Goal: Task Accomplishment & Management: Manage account settings

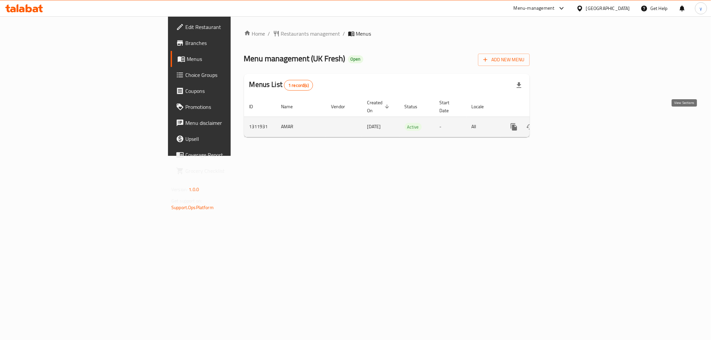
click at [565, 124] on icon "enhanced table" at bounding box center [562, 127] width 6 height 6
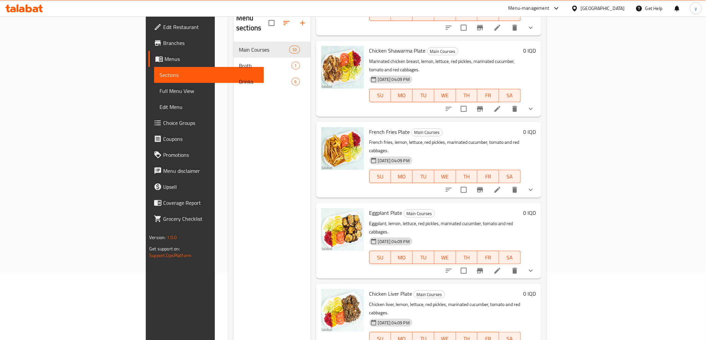
scroll to position [93, 0]
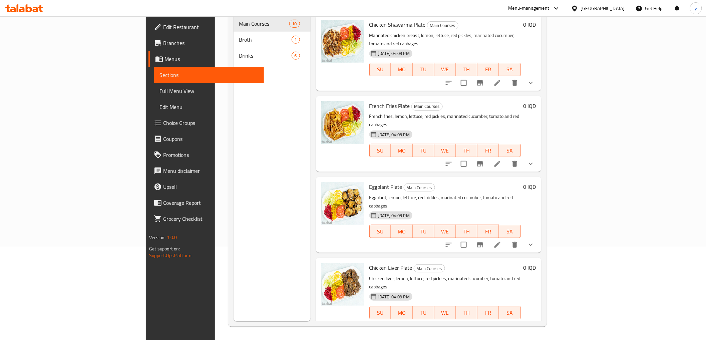
click at [539, 318] on button "show more" at bounding box center [531, 326] width 16 height 16
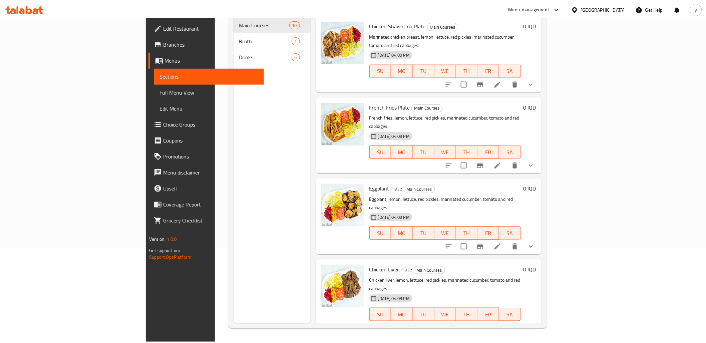
scroll to position [1, 0]
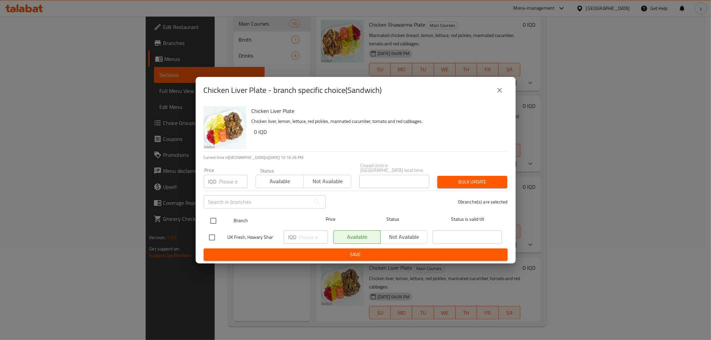
click at [216, 215] on input "checkbox" at bounding box center [213, 221] width 14 height 14
checkbox input "true"
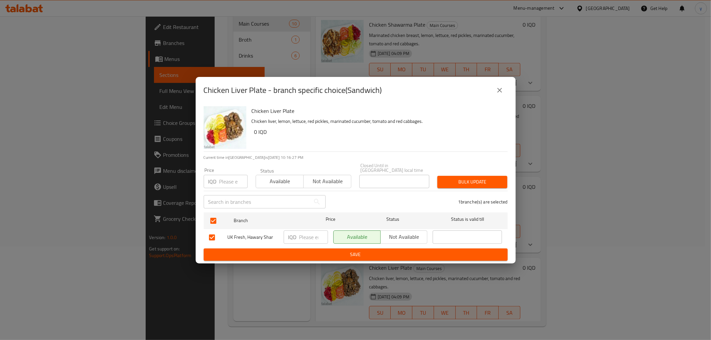
click at [309, 239] on input "number" at bounding box center [313, 237] width 29 height 13
paste input "1500"
type input "1500"
drag, startPoint x: 330, startPoint y: 243, endPoint x: 332, endPoint y: 247, distance: 3.6
click at [331, 243] on div "Available Not available" at bounding box center [381, 237] width 100 height 19
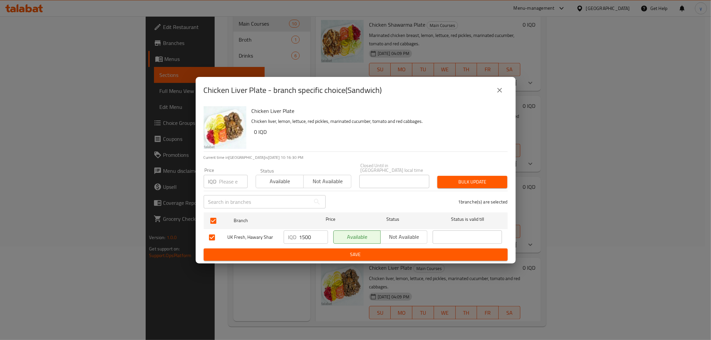
click at [409, 252] on span "Save" at bounding box center [355, 255] width 293 height 8
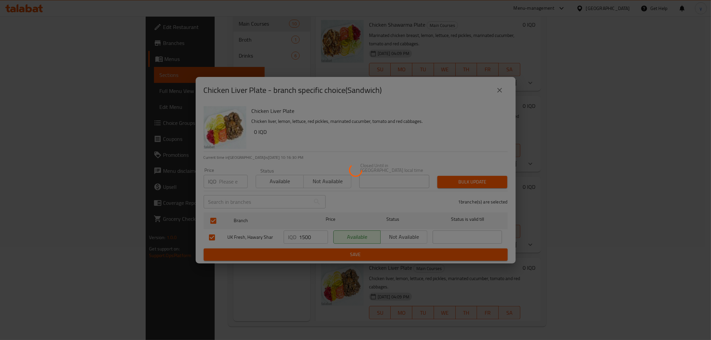
click at [409, 252] on div at bounding box center [355, 170] width 711 height 340
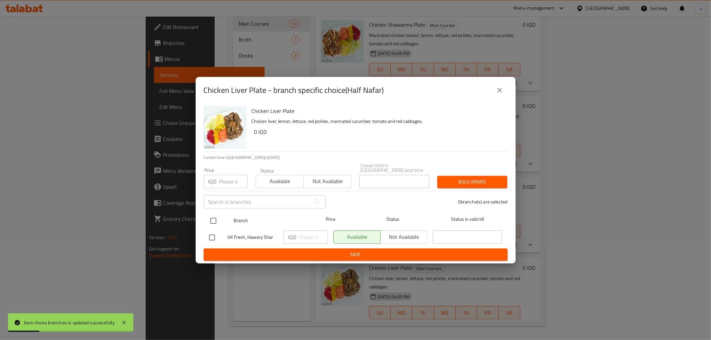
click at [216, 214] on input "checkbox" at bounding box center [213, 221] width 14 height 14
checkbox input "true"
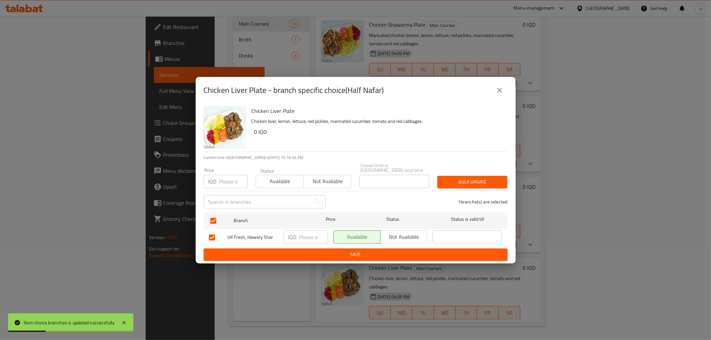
click at [313, 232] on input "number" at bounding box center [313, 237] width 29 height 13
paste input "4000"
type input "4000"
click at [311, 249] on button "Save" at bounding box center [356, 255] width 304 height 12
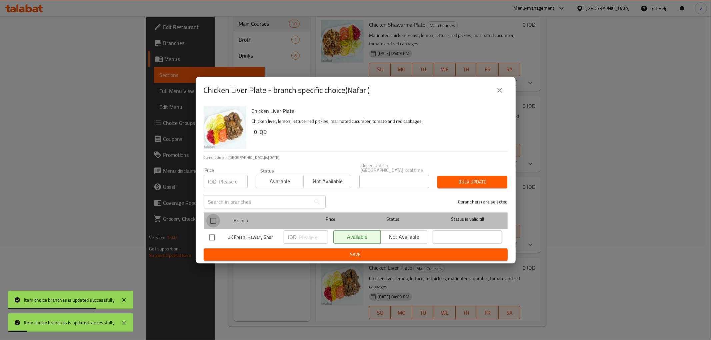
click at [214, 219] on input "checkbox" at bounding box center [213, 221] width 14 height 14
checkbox input "true"
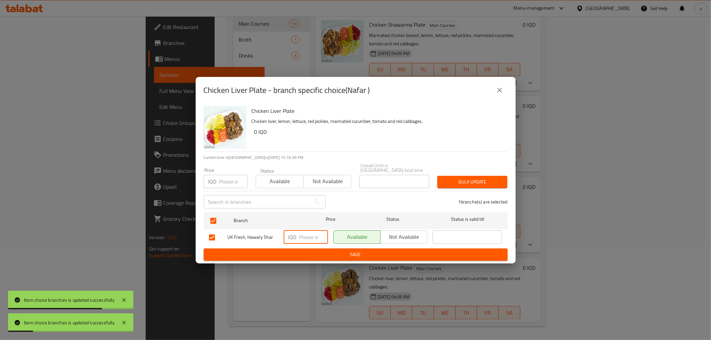
click at [302, 235] on input "number" at bounding box center [313, 237] width 29 height 13
paste input "8000"
type input "8000"
click at [372, 253] on span "Save" at bounding box center [355, 255] width 293 height 8
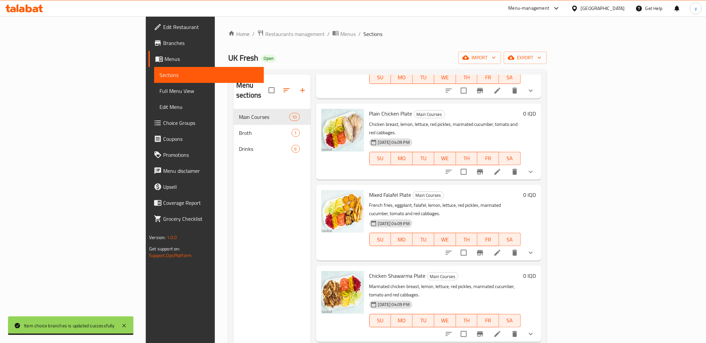
scroll to position [296, 0]
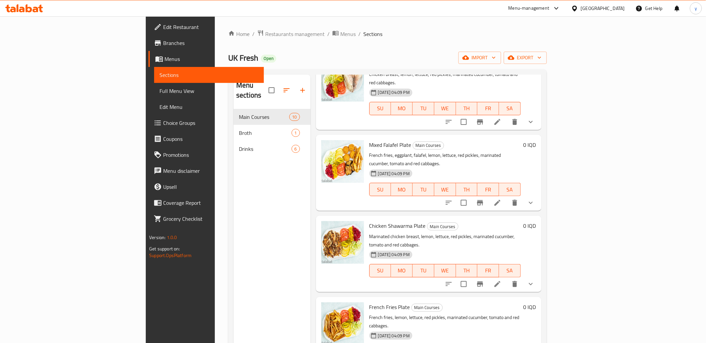
click at [535, 280] on icon "show more" at bounding box center [531, 284] width 8 height 8
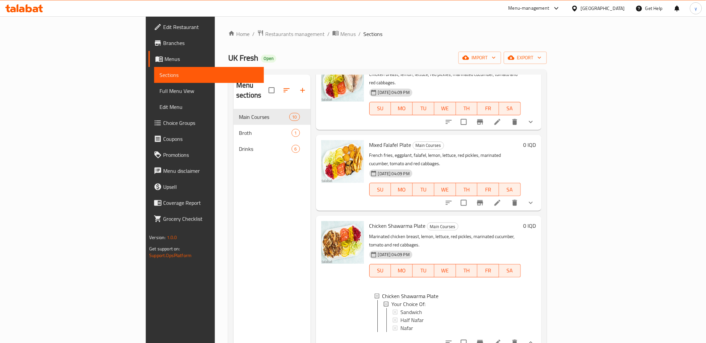
scroll to position [1, 0]
click at [399, 308] on div "Sandwich" at bounding box center [457, 312] width 116 height 8
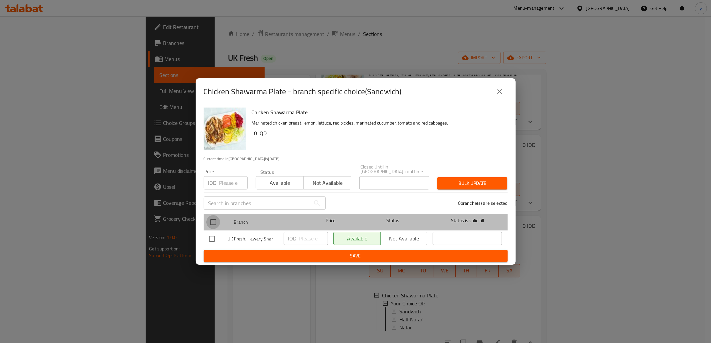
click at [215, 216] on input "checkbox" at bounding box center [213, 222] width 14 height 14
checkbox input "true"
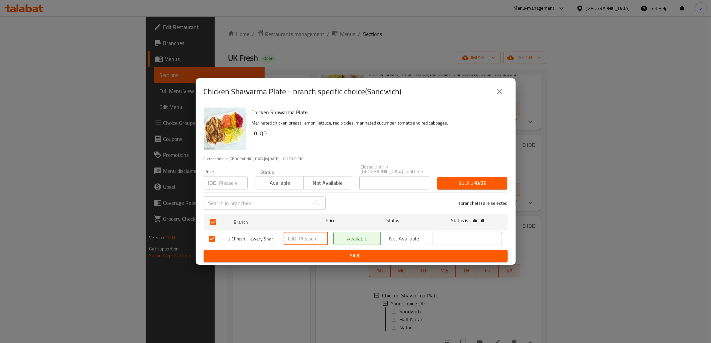
click at [303, 235] on input "number" at bounding box center [313, 238] width 29 height 13
paste input "1500"
type input "1500"
click at [330, 247] on ul "Branch Price Status Status is valid till UK Fresh, Hawary Shar IQD 1500 ​ Avail…" at bounding box center [356, 230] width 304 height 39
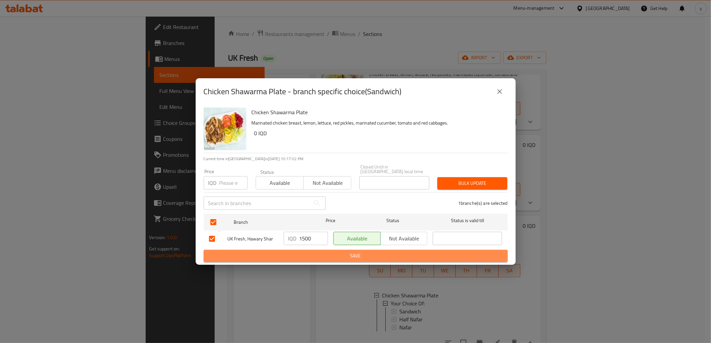
click at [330, 252] on span "Save" at bounding box center [355, 256] width 293 height 8
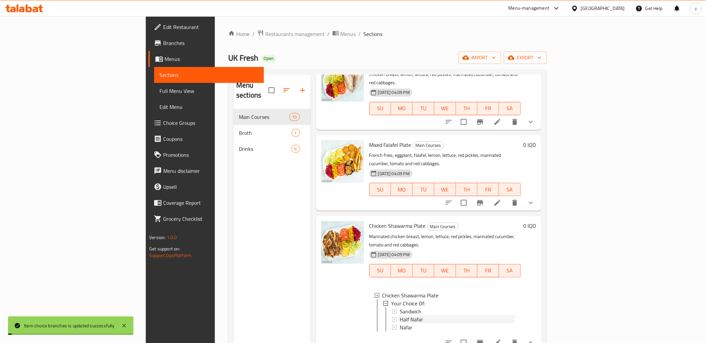
click at [399, 316] on span "Half Nafar" at bounding box center [410, 320] width 23 height 8
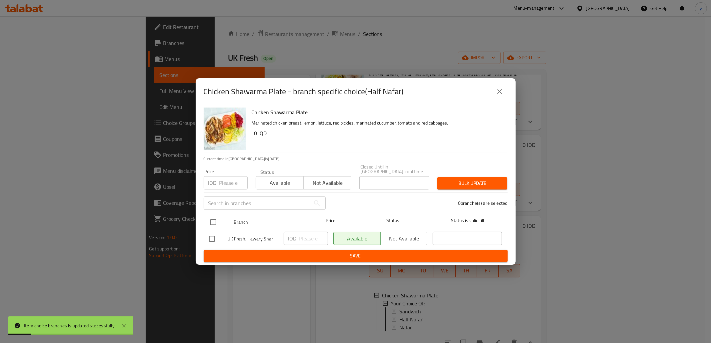
click at [212, 218] on input "checkbox" at bounding box center [213, 222] width 14 height 14
checkbox input "true"
click at [308, 233] on input "number" at bounding box center [313, 238] width 29 height 13
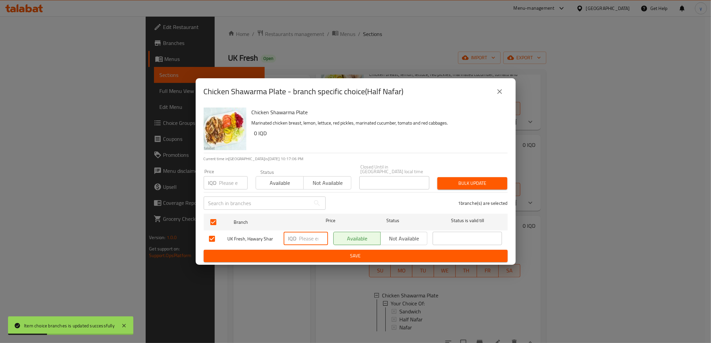
paste input "4000"
type input "4000"
click at [325, 254] on span "Save" at bounding box center [355, 256] width 293 height 8
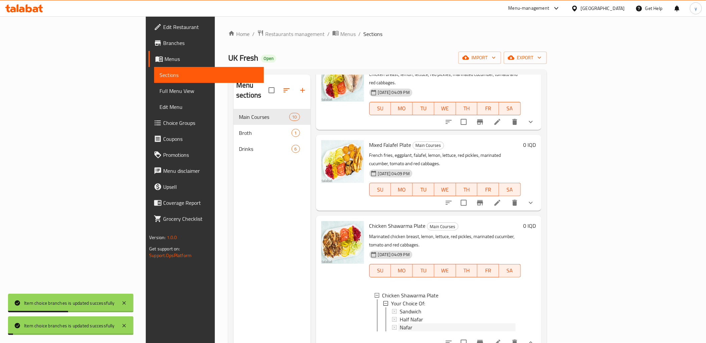
click at [399, 324] on span "Nafar" at bounding box center [405, 328] width 13 height 8
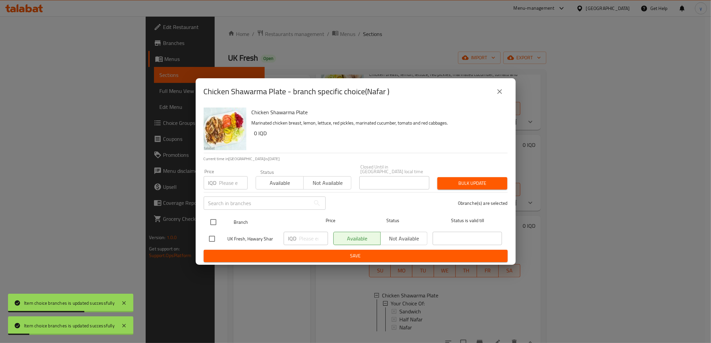
click at [214, 219] on input "checkbox" at bounding box center [213, 222] width 14 height 14
checkbox input "true"
click at [309, 238] on input "number" at bounding box center [313, 238] width 29 height 13
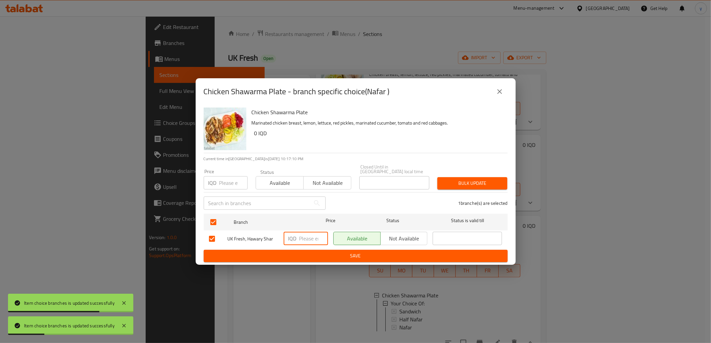
paste input "8000"
type input "8000"
click at [318, 252] on span "Save" at bounding box center [355, 256] width 293 height 8
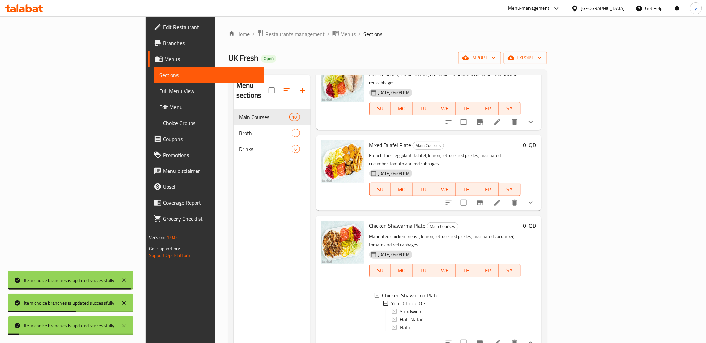
click at [369, 221] on span "Chicken Shawarma Plate" at bounding box center [397, 226] width 56 height 10
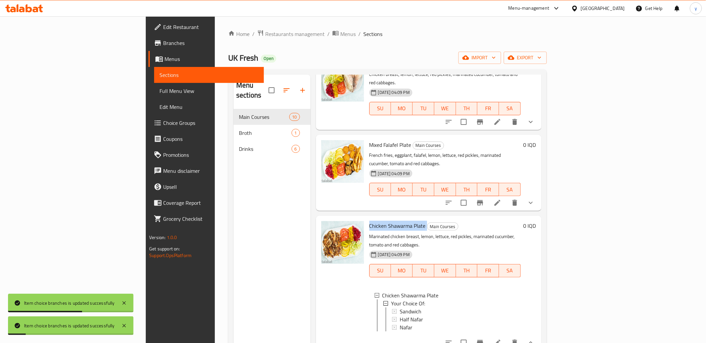
click at [369, 221] on span "Chicken Shawarma Plate" at bounding box center [397, 226] width 56 height 10
copy h6 "Chicken Shawarma Plate"
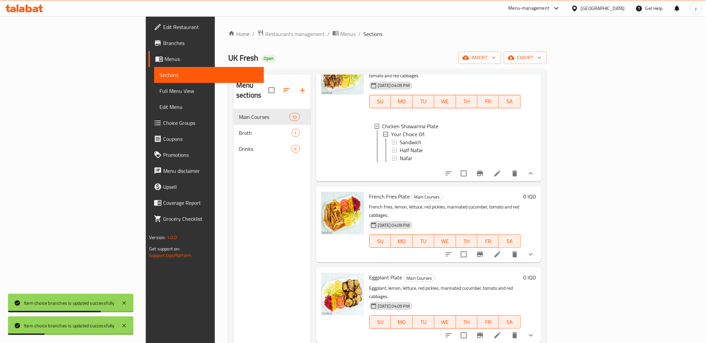
scroll to position [93, 0]
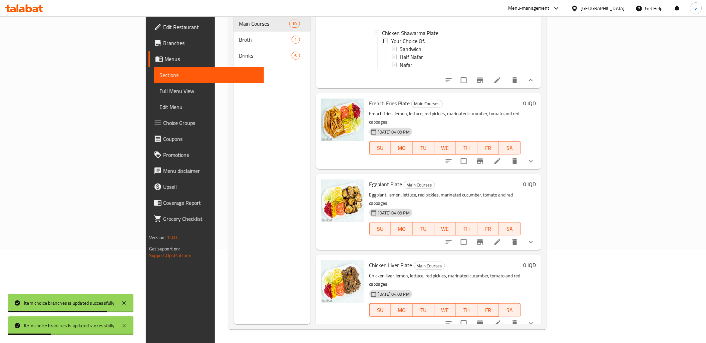
click at [369, 260] on span "Chicken Liver Plate" at bounding box center [390, 265] width 43 height 10
copy h6 "Chicken Liver Plate"
click at [159, 87] on span "Full Menu View" at bounding box center [208, 91] width 99 height 8
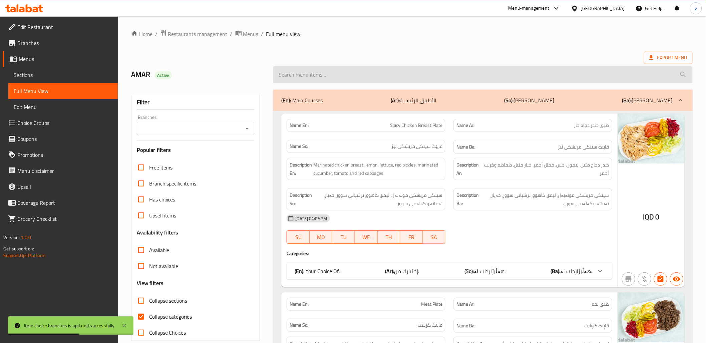
click at [299, 81] on div at bounding box center [482, 74] width 427 height 25
click at [299, 79] on input "search" at bounding box center [482, 74] width 419 height 17
paste input "Chicken Liver Plate"
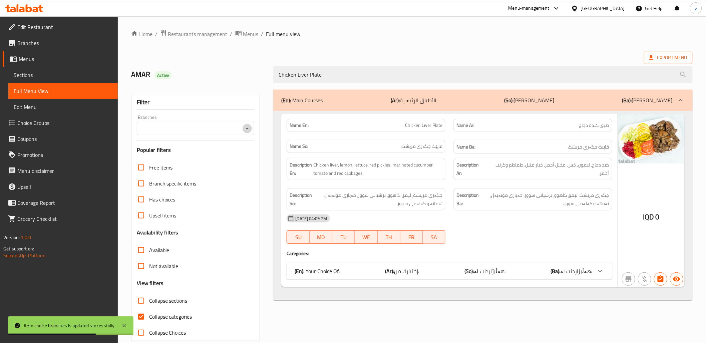
click at [247, 125] on icon "Open" at bounding box center [247, 129] width 8 height 8
type input "Chicken Liver Plate"
click at [235, 152] on li "UK Fresh, Hawary Shar" at bounding box center [195, 157] width 118 height 12
type input "UK Fresh, Hawary Shar"
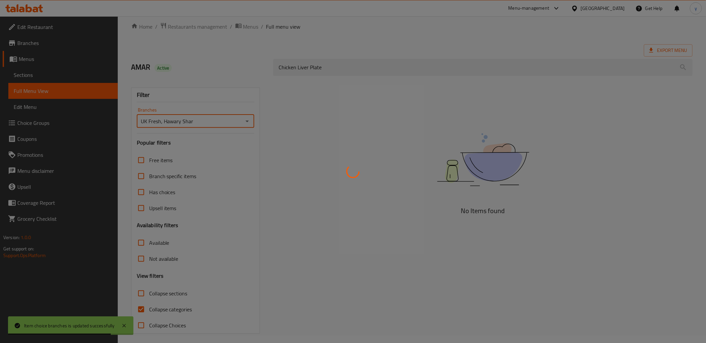
scroll to position [11, 0]
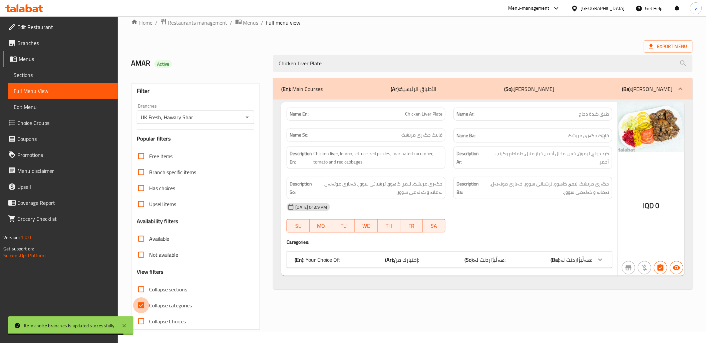
click at [142, 310] on input "Collapse categories" at bounding box center [141, 306] width 16 height 16
checkbox input "false"
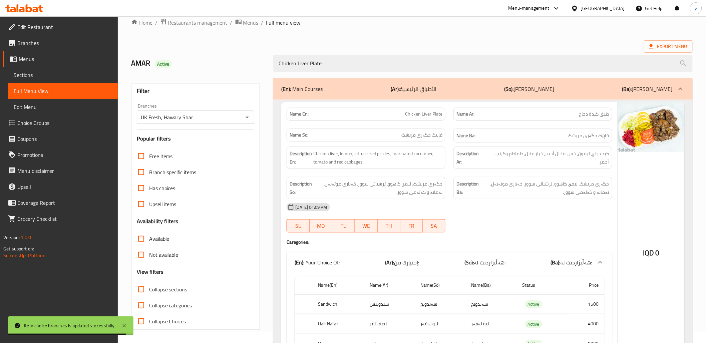
click at [127, 320] on div "Item choice branches is updated successfully" at bounding box center [70, 326] width 125 height 19
click at [124, 323] on icon at bounding box center [124, 326] width 8 height 8
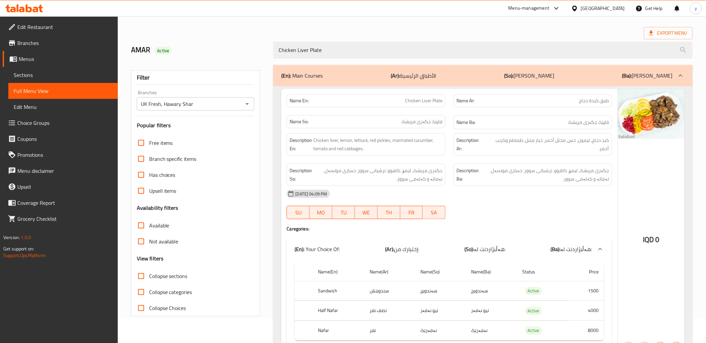
scroll to position [0, 0]
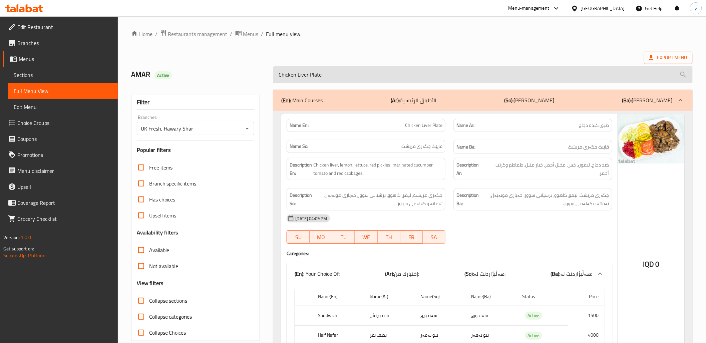
click at [331, 71] on input "Chicken Liver Plate" at bounding box center [482, 74] width 419 height 17
paste input "Shawarma"
click at [330, 75] on input "Chicken Shawarma Plate" at bounding box center [482, 74] width 419 height 17
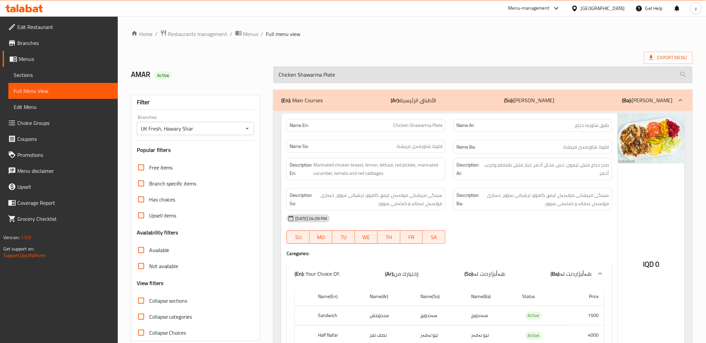
click at [330, 75] on input "Chicken Shawarma Plate" at bounding box center [482, 74] width 419 height 17
paste input "search"
click at [315, 70] on input "Chicken Shawarma Plate" at bounding box center [482, 74] width 419 height 17
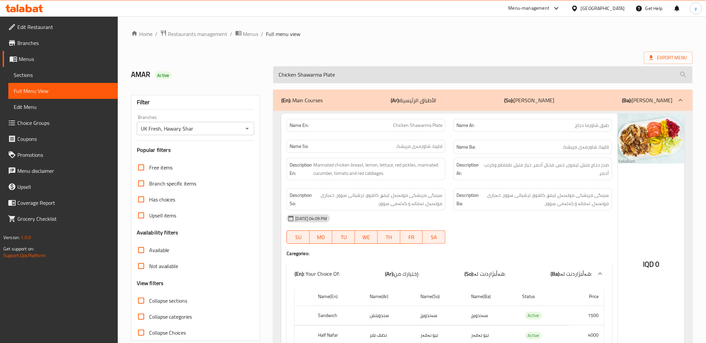
click at [315, 70] on input "Chicken Shawarma Plate" at bounding box center [482, 74] width 419 height 17
paste input "Liver Plate"
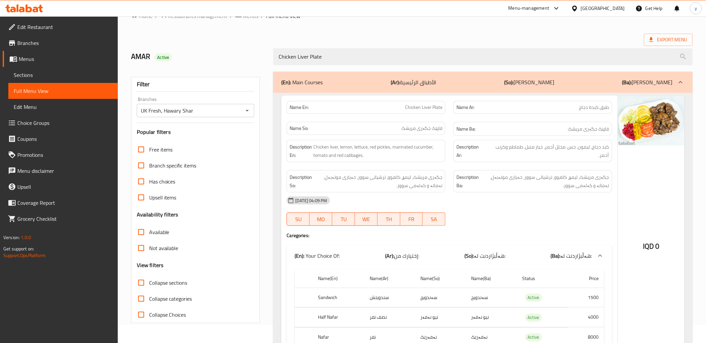
scroll to position [65, 0]
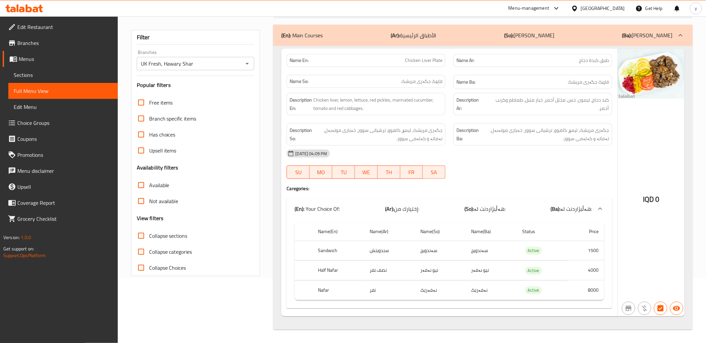
type input "Chicken Liver Plate"
click at [37, 48] on link "Branches" at bounding box center [60, 43] width 115 height 16
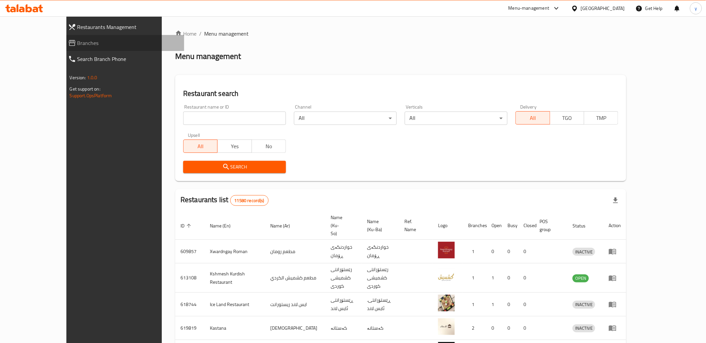
click at [81, 48] on link "Branches" at bounding box center [123, 43] width 121 height 16
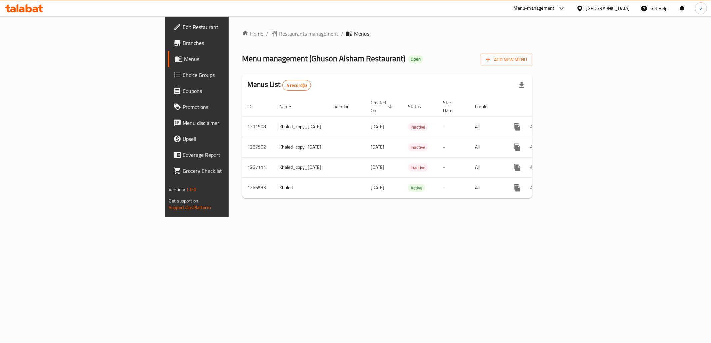
click at [546, 199] on div "Home / Restaurants management / Menus Menu management ( Ghuson Alsham Restauran…" at bounding box center [387, 116] width 317 height 201
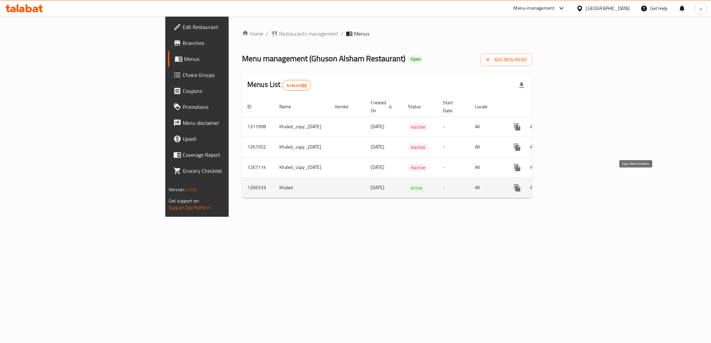
click at [526, 185] on button "more" at bounding box center [518, 188] width 16 height 16
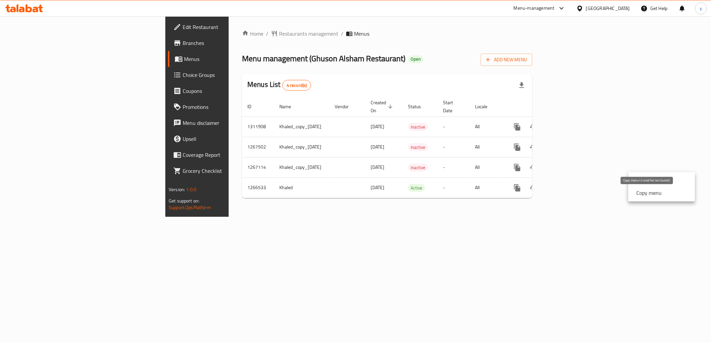
click at [643, 194] on strong "Copy menu" at bounding box center [649, 193] width 25 height 8
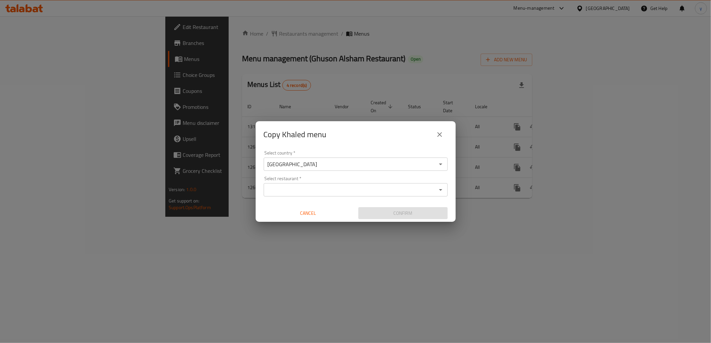
click at [325, 193] on input "Select restaurant   *" at bounding box center [350, 189] width 169 height 9
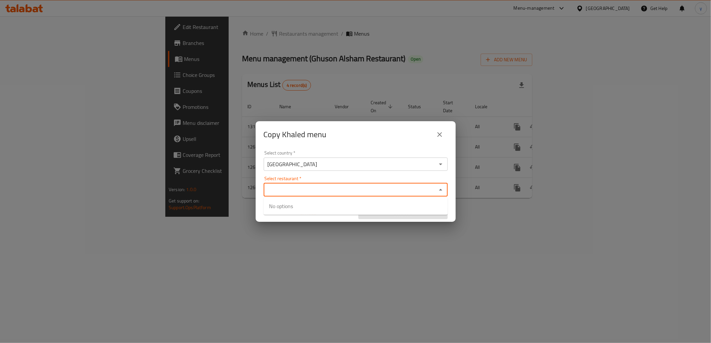
paste input "687324"
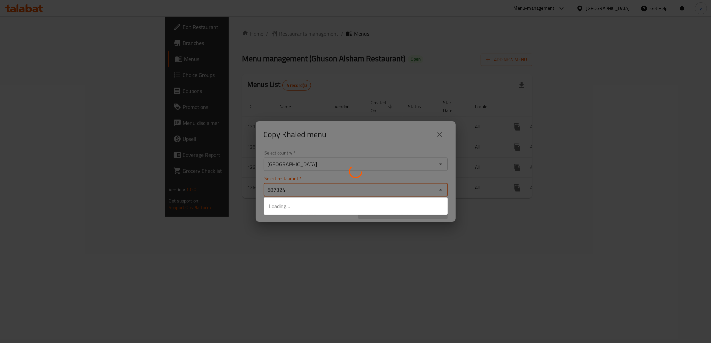
type input "687324"
click at [321, 234] on div at bounding box center [355, 171] width 711 height 343
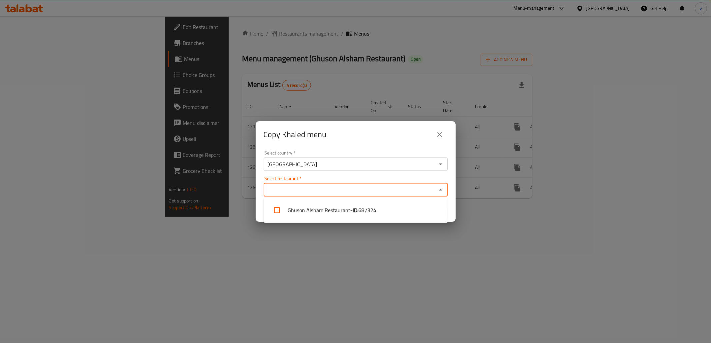
click at [334, 191] on input "Select restaurant   *" at bounding box center [350, 189] width 169 height 9
click at [333, 216] on li "Ghuson Alsham Restaurant - ID: 687324" at bounding box center [356, 210] width 184 height 20
checkbox input "true"
drag, startPoint x: 335, startPoint y: 241, endPoint x: 398, endPoint y: 219, distance: 67.1
click at [335, 241] on div "Copy Khaled menu Select country   * Iraq Select country * Select restaurant   *…" at bounding box center [355, 171] width 711 height 343
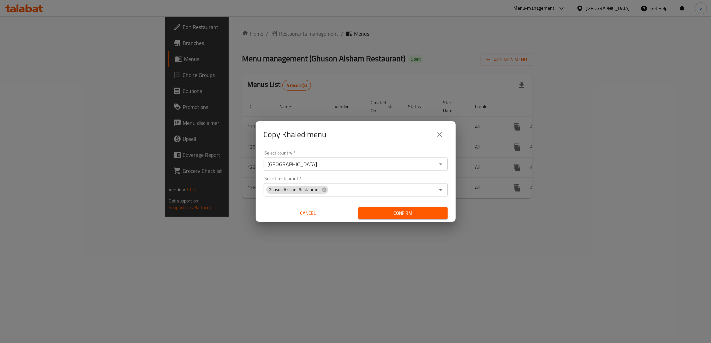
click at [401, 207] on div "Confirm" at bounding box center [403, 214] width 95 height 18
click at [424, 206] on div "Confirm" at bounding box center [403, 214] width 95 height 18
click at [424, 207] on button "Confirm" at bounding box center [402, 213] width 89 height 12
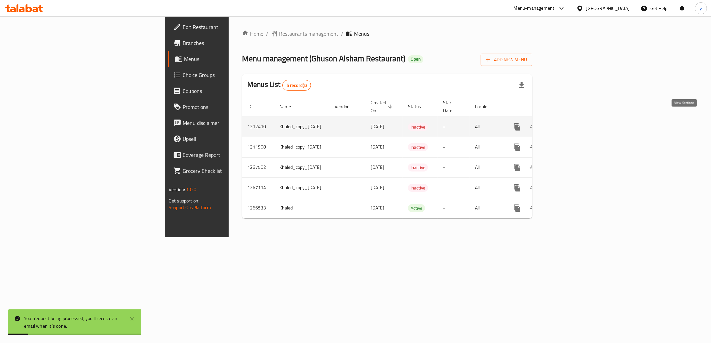
click at [570, 123] on icon "enhanced table" at bounding box center [566, 127] width 8 height 8
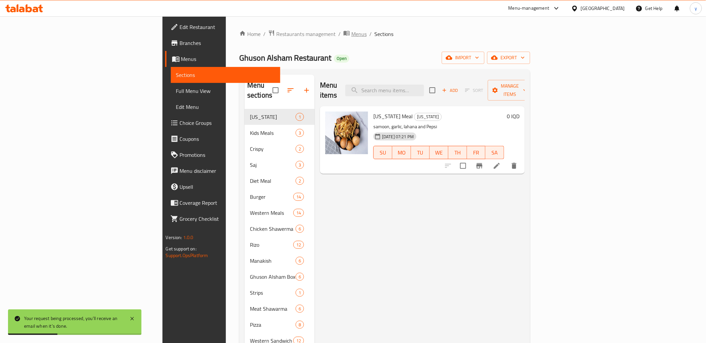
click at [351, 38] on span "Menus" at bounding box center [358, 34] width 15 height 8
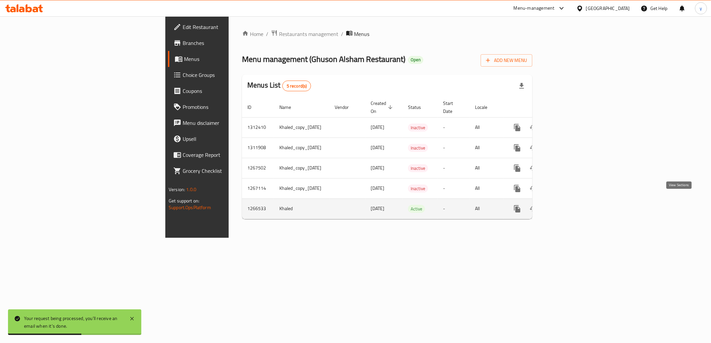
click at [574, 201] on link "enhanced table" at bounding box center [566, 209] width 16 height 16
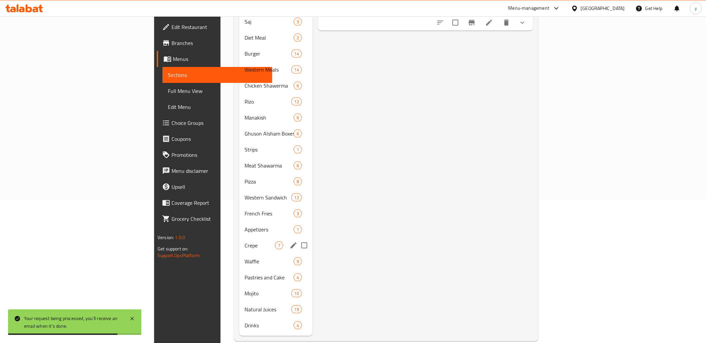
scroll to position [145, 0]
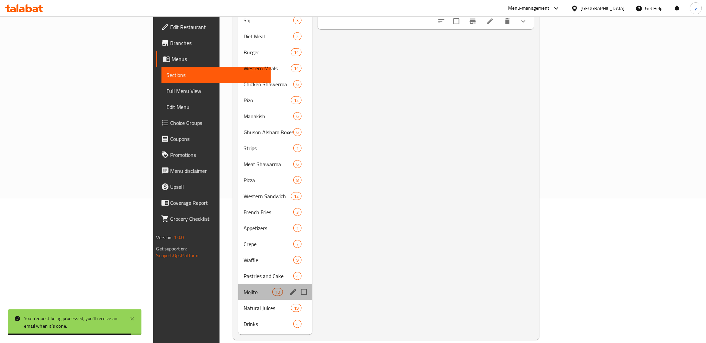
click at [238, 286] on div "Mojito 10" at bounding box center [275, 292] width 74 height 16
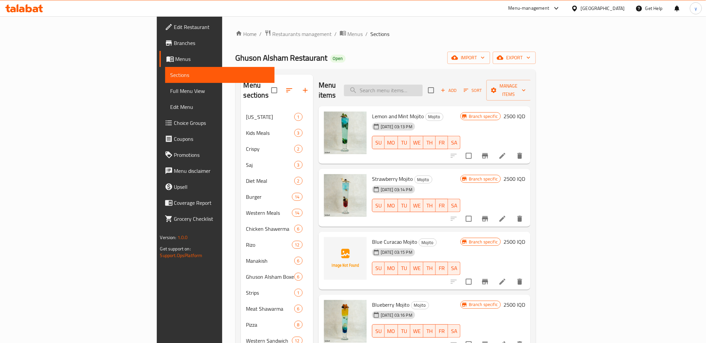
click at [423, 85] on input "search" at bounding box center [383, 91] width 79 height 12
paste input "746741"
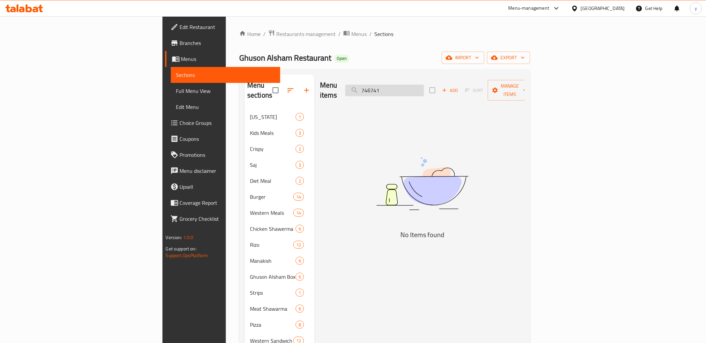
click at [424, 88] on input "746741" at bounding box center [384, 91] width 79 height 12
click at [424, 85] on input "746741" at bounding box center [384, 91] width 79 height 12
paste input "Pineapple Mojito"
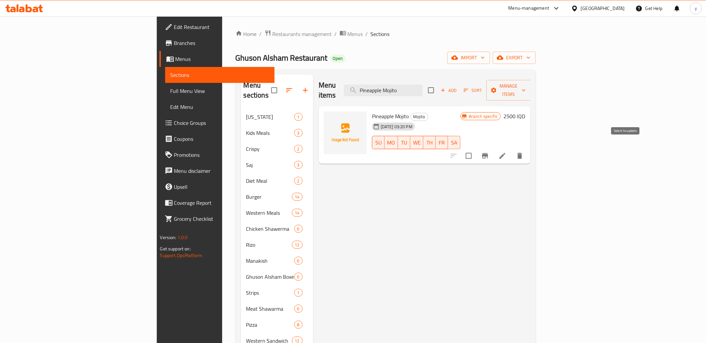
type input "Pineapple Mojito"
click at [476, 149] on input "checkbox" at bounding box center [469, 156] width 14 height 14
checkbox input "true"
click at [526, 86] on span "Manage items" at bounding box center [509, 90] width 34 height 17
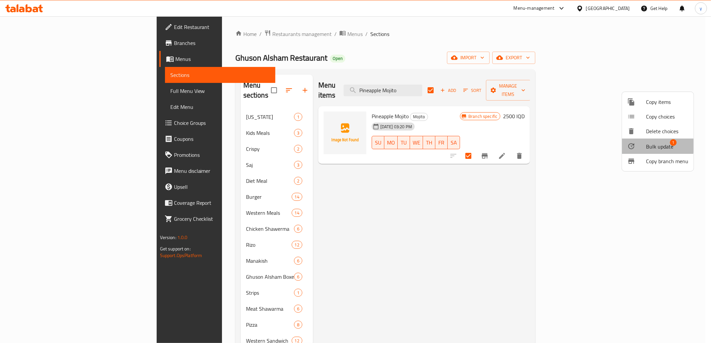
click at [646, 141] on li "Bulk update 1" at bounding box center [658, 146] width 72 height 15
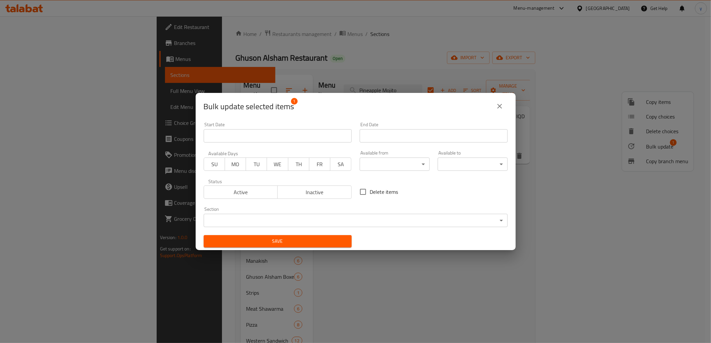
click at [365, 192] on input "Delete items" at bounding box center [363, 192] width 14 height 14
checkbox input "true"
click at [331, 240] on span "Save" at bounding box center [277, 241] width 137 height 8
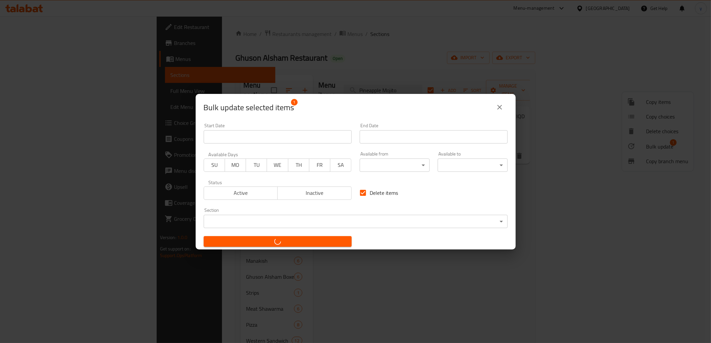
checkbox input "false"
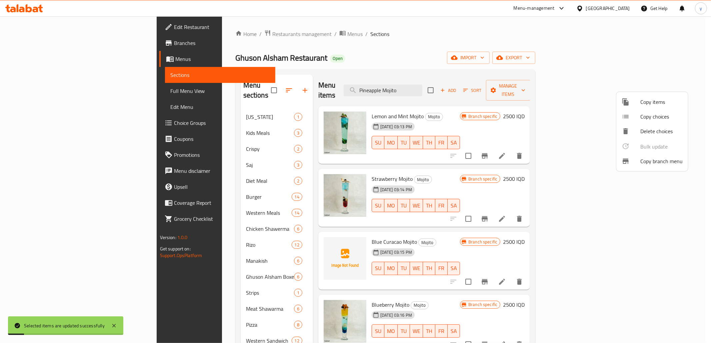
click at [432, 87] on div at bounding box center [355, 171] width 711 height 343
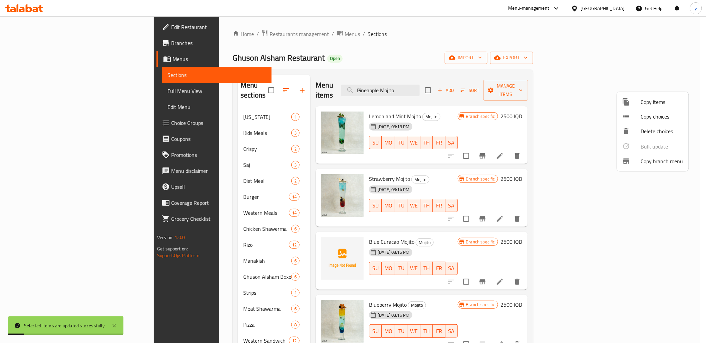
click at [420, 87] on input "Pineapple Mojito" at bounding box center [380, 91] width 79 height 12
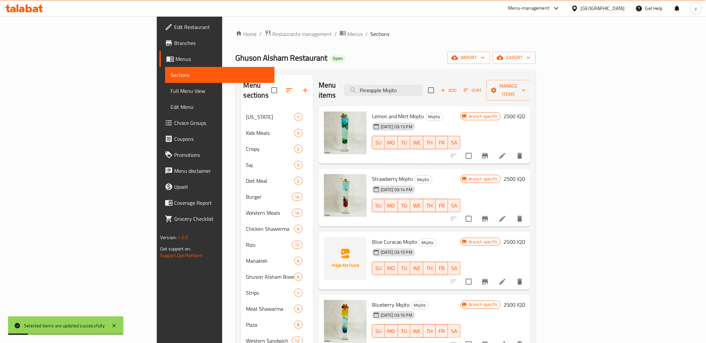
click at [423, 87] on input "Pineapple Mojito" at bounding box center [383, 91] width 79 height 12
paste input "each"
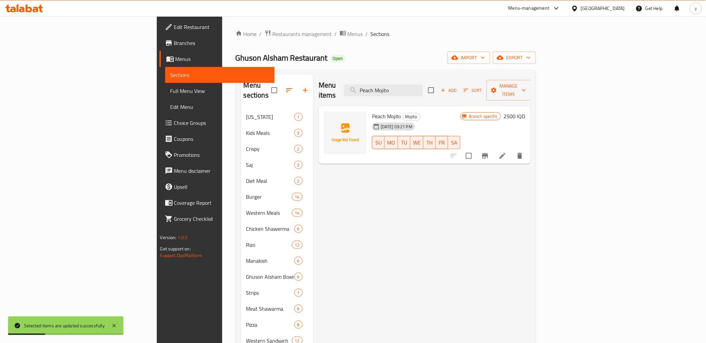
type input "Peach Mojito"
click at [476, 149] on input "checkbox" at bounding box center [469, 156] width 14 height 14
checkbox input "true"
click at [531, 80] on button "Manage items" at bounding box center [508, 90] width 45 height 21
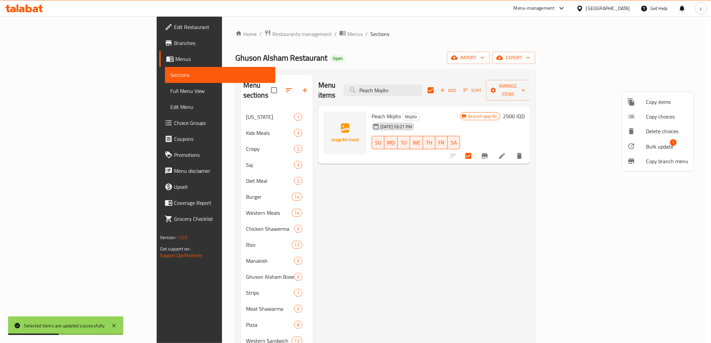
click at [646, 147] on span "Bulk update" at bounding box center [659, 147] width 27 height 8
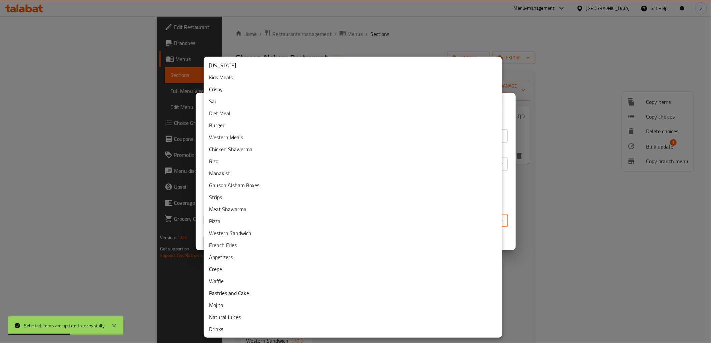
click at [342, 219] on body "Selected items are updated successfully ​ Menu-management Iraq Get Help y Edit …" at bounding box center [355, 179] width 711 height 327
click at [509, 178] on div at bounding box center [355, 171] width 711 height 343
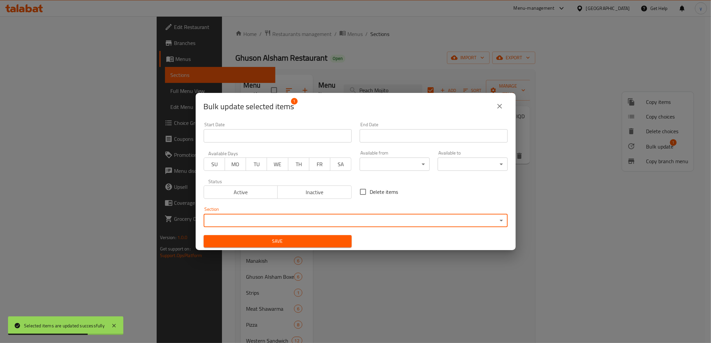
click at [360, 195] on input "Delete items" at bounding box center [363, 192] width 14 height 14
checkbox input "true"
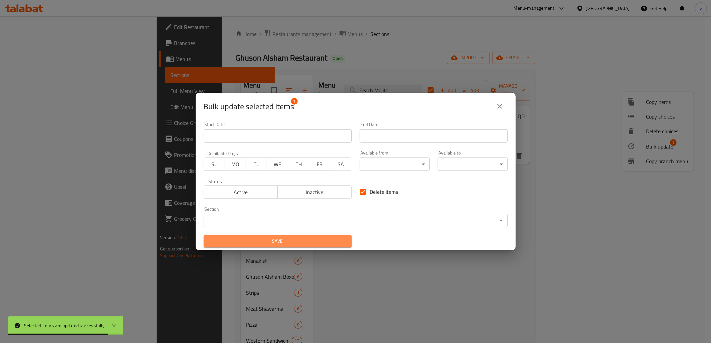
click at [338, 242] on span "Save" at bounding box center [277, 241] width 137 height 8
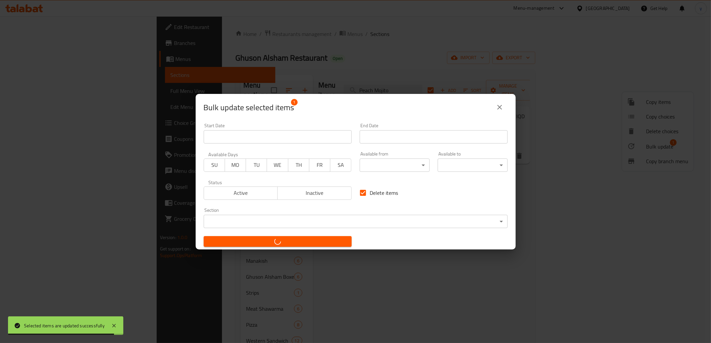
checkbox input "false"
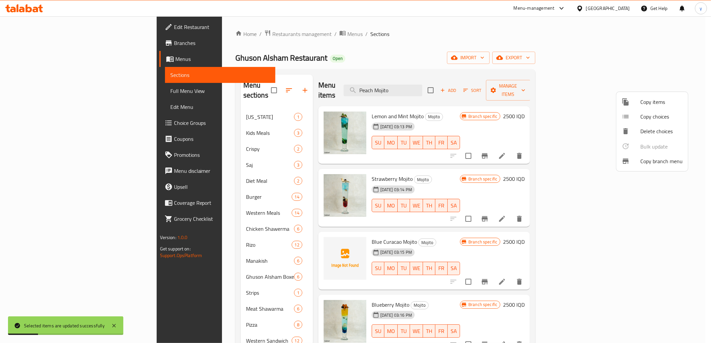
click at [429, 79] on div at bounding box center [355, 171] width 711 height 343
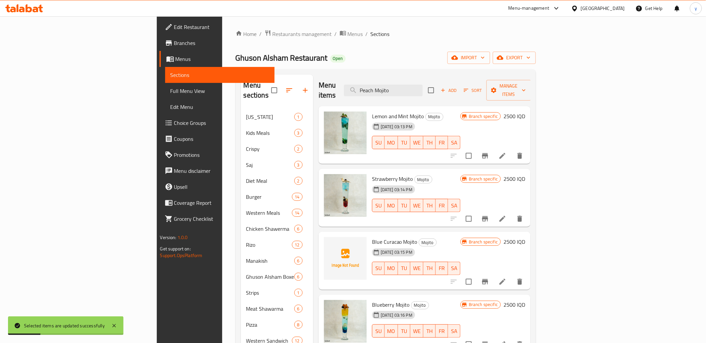
click at [423, 85] on input "Peach Mojito" at bounding box center [383, 91] width 79 height 12
paste input "Bobe Gum Mojito"
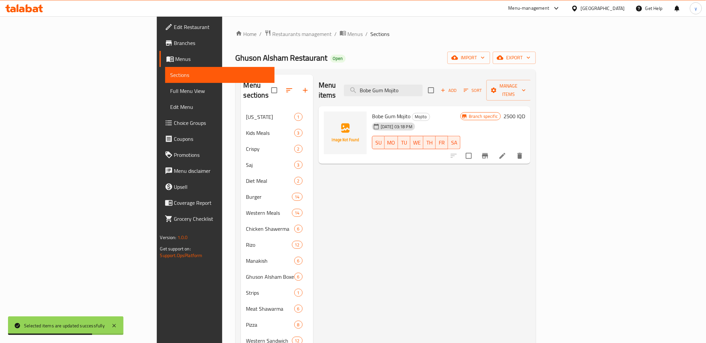
type input "Bobe Gum Mojito"
click at [476, 149] on input "checkbox" at bounding box center [469, 156] width 14 height 14
checkbox input "true"
click at [526, 87] on span "Manage items" at bounding box center [509, 90] width 34 height 17
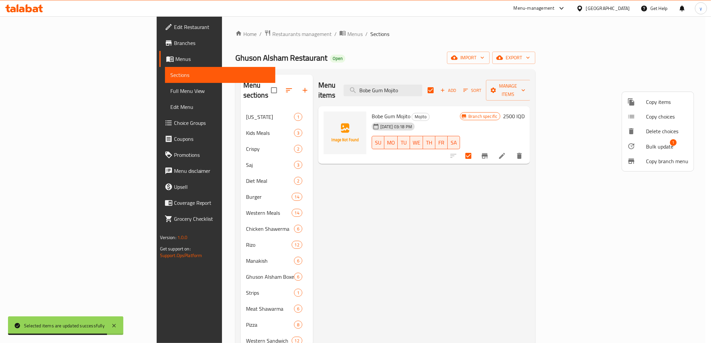
click at [644, 144] on div at bounding box center [637, 146] width 19 height 8
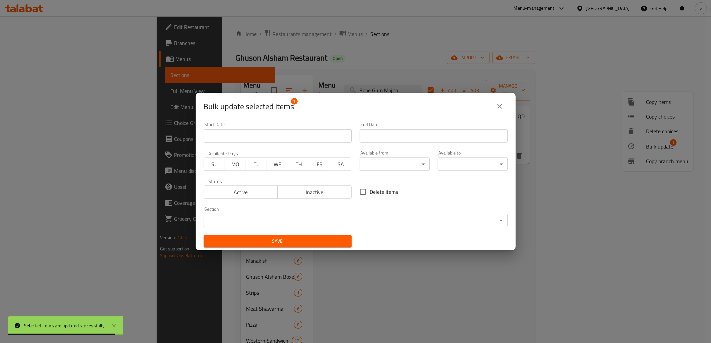
click at [363, 193] on input "Delete items" at bounding box center [363, 192] width 14 height 14
checkbox input "true"
click at [325, 241] on span "Save" at bounding box center [277, 241] width 137 height 8
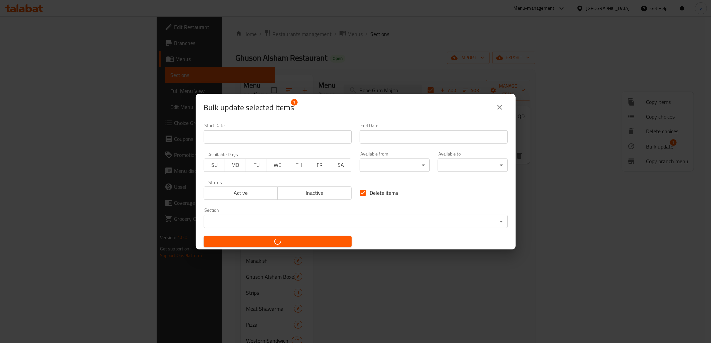
checkbox input "false"
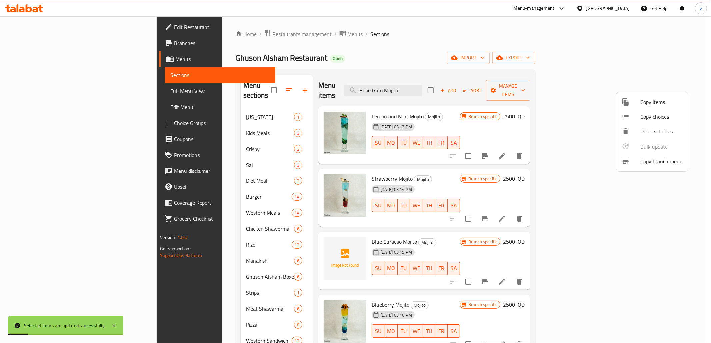
click at [435, 84] on div at bounding box center [355, 171] width 711 height 343
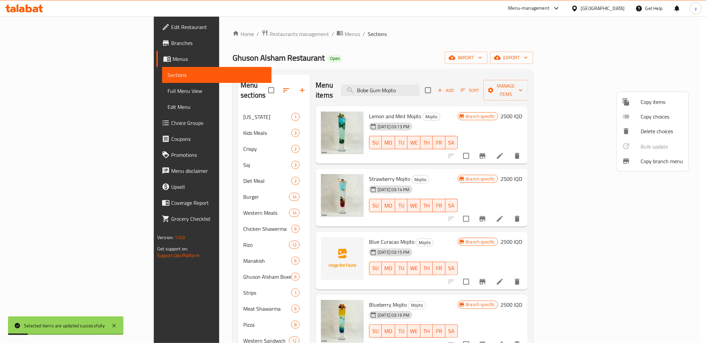
click at [420, 85] on input "Bobe Gum Mojito" at bounding box center [380, 91] width 79 height 12
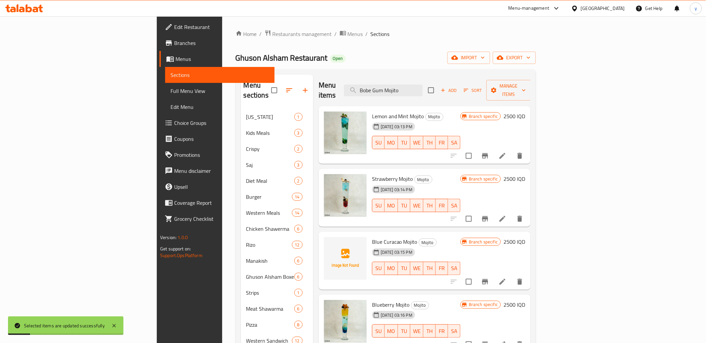
click at [423, 85] on input "Bobe Gum Mojito" at bounding box center [383, 91] width 79 height 12
paste input "lue Curacao"
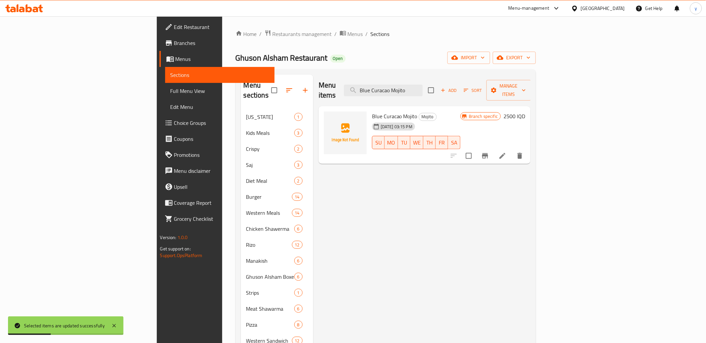
type input "Blue Curacao Mojito"
click at [476, 149] on input "checkbox" at bounding box center [469, 156] width 14 height 14
checkbox input "true"
click at [526, 89] on span "Manage items" at bounding box center [509, 90] width 34 height 17
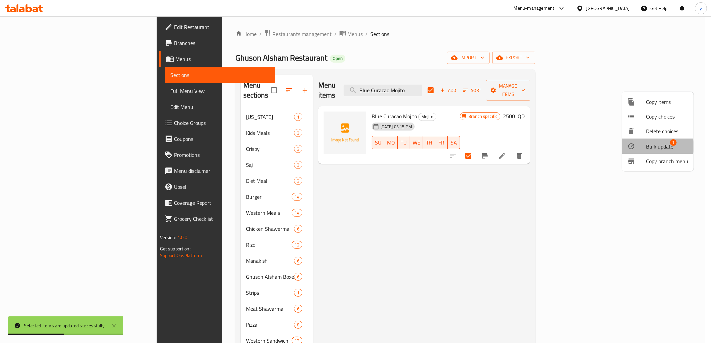
click at [647, 147] on span "Bulk update" at bounding box center [659, 147] width 27 height 8
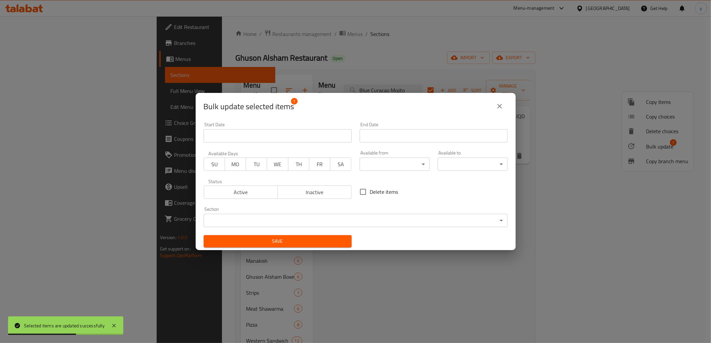
click at [358, 191] on input "Delete items" at bounding box center [363, 192] width 14 height 14
checkbox input "true"
click at [337, 246] on button "Save" at bounding box center [278, 241] width 148 height 12
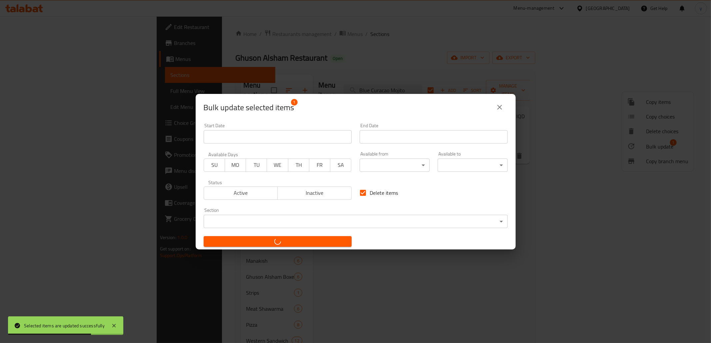
checkbox input "false"
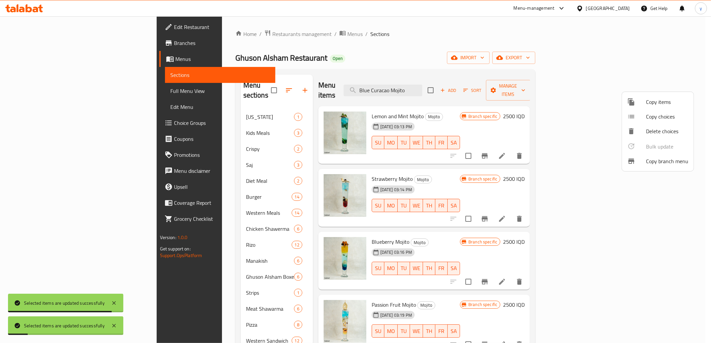
click at [448, 84] on div at bounding box center [355, 171] width 711 height 343
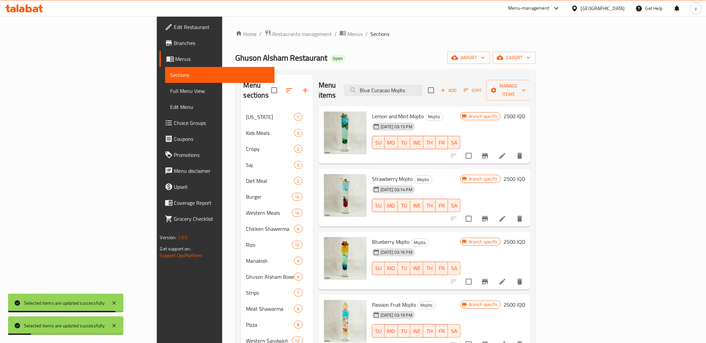
click at [423, 85] on input "Blue Curacao Mojito" at bounding box center [383, 91] width 79 height 12
paste input "Peach Juice"
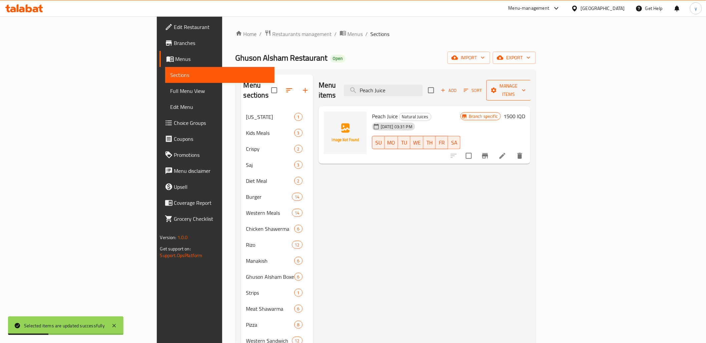
type input "Peach Juice"
click at [531, 91] on button "Manage items" at bounding box center [508, 90] width 45 height 21
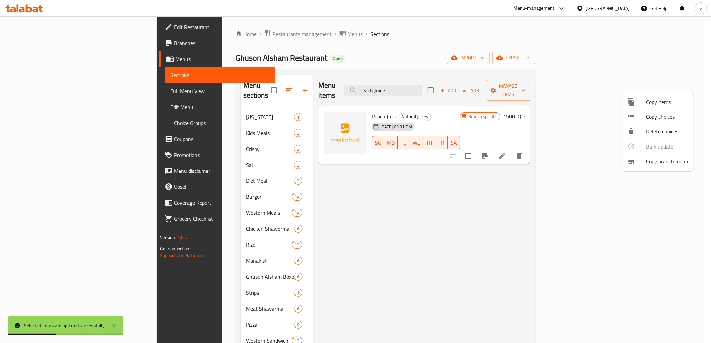
click at [654, 85] on div at bounding box center [355, 171] width 711 height 343
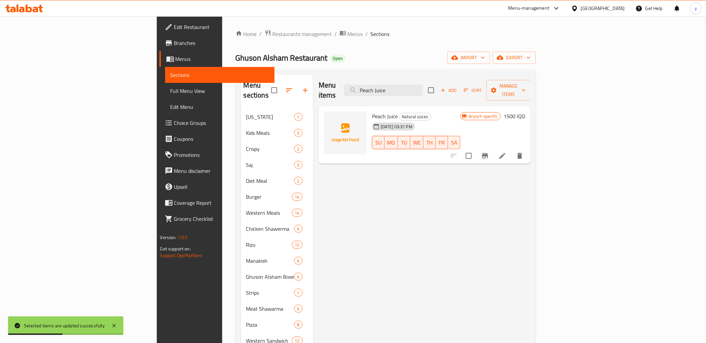
click at [476, 149] on input "checkbox" at bounding box center [469, 156] width 14 height 14
checkbox input "true"
click at [526, 82] on span "Manage items" at bounding box center [509, 90] width 34 height 17
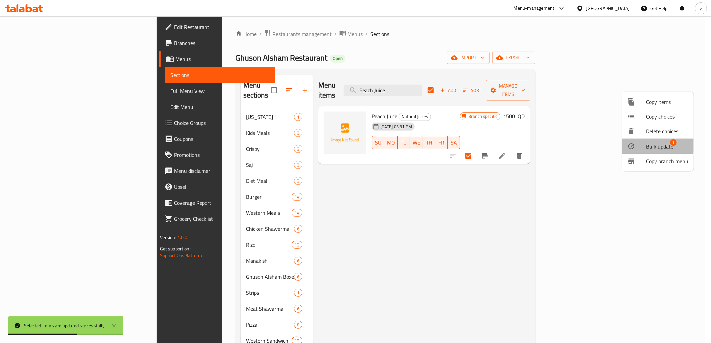
click at [643, 141] on li "Bulk update 1" at bounding box center [658, 146] width 72 height 15
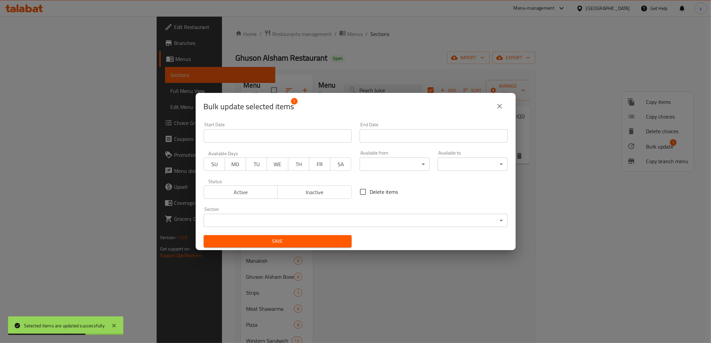
click at [359, 194] on input "Delete items" at bounding box center [363, 192] width 14 height 14
checkbox input "true"
click at [272, 253] on div "Bulk update selected items 1 Start Date Start Date End Date End Date Available …" at bounding box center [355, 171] width 711 height 343
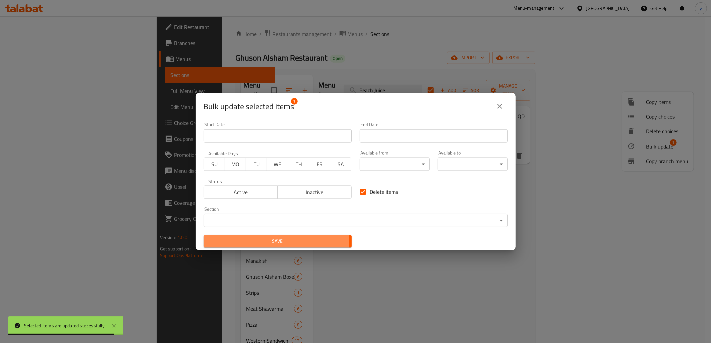
click at [275, 241] on span "Save" at bounding box center [277, 241] width 137 height 8
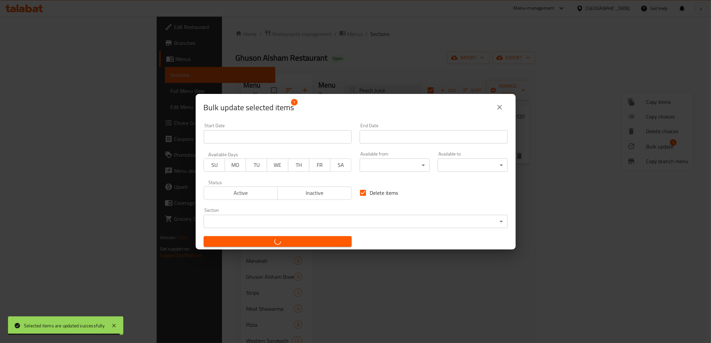
checkbox input "false"
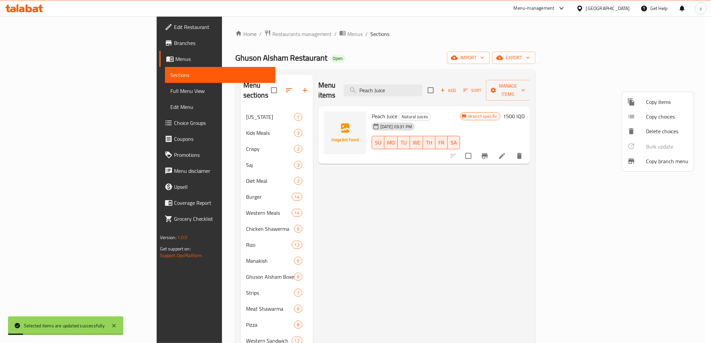
click at [448, 84] on div at bounding box center [355, 171] width 711 height 343
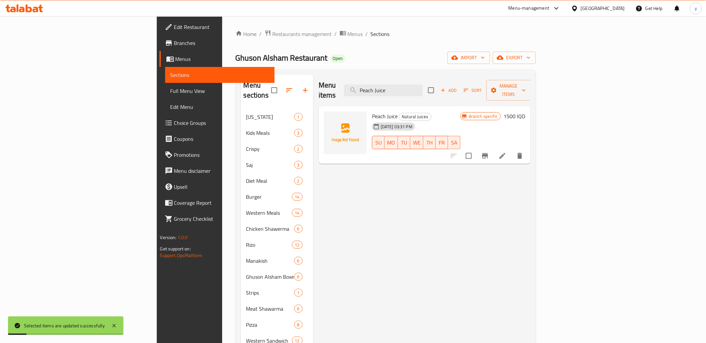
click at [423, 85] on input "Peach Juice" at bounding box center [383, 91] width 79 height 12
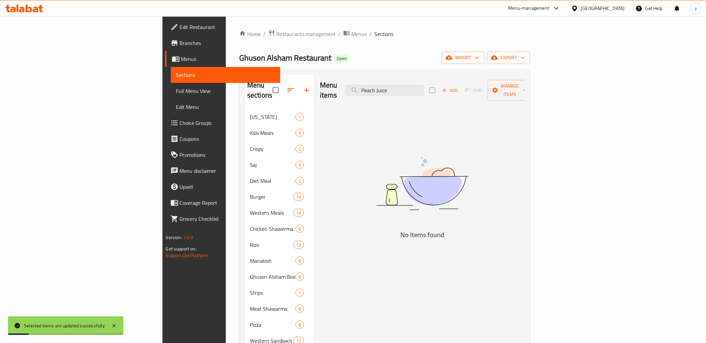
click at [424, 85] on input "Peach Juice" at bounding box center [384, 91] width 79 height 12
paste input "Citrus Cocktail"
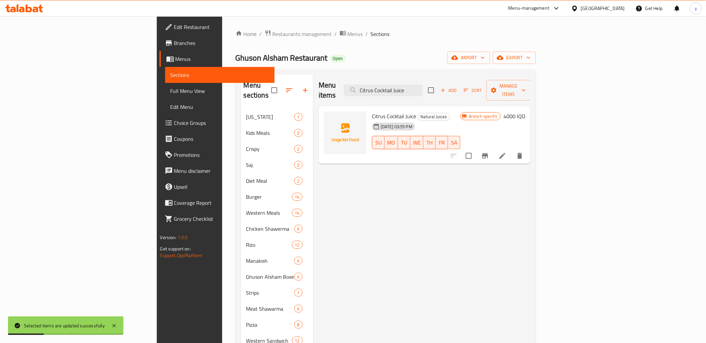
type input "Citrus Cocktail Juice"
click at [476, 149] on input "checkbox" at bounding box center [469, 156] width 14 height 14
checkbox input "true"
click at [526, 87] on span "Manage items" at bounding box center [509, 90] width 34 height 17
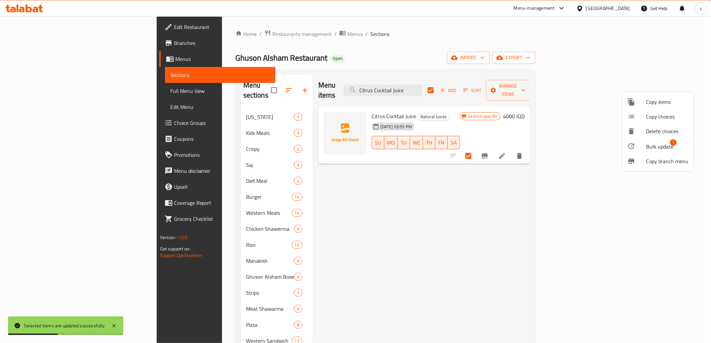
click at [662, 140] on li "Bulk update 1" at bounding box center [658, 146] width 72 height 15
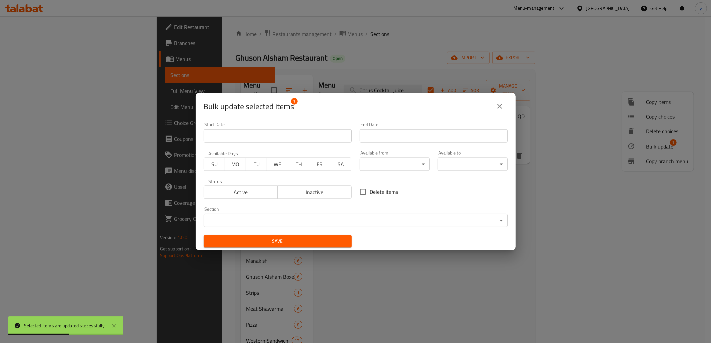
click at [363, 195] on input "Delete items" at bounding box center [363, 192] width 14 height 14
checkbox input "true"
click at [345, 246] on button "Save" at bounding box center [278, 241] width 148 height 12
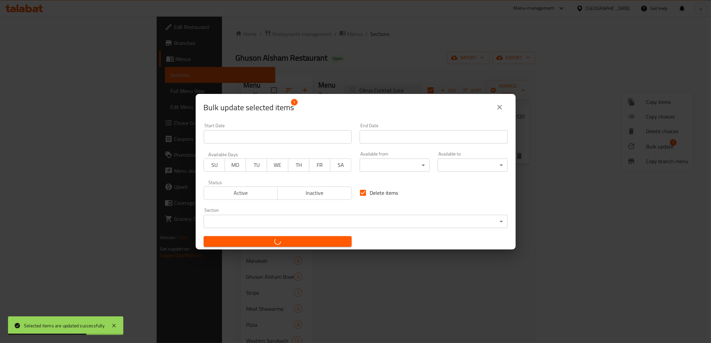
checkbox input "false"
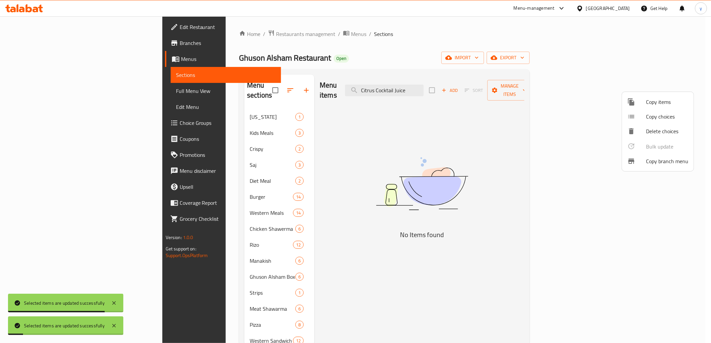
click at [442, 85] on div at bounding box center [355, 171] width 711 height 343
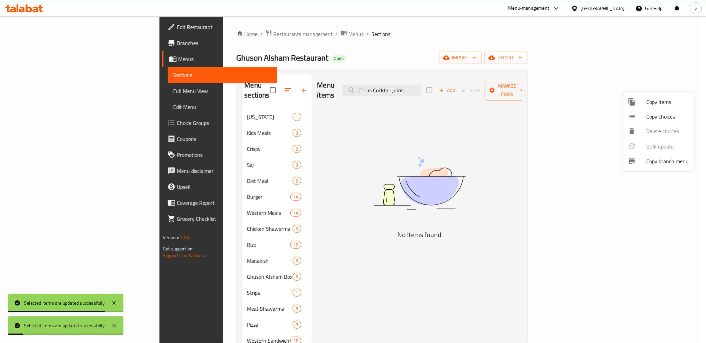
click at [421, 85] on input "Citrus Cocktail Juice" at bounding box center [381, 91] width 79 height 12
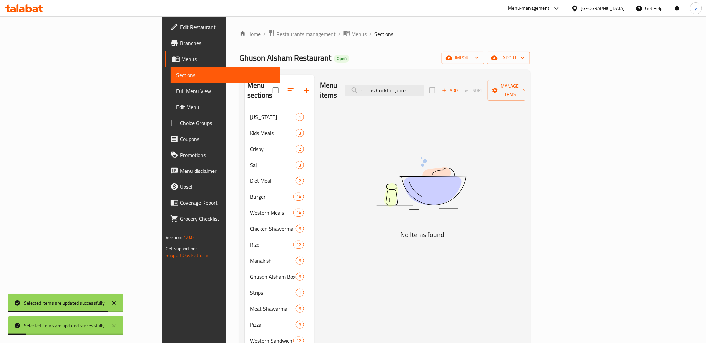
click at [424, 85] on input "Citrus Cocktail Juice" at bounding box center [384, 91] width 79 height 12
paste input "Hawaiian"
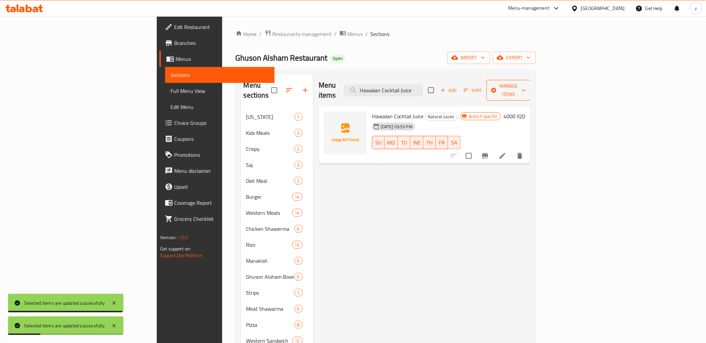
type input "Hawaiian Cocktail Juice"
click at [497, 87] on icon "button" at bounding box center [493, 90] width 7 height 7
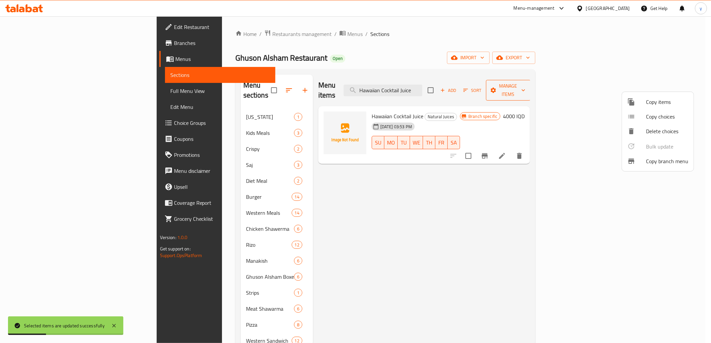
click at [644, 86] on div at bounding box center [355, 171] width 711 height 343
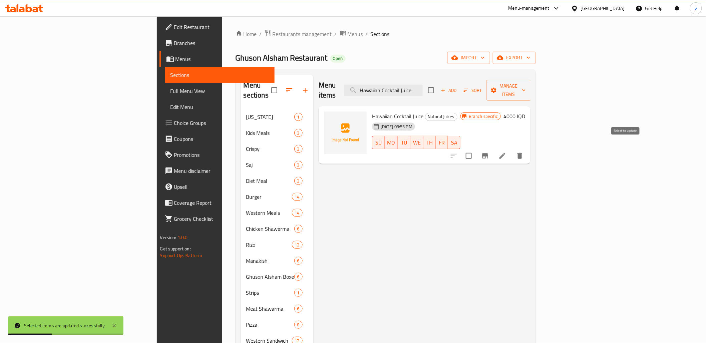
click at [476, 149] on input "checkbox" at bounding box center [469, 156] width 14 height 14
checkbox input "true"
click at [526, 88] on span "Manage items" at bounding box center [509, 90] width 34 height 17
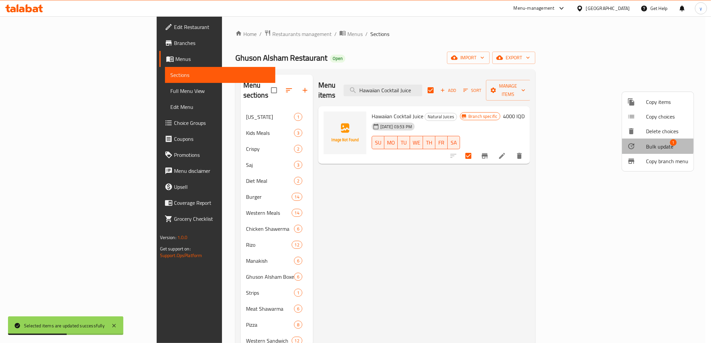
click at [651, 144] on span "Bulk update" at bounding box center [659, 147] width 27 height 8
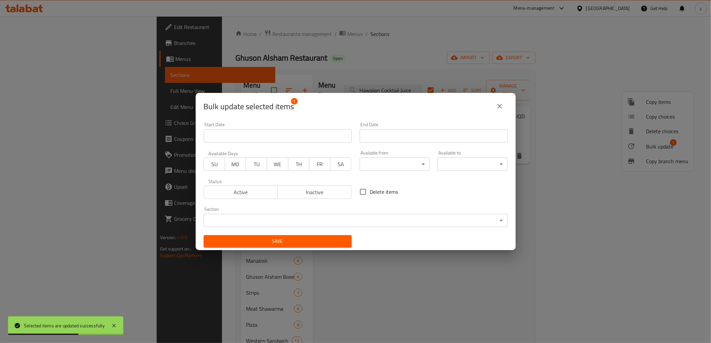
click at [364, 193] on input "Delete items" at bounding box center [363, 192] width 14 height 14
checkbox input "true"
click at [341, 246] on button "Save" at bounding box center [278, 241] width 148 height 12
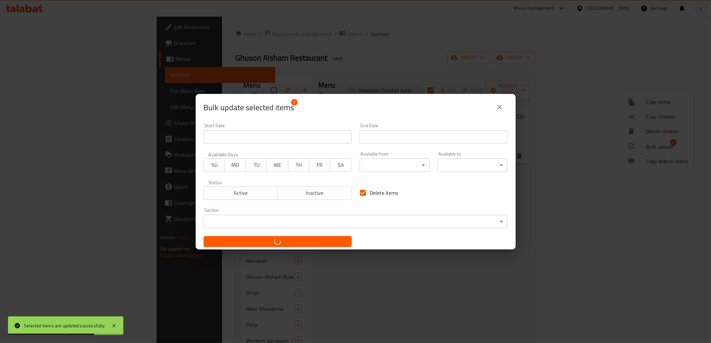
checkbox input "false"
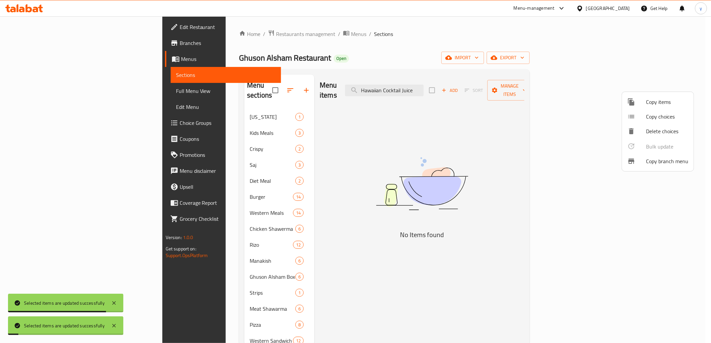
click at [447, 87] on div at bounding box center [355, 171] width 711 height 343
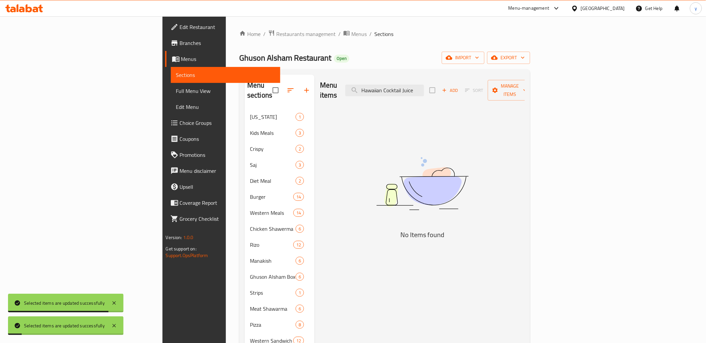
click at [424, 87] on input "Hawaiian Cocktail Juice" at bounding box center [384, 91] width 79 height 12
paste input "Banana and Kinder"
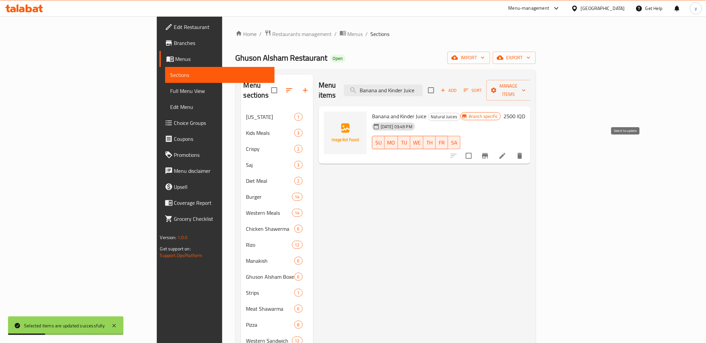
type input "Banana and Kinder Juice"
click at [476, 149] on input "checkbox" at bounding box center [469, 156] width 14 height 14
checkbox input "true"
click at [526, 85] on span "Manage items" at bounding box center [509, 90] width 34 height 17
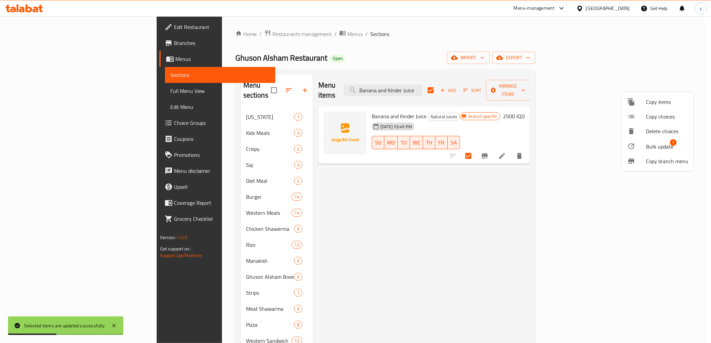
click at [652, 143] on span "Bulk update" at bounding box center [659, 147] width 27 height 8
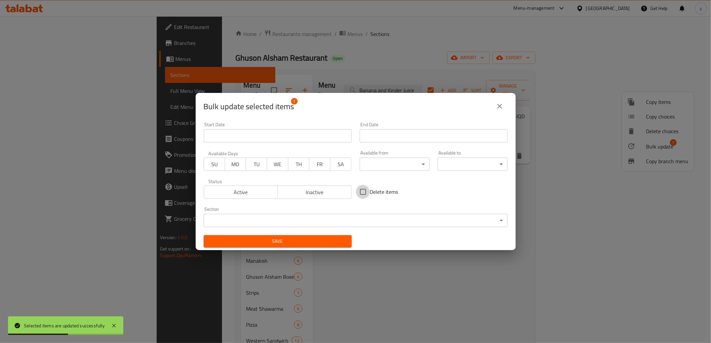
click at [356, 193] on input "Delete items" at bounding box center [363, 192] width 14 height 14
checkbox input "true"
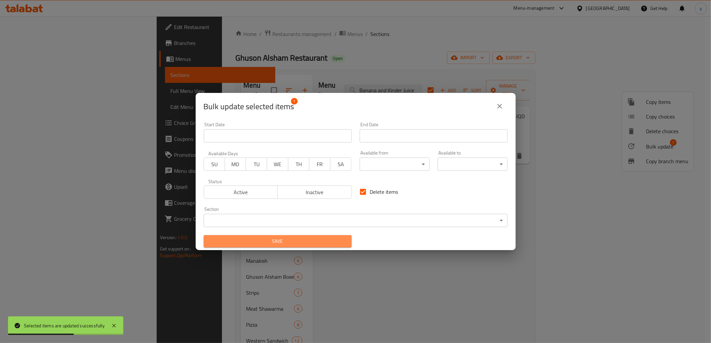
click at [325, 244] on span "Save" at bounding box center [277, 241] width 137 height 8
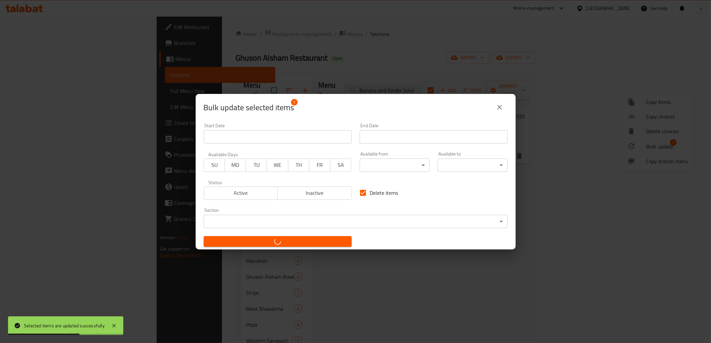
checkbox input "false"
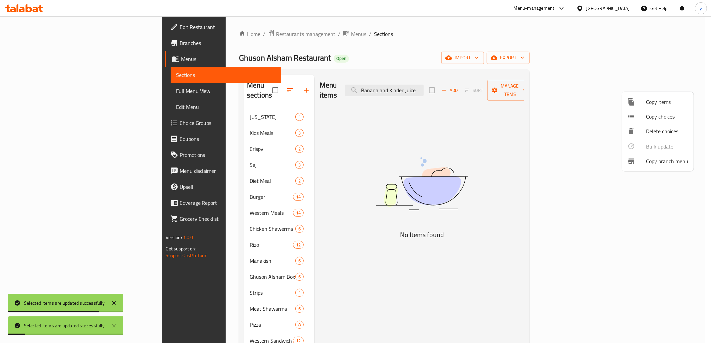
click at [443, 83] on div at bounding box center [355, 171] width 711 height 343
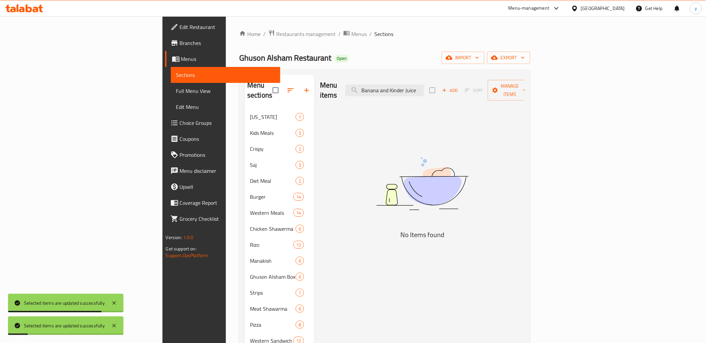
click at [424, 85] on input "Banana and Kinder Juice" at bounding box center [384, 91] width 79 height 12
paste input "tkat"
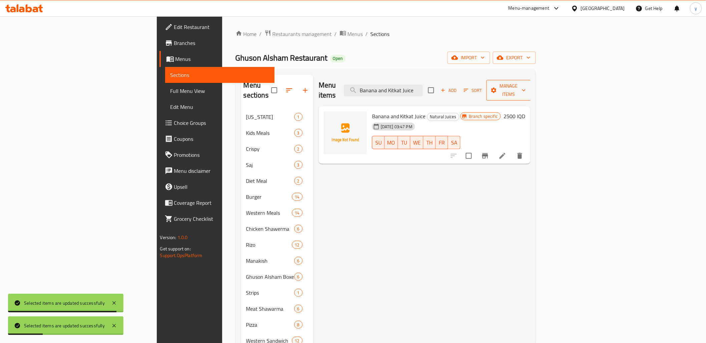
type input "Banana and Kitkat Juice"
click at [526, 89] on span "Manage items" at bounding box center [509, 90] width 34 height 17
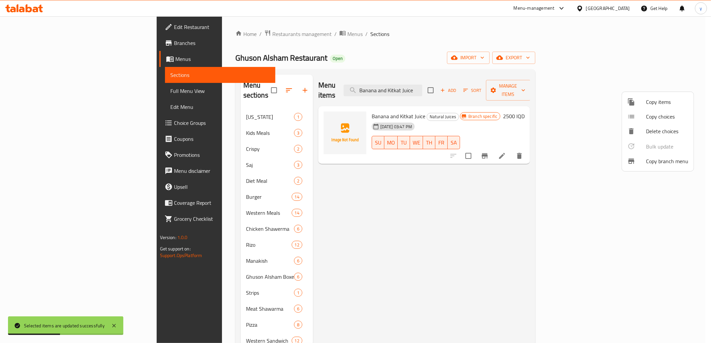
click at [567, 164] on div at bounding box center [355, 171] width 711 height 343
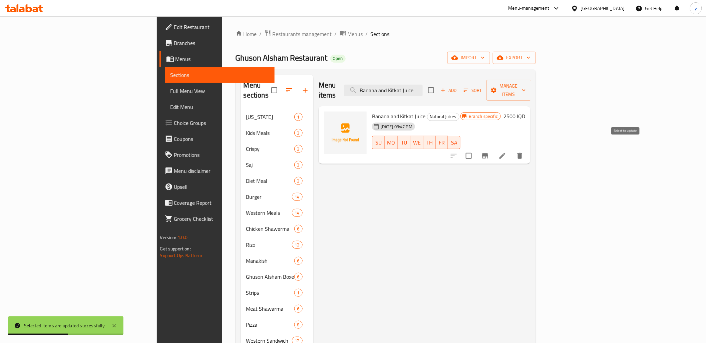
click at [476, 149] on input "checkbox" at bounding box center [469, 156] width 14 height 14
checkbox input "true"
click at [526, 84] on span "Manage items" at bounding box center [509, 90] width 34 height 17
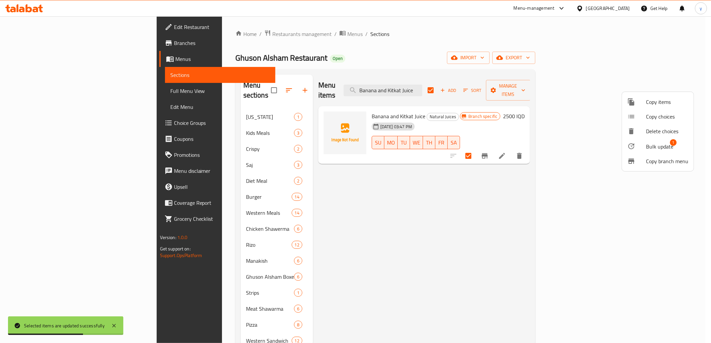
click at [656, 139] on li "Bulk update 1" at bounding box center [658, 146] width 72 height 15
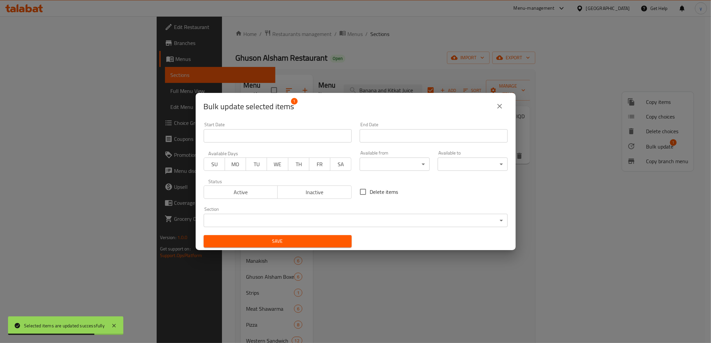
click at [356, 194] on input "Delete items" at bounding box center [363, 192] width 14 height 14
checkbox input "true"
click at [327, 236] on button "Save" at bounding box center [278, 241] width 148 height 12
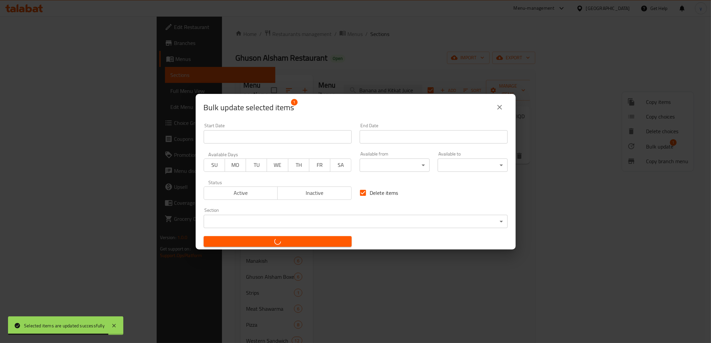
checkbox input "false"
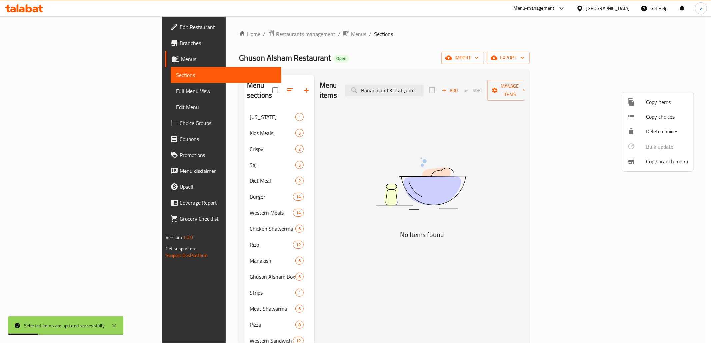
click at [455, 89] on div at bounding box center [355, 171] width 711 height 343
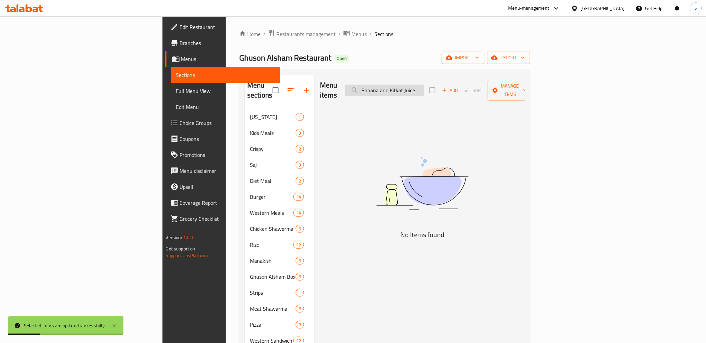
click at [424, 85] on input "Banana and Kitkat Juice" at bounding box center [384, 91] width 79 height 12
paste input "Twix Juice"
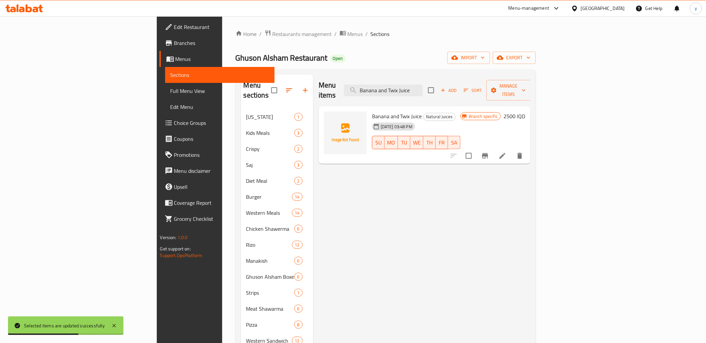
type input "Banana and Twix Juice"
click at [476, 149] on input "checkbox" at bounding box center [469, 156] width 14 height 14
checkbox input "true"
click at [526, 88] on span "Manage items" at bounding box center [509, 90] width 34 height 17
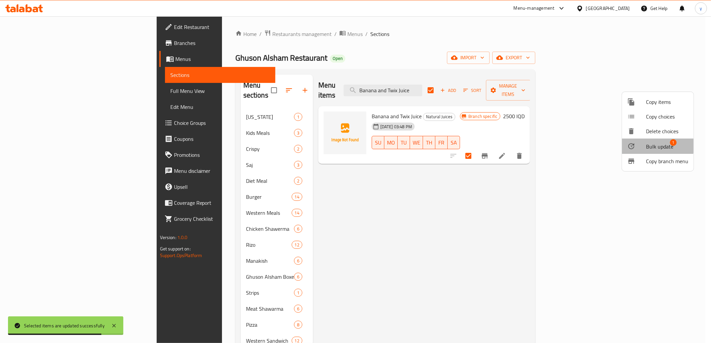
click at [653, 140] on li "Bulk update 1" at bounding box center [658, 146] width 72 height 15
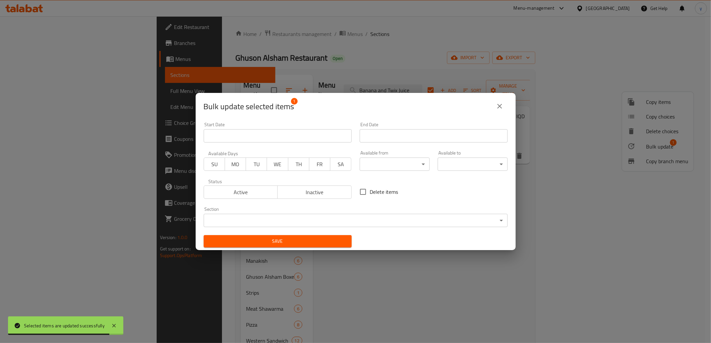
click at [359, 193] on input "Delete items" at bounding box center [363, 192] width 14 height 14
checkbox input "true"
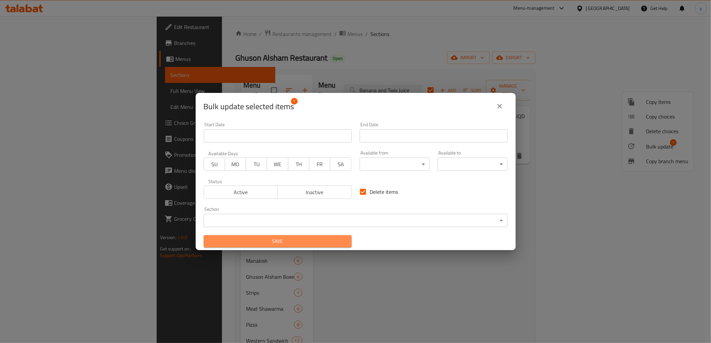
click at [316, 240] on span "Save" at bounding box center [277, 241] width 137 height 8
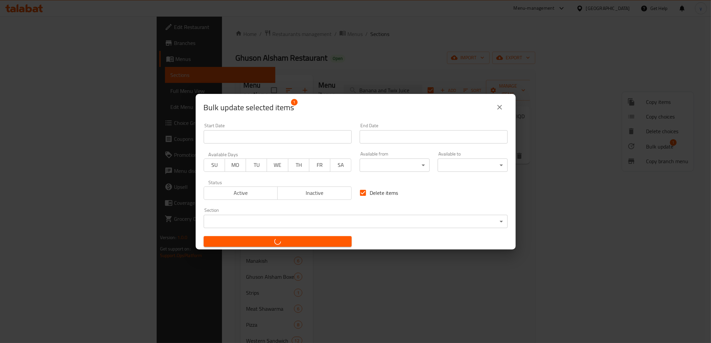
checkbox input "false"
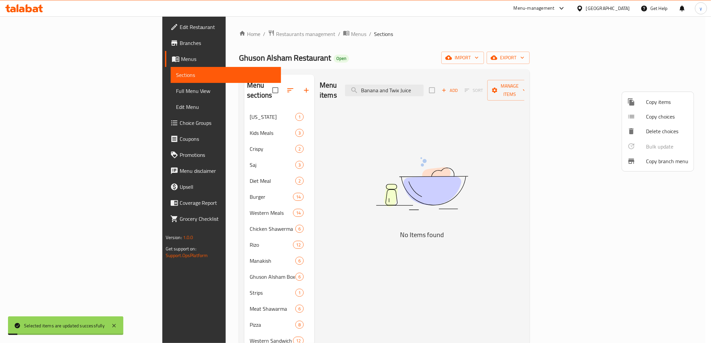
click at [51, 87] on div at bounding box center [355, 171] width 711 height 343
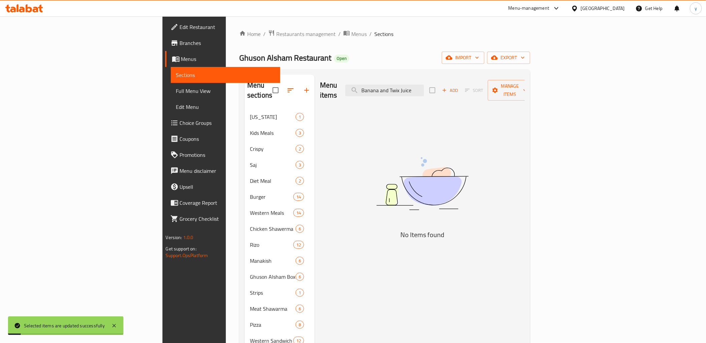
click at [176, 88] on span "Full Menu View" at bounding box center [225, 91] width 99 height 8
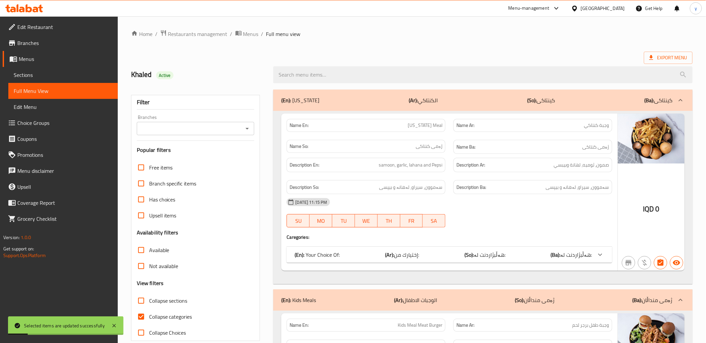
click at [249, 130] on icon "Open" at bounding box center [247, 129] width 8 height 8
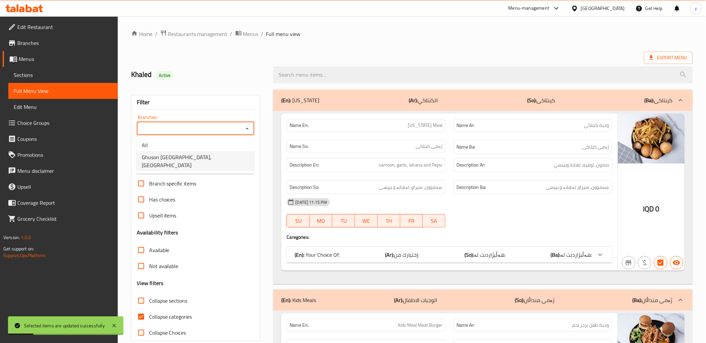
click at [222, 157] on span "Ghuson Alsham Restaurant, Al Ghazaliya" at bounding box center [195, 161] width 107 height 16
type input "Ghuson Alsham Restaurant, Al Ghazaliya"
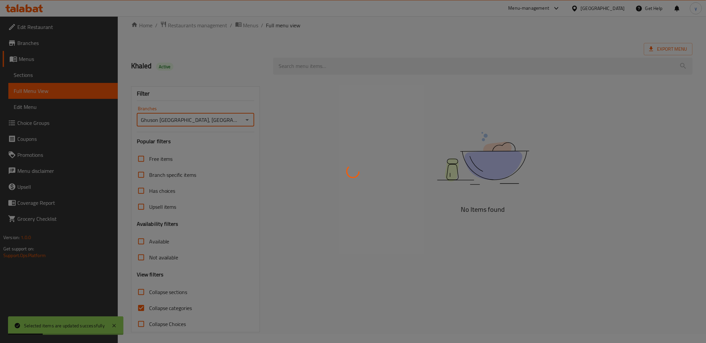
scroll to position [11, 0]
click at [140, 307] on div at bounding box center [353, 171] width 706 height 343
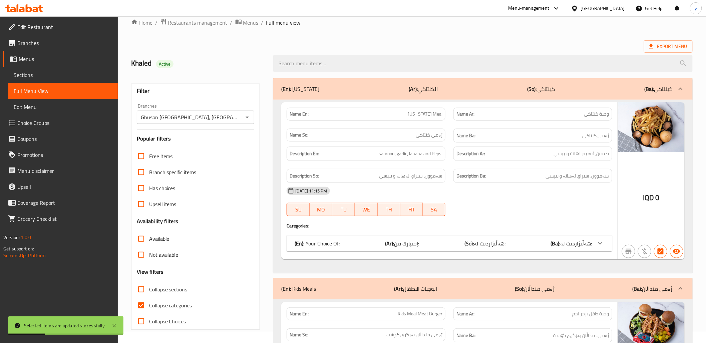
click at [140, 305] on div at bounding box center [353, 171] width 706 height 343
click at [140, 305] on input "Collapse categories" at bounding box center [141, 306] width 16 height 16
checkbox input "false"
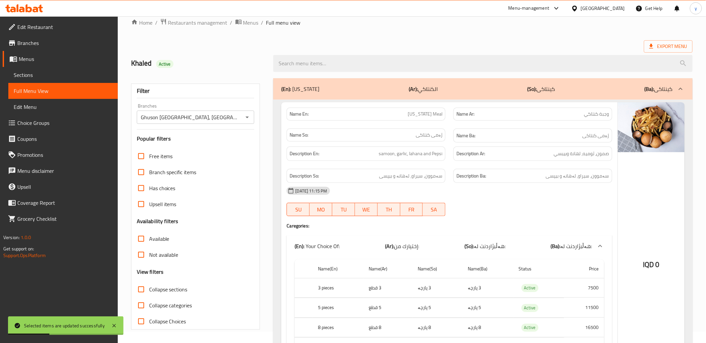
click at [141, 294] on input "Collapse sections" at bounding box center [141, 290] width 16 height 16
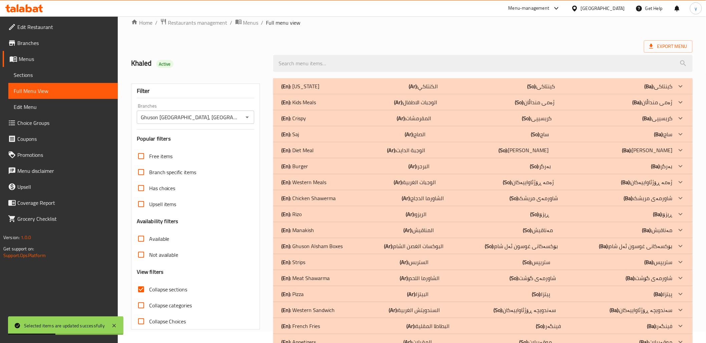
click at [139, 288] on input "Collapse sections" at bounding box center [141, 290] width 16 height 16
checkbox input "false"
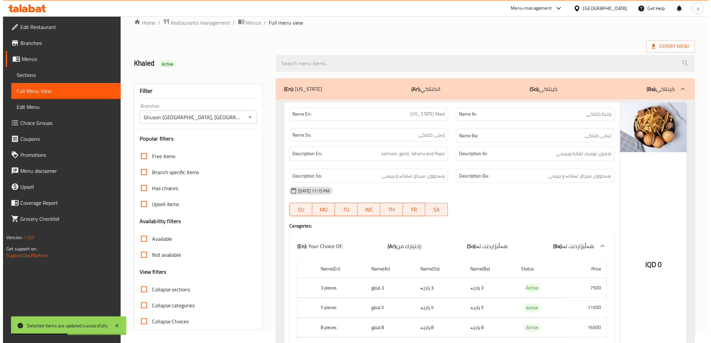
scroll to position [0, 0]
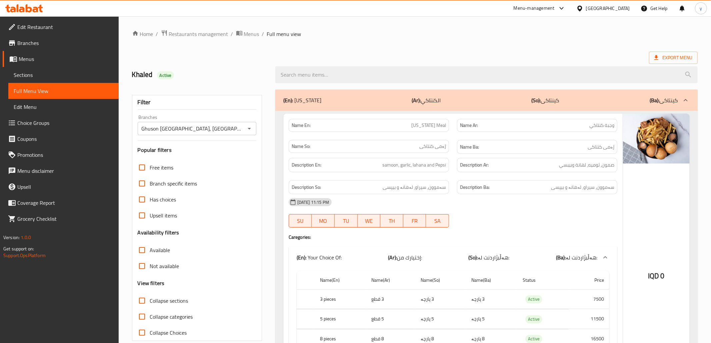
drag, startPoint x: 457, startPoint y: 92, endPoint x: 221, endPoint y: 272, distance: 296.9
click at [457, 92] on div "(En): Kentucky (Ar): الكنتاكي (So): کینتاکی (Ba): کینتاکی" at bounding box center [486, 100] width 423 height 21
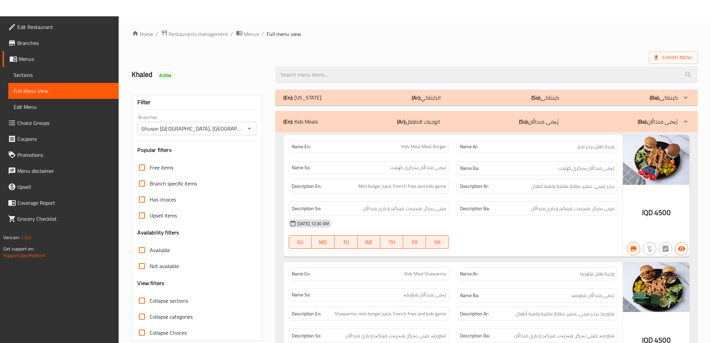
click at [535, 102] on b "(So):" at bounding box center [536, 98] width 9 height 10
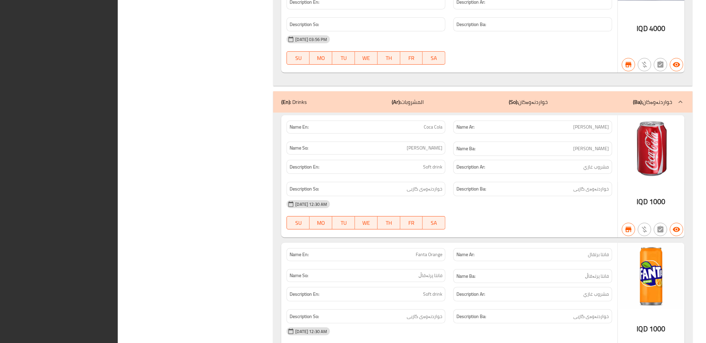
scroll to position [22306, 0]
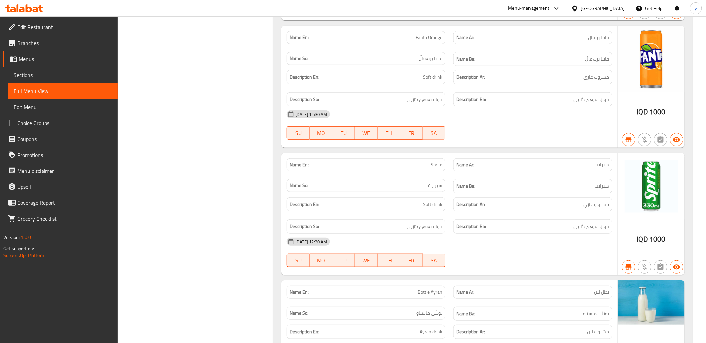
click at [41, 45] on span "Branches" at bounding box center [64, 43] width 95 height 8
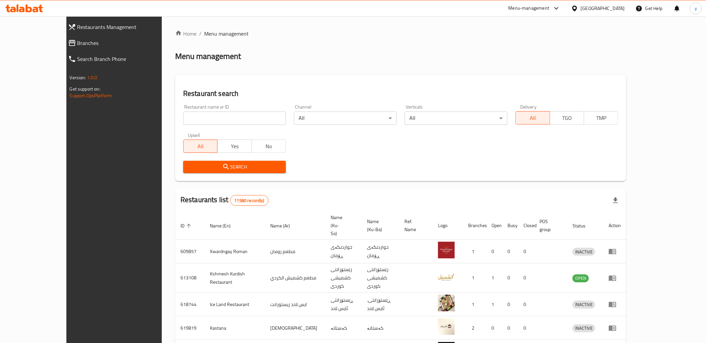
click at [240, 113] on input "search" at bounding box center [234, 118] width 103 height 13
paste input "682536"
type input "682536"
click at [214, 170] on span "Search" at bounding box center [234, 167] width 92 height 8
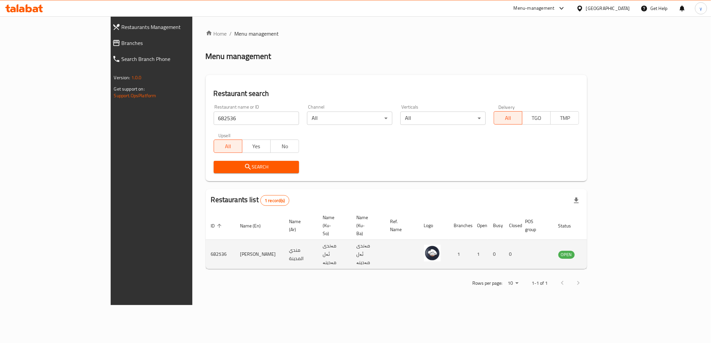
click at [601, 252] on icon "enhanced table" at bounding box center [597, 255] width 7 height 6
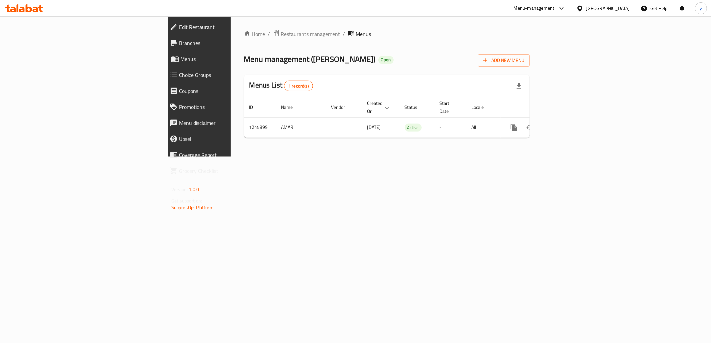
click at [179, 25] on span "Edit Restaurant" at bounding box center [230, 27] width 102 height 8
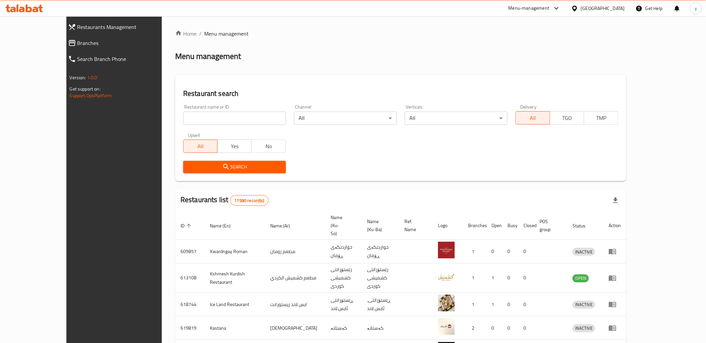
click at [185, 120] on input "search" at bounding box center [234, 118] width 103 height 13
paste input "Foga"
type input "Foga"
click at [221, 164] on span "Search" at bounding box center [234, 167] width 92 height 8
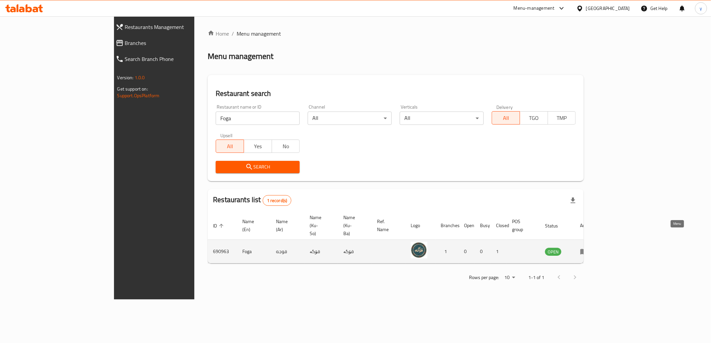
click at [598, 240] on td "enhanced table" at bounding box center [586, 252] width 23 height 24
click at [593, 248] on link "enhanced table" at bounding box center [586, 252] width 12 height 8
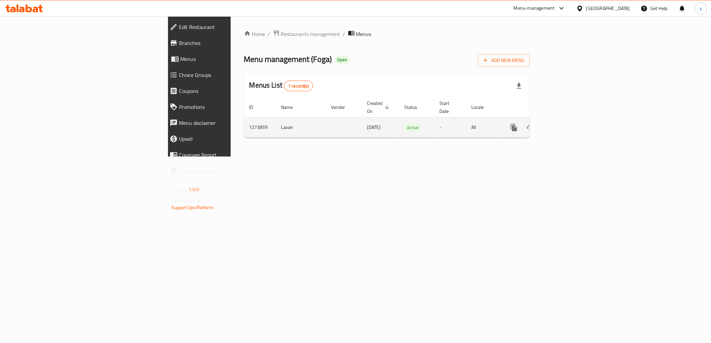
click at [565, 125] on icon "enhanced table" at bounding box center [562, 128] width 6 height 6
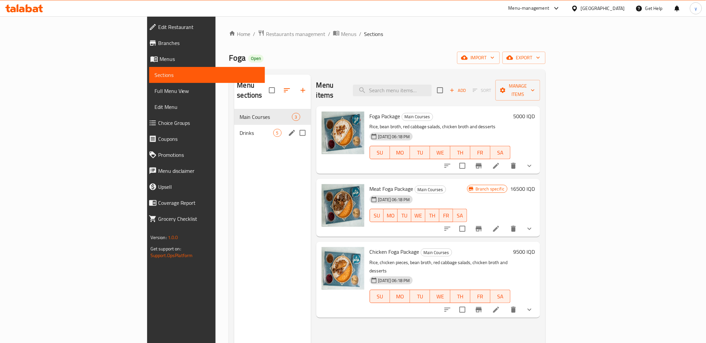
click at [234, 125] on div "Drinks 5" at bounding box center [272, 133] width 76 height 16
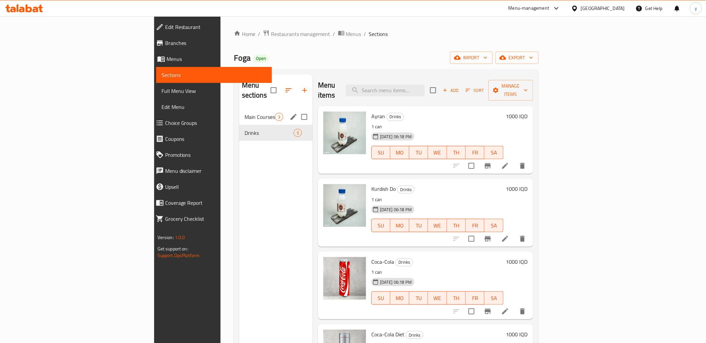
click at [244, 113] on span "Main Courses" at bounding box center [259, 117] width 30 height 8
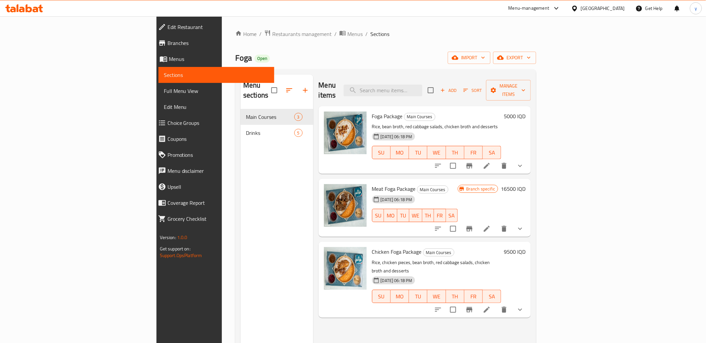
click at [301, 86] on icon "button" at bounding box center [305, 90] width 8 height 8
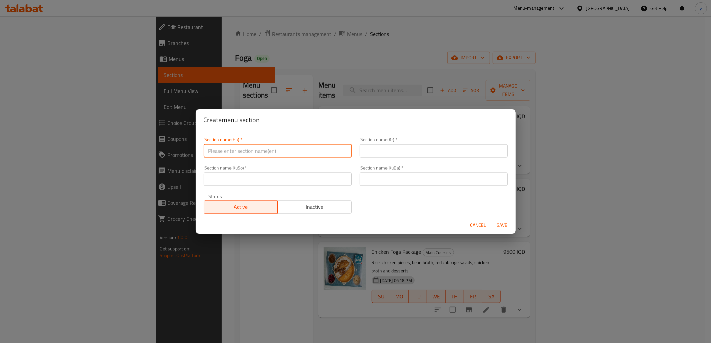
click at [253, 149] on input "text" at bounding box center [278, 150] width 148 height 13
type input "Packages"
click at [236, 177] on input "text" at bounding box center [278, 179] width 148 height 13
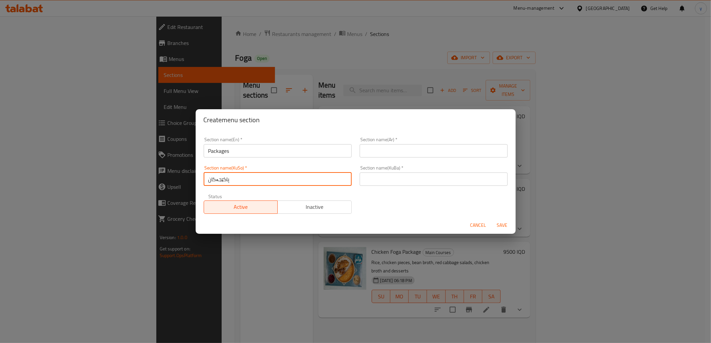
type input "پاکێجەکان"
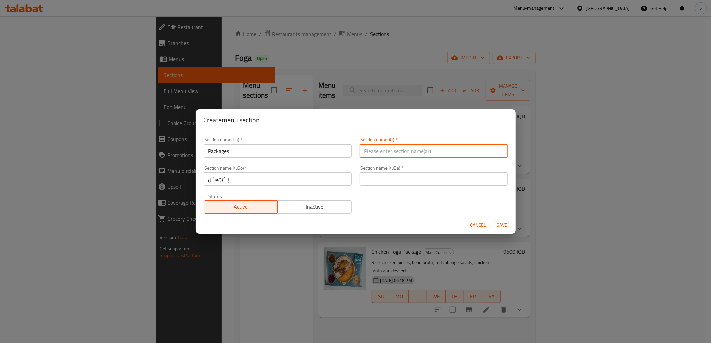
click at [379, 148] on input "text" at bounding box center [434, 150] width 148 height 13
click at [263, 143] on div "Section name(En)   * Packages Section name(En) *" at bounding box center [278, 147] width 148 height 20
click at [263, 149] on input "Packages" at bounding box center [278, 150] width 148 height 13
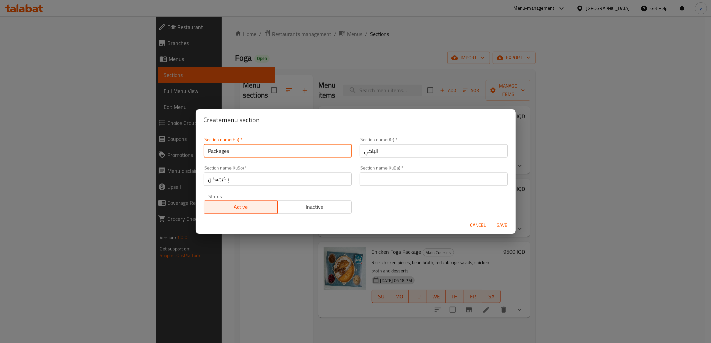
click at [263, 149] on input "Packages" at bounding box center [278, 150] width 148 height 13
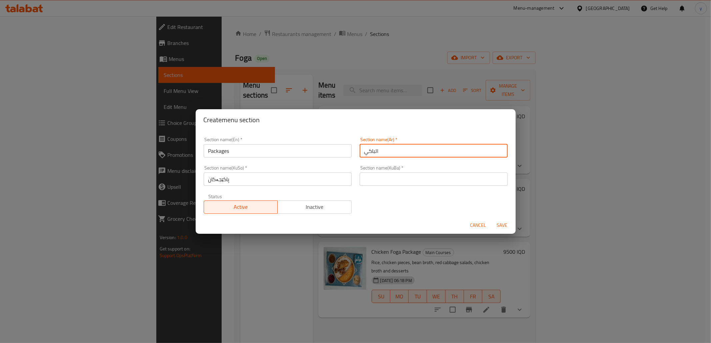
click at [427, 157] on input "الباكي" at bounding box center [434, 150] width 148 height 13
click at [493, 155] on input "الباكيج" at bounding box center [434, 150] width 148 height 13
type input "الباكيج"
click at [480, 177] on input "text" at bounding box center [434, 179] width 148 height 13
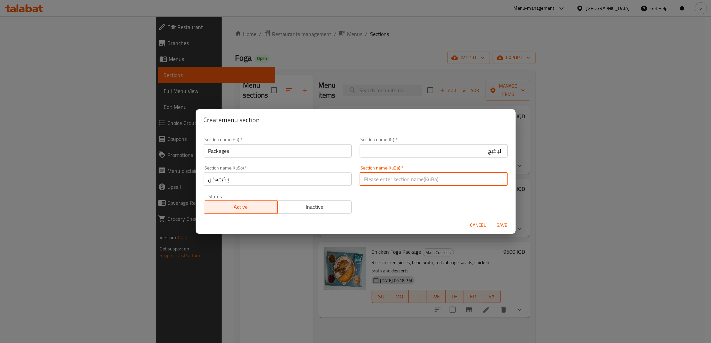
paste input "الباكيج"
click at [228, 179] on input "پاکێجەکان" at bounding box center [278, 179] width 148 height 13
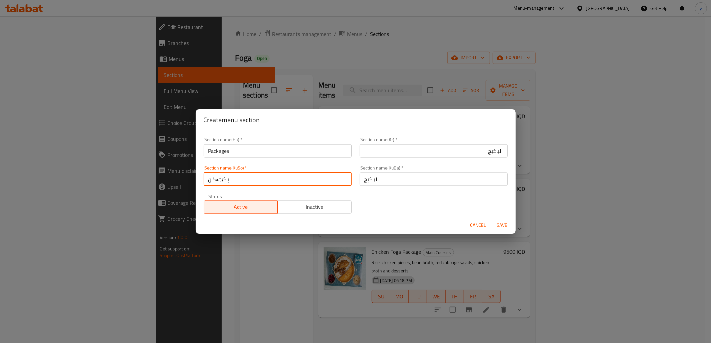
click at [228, 179] on input "پاکێجەکان" at bounding box center [278, 179] width 148 height 13
click at [365, 182] on input "الباكيج" at bounding box center [434, 179] width 148 height 13
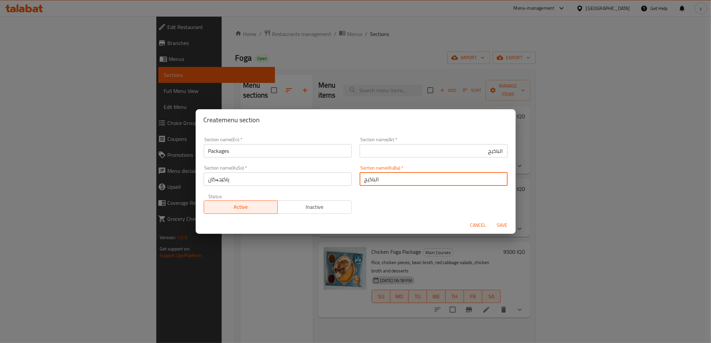
click at [365, 182] on input "الباكيج" at bounding box center [434, 179] width 148 height 13
paste input "پاکێجەکان"
type input "پاکێجەکان"
click at [450, 148] on input "الباكيج" at bounding box center [434, 150] width 148 height 13
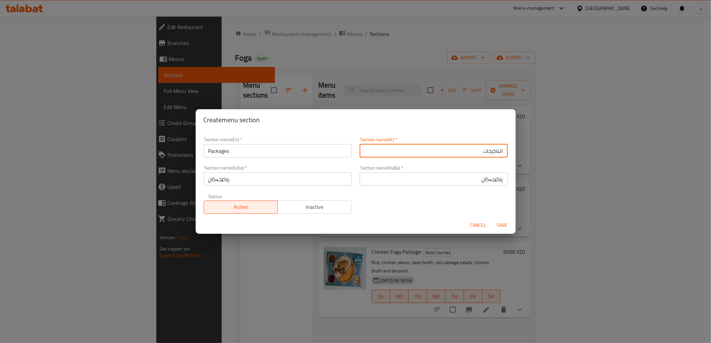
type input "الباكيجات"
click at [496, 226] on span "Save" at bounding box center [503, 225] width 16 height 8
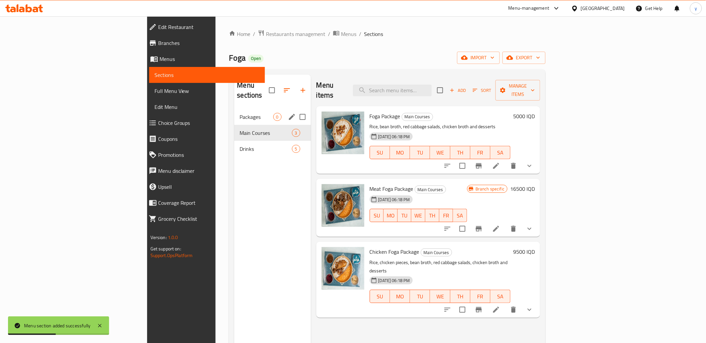
click at [295, 110] on input "Menu sections" at bounding box center [302, 117] width 14 height 14
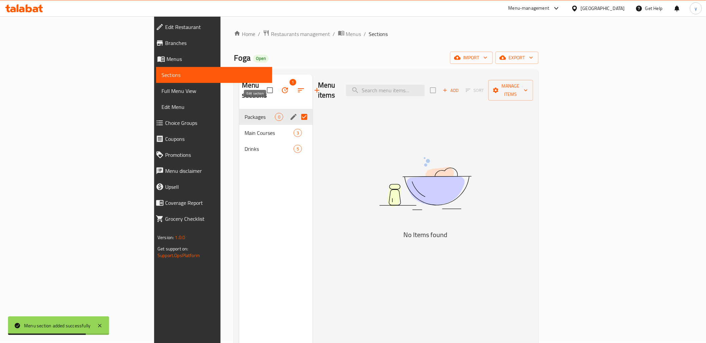
click at [290, 114] on icon "edit" at bounding box center [293, 117] width 6 height 6
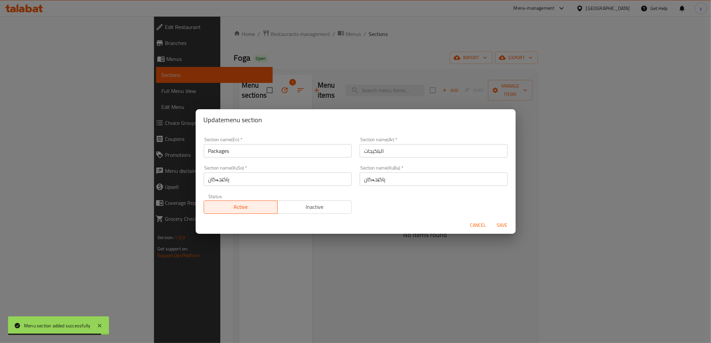
click at [484, 230] on button "Cancel" at bounding box center [478, 225] width 21 height 12
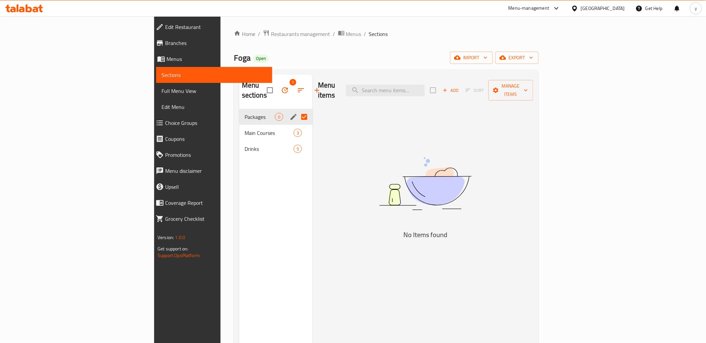
click at [297, 110] on input "Menu sections" at bounding box center [304, 117] width 14 height 14
click at [290, 114] on icon "edit" at bounding box center [293, 117] width 6 height 6
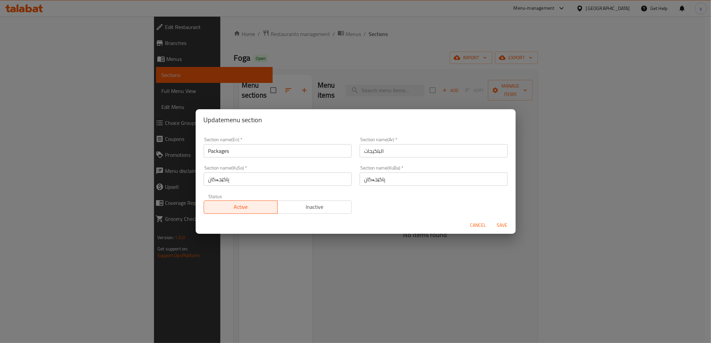
click at [470, 222] on button "Cancel" at bounding box center [478, 225] width 21 height 12
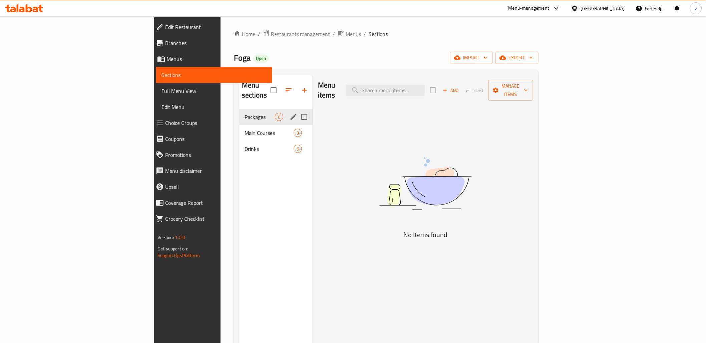
click at [274, 110] on div "Packages 0" at bounding box center [275, 117] width 73 height 16
click at [297, 110] on input "Menu sections" at bounding box center [304, 117] width 14 height 14
checkbox input "true"
click at [281, 86] on icon "button" at bounding box center [285, 90] width 8 height 8
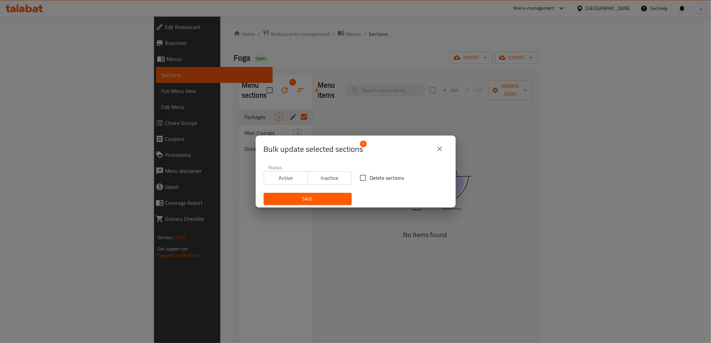
click at [362, 177] on input "Delete sections" at bounding box center [363, 178] width 14 height 14
checkbox input "true"
click at [337, 192] on div "Save" at bounding box center [308, 199] width 96 height 20
click at [337, 193] on button "Save" at bounding box center [308, 199] width 88 height 12
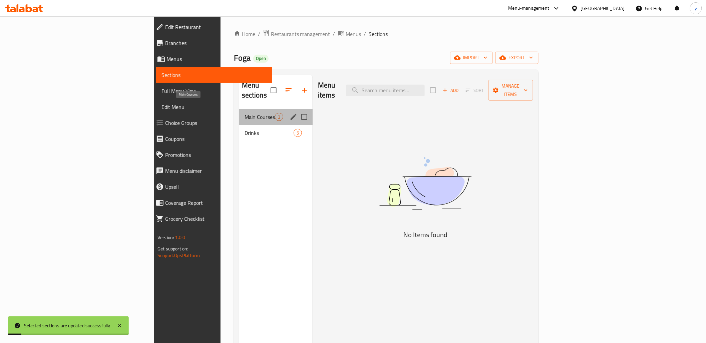
click at [244, 113] on span "Main Courses" at bounding box center [259, 117] width 30 height 8
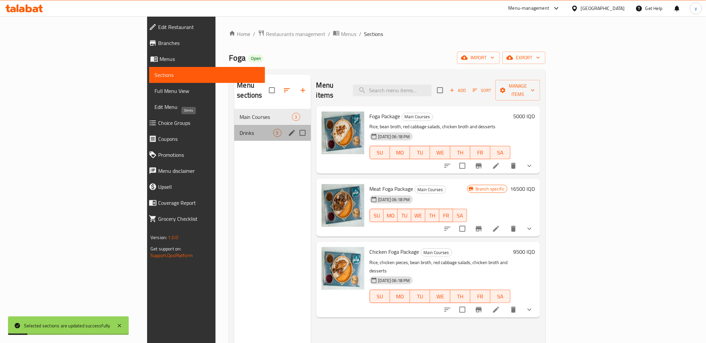
click at [239, 129] on span "Drinks" at bounding box center [255, 133] width 33 height 8
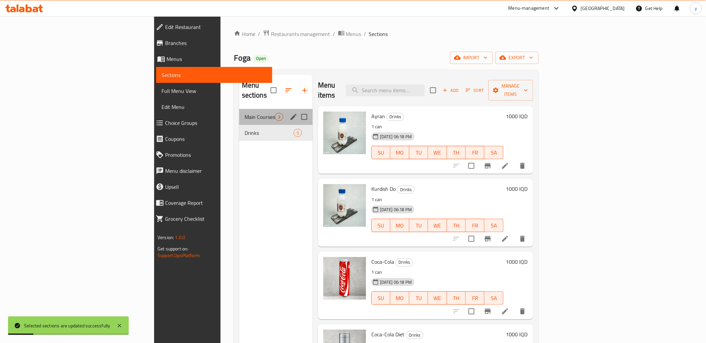
click at [239, 111] on div "Main Courses 3" at bounding box center [275, 117] width 73 height 16
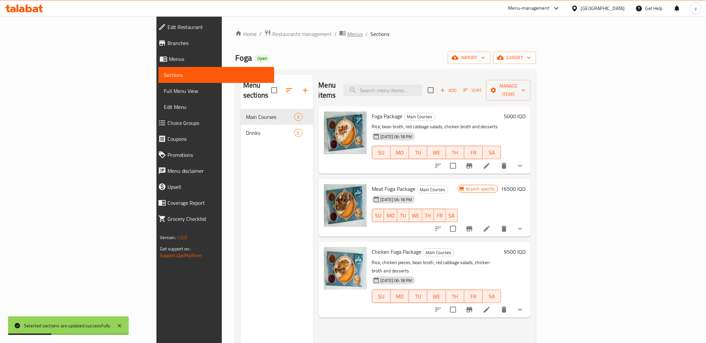
click at [347, 34] on span "Menus" at bounding box center [354, 34] width 15 height 8
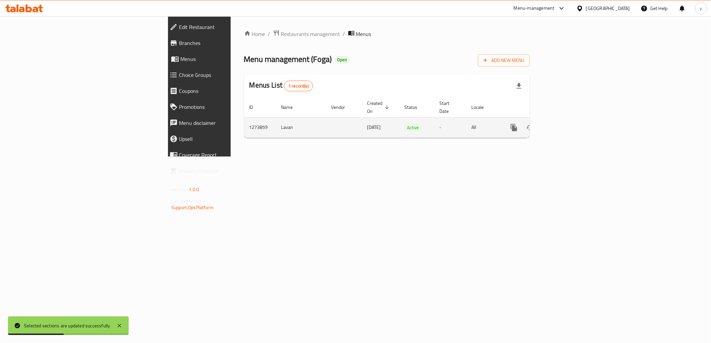
click at [570, 124] on link "enhanced table" at bounding box center [562, 128] width 16 height 16
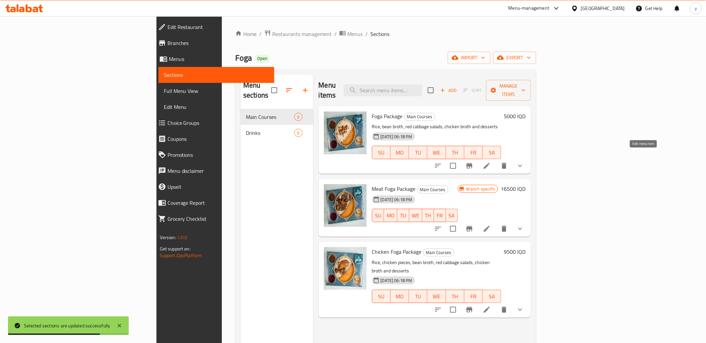
click at [491, 162] on icon at bounding box center [487, 166] width 8 height 8
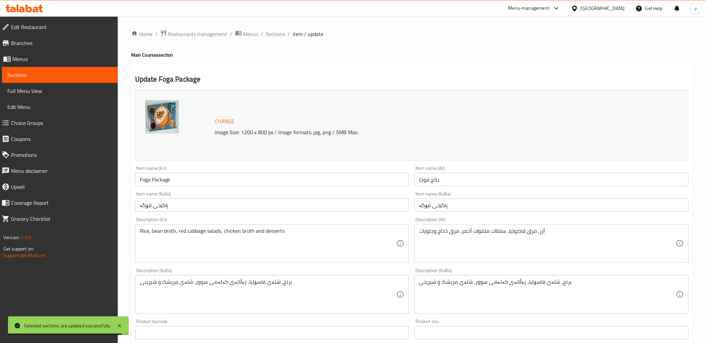
click at [433, 178] on input "بكج فوجا" at bounding box center [551, 179] width 274 height 13
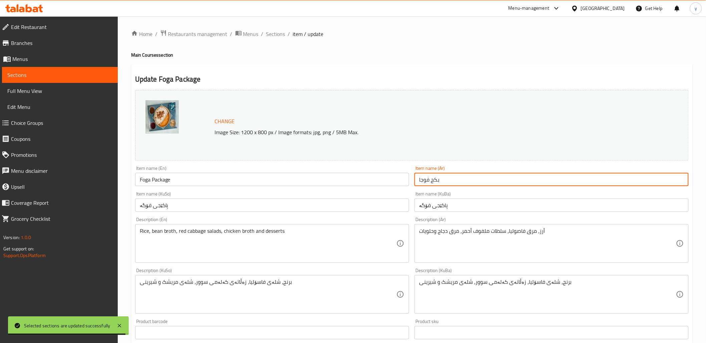
click at [433, 178] on input "بكج فوجا" at bounding box center [551, 179] width 274 height 13
click at [442, 207] on input "پاکێجی فۆگە" at bounding box center [551, 205] width 274 height 13
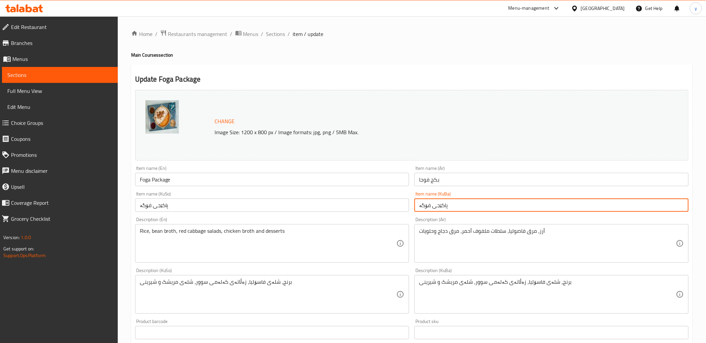
click at [442, 207] on input "پاکێجی فۆگە" at bounding box center [551, 205] width 274 height 13
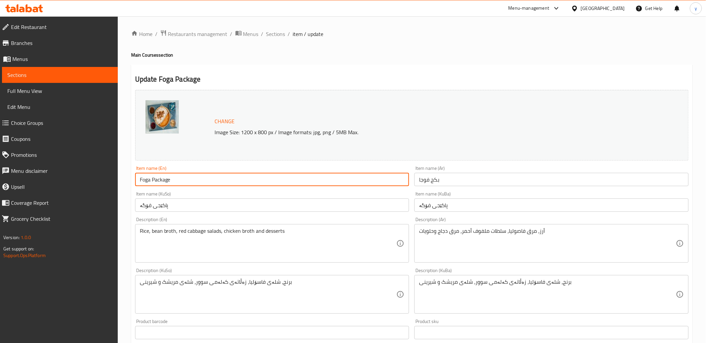
click at [157, 184] on input "Foga Package" at bounding box center [272, 179] width 274 height 13
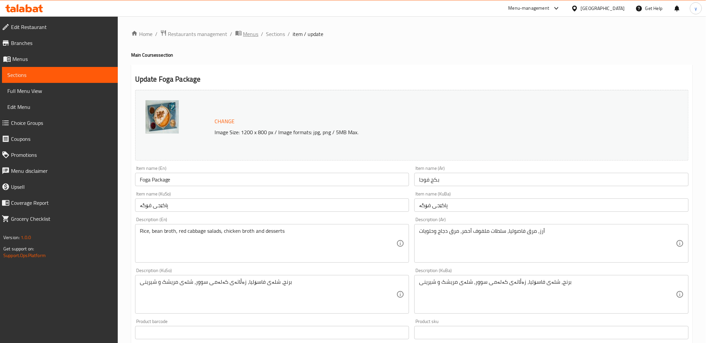
click at [252, 33] on span "Menus" at bounding box center [250, 34] width 15 height 8
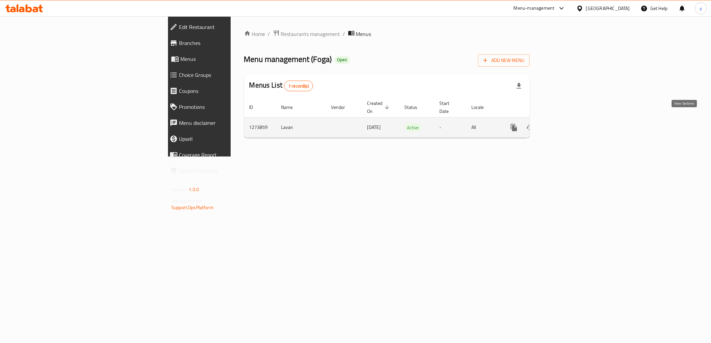
click at [570, 127] on link "enhanced table" at bounding box center [562, 128] width 16 height 16
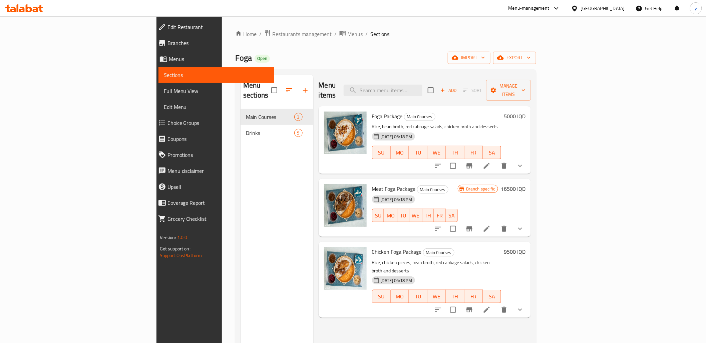
drag, startPoint x: 591, startPoint y: 88, endPoint x: 590, endPoint y: 102, distance: 13.7
click at [531, 101] on div "Menu items Add Sort Manage items Foga Package Main Courses Rice, bean broth, re…" at bounding box center [422, 246] width 218 height 343
click at [446, 87] on icon "button" at bounding box center [443, 90] width 6 height 6
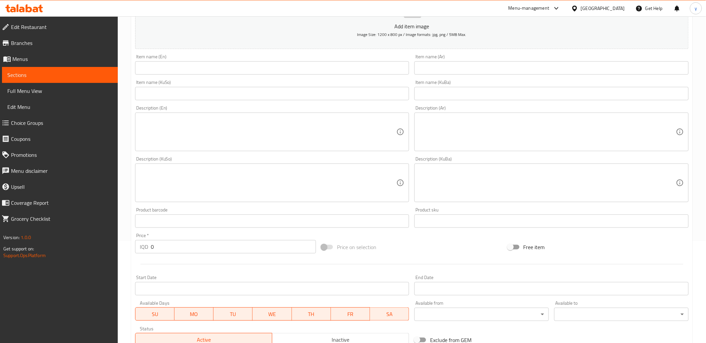
scroll to position [148, 0]
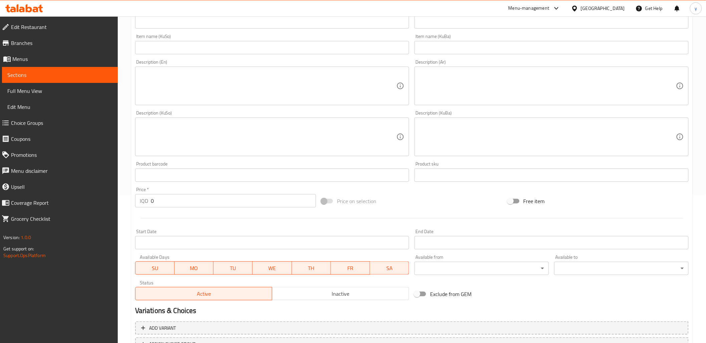
drag, startPoint x: 157, startPoint y: 205, endPoint x: 153, endPoint y: 207, distance: 4.1
click at [153, 207] on input "0" at bounding box center [233, 200] width 165 height 13
paste input "8.500"
click at [162, 202] on input "08.500" at bounding box center [233, 200] width 165 height 13
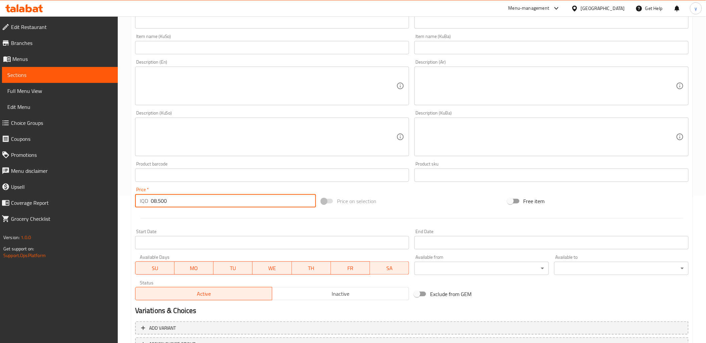
paste input "number"
click at [156, 203] on input "8.500" at bounding box center [233, 200] width 165 height 13
click at [157, 199] on input "8.500" at bounding box center [233, 200] width 165 height 13
click at [152, 202] on input "8.500" at bounding box center [233, 200] width 165 height 13
click at [155, 201] on input "8.500" at bounding box center [233, 200] width 165 height 13
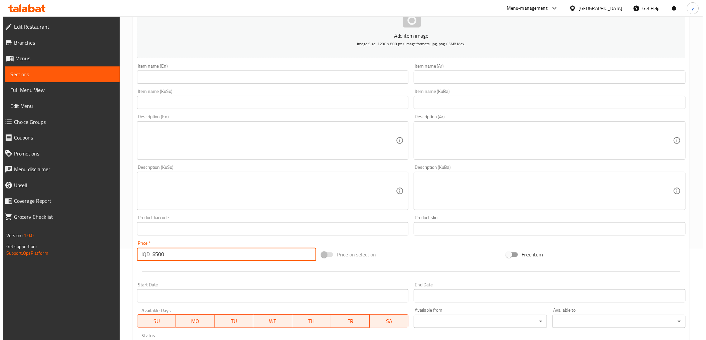
scroll to position [74, 0]
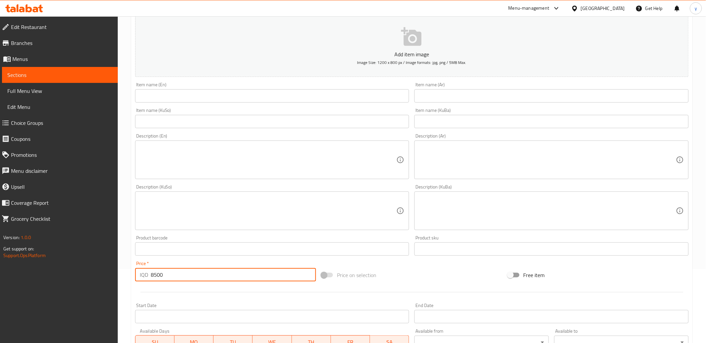
type input "8500"
click at [214, 88] on div "Item name (En) Item name (En)" at bounding box center [272, 92] width 274 height 20
click at [212, 94] on input "text" at bounding box center [272, 95] width 274 height 13
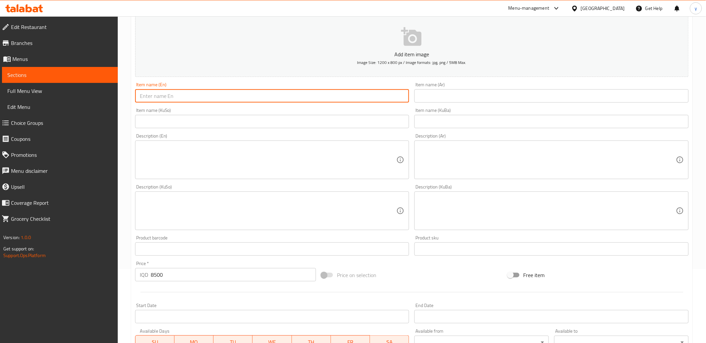
drag, startPoint x: 366, startPoint y: 134, endPoint x: 363, endPoint y: 125, distance: 9.1
click at [366, 134] on div "Description (En) Description (En)" at bounding box center [272, 157] width 274 height 46
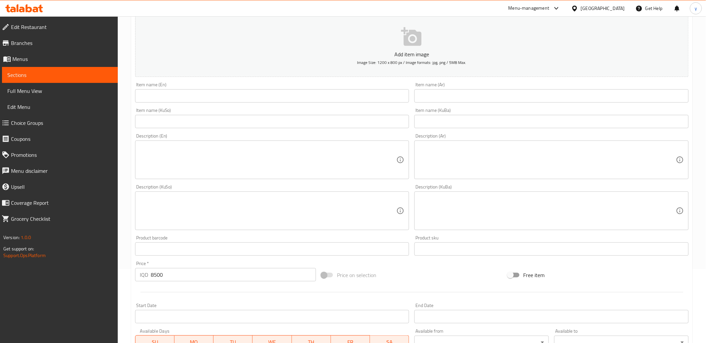
click at [362, 118] on input "text" at bounding box center [272, 121] width 274 height 13
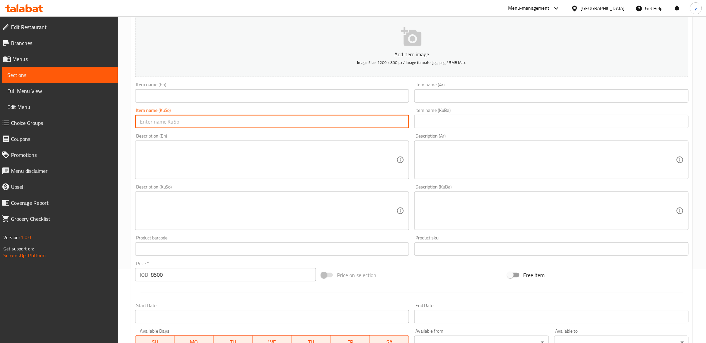
paste input "پاکێجی شفتەی قەزوان"
type input "پاکێجی شفتەی قەزوان"
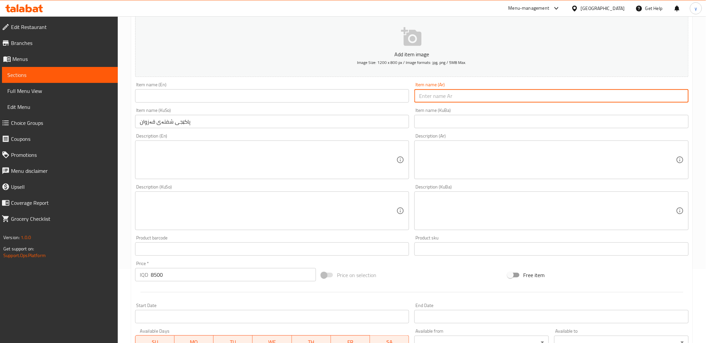
click at [431, 95] on input "text" at bounding box center [551, 95] width 274 height 13
paste input "بكج"
click at [685, 98] on input "بك" at bounding box center [551, 95] width 274 height 13
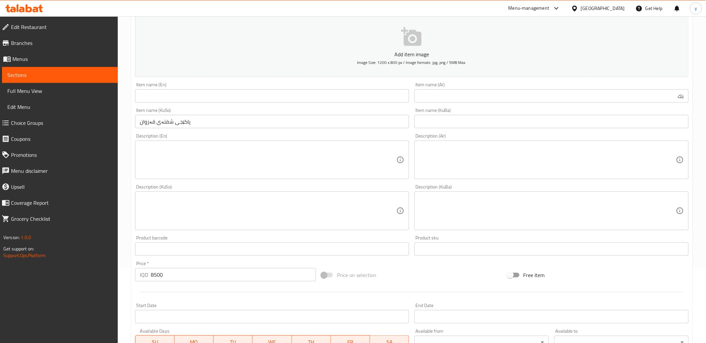
drag, startPoint x: 671, startPoint y: 87, endPoint x: 672, endPoint y: 91, distance: 3.9
click at [671, 88] on div "Item name (Ar) بك Item name (Ar)" at bounding box center [551, 92] width 274 height 20
click at [673, 95] on input "بك" at bounding box center [551, 95] width 274 height 13
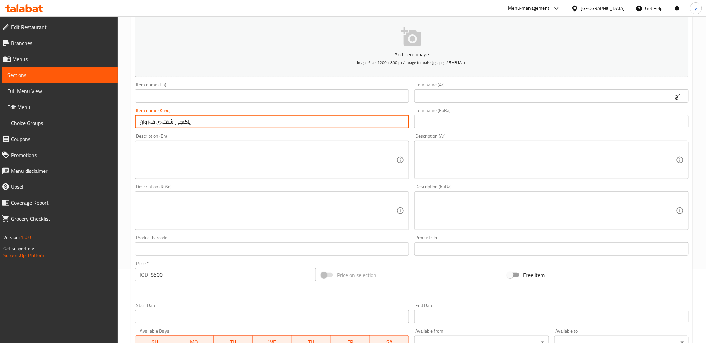
click at [161, 124] on input "پاکێجی شفتەی قەزوان" at bounding box center [272, 121] width 274 height 13
drag, startPoint x: 160, startPoint y: 122, endPoint x: 171, endPoint y: 124, distance: 11.4
click at [171, 124] on input "پاکێجی شفتەی قەزوان" at bounding box center [272, 121] width 274 height 13
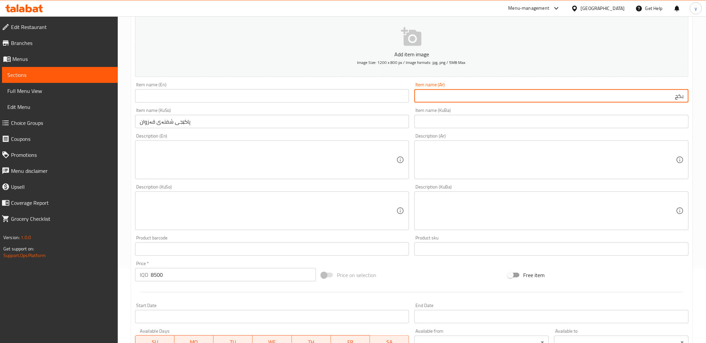
click at [459, 94] on input "بكج" at bounding box center [551, 95] width 274 height 13
paste input "شفتە"
click at [662, 97] on input "بكج شفتە" at bounding box center [551, 95] width 274 height 13
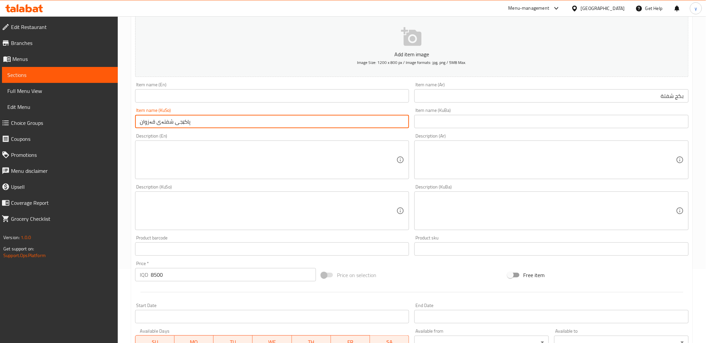
click at [145, 124] on input "پاکێجی شفتەی قەزوان" at bounding box center [272, 121] width 274 height 13
click at [153, 120] on input "پاکێجی شفتەی قەزوان" at bounding box center [272, 121] width 274 height 13
click at [149, 122] on input "پاکێجی شفتەی قەزوان" at bounding box center [272, 121] width 274 height 13
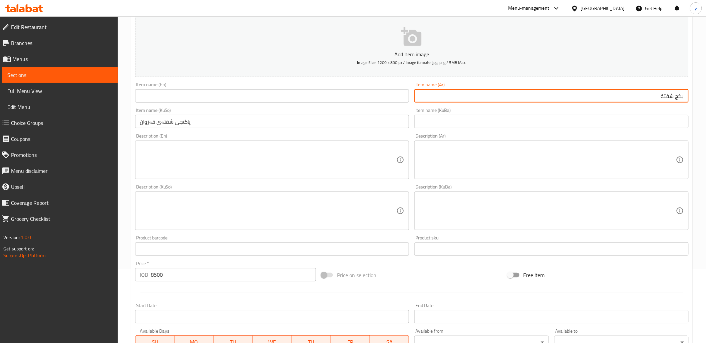
click at [606, 99] on input "بكج شفتة" at bounding box center [551, 95] width 274 height 13
paste input "قزوان"
type input "بكج شفتة قزوان"
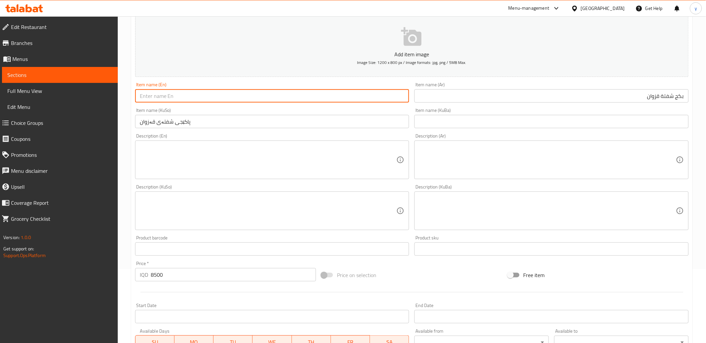
click at [339, 94] on input "text" at bounding box center [272, 95] width 274 height 13
paste input "Package"
click at [139, 98] on input "Package" at bounding box center [272, 95] width 274 height 13
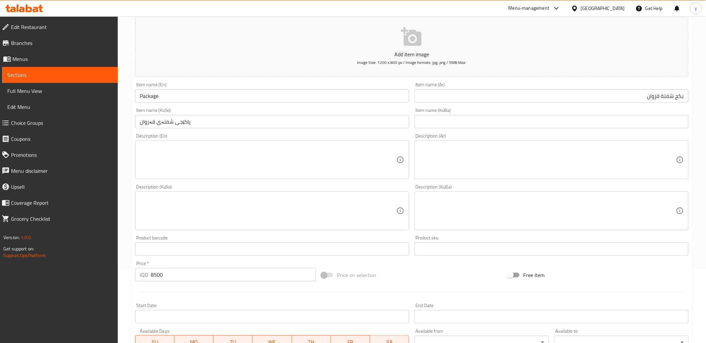
click at [188, 104] on div "Item name (En) Package Item name (En)" at bounding box center [271, 93] width 279 height 26
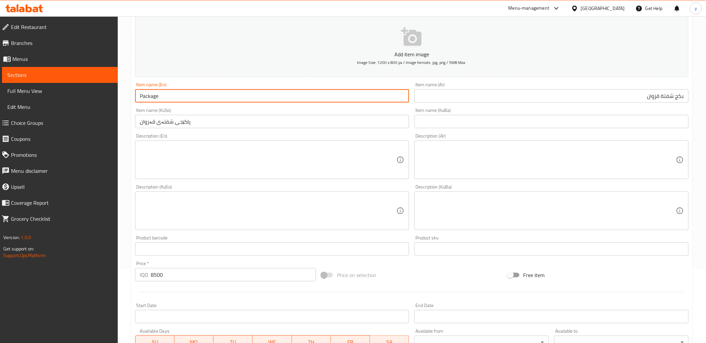
click at [138, 95] on input "Package" at bounding box center [272, 95] width 274 height 13
paste input "Qazwan"
type input "Qazwan Shifta Package"
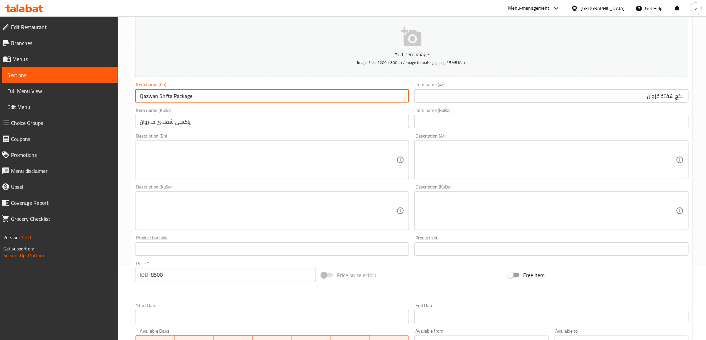
click at [188, 125] on input "پاکێجی شفتەی قەزوان" at bounding box center [272, 121] width 274 height 13
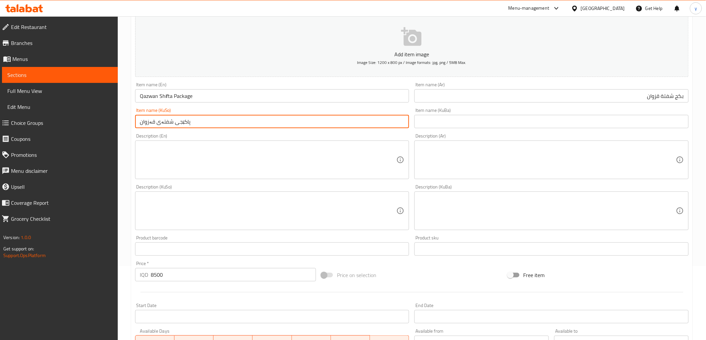
click at [188, 125] on input "پاکێجی شفتەی قەزوان" at bounding box center [272, 121] width 274 height 13
click at [188, 89] on input "Qazwan Shifta Package" at bounding box center [272, 95] width 274 height 13
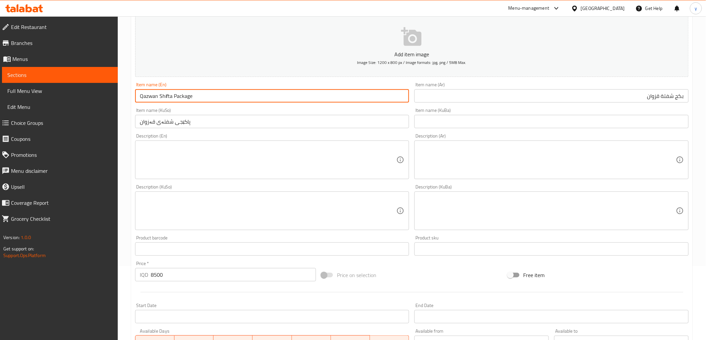
click at [188, 89] on input "Qazwan Shifta Package" at bounding box center [272, 95] width 274 height 13
click at [190, 91] on input "Qazwan Shifta Package" at bounding box center [272, 95] width 274 height 13
click at [641, 101] on input "بكج شفتة قزوان" at bounding box center [551, 95] width 274 height 13
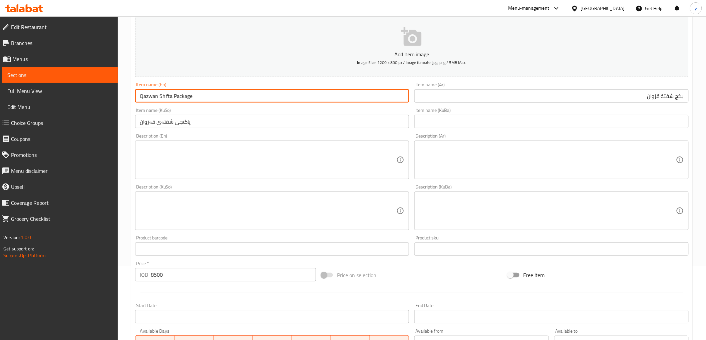
click at [641, 101] on input "بكج شفتة قزوان" at bounding box center [551, 95] width 274 height 13
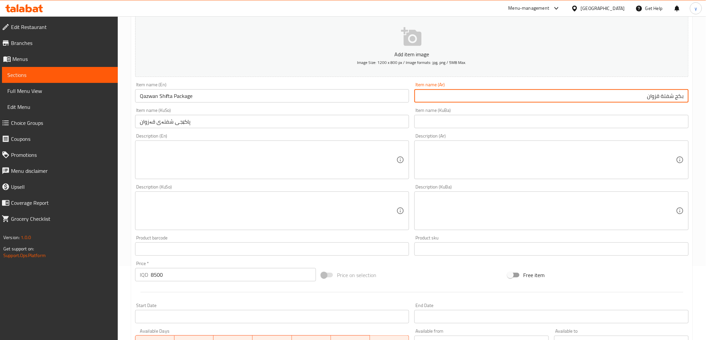
click at [641, 101] on input "بكج شفتة قزوان" at bounding box center [551, 95] width 274 height 13
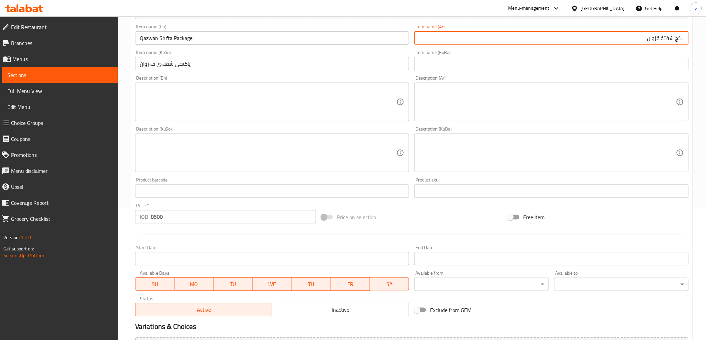
scroll to position [148, 0]
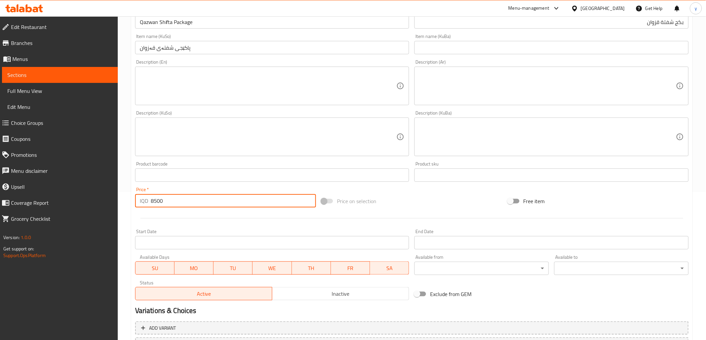
drag, startPoint x: 163, startPoint y: 198, endPoint x: 148, endPoint y: 201, distance: 15.7
click at [148, 201] on div "IQD 8500 Price *" at bounding box center [225, 200] width 181 height 13
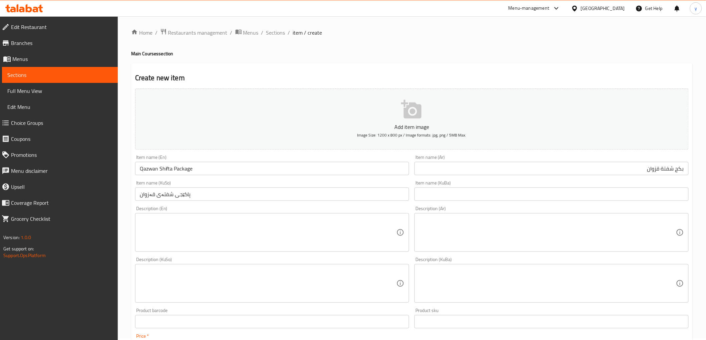
scroll to position [0, 0]
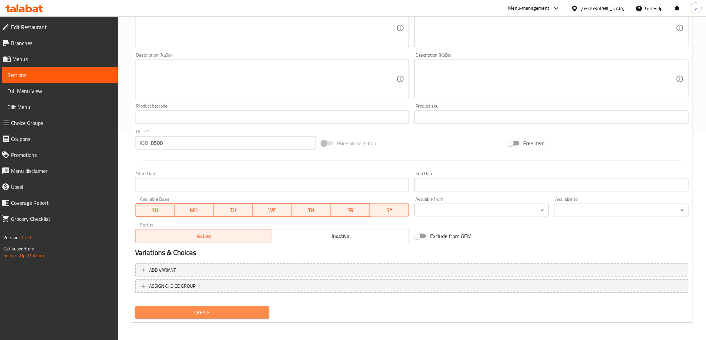
click at [187, 310] on span "Create" at bounding box center [202, 313] width 124 height 8
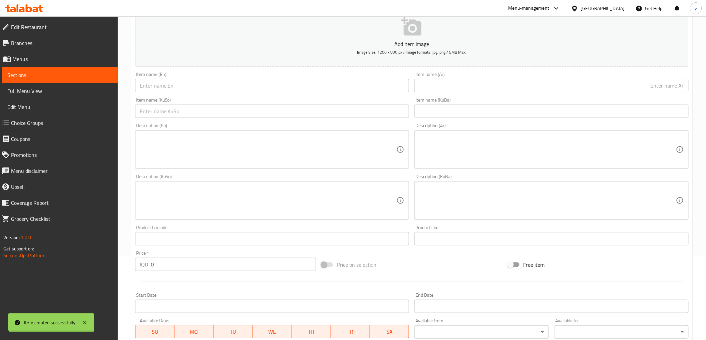
scroll to position [148, 0]
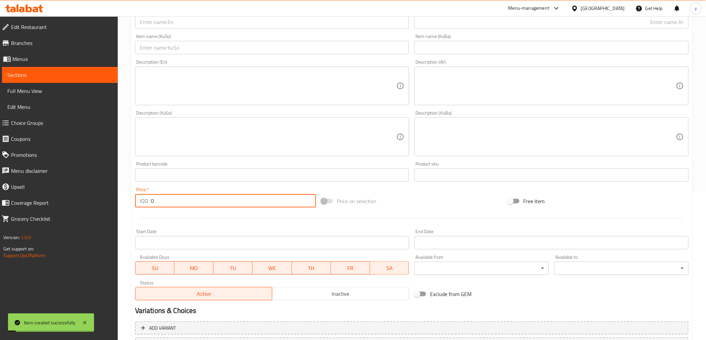
click at [157, 198] on input "0" at bounding box center [233, 200] width 165 height 13
paste input "850"
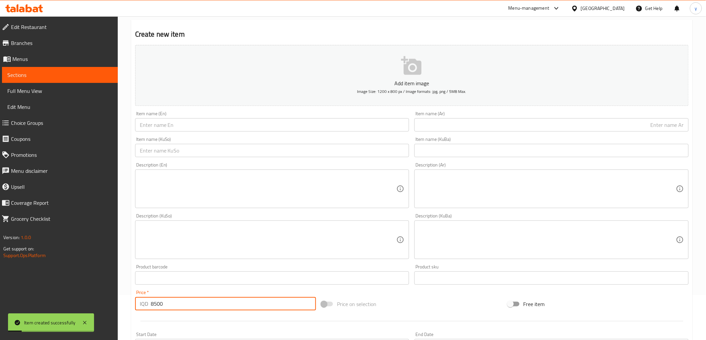
scroll to position [0, 0]
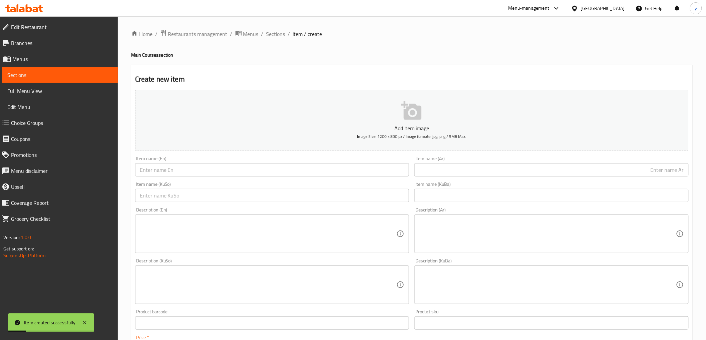
type input "8500"
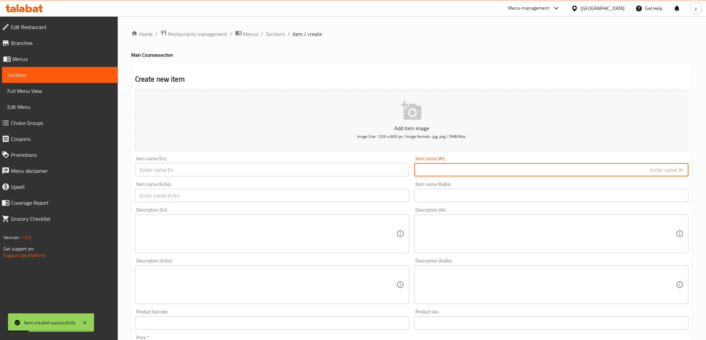
click at [434, 168] on input "text" at bounding box center [551, 169] width 274 height 13
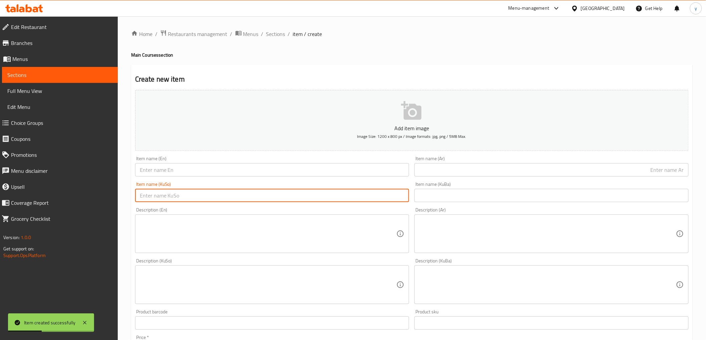
click at [400, 194] on input "text" at bounding box center [272, 195] width 274 height 13
paste input "بكج شفتة قزوان"
type input "بكج شفتة قزوان"
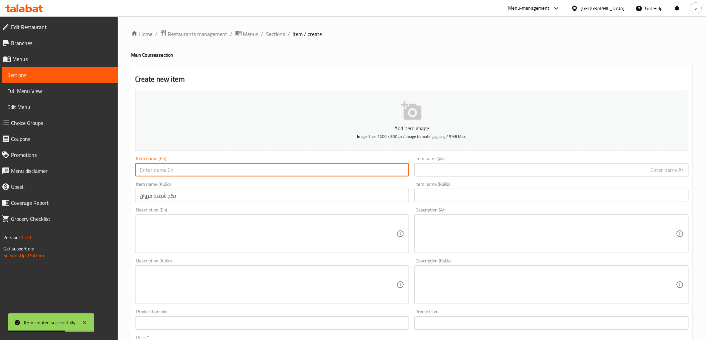
click at [201, 169] on input "text" at bounding box center [272, 169] width 274 height 13
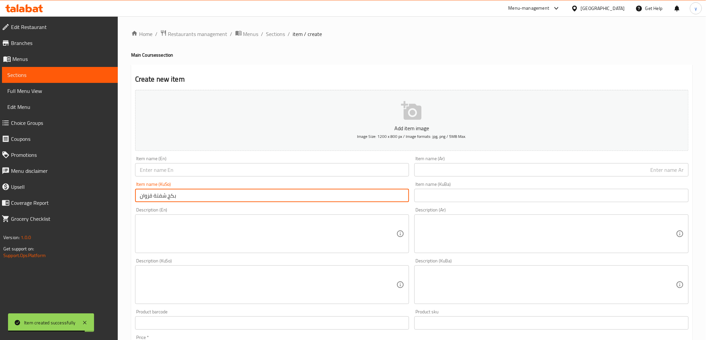
click at [273, 195] on input "بكج شفتة قزوان" at bounding box center [272, 195] width 274 height 13
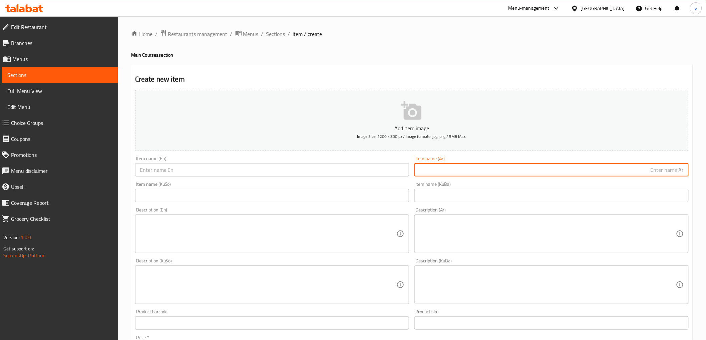
click at [515, 169] on input "text" at bounding box center [551, 169] width 274 height 13
paste input "بكج شفتة قزوان"
type input "بكج شفتة قزوان"
click at [295, 196] on input "text" at bounding box center [272, 195] width 274 height 13
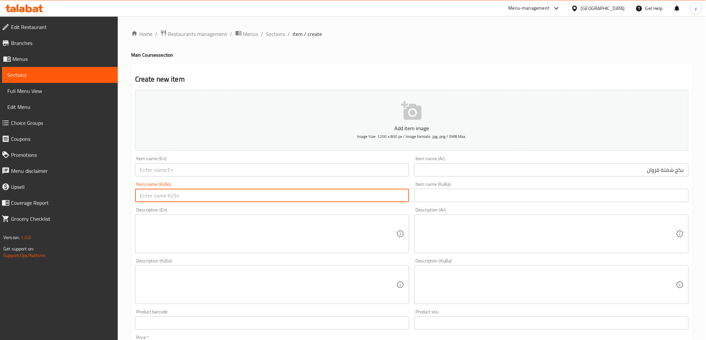
paste input "پاکێجی شفتەی فستەق"
type input "پاکێجی شفتەی فستەق"
click at [214, 164] on input "text" at bounding box center [272, 169] width 274 height 13
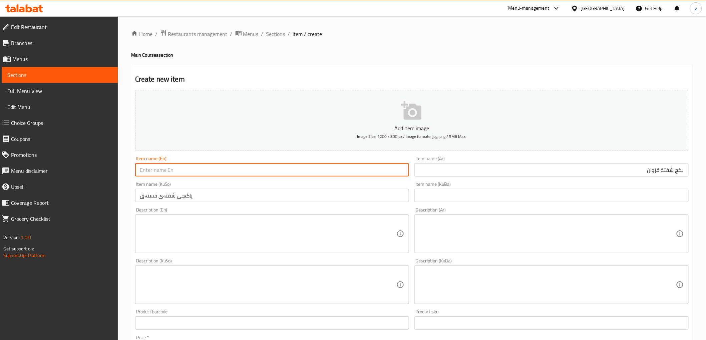
paste input "Qazwan Shifta Package"
click at [147, 170] on input "Qazwan Shifta Package" at bounding box center [272, 169] width 274 height 13
type input "Pistachio Shifta Package"
click at [650, 170] on input "بكج شفتة قزوان" at bounding box center [551, 169] width 274 height 13
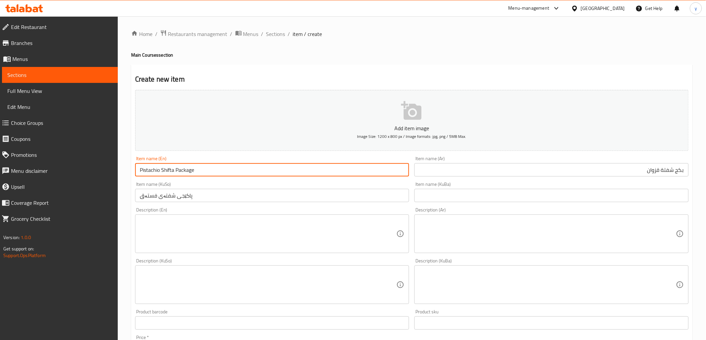
click at [650, 170] on input "بكج شفتة قزوان" at bounding box center [551, 169] width 274 height 13
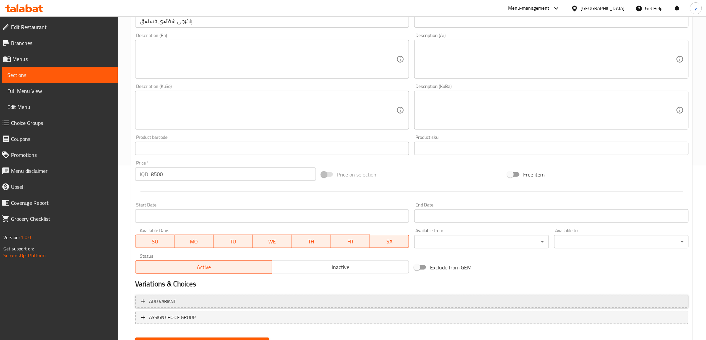
scroll to position [206, 0]
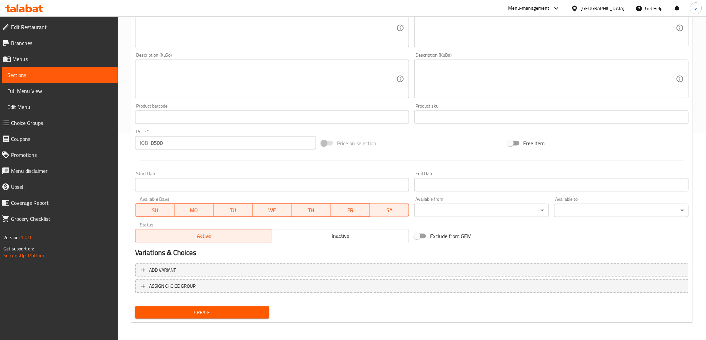
type input "بكج شفتة فستق"
click at [235, 309] on span "Create" at bounding box center [202, 313] width 124 height 8
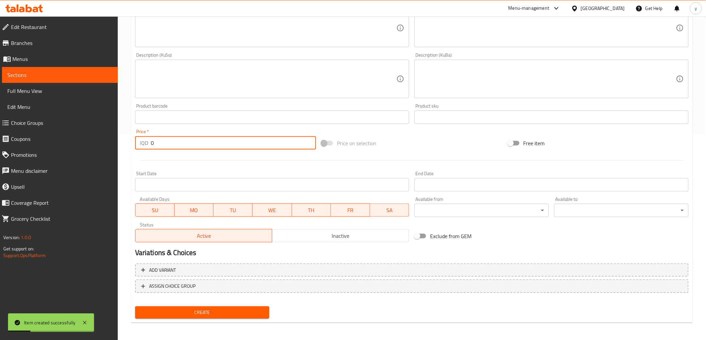
drag, startPoint x: 155, startPoint y: 143, endPoint x: 147, endPoint y: 147, distance: 9.6
click at [148, 147] on div "IQD 0 Price *" at bounding box center [225, 142] width 181 height 13
paste input "7.50"
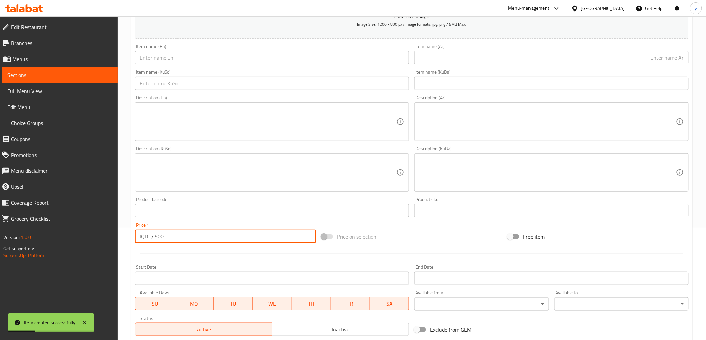
scroll to position [58, 0]
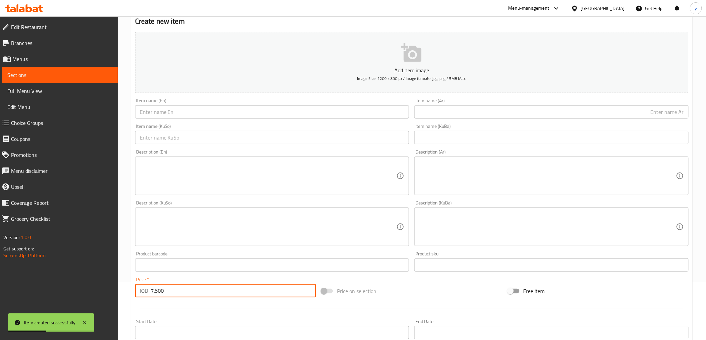
click at [155, 291] on input "7.500" at bounding box center [233, 290] width 165 height 13
type input "7500"
click at [444, 118] on input "text" at bounding box center [551, 111] width 274 height 13
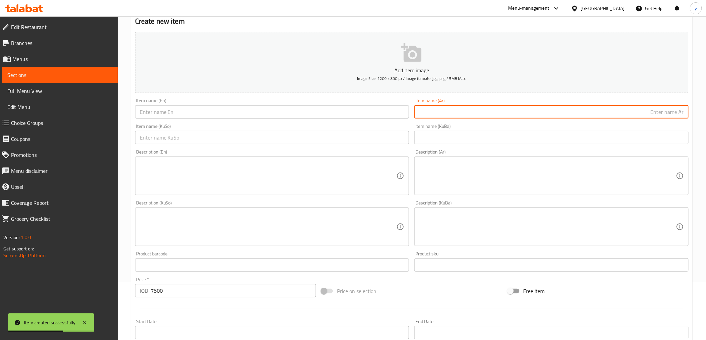
click at [350, 136] on input "text" at bounding box center [272, 137] width 274 height 13
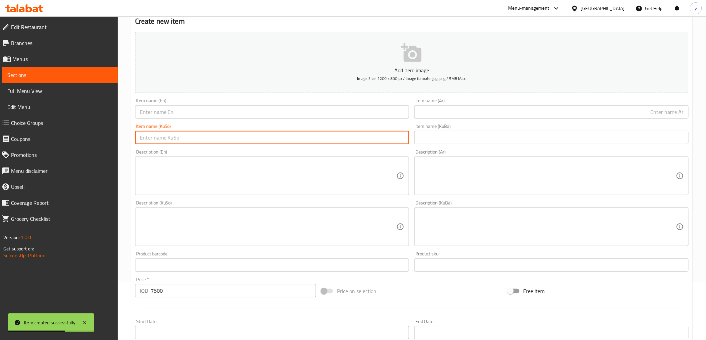
paste input "7.500"
click at [309, 131] on div "Item name (KuSo) 7.500 Item name (KuSo)" at bounding box center [272, 134] width 274 height 20
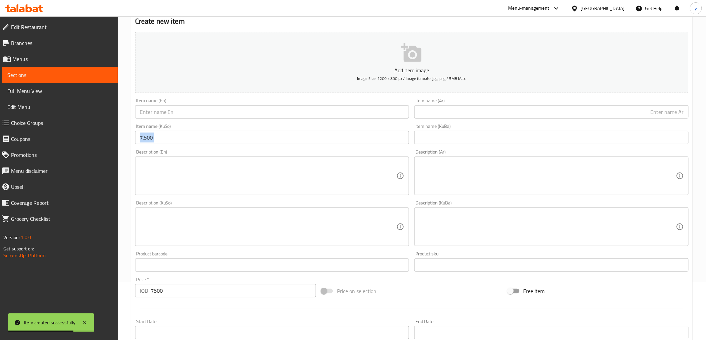
click at [309, 131] on div "Item name (KuSo) 7.500 Item name (KuSo)" at bounding box center [272, 134] width 274 height 20
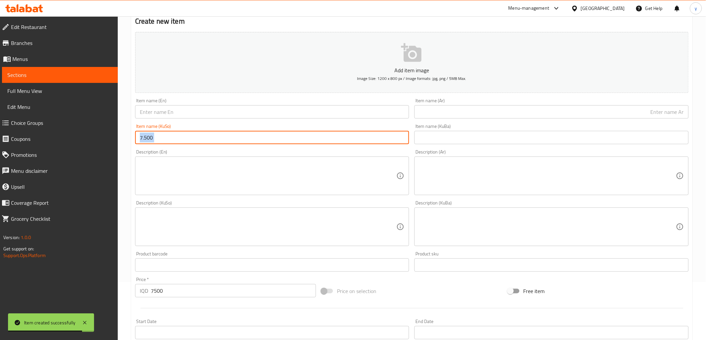
click at [308, 134] on input "7.500" at bounding box center [272, 137] width 274 height 13
paste input "پاکێجی بریانی"
type input "پاکێجی بریانی"
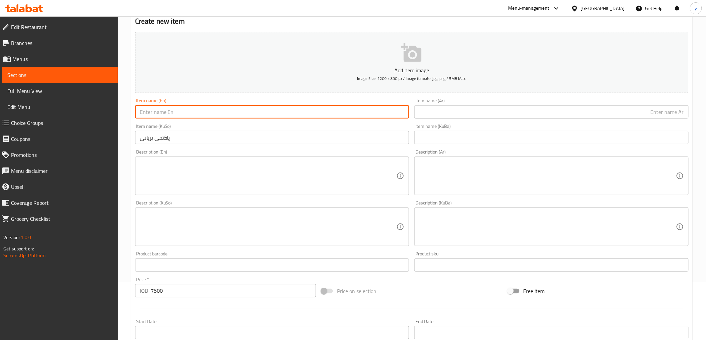
click at [369, 116] on input "text" at bounding box center [272, 111] width 274 height 13
click at [463, 112] on input "text" at bounding box center [551, 111] width 274 height 13
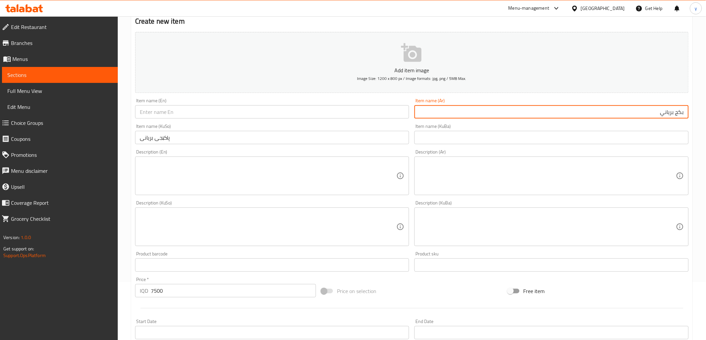
type input "بكج برياني"
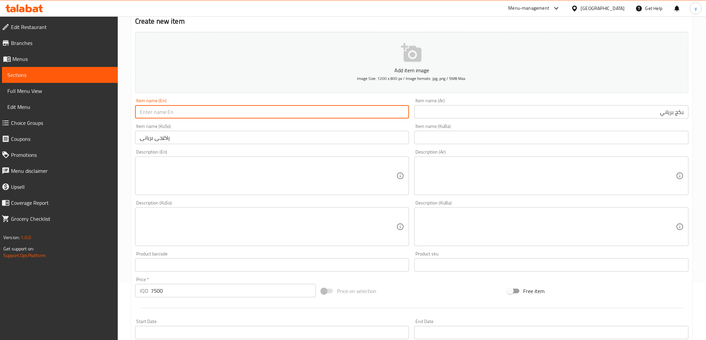
click at [305, 111] on input "text" at bounding box center [272, 111] width 274 height 13
click at [672, 115] on input "بكج برياني" at bounding box center [551, 111] width 274 height 13
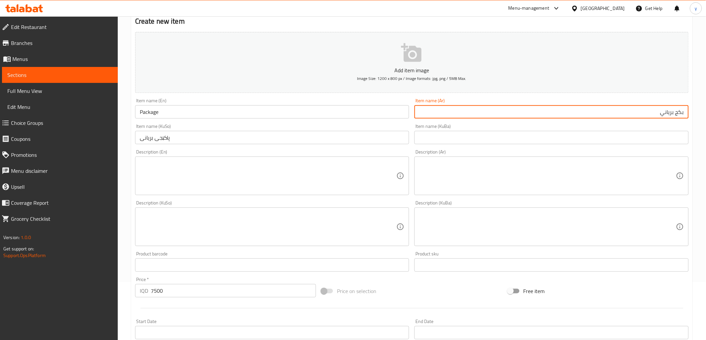
click at [672, 115] on input "بكج برياني" at bounding box center [551, 111] width 274 height 13
click at [138, 108] on input "Package" at bounding box center [272, 111] width 274 height 13
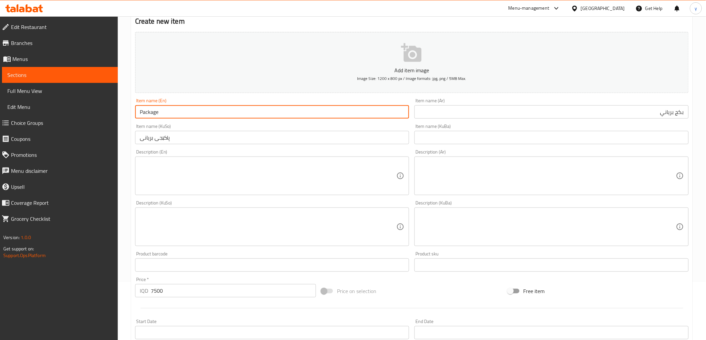
paste input "Biryani"
click at [182, 113] on input "Biryani Package" at bounding box center [272, 111] width 274 height 13
click at [138, 113] on input "Biryani Package" at bounding box center [272, 111] width 274 height 13
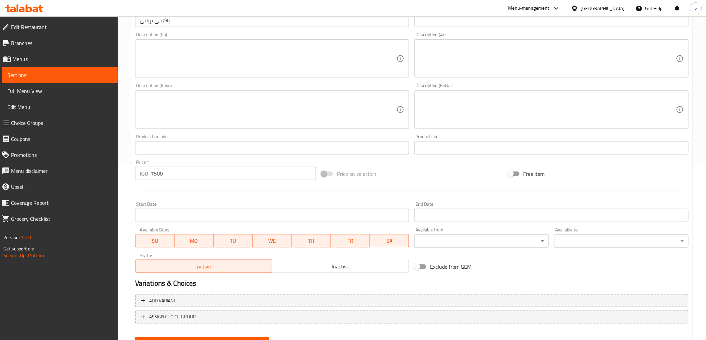
scroll to position [206, 0]
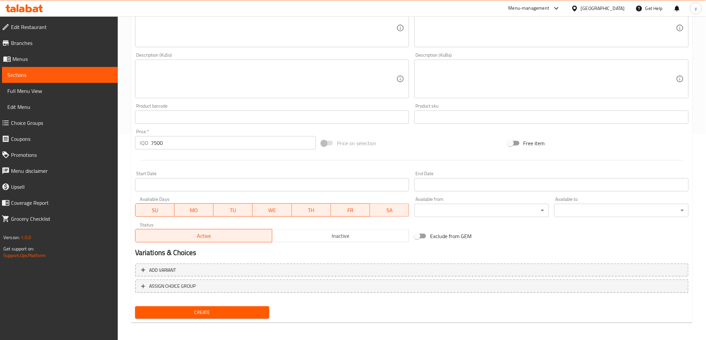
type input "Biryani Package"
click at [237, 309] on span "Create" at bounding box center [202, 313] width 124 height 8
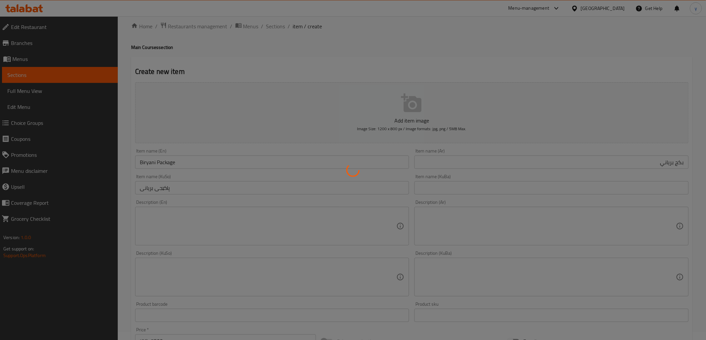
scroll to position [0, 0]
type input "0"
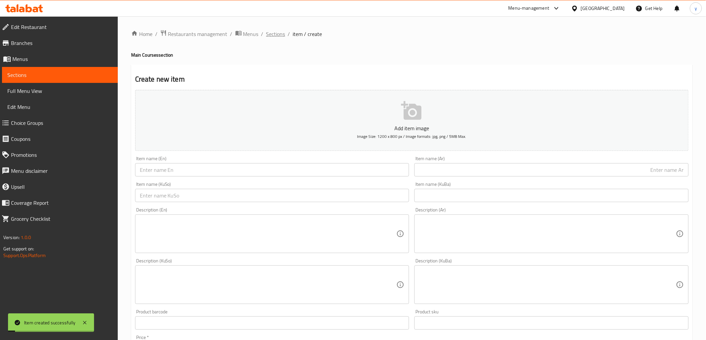
click at [282, 36] on span "Sections" at bounding box center [275, 34] width 19 height 8
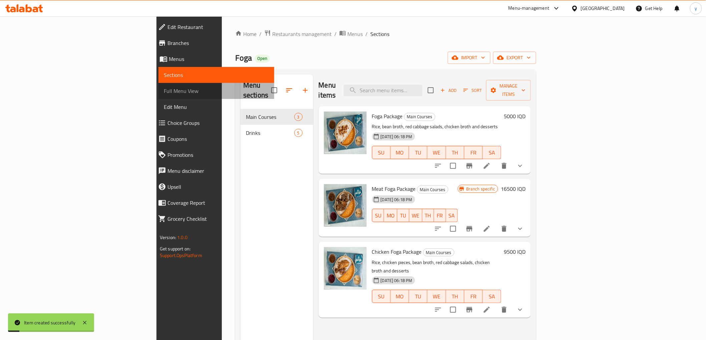
click at [164, 93] on span "Full Menu View" at bounding box center [216, 91] width 105 height 8
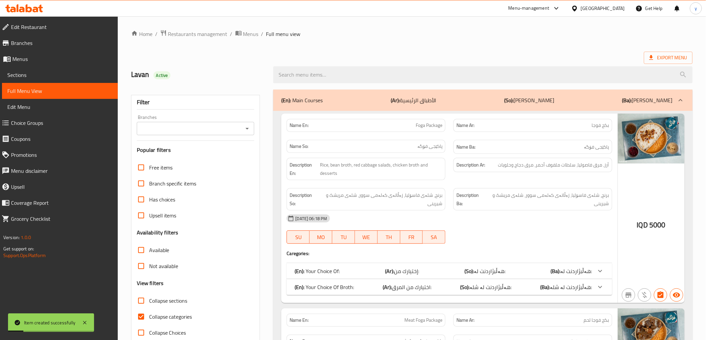
click at [254, 121] on div "Filter Branches Branches Popular filters Free items Branch specific items Has c…" at bounding box center [195, 218] width 129 height 246
click at [251, 128] on icon "Open" at bounding box center [247, 129] width 8 height 8
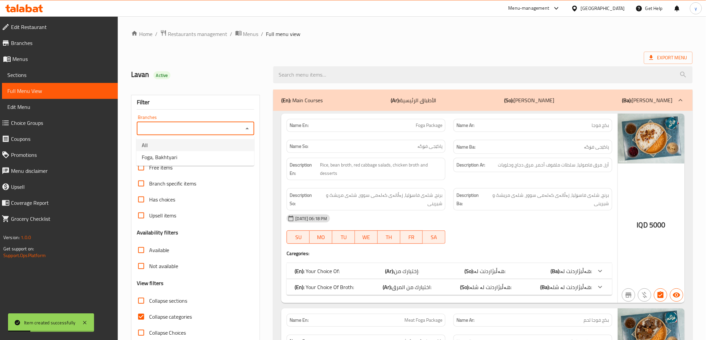
click at [218, 149] on li "All" at bounding box center [195, 145] width 118 height 12
click at [245, 125] on icon "Open" at bounding box center [247, 129] width 8 height 8
click at [223, 154] on li "Foga, Bakhtyari" at bounding box center [195, 157] width 118 height 12
type input "Foga, Bakhtyari"
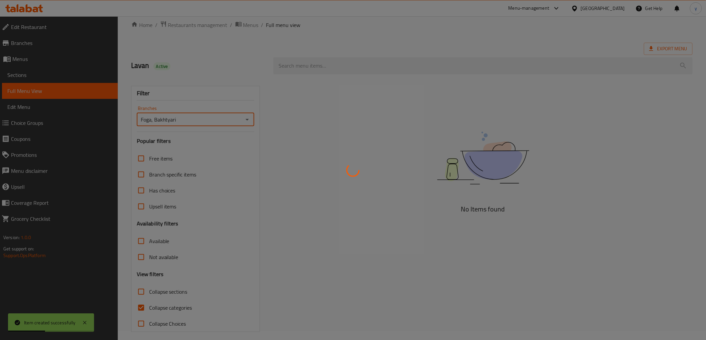
scroll to position [14, 0]
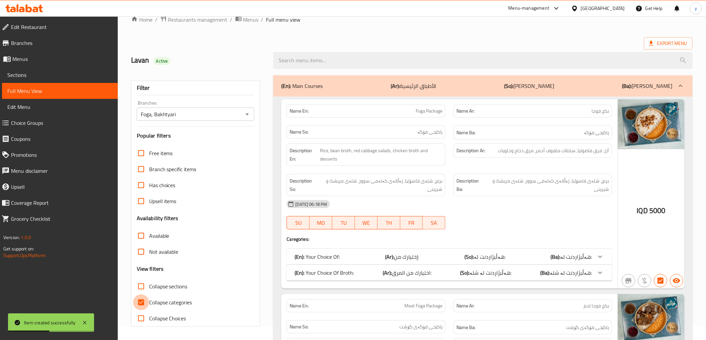
click at [140, 301] on input "Collapse categories" at bounding box center [141, 303] width 16 height 16
checkbox input "false"
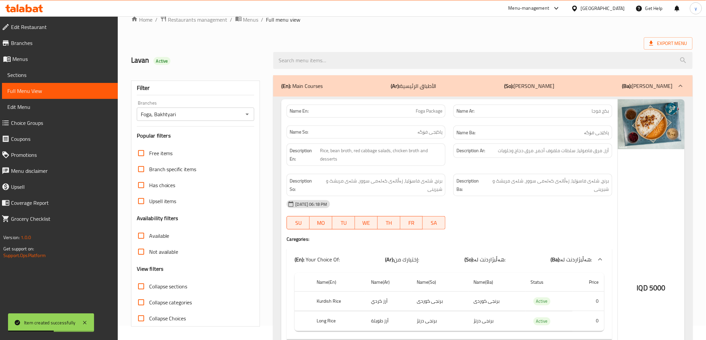
click at [139, 289] on input "Collapse sections" at bounding box center [141, 287] width 16 height 16
checkbox input "true"
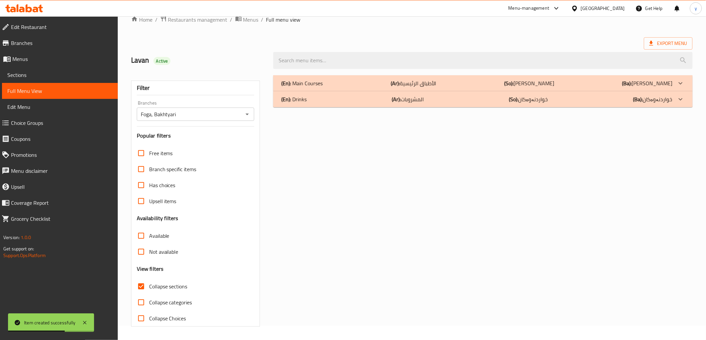
click at [358, 88] on div "(En): Main Courses (Ar): الأطباق الرئيسية (So): ژەمە سەرەکییەکان (Ba): ژەمە سەر…" at bounding box center [482, 83] width 419 height 16
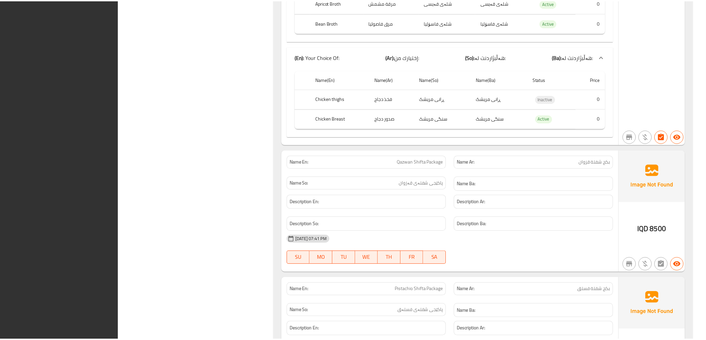
scroll to position [1328, 0]
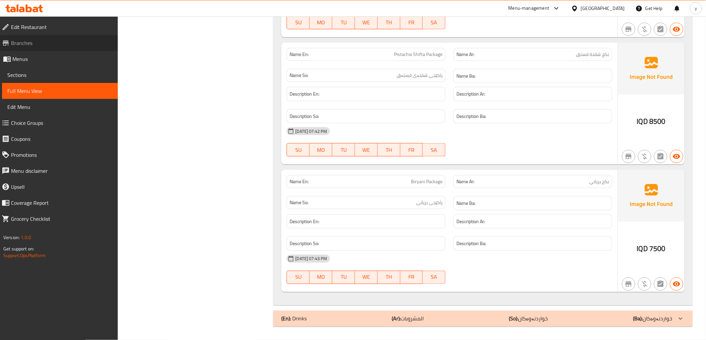
click at [58, 37] on link "Branches" at bounding box center [56, 43] width 121 height 16
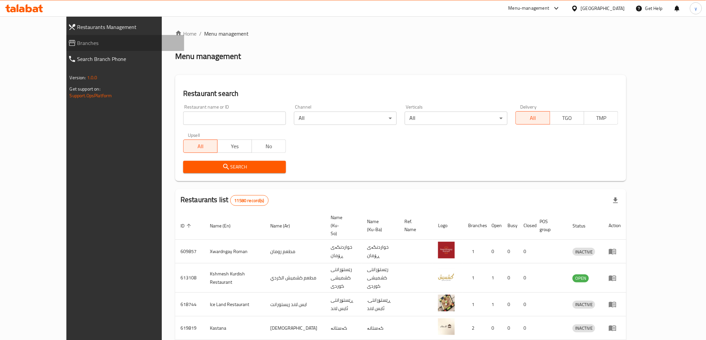
click at [77, 44] on span "Branches" at bounding box center [127, 43] width 101 height 8
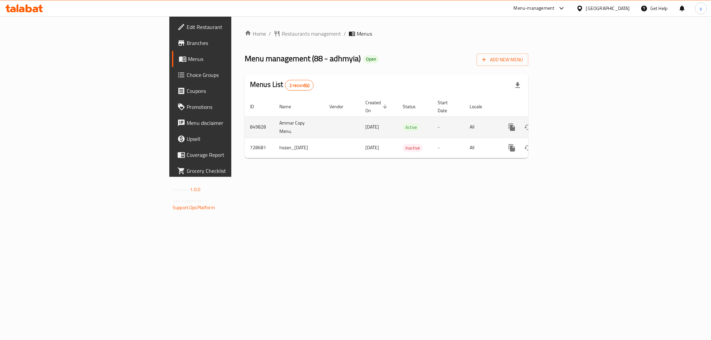
click at [568, 119] on link "enhanced table" at bounding box center [560, 127] width 16 height 16
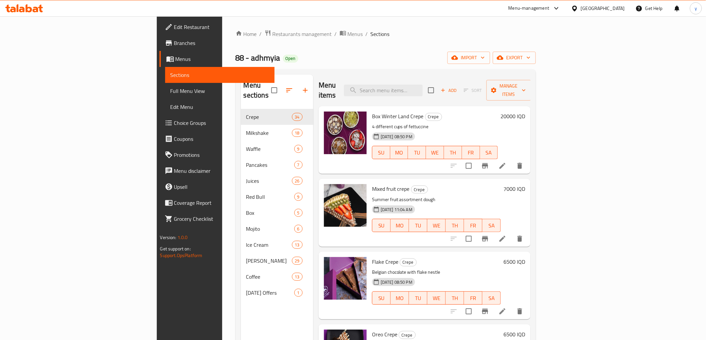
click at [438, 71] on div "Menu sections Crepe 34 Milkshake 18 Waffle 9 Pancakes 7 Juices 26 Red Bull 9 Bo…" at bounding box center [385, 244] width 300 height 351
drag, startPoint x: 438, startPoint y: 71, endPoint x: 438, endPoint y: 81, distance: 10.0
click at [438, 81] on div "Menu sections Crepe 34 Milkshake 18 Waffle 9 Pancakes 7 Juices 26 Red Bull 9 Bo…" at bounding box center [385, 244] width 300 height 351
click at [423, 85] on input "search" at bounding box center [383, 91] width 79 height 12
paste input "675062"
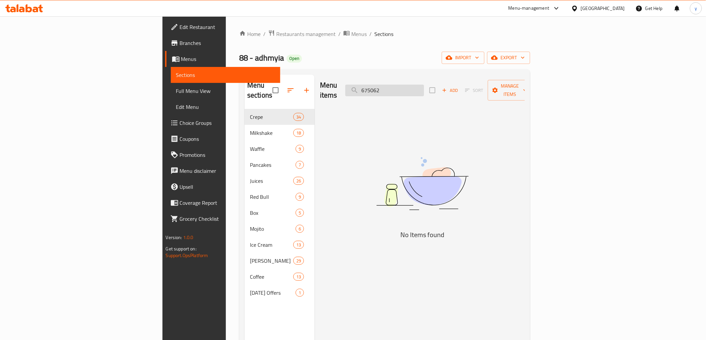
click at [424, 91] on input "675062" at bounding box center [384, 91] width 79 height 12
paste input "KDD ice cream"
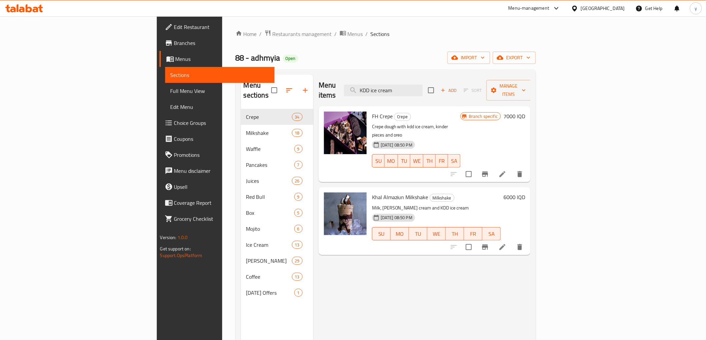
type input "KDD ice cream"
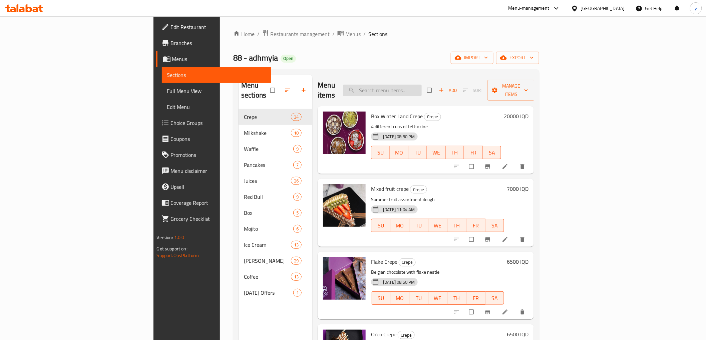
click at [422, 85] on input "search" at bounding box center [382, 91] width 79 height 12
paste input "Khal Almaziun Milkshake"
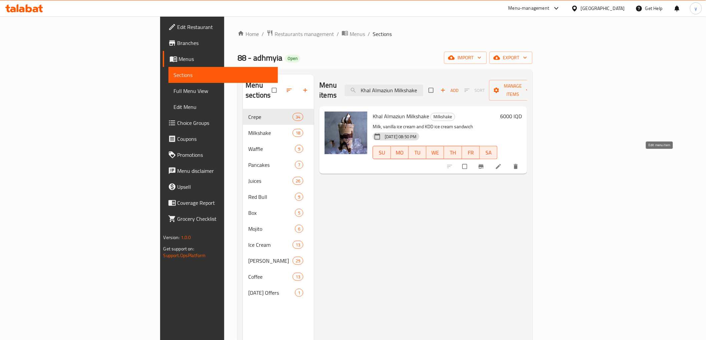
type input "Khal Almaziun Milkshake"
click at [502, 163] on icon at bounding box center [498, 166] width 7 height 7
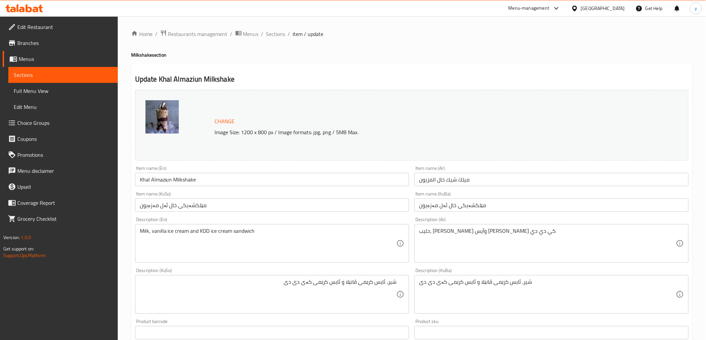
click at [341, 283] on textarea "شیر، ئایس کرێمی ڤانێلا و ئایس کرێمی کەی دی دی" at bounding box center [268, 295] width 257 height 32
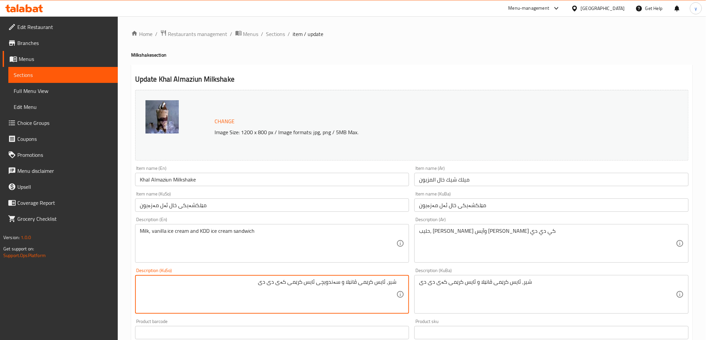
click at [371, 286] on textarea "شیر، ئایس کرێمی ڤانێلا و سەندویچی ئایس کرێمی کەی دی دی" at bounding box center [268, 295] width 257 height 32
type textarea "شیر، ئایس کرێمی ڤانێلا و سەندویچی ئایس کرێمی کەی دی دی"
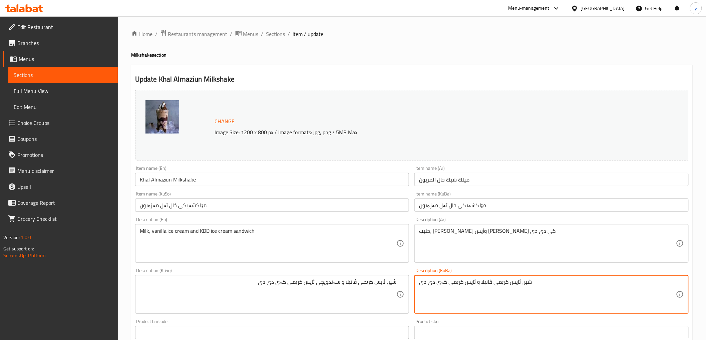
click at [432, 290] on textarea "شیر، ئایس کرێمی ڤانێلا و ئایس کرێمی کەی دی دی" at bounding box center [547, 295] width 257 height 32
paste textarea "ەندویچی"
type textarea "شیر، ئایس کرێمی ڤانێلا و سەندویچی ئایس کرێمی کەی دی دی"
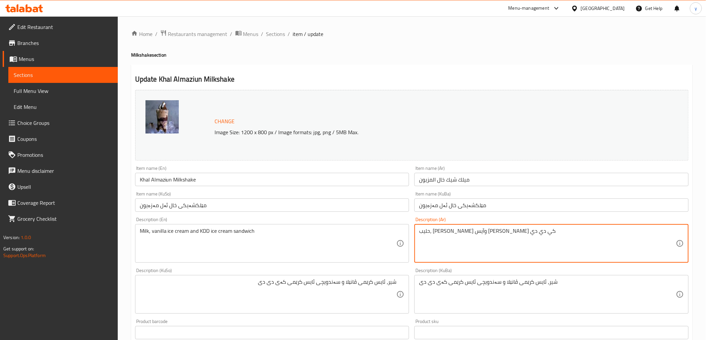
click at [455, 233] on textarea "حليب، [PERSON_NAME] وآيس [PERSON_NAME] كي دي دي" at bounding box center [547, 244] width 257 height 32
click at [454, 233] on textarea "حليب، [PERSON_NAME] وآيس [PERSON_NAME] كي دي دي" at bounding box center [547, 244] width 257 height 32
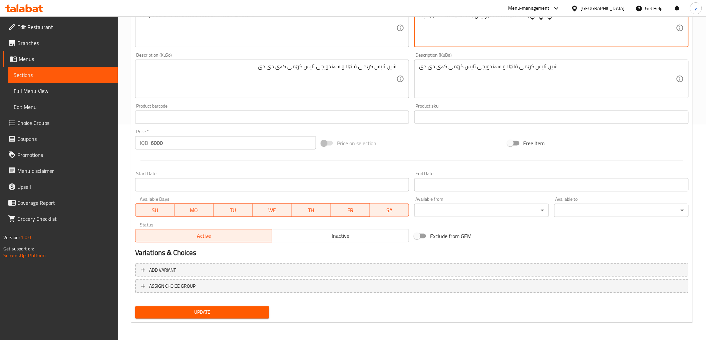
type textarea "حليب، [PERSON_NAME] وآيس [PERSON_NAME] كي دي دي"
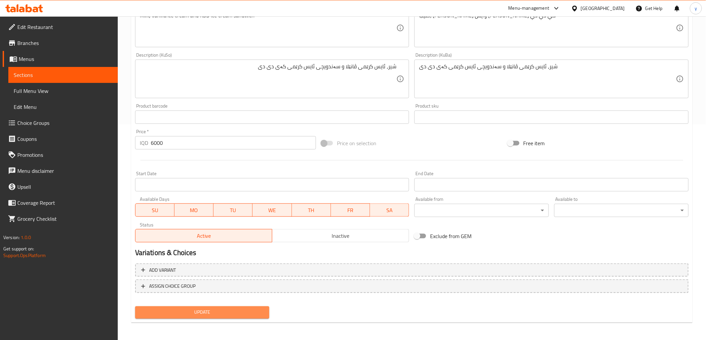
click at [222, 312] on span "Update" at bounding box center [202, 313] width 124 height 8
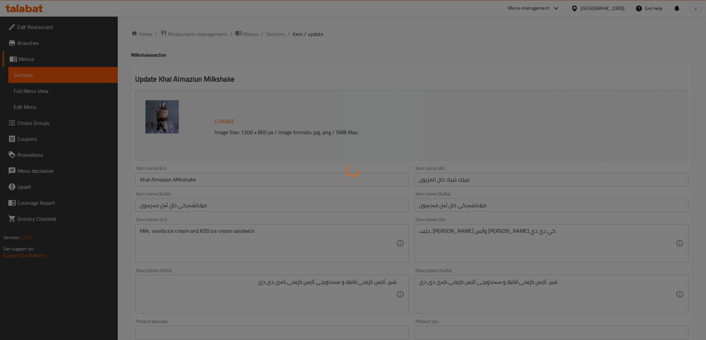
click at [199, 177] on div at bounding box center [353, 170] width 706 height 340
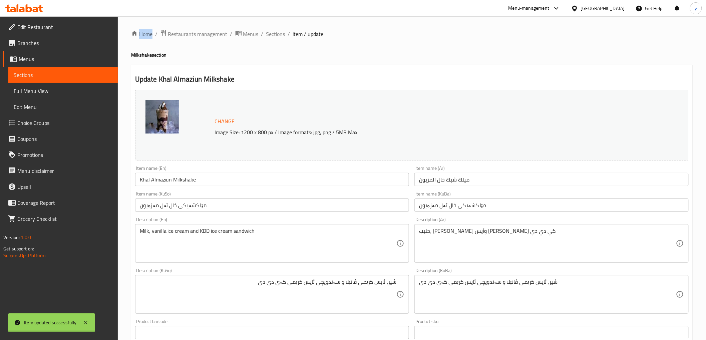
click at [199, 177] on div at bounding box center [353, 170] width 706 height 340
click at [199, 177] on div "Home / Restaurants management / Menus / Sections / item / update Milkshake sect…" at bounding box center [411, 287] width 561 height 515
click at [199, 177] on input "Khal Almaziun Milkshake" at bounding box center [272, 179] width 274 height 13
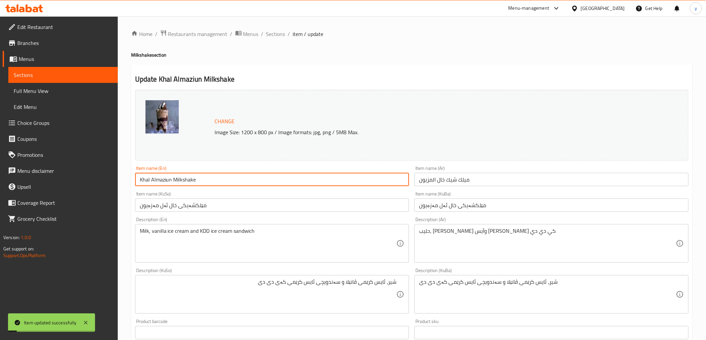
drag, startPoint x: 47, startPoint y: 76, endPoint x: 47, endPoint y: 87, distance: 11.0
click at [46, 77] on span "Sections" at bounding box center [63, 75] width 99 height 8
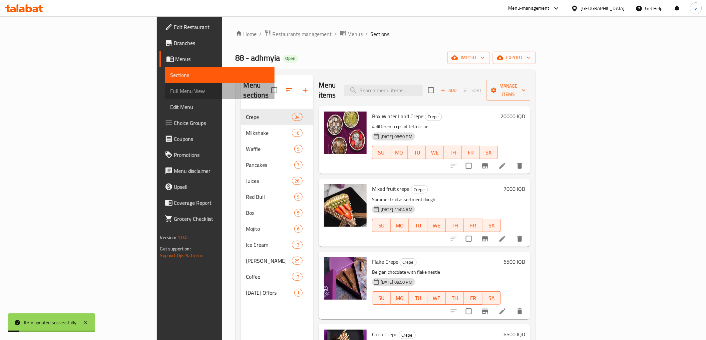
drag, startPoint x: 47, startPoint y: 87, endPoint x: 84, endPoint y: 86, distance: 36.4
click at [170, 87] on span "Full Menu View" at bounding box center [219, 91] width 99 height 8
click at [165, 86] on link "Full Menu View" at bounding box center [219, 91] width 109 height 16
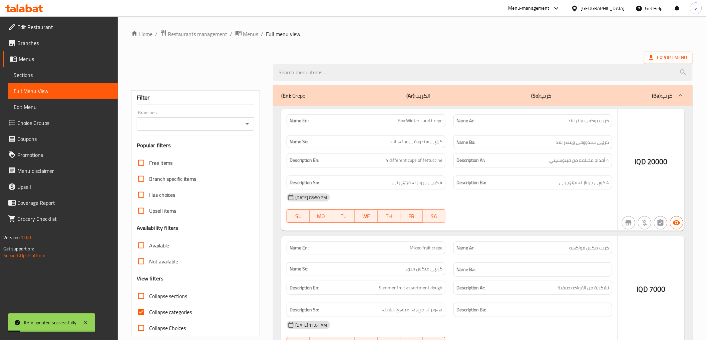
click at [352, 77] on input "search" at bounding box center [482, 72] width 419 height 17
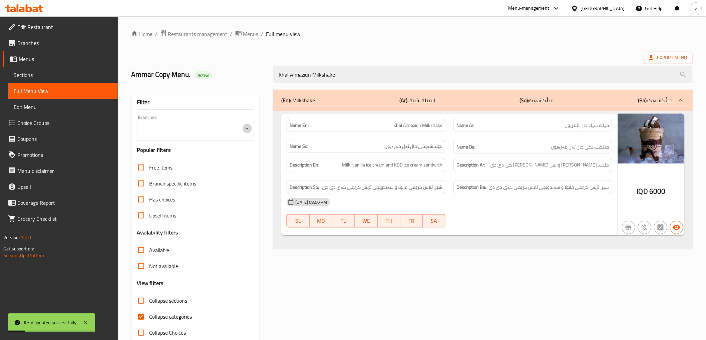
click at [247, 125] on icon "Open" at bounding box center [247, 129] width 8 height 8
type input "Khal Almaziun Milkshake"
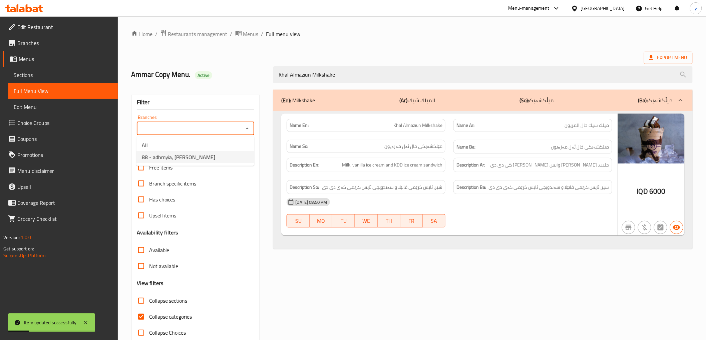
click at [207, 165] on ul "All 88 - adhmyia, [PERSON_NAME]" at bounding box center [195, 151] width 118 height 29
click at [210, 159] on li "88 - adhmyia, [PERSON_NAME]" at bounding box center [195, 157] width 118 height 12
type input "88 - adhmyia, [PERSON_NAME]"
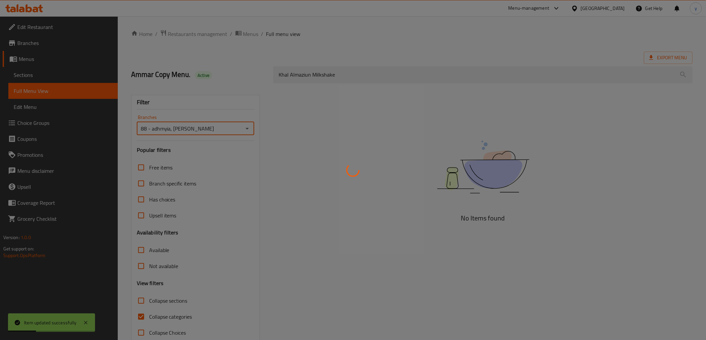
scroll to position [14, 0]
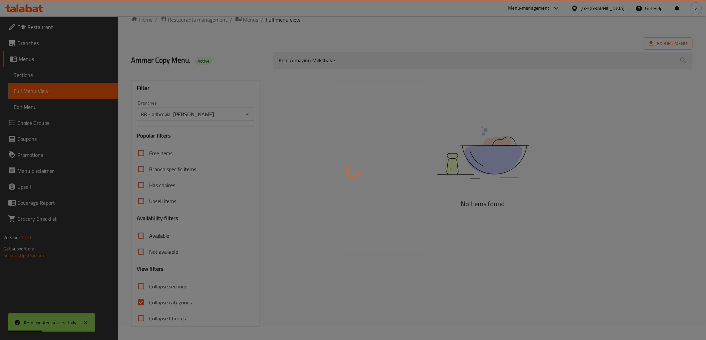
click at [141, 299] on div at bounding box center [353, 170] width 706 height 340
click at [139, 301] on div at bounding box center [353, 170] width 706 height 340
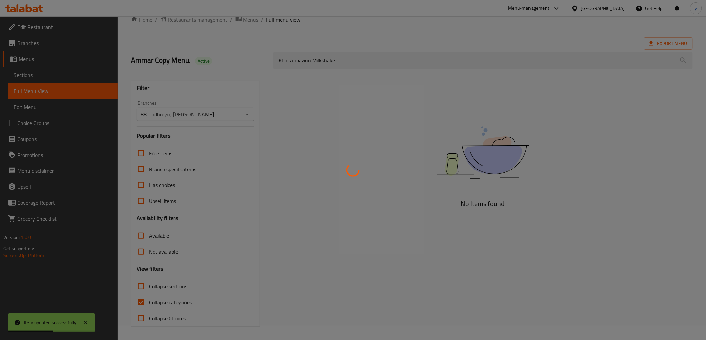
click at [139, 301] on div at bounding box center [353, 170] width 706 height 340
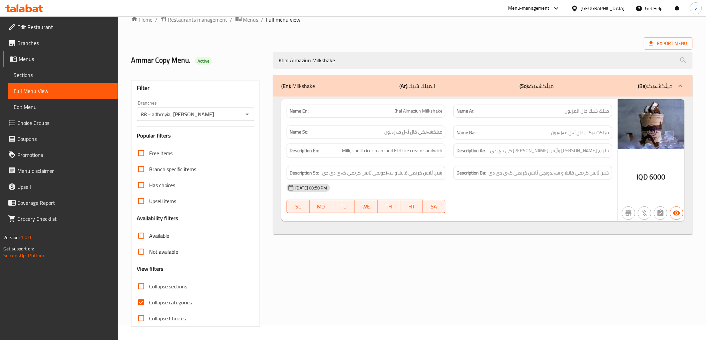
click at [137, 304] on input "Collapse categories" at bounding box center [141, 303] width 16 height 16
checkbox input "false"
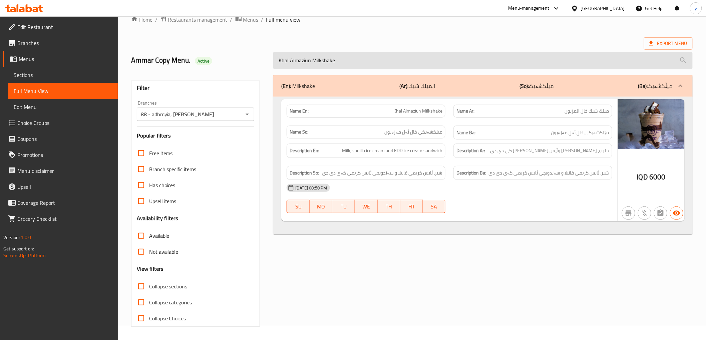
click at [323, 57] on input "Khal Almaziun Milkshake" at bounding box center [482, 60] width 419 height 17
paste input "Lotus"
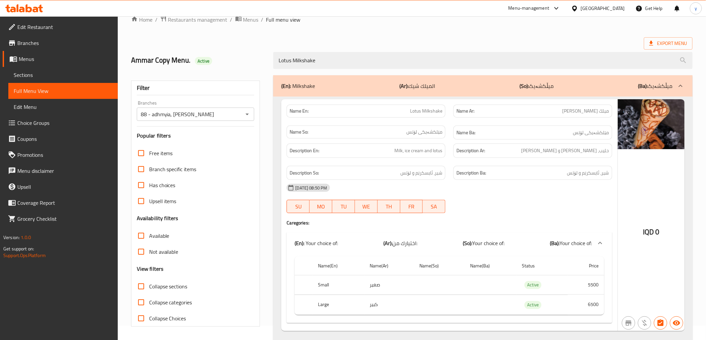
type input "Lotus Milkshake"
click at [73, 74] on span "Sections" at bounding box center [63, 75] width 99 height 8
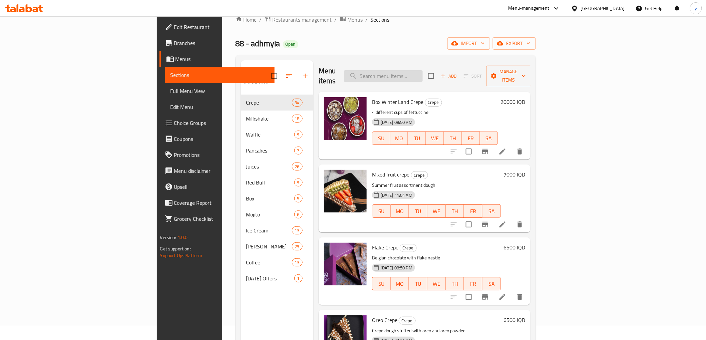
click at [423, 73] on input "search" at bounding box center [383, 76] width 79 height 12
paste input "Lotus Milkshake"
type input "Lotus Milkshake"
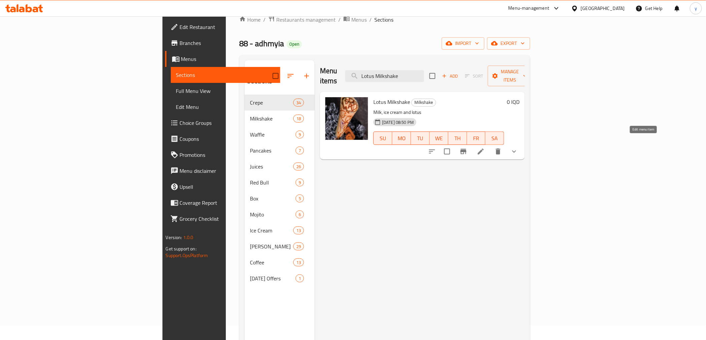
click at [485, 148] on icon at bounding box center [481, 152] width 8 height 8
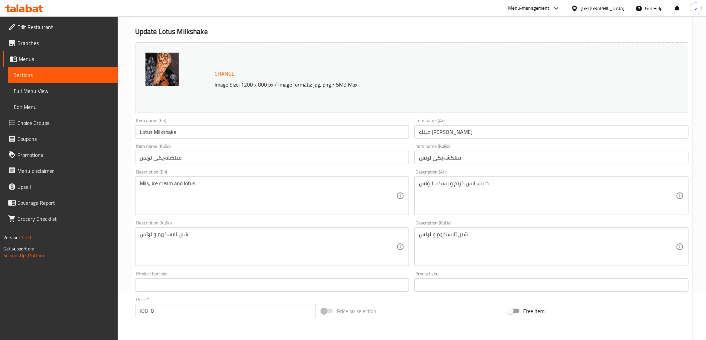
scroll to position [74, 0]
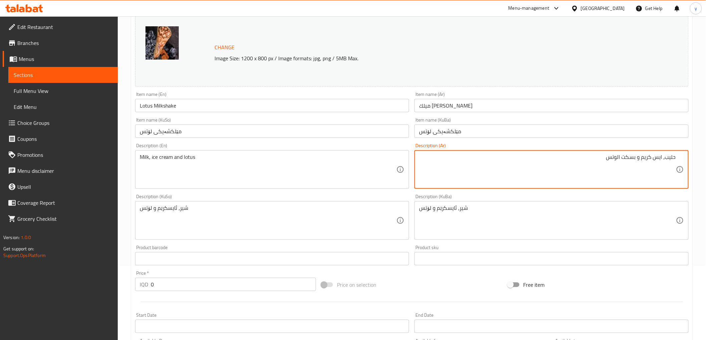
click at [635, 158] on textarea "حليب، ايس كريم و بسكت الوتس" at bounding box center [547, 170] width 257 height 32
click at [635, 157] on textarea "حليب، ايس كريم و بسكت الوتس" at bounding box center [547, 170] width 257 height 32
click at [636, 155] on textarea "حليب، ايس كريم و بسكت الوتس" at bounding box center [547, 170] width 257 height 32
click at [621, 157] on textarea "حليب، ايس كريم وبسكت الوتس" at bounding box center [547, 170] width 257 height 32
type textarea "حليب، [PERSON_NAME] لوتس"
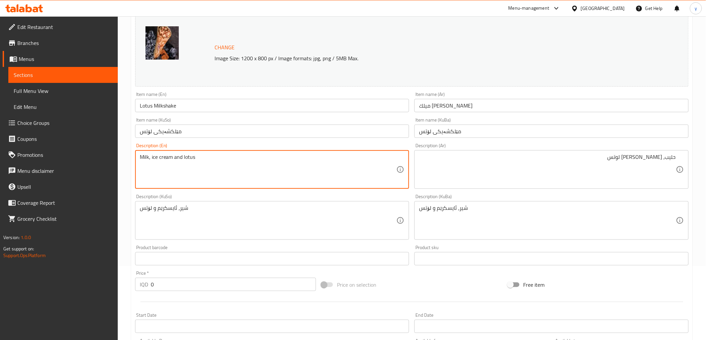
click at [185, 159] on textarea "Milk, ice cream and lotus" at bounding box center [268, 170] width 257 height 32
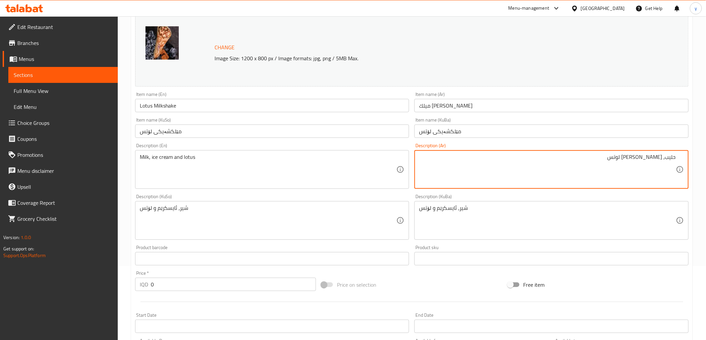
drag, startPoint x: 598, startPoint y: 160, endPoint x: 685, endPoint y: 159, distance: 87.0
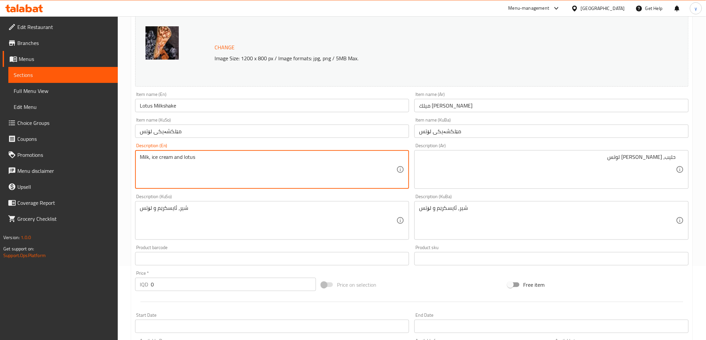
click at [231, 163] on textarea "Milk, ice cream and lotus" at bounding box center [268, 170] width 257 height 32
paste textarea "biscuits"
type textarea "Milk, ice cream and lotus biscuits"
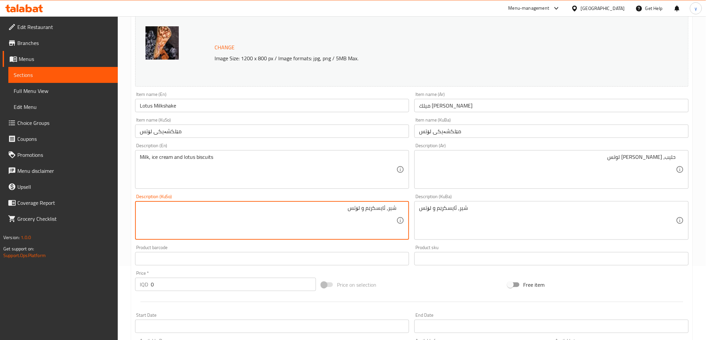
click at [377, 210] on textarea "شیر، ئایسکرێم و لۆتس" at bounding box center [268, 221] width 257 height 32
click at [358, 209] on textarea "شیر، ئایس کرێم و لۆتس" at bounding box center [268, 221] width 257 height 32
type textarea "شیر، ئایس کرێم وبسکویتی لۆتس"
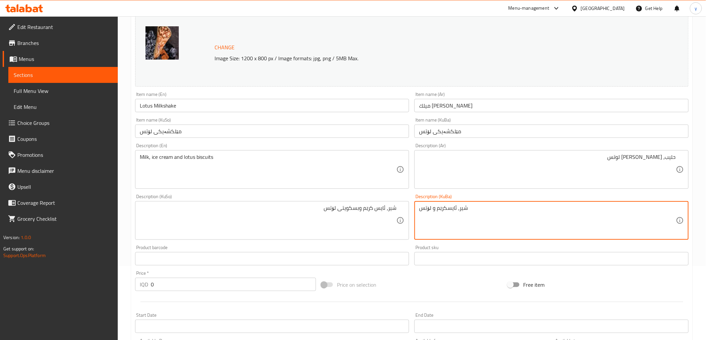
click at [460, 211] on textarea "شیر، ئایسکرێم و لۆتس" at bounding box center [547, 221] width 257 height 32
click at [466, 208] on textarea "شیر، ئایسکرێم و لۆتس" at bounding box center [547, 221] width 257 height 32
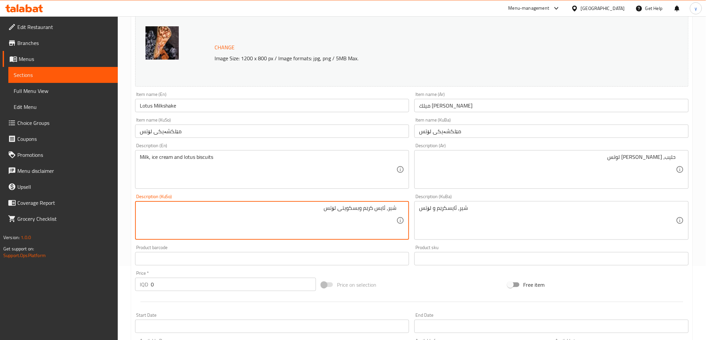
click at [334, 214] on textarea "شیر، ئایس کرێم وبسکویتی لۆتس" at bounding box center [268, 221] width 257 height 32
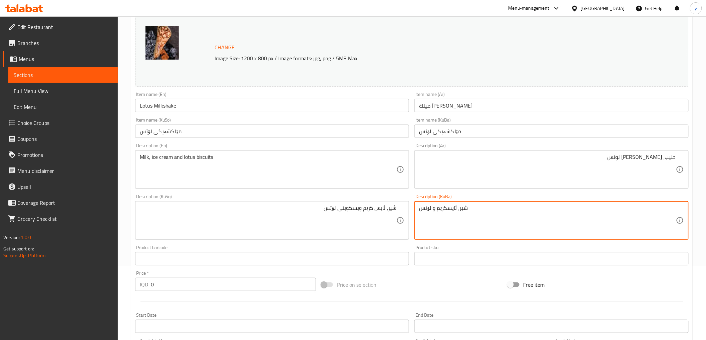
click at [447, 209] on textarea "شیر، ئایسکرێم و لۆتس" at bounding box center [547, 221] width 257 height 32
paste textarea "کرێم وبسکویتی"
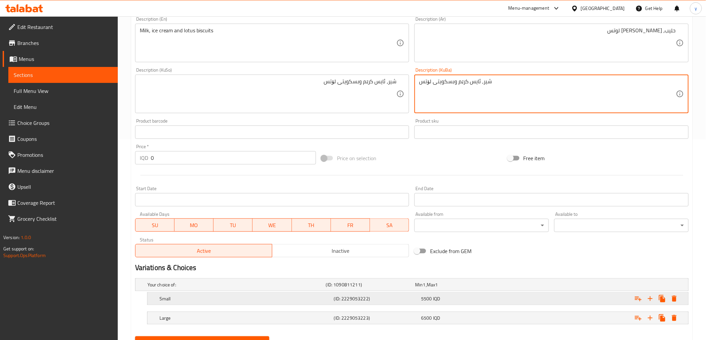
scroll to position [232, 0]
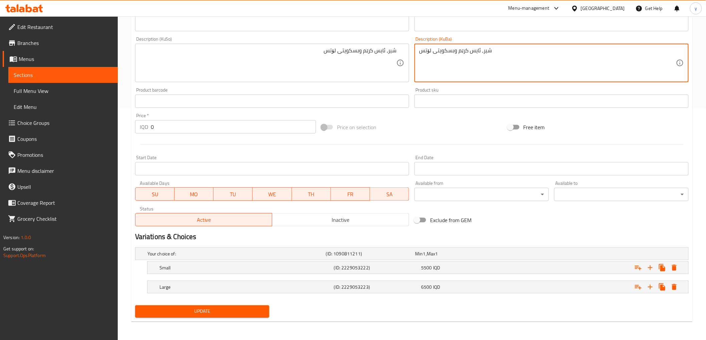
type textarea "شیر، ئایس کرێم وبسکویتی لۆتس"
click at [217, 308] on span "Update" at bounding box center [202, 312] width 124 height 8
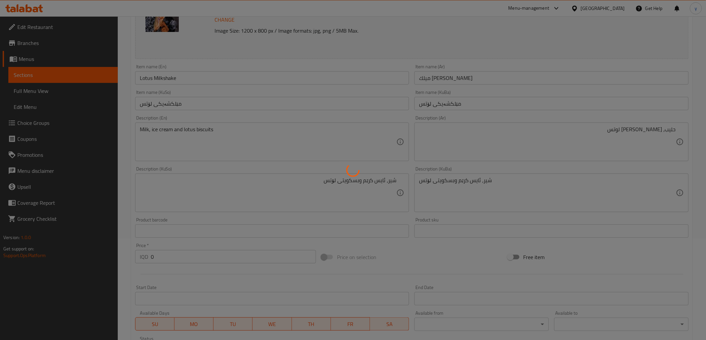
scroll to position [84, 0]
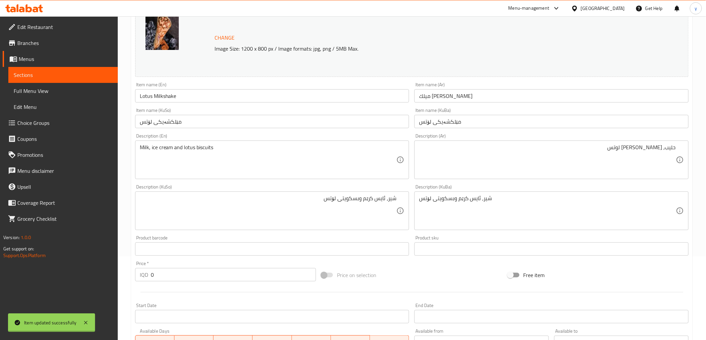
click at [195, 98] on div at bounding box center [353, 170] width 706 height 340
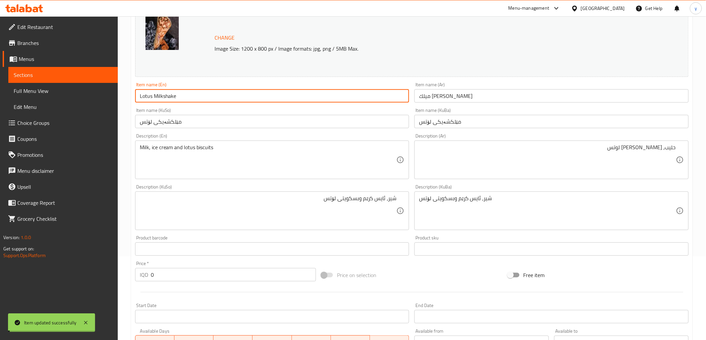
click at [195, 98] on input "Lotus Milkshake" at bounding box center [272, 95] width 274 height 13
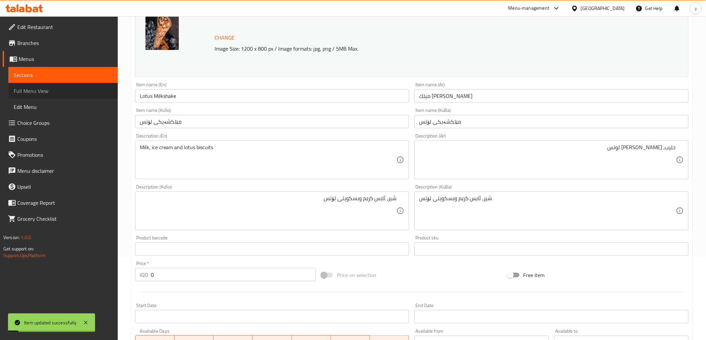
click at [56, 89] on span "Full Menu View" at bounding box center [63, 91] width 99 height 8
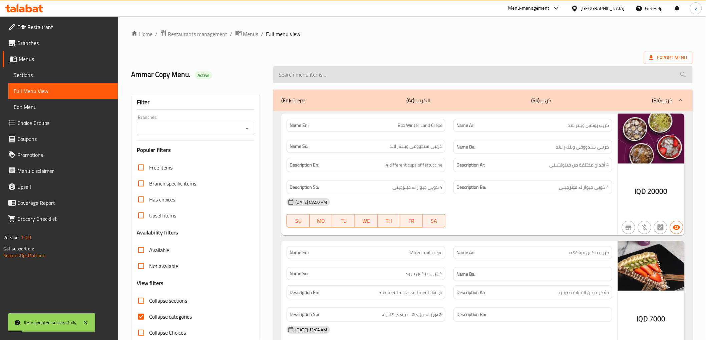
click at [306, 77] on input "search" at bounding box center [482, 74] width 419 height 17
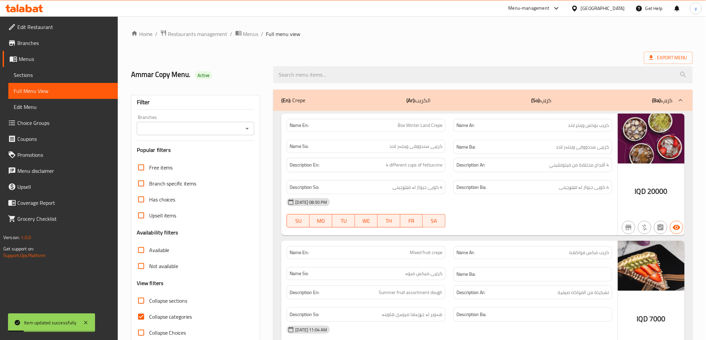
paste input "Lotus Milkshake"
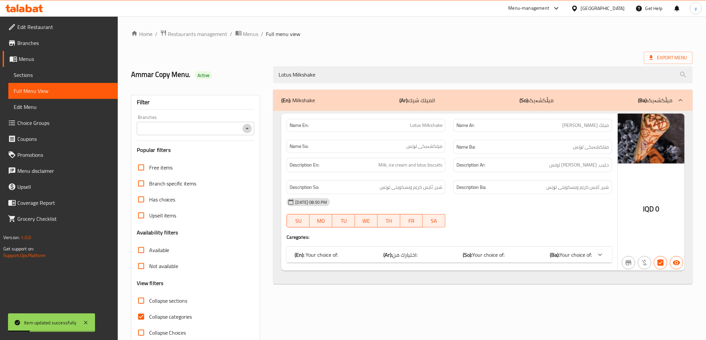
drag, startPoint x: 249, startPoint y: 130, endPoint x: 247, endPoint y: 134, distance: 3.9
click at [248, 130] on icon "Open" at bounding box center [247, 129] width 8 height 8
type input "Lotus Milkshake"
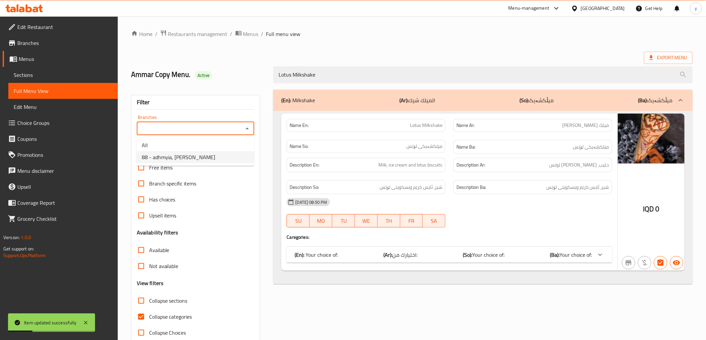
click at [230, 154] on li "88 - adhmyia, [PERSON_NAME]" at bounding box center [195, 157] width 118 height 12
type input "88 - adhmyia, [PERSON_NAME]"
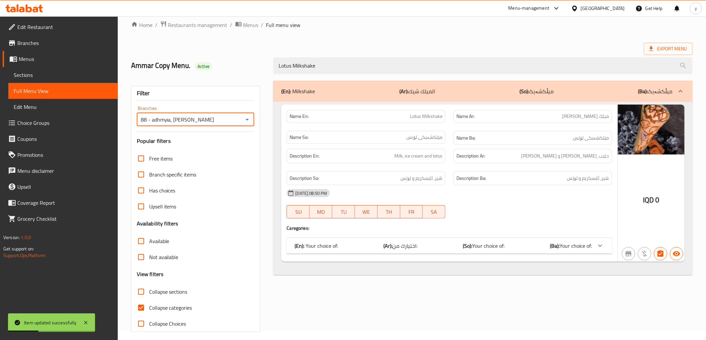
scroll to position [14, 0]
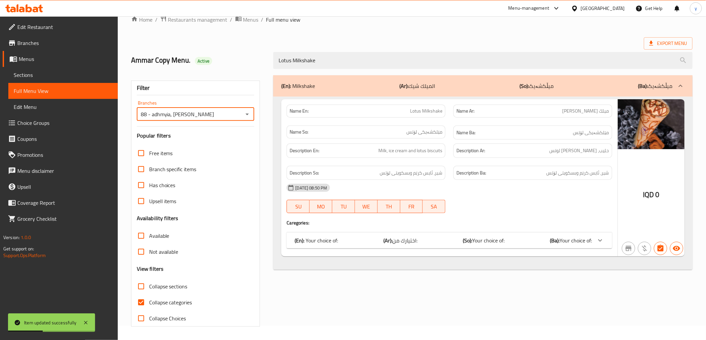
click at [142, 304] on input "Collapse categories" at bounding box center [141, 303] width 16 height 16
checkbox input "false"
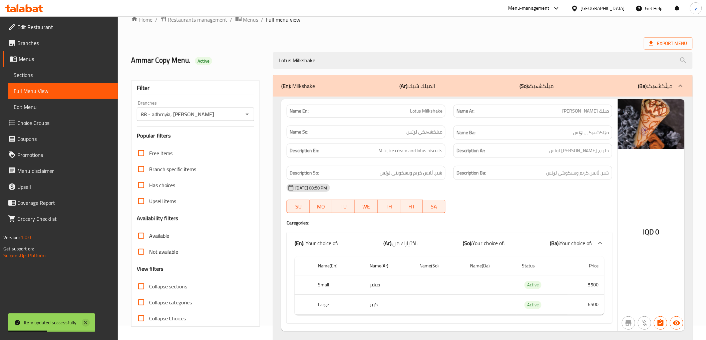
click at [88, 320] on icon at bounding box center [86, 323] width 8 height 8
click at [91, 67] on link "Sections" at bounding box center [62, 75] width 109 height 16
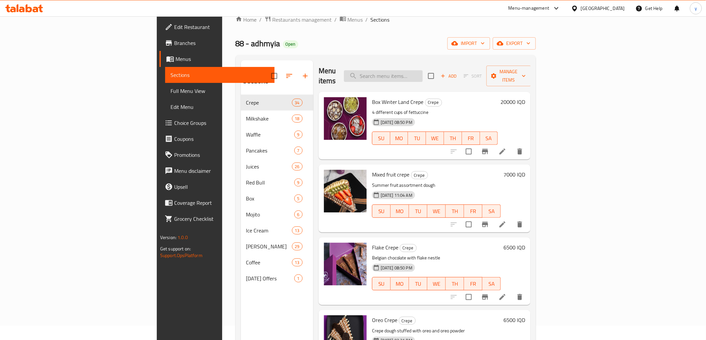
click at [411, 70] on input "search" at bounding box center [383, 76] width 79 height 12
paste input "Lotus Milkshake"
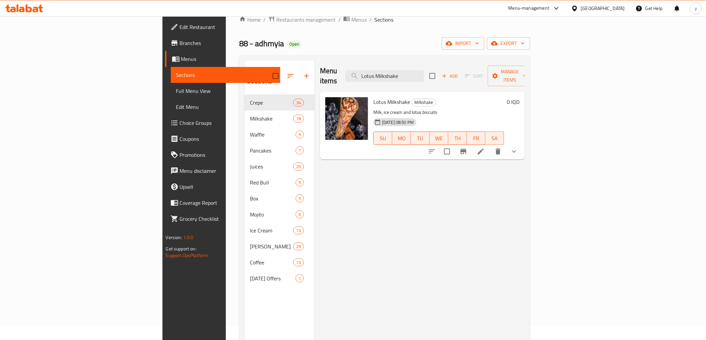
type input "Lotus Milkshake"
click at [485, 148] on icon at bounding box center [481, 152] width 8 height 8
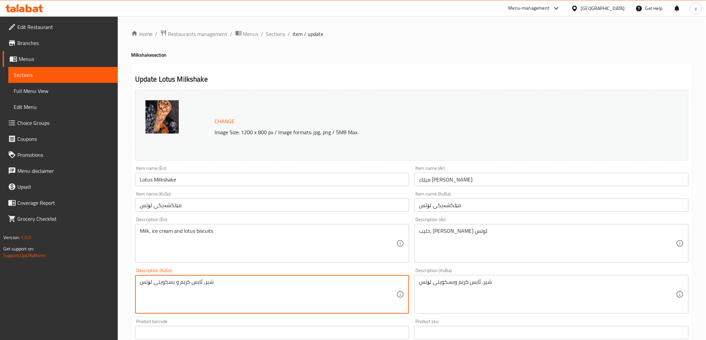
type textarea "شیر، ئایس کرێم و بسکویتی لۆتس"
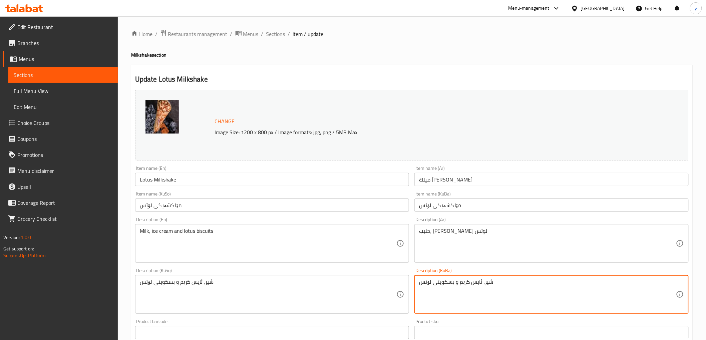
type textarea "شیر، ئایس کرێم و بسکویتی لۆتس"
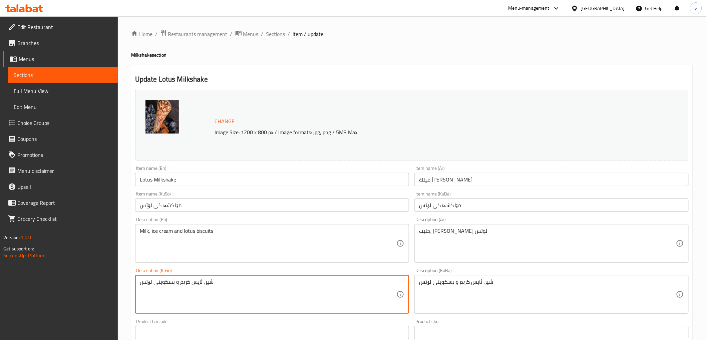
click at [231, 282] on textarea "شیر، ئایس کرێم و بسکویتی لۆتس" at bounding box center [268, 295] width 257 height 32
click at [185, 174] on input "Lotus Milkshake" at bounding box center [272, 179] width 274 height 13
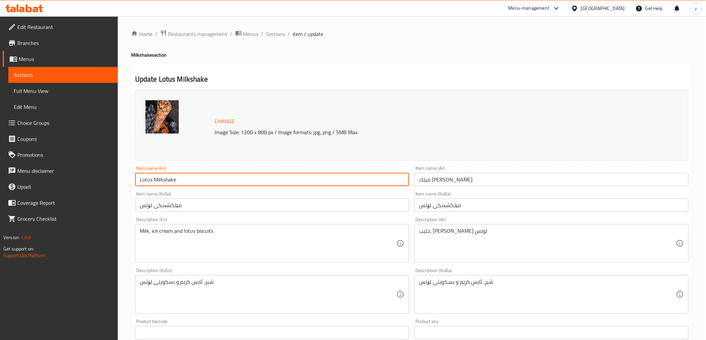
click at [185, 175] on input "Lotus Milkshake" at bounding box center [272, 179] width 274 height 13
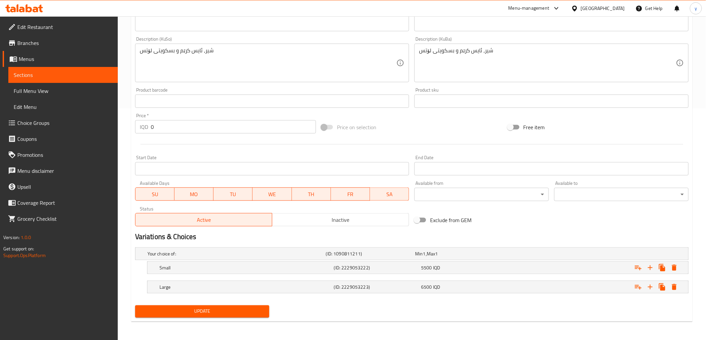
click at [194, 312] on span "Update" at bounding box center [202, 312] width 124 height 8
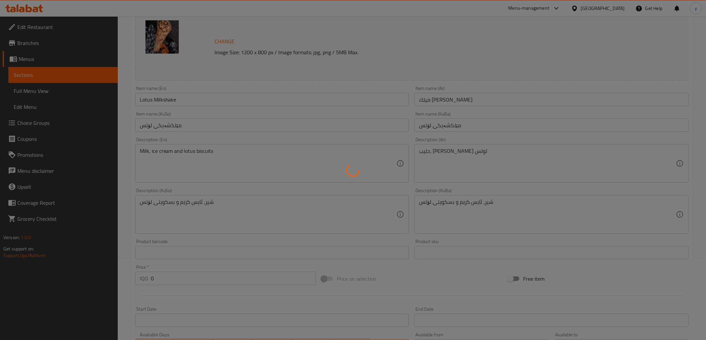
scroll to position [9, 0]
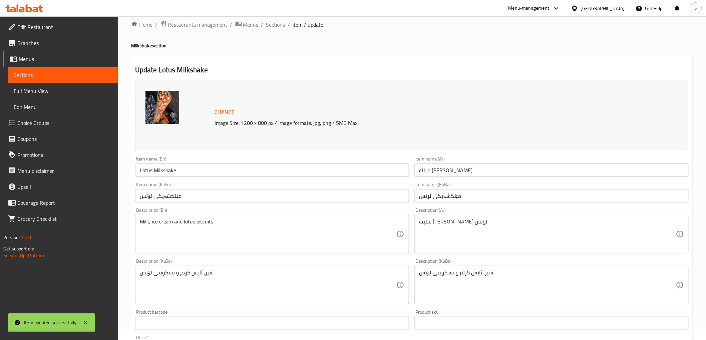
click at [59, 94] on span "Full Menu View" at bounding box center [63, 91] width 99 height 8
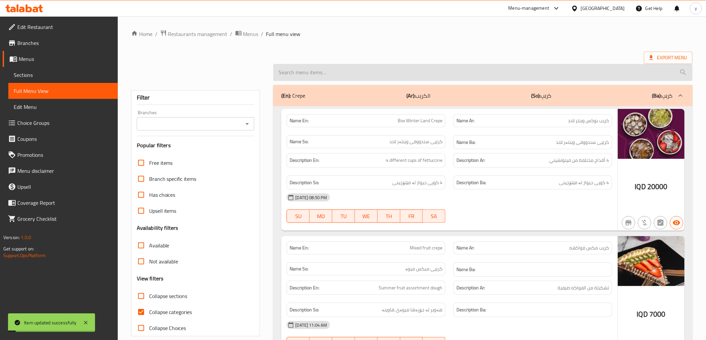
click at [312, 78] on input "search" at bounding box center [482, 72] width 419 height 17
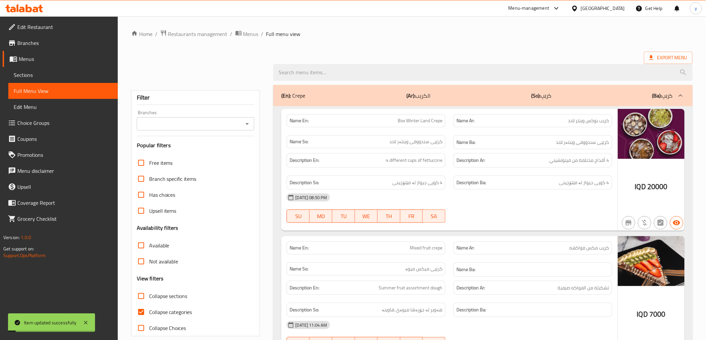
paste input "Lotus Milkshake"
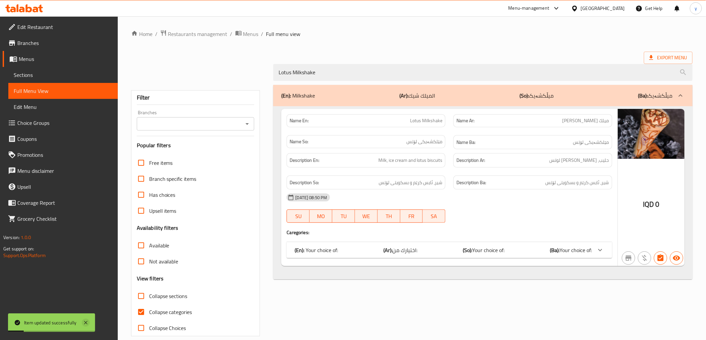
type input "Lotus Milkshake"
click at [85, 322] on icon at bounding box center [86, 323] width 8 height 8
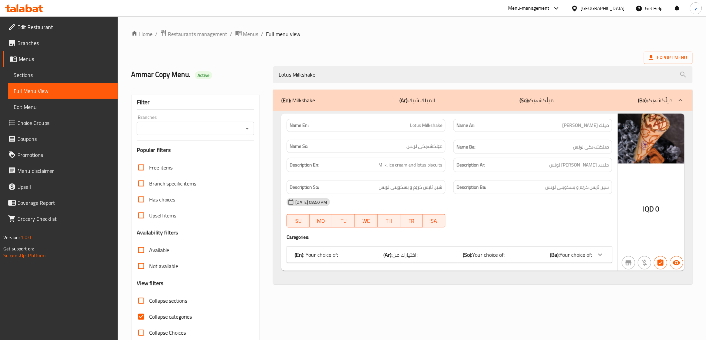
click at [249, 128] on icon "Open" at bounding box center [247, 129] width 8 height 8
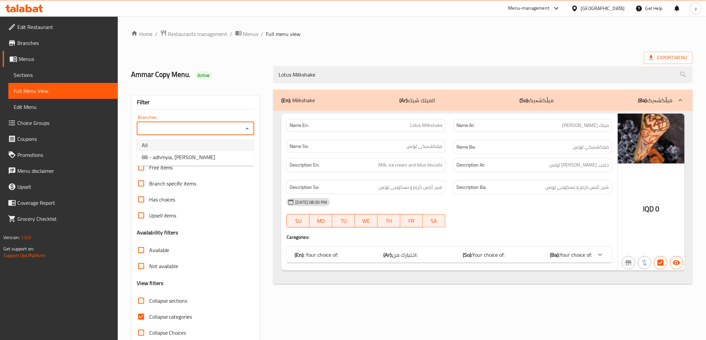
click at [249, 130] on icon "Close" at bounding box center [247, 129] width 8 height 8
click at [249, 130] on icon "Open" at bounding box center [247, 129] width 8 height 8
click at [221, 153] on li "88 - adhmyia, [PERSON_NAME]" at bounding box center [195, 157] width 118 height 12
type input "88 - adhmyia, [PERSON_NAME]"
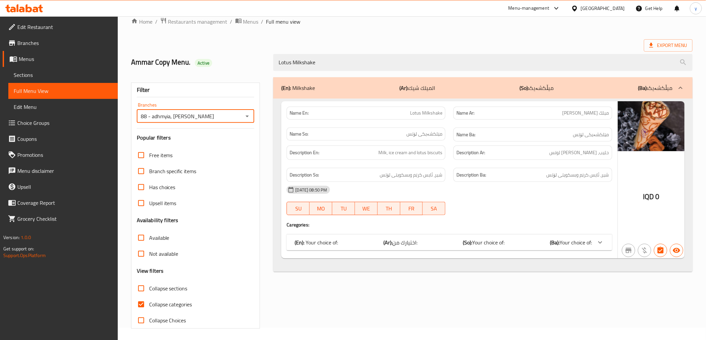
scroll to position [14, 0]
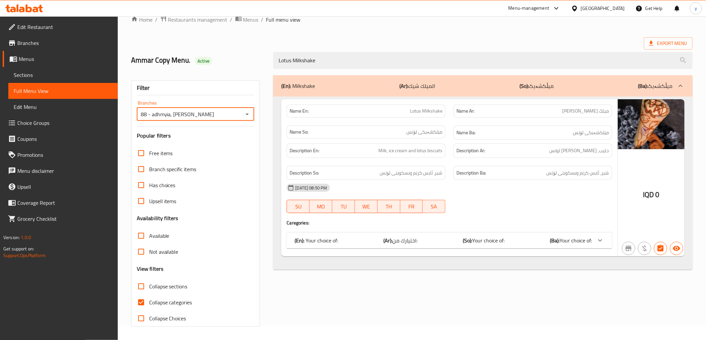
click at [137, 301] on input "Collapse categories" at bounding box center [141, 303] width 16 height 16
checkbox input "false"
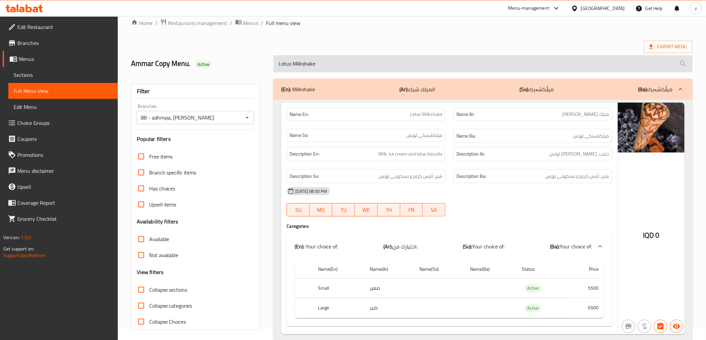
scroll to position [0, 0]
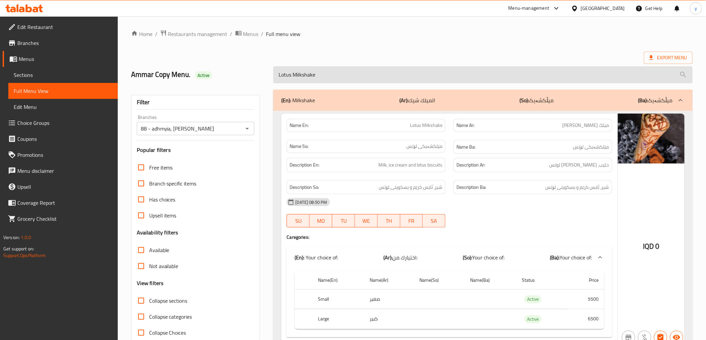
click at [319, 77] on input "Lotus Milkshake" at bounding box center [482, 74] width 419 height 17
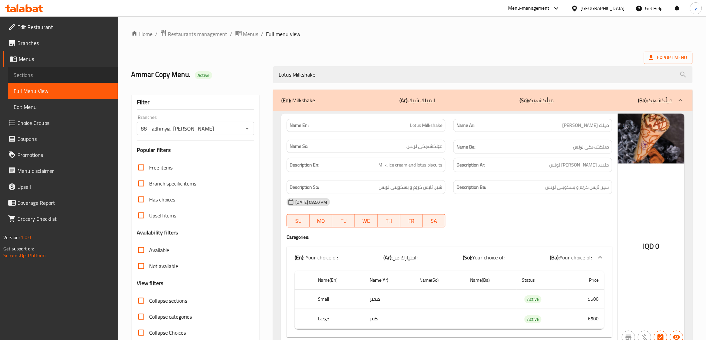
click at [114, 76] on link "Sections" at bounding box center [62, 75] width 109 height 16
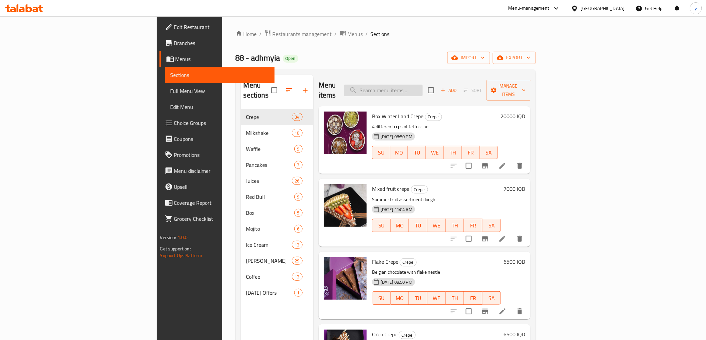
click at [423, 88] on input "search" at bounding box center [383, 91] width 79 height 12
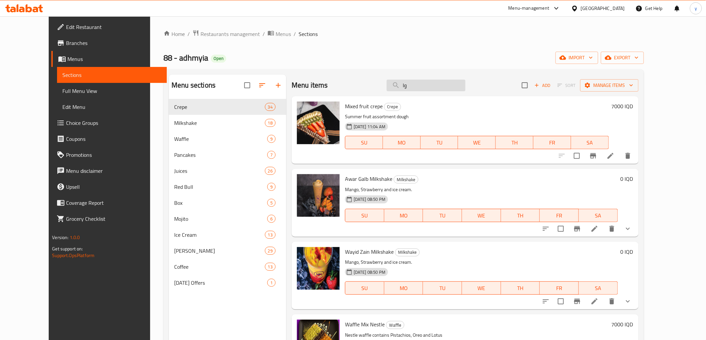
type input "و"
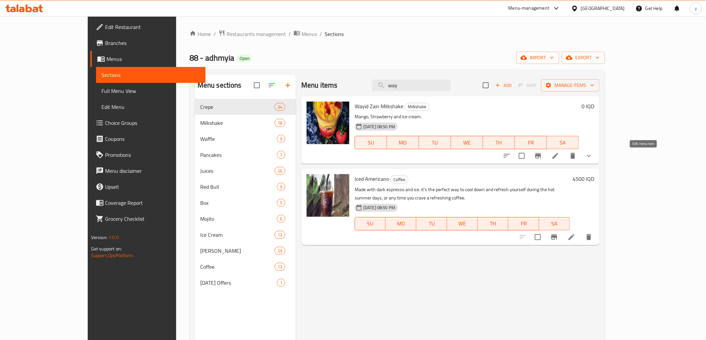
type input "way"
click at [559, 156] on icon at bounding box center [555, 156] width 8 height 8
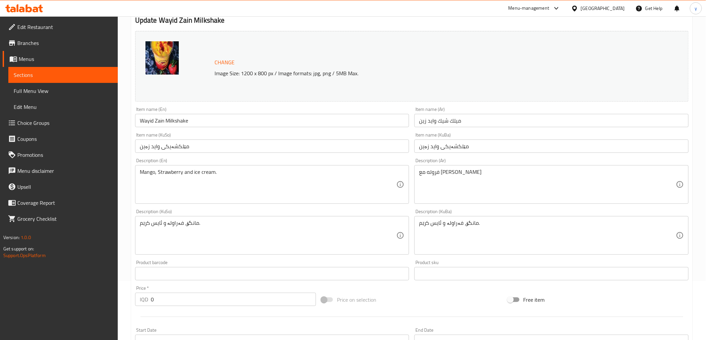
scroll to position [74, 0]
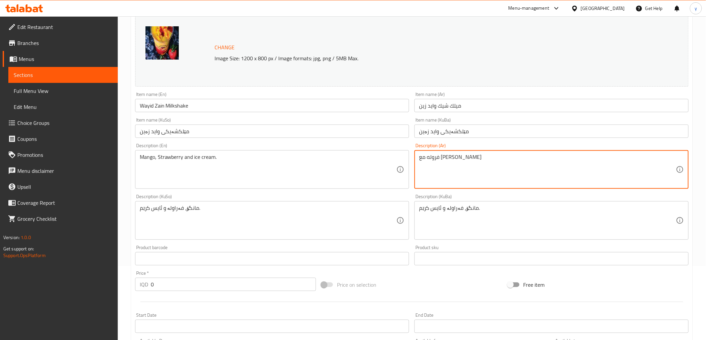
click at [471, 173] on textarea "فروله مع المانجو والايس كريم" at bounding box center [547, 170] width 257 height 32
paste textarea "اولة مع مانجو وآ"
type textarea "فراولة مع مانجو وآيس كريم"
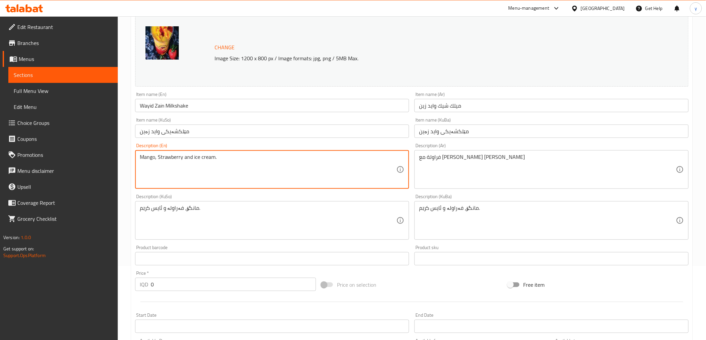
click at [243, 164] on textarea "Mango, Strawberry and ice cream." at bounding box center [268, 170] width 257 height 32
paste textarea "Strawberry with mango and ice cream"
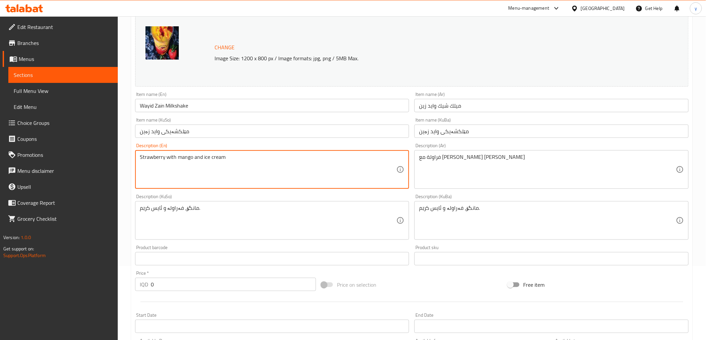
type textarea "Strawberry with mango and ice cream"
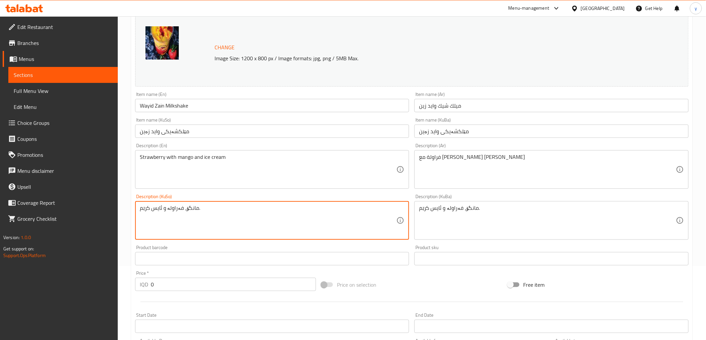
click at [215, 209] on textarea "مانگۆ، فەراولە و ئایس کرێم." at bounding box center [268, 221] width 257 height 32
type textarea "فەراولە لەگەڵ مانگۆ و ئایس کرێم"
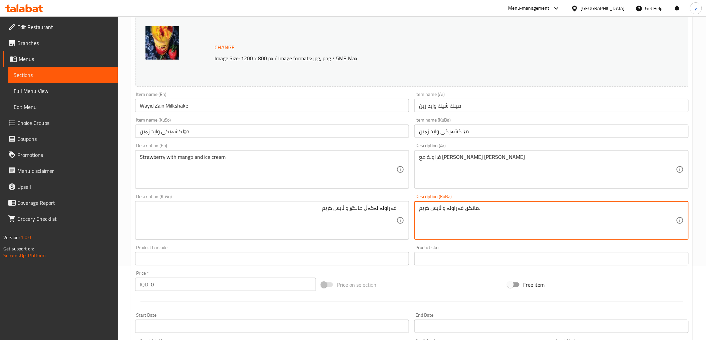
click at [522, 211] on textarea "مانگۆ، فەراولە و ئایس کرێم." at bounding box center [547, 221] width 257 height 32
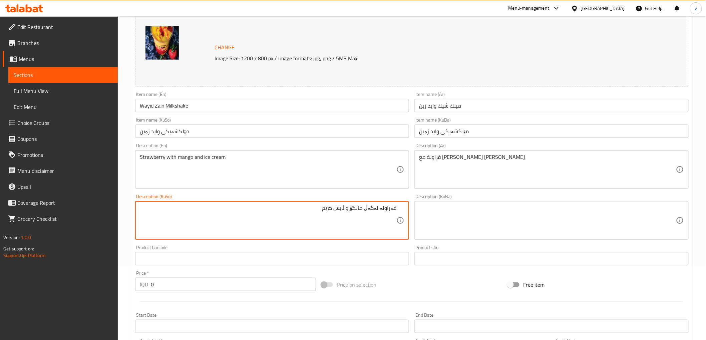
click at [366, 221] on textarea "فەراولە لەگەڵ مانگۆ و ئایس کرێم" at bounding box center [268, 221] width 257 height 32
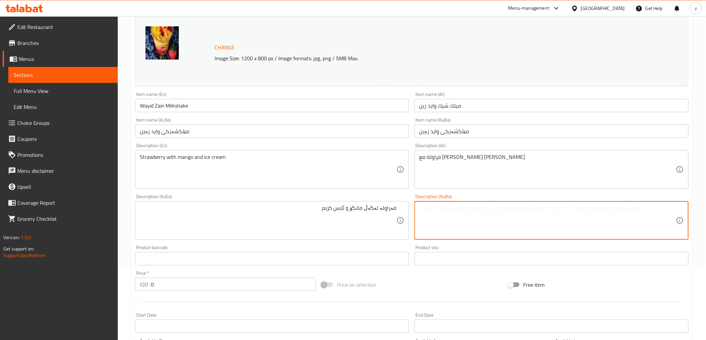
click at [449, 223] on textarea at bounding box center [547, 221] width 257 height 32
paste textarea "فەراولە لەگەڵ مانگۆ و ئایس کرێم"
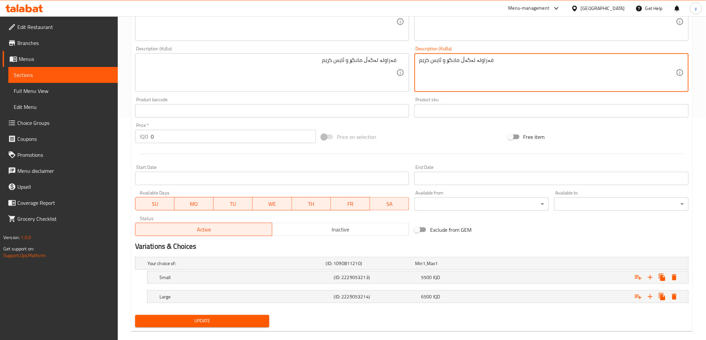
type textarea "فەراولە لەگەڵ مانگۆ و ئایس کرێم"
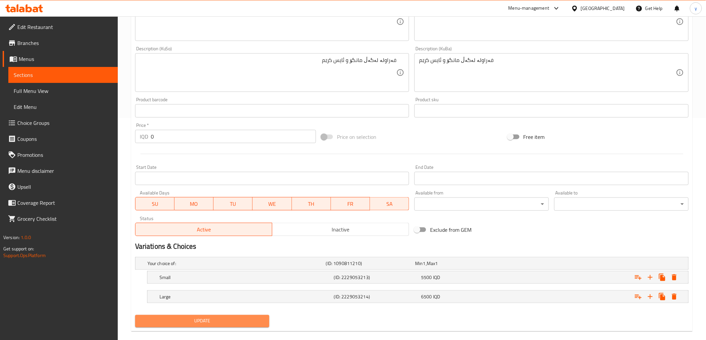
click at [235, 318] on span "Update" at bounding box center [202, 321] width 124 height 8
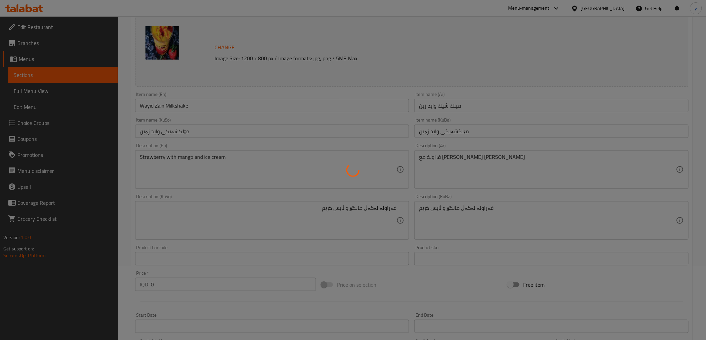
click at [178, 110] on div at bounding box center [353, 170] width 706 height 340
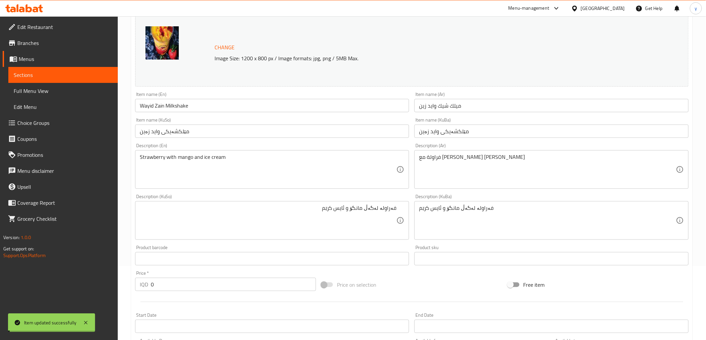
click at [181, 105] on div "Home / Restaurants management / Menus / Sections / item / update Milkshake sect…" at bounding box center [411, 221] width 561 height 530
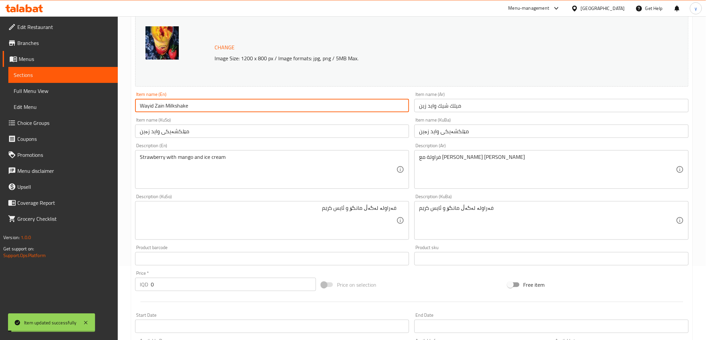
click at [181, 105] on input "Wayid Zain Milkshake" at bounding box center [272, 105] width 274 height 13
paste input "فەراولە لەگەڵ مانگۆ و ئایس کرێم"
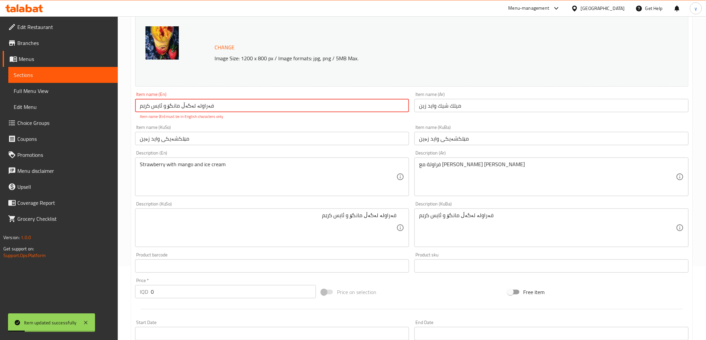
paste input "فەراولە لەگەڵ مانگۆ و ئایس کرێم"
type input "Wayid Zain Milkshake"
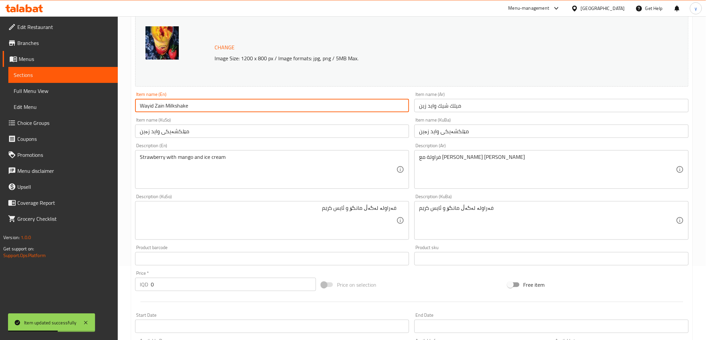
click at [99, 97] on link "Full Menu View" at bounding box center [62, 91] width 109 height 16
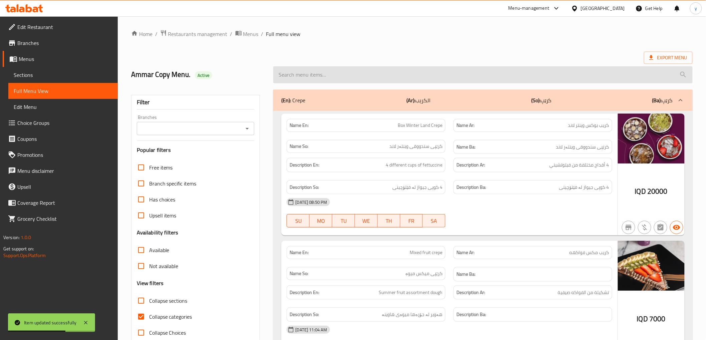
click at [320, 68] on input "search" at bounding box center [482, 74] width 419 height 17
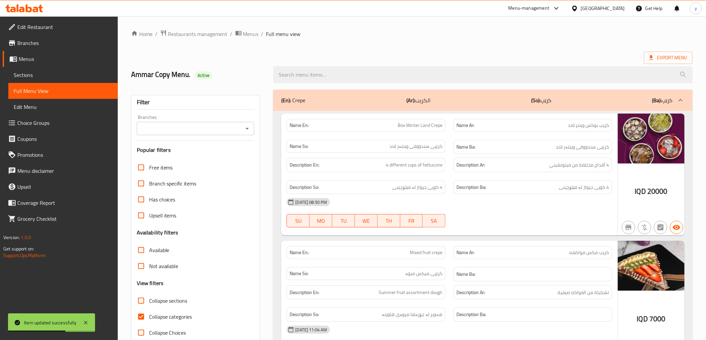
paste input "Wayid Zain Milkshake"
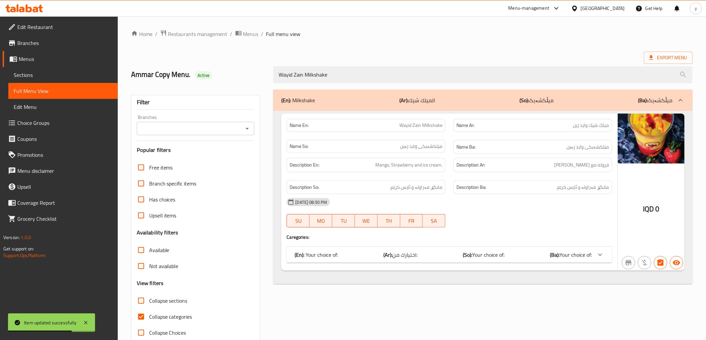
click at [247, 129] on icon "Open" at bounding box center [247, 129] width 8 height 8
type input "Wayid Zain Milkshake"
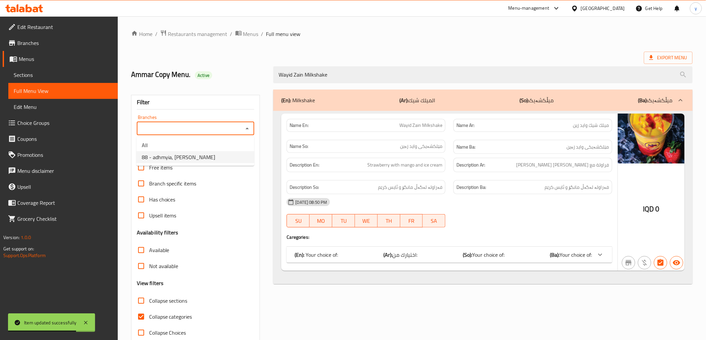
click at [220, 154] on li "88 - adhmyia, Al Aathameya" at bounding box center [195, 157] width 118 height 12
type input "88 - adhmyia, Al Aathameya"
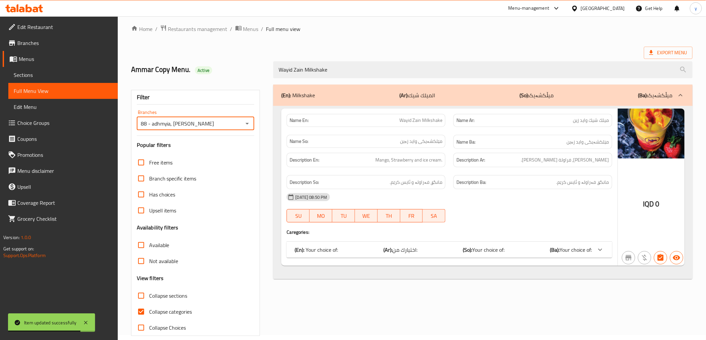
scroll to position [14, 0]
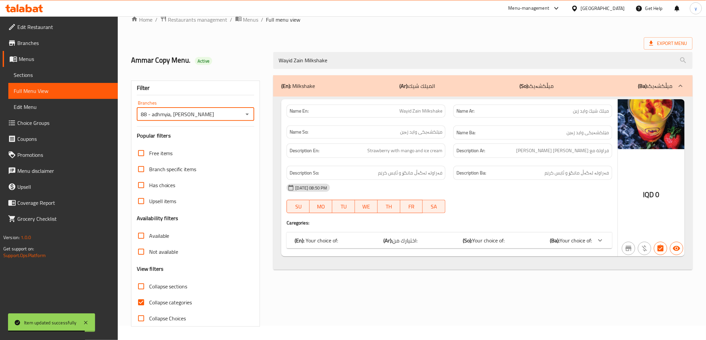
click at [143, 298] on input "Collapse categories" at bounding box center [141, 303] width 16 height 16
checkbox input "false"
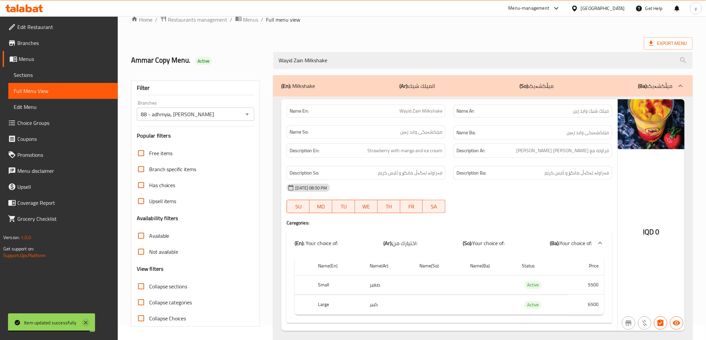
click at [89, 322] on icon at bounding box center [86, 323] width 8 height 8
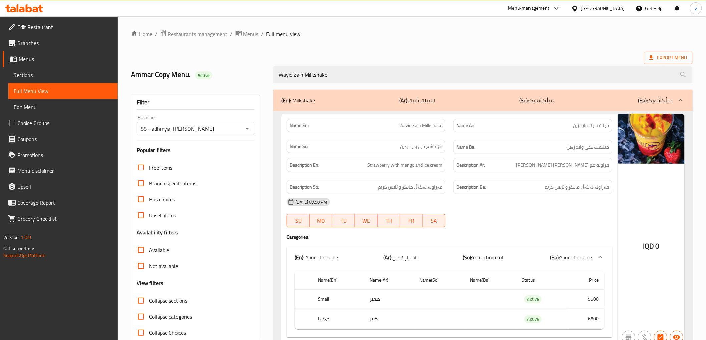
click at [57, 74] on span "Sections" at bounding box center [63, 75] width 99 height 8
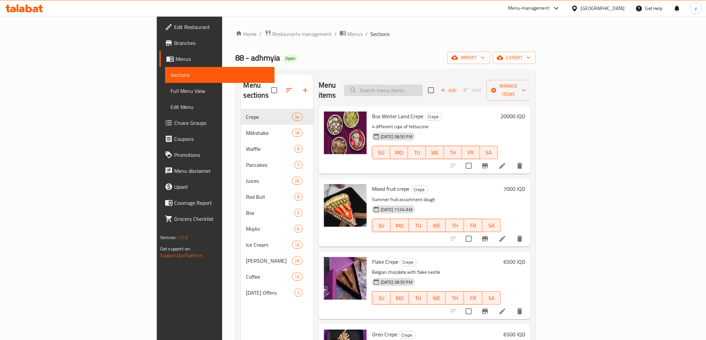
click at [425, 82] on div "Menu items Add Sort Manage items" at bounding box center [424, 91] width 212 height 32
click at [423, 85] on input "search" at bounding box center [383, 91] width 79 height 12
paste input "Khayali 88 Milkshake"
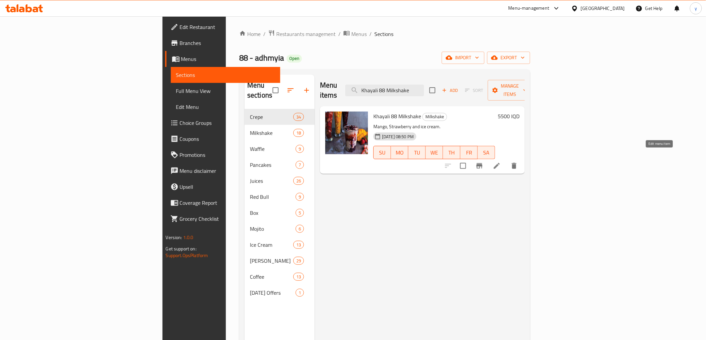
type input "Khayali 88 Milkshake"
click at [501, 162] on icon at bounding box center [497, 166] width 8 height 8
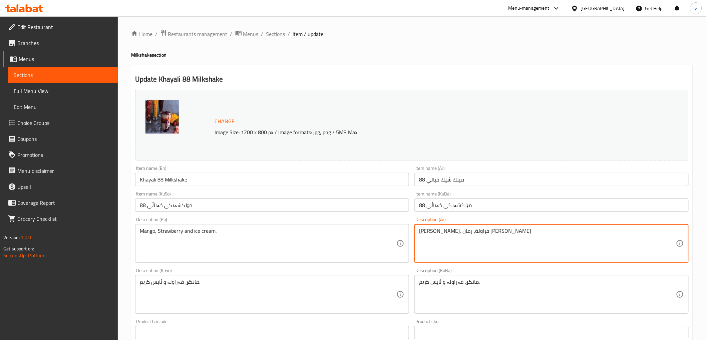
click at [427, 245] on textarea "مانجو, فراولة، رمان وايس كريم" at bounding box center [547, 244] width 257 height 32
paste textarea "، فراولة، رمان وآ"
type textarea "مانجو، فراولة، رمان وآيس كريم"
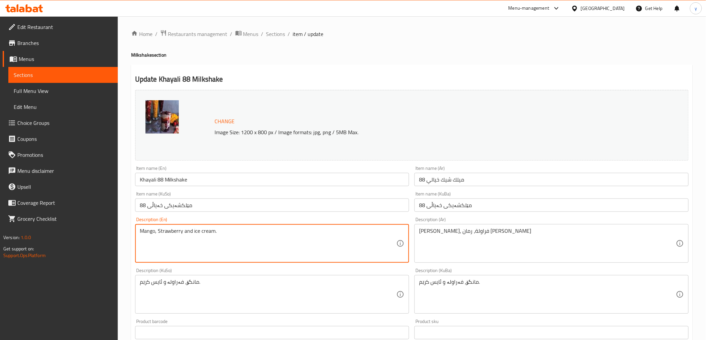
click at [291, 246] on textarea "Mango, Strawberry and ice cream." at bounding box center [268, 244] width 257 height 32
paste textarea "strawberry, pomegranate and ice cream"
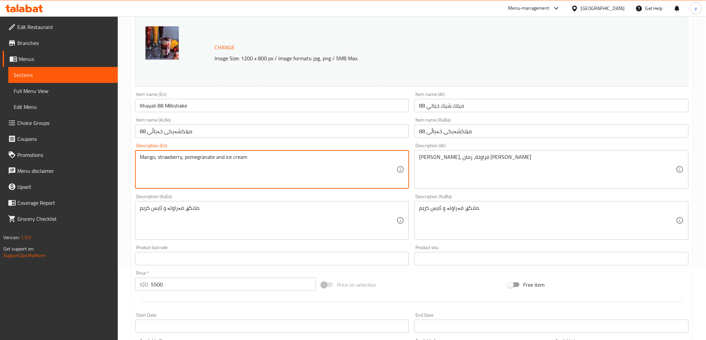
type textarea "Mango, strawberry, pomegranate and ice cream"
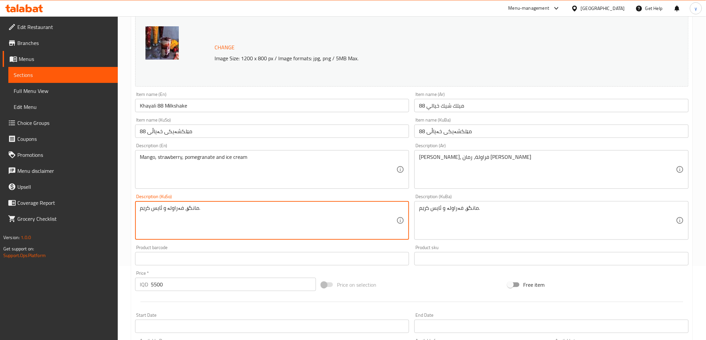
click at [244, 206] on textarea "مانگۆ، فەراولە و ئایس کرێم." at bounding box center [268, 221] width 257 height 32
type textarea "مانگۆ، فەراولە، هەنار و ئایس کرێم"
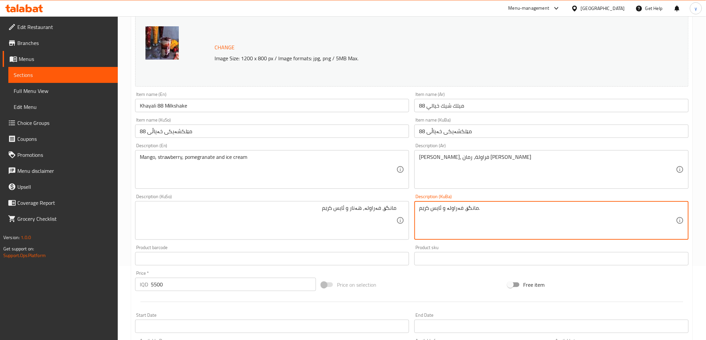
click at [455, 226] on textarea "مانگۆ، فەراولە و ئایس کرێم." at bounding box center [547, 221] width 257 height 32
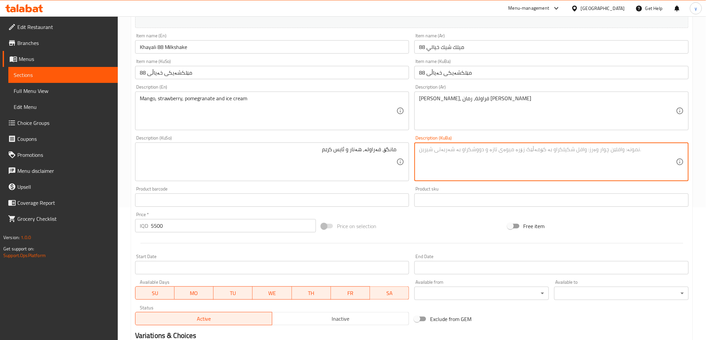
scroll to position [68, 0]
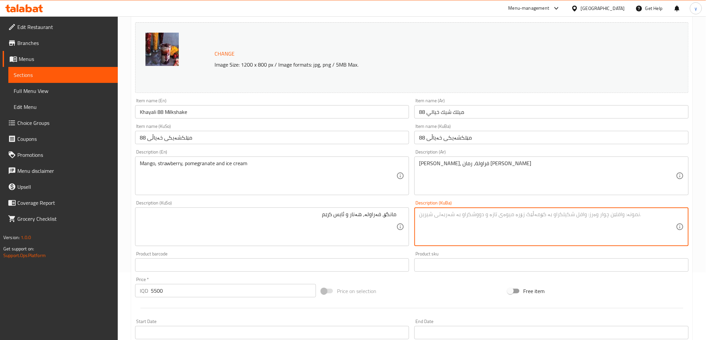
click at [166, 112] on input "Khayali 88 Milkshake" at bounding box center [272, 111] width 274 height 13
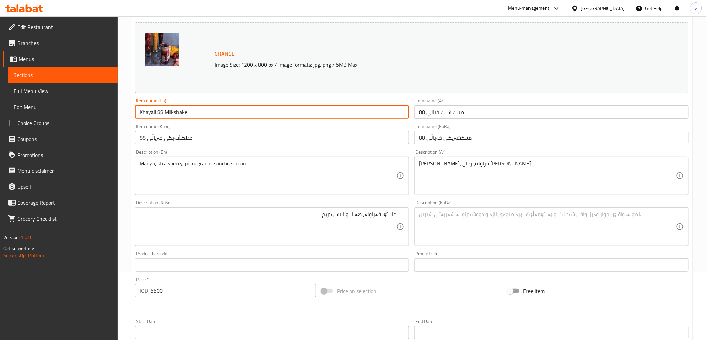
click at [166, 112] on input "Khayali 88 Milkshake" at bounding box center [272, 111] width 274 height 13
click at [175, 119] on div "Item name (En) Khayali 88 Milkshake Item name (En)" at bounding box center [271, 109] width 279 height 26
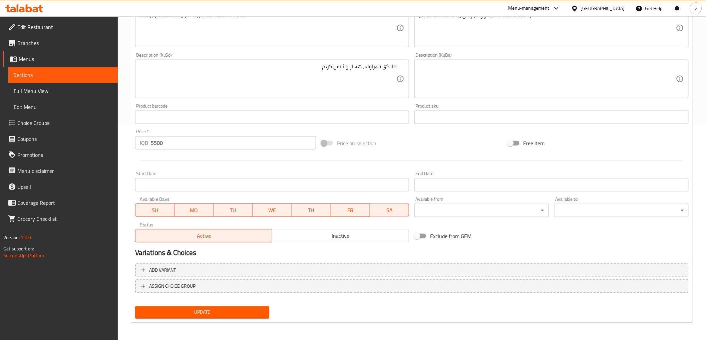
click at [194, 309] on span "Update" at bounding box center [202, 313] width 124 height 8
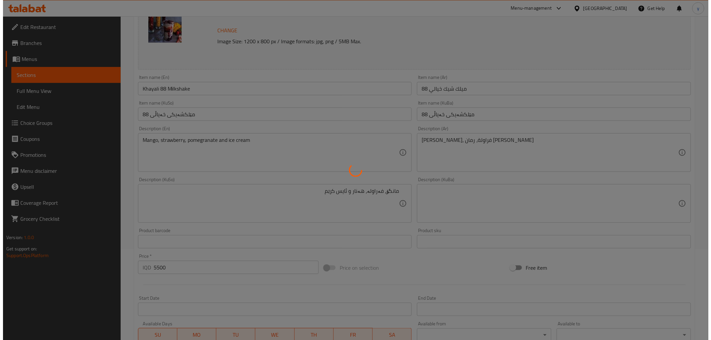
scroll to position [0, 0]
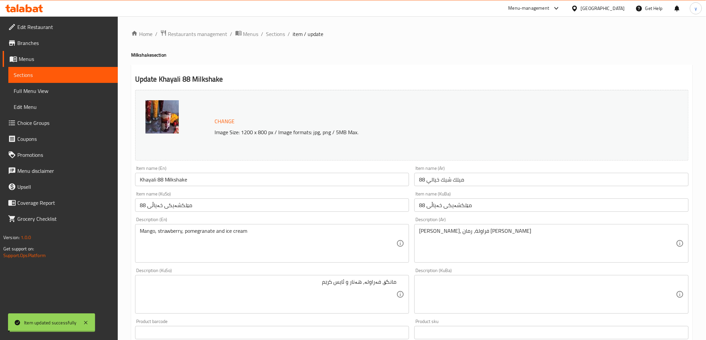
click at [273, 30] on span "Sections" at bounding box center [275, 34] width 19 height 8
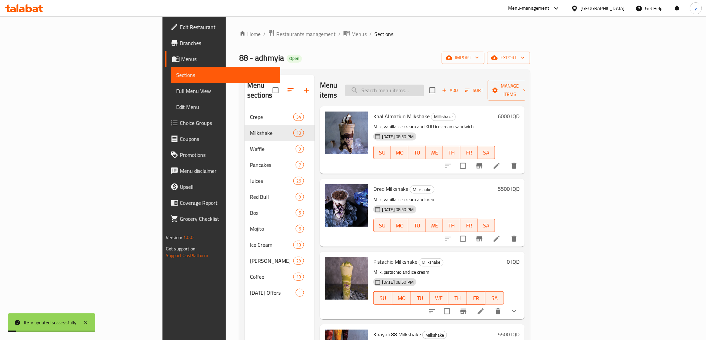
click at [424, 85] on input "search" at bounding box center [384, 91] width 79 height 12
click at [176, 90] on span "Full Menu View" at bounding box center [225, 91] width 99 height 8
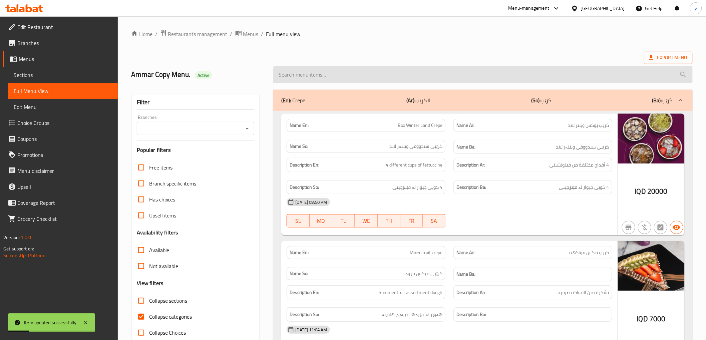
click at [386, 74] on input "search" at bounding box center [482, 74] width 419 height 17
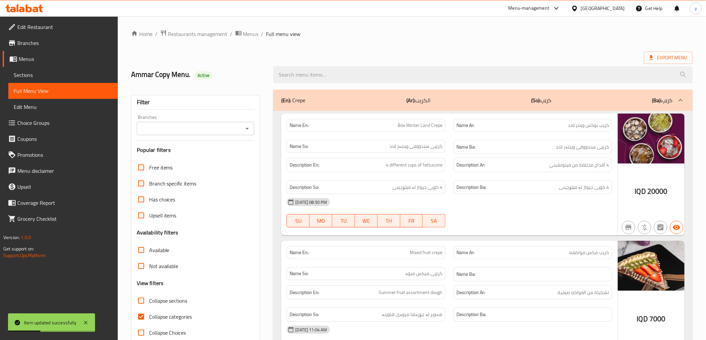
paste input "Khayali 88 Milkshake"
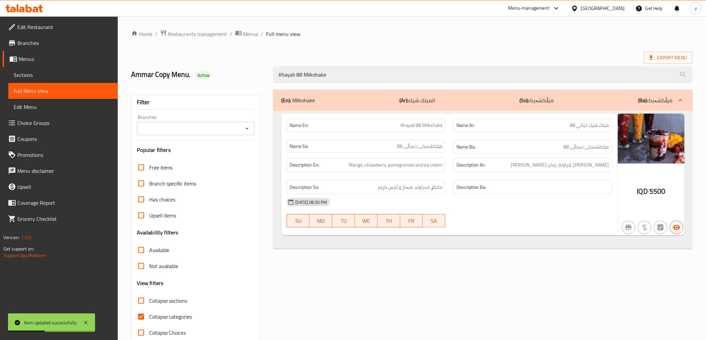
click at [245, 127] on icon "Open" at bounding box center [247, 129] width 8 height 8
type input "Khayali 88 Milkshake"
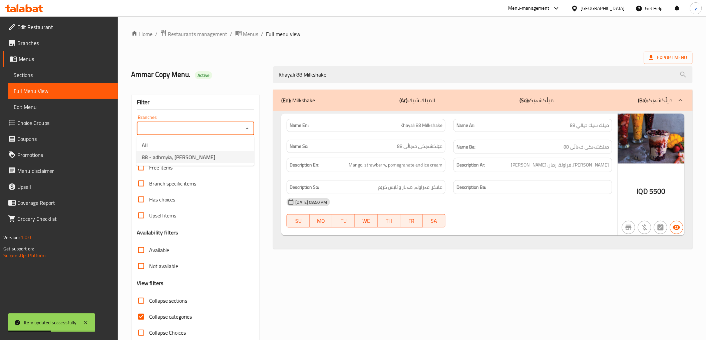
click at [213, 153] on li "88 - adhmyia, Al Aathameya" at bounding box center [195, 157] width 118 height 12
type input "88 - adhmyia, Al Aathameya"
click at [142, 315] on input "Collapse categories" at bounding box center [141, 317] width 16 height 16
checkbox input "false"
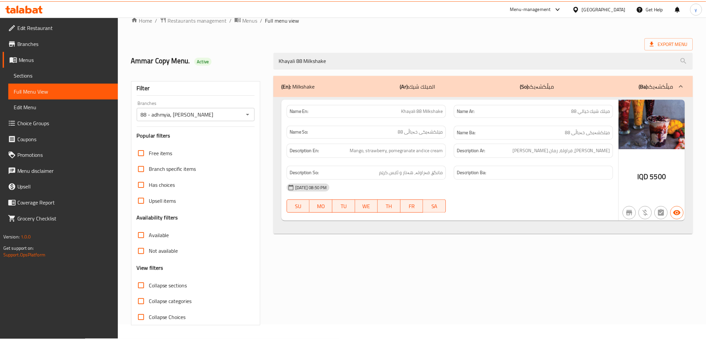
scroll to position [14, 0]
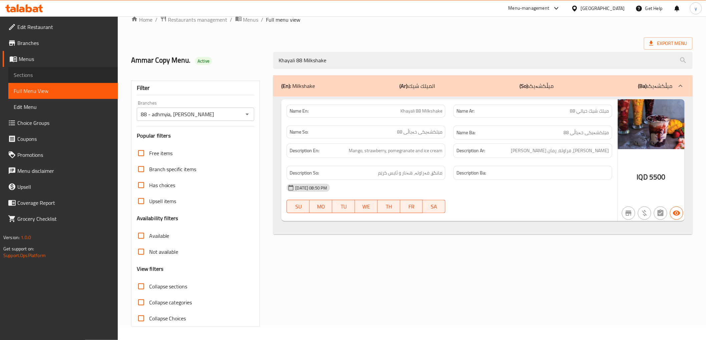
click at [70, 75] on span "Sections" at bounding box center [63, 75] width 99 height 8
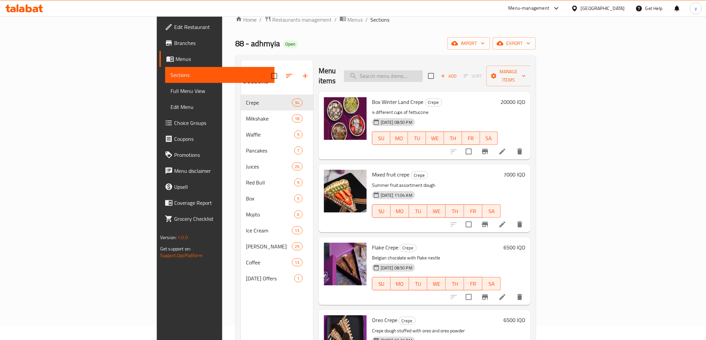
click at [421, 70] on input "search" at bounding box center [383, 76] width 79 height 12
paste input "G Milkshake"
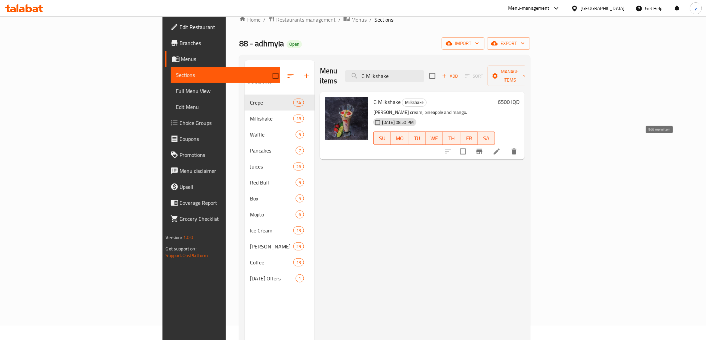
type input "G Milkshake"
click at [501, 148] on icon at bounding box center [497, 152] width 8 height 8
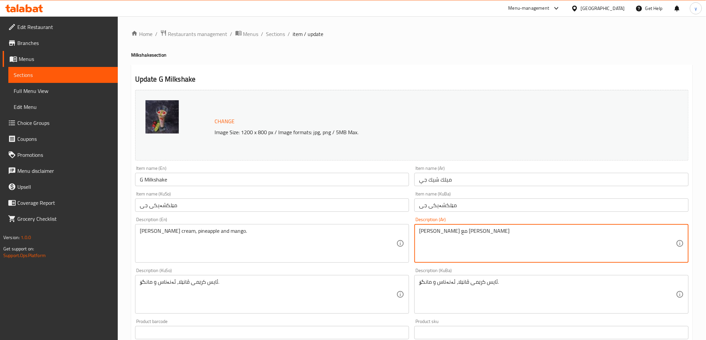
click at [433, 239] on textarea "آيس كريم فانيلا مع فروله وليمون" at bounding box center [547, 244] width 257 height 32
paste textarea "اولة"
type textarea "آيس كريم فانيلا مع فراولة وليمون"
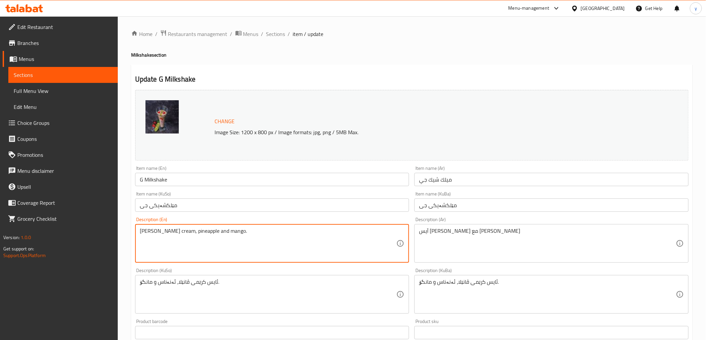
click at [278, 235] on textarea "Vanilla ice cream, pineapple and mango." at bounding box center [268, 244] width 257 height 32
paste textarea "with strawberry and lemon"
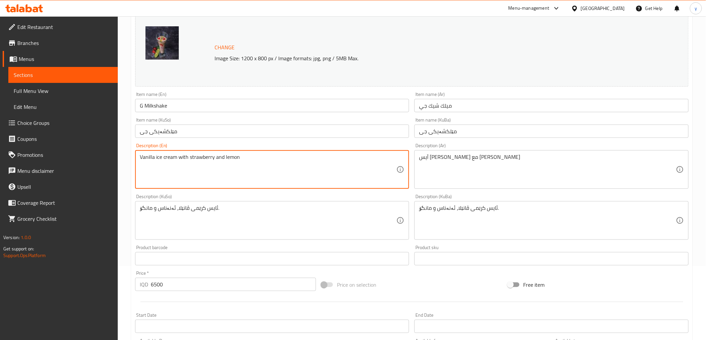
type textarea "Vanilla ice cream with strawberry and lemon"
click at [270, 221] on textarea "ئایس کرێمی ڤانێلا، ئەنەناس و مانگۆ." at bounding box center [268, 221] width 257 height 32
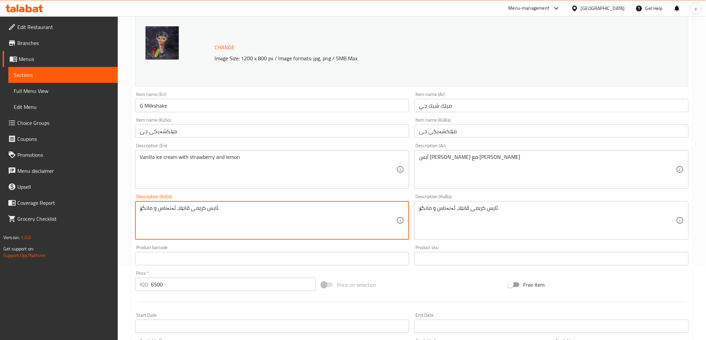
click at [270, 221] on textarea "ئایس کرێمی ڤانێلا، ئەنەناس و مانگۆ." at bounding box center [268, 221] width 257 height 32
type textarea "ئایس کرێمی ڤانێلا لەگەڵ فەراولە و لیمۆ"
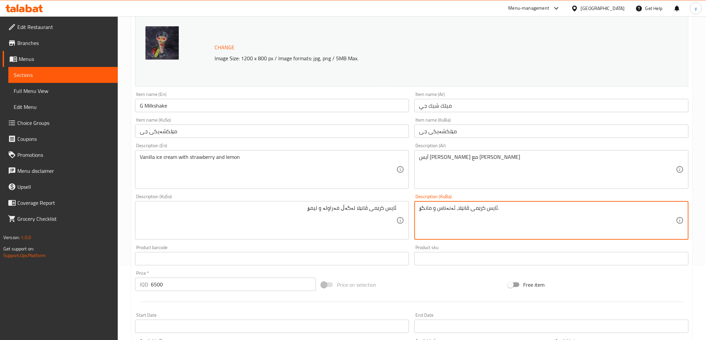
click at [485, 207] on textarea "ئایس کرێمی ڤانێلا، ئەنەناس و مانگۆ." at bounding box center [547, 221] width 257 height 32
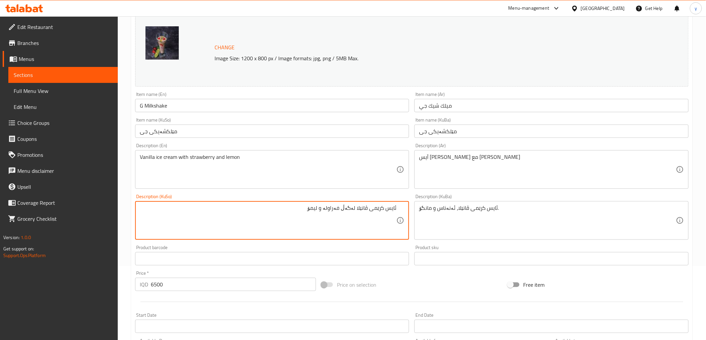
click at [346, 213] on textarea "ئایس کرێمی ڤانێلا لەگەڵ فەراولە و لیمۆ" at bounding box center [268, 221] width 257 height 32
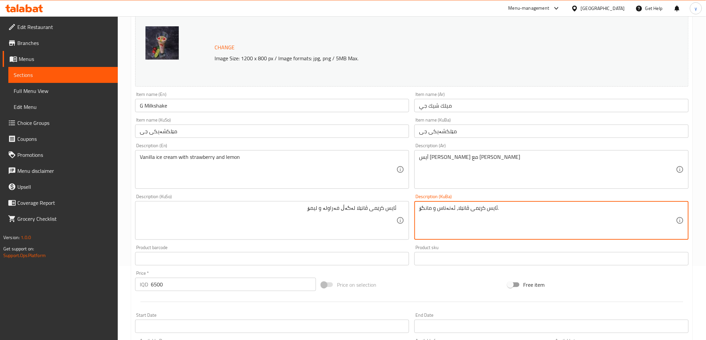
click at [455, 217] on textarea "ئایس کرێمی ڤانێلا، ئەنەناس و مانگۆ." at bounding box center [547, 221] width 257 height 32
paste textarea "لەگەڵ فەراولە و لیمۆ"
type textarea "ئایس کرێمی ڤانێلا لەگەڵ فەراولە و لیمۆ"
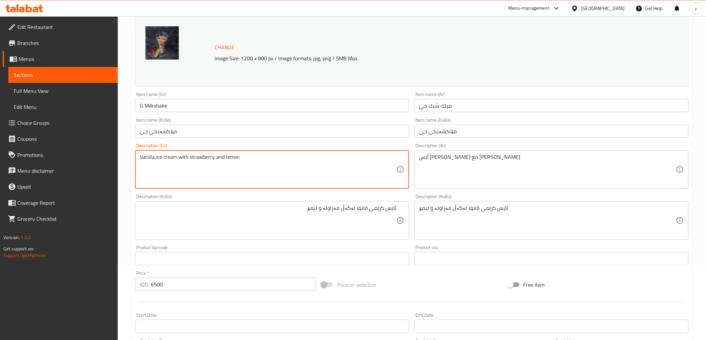
click at [203, 159] on textarea "Vanilla ice cream with strawberry and lemon" at bounding box center [268, 170] width 257 height 32
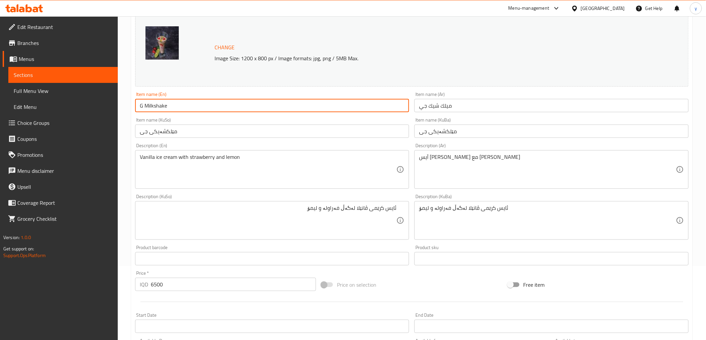
click at [166, 104] on input "G Milkshake" at bounding box center [272, 105] width 274 height 13
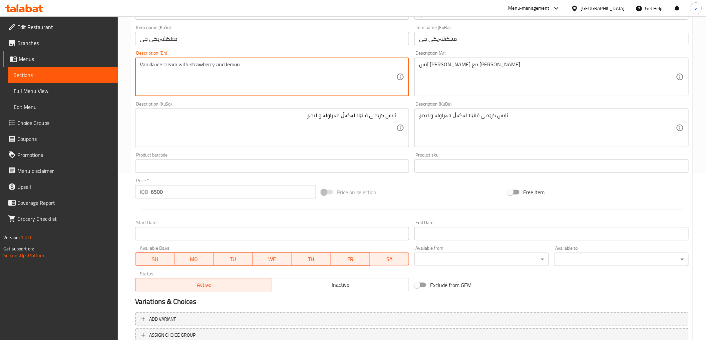
scroll to position [216, 0]
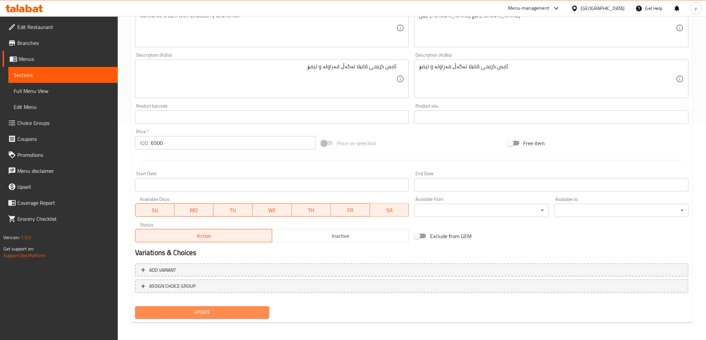
click at [190, 309] on span "Update" at bounding box center [202, 313] width 124 height 8
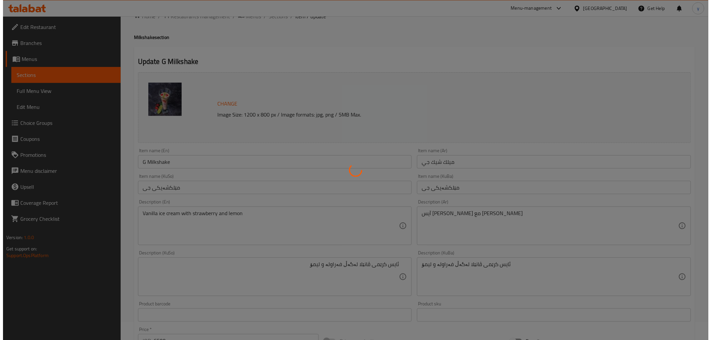
scroll to position [0, 0]
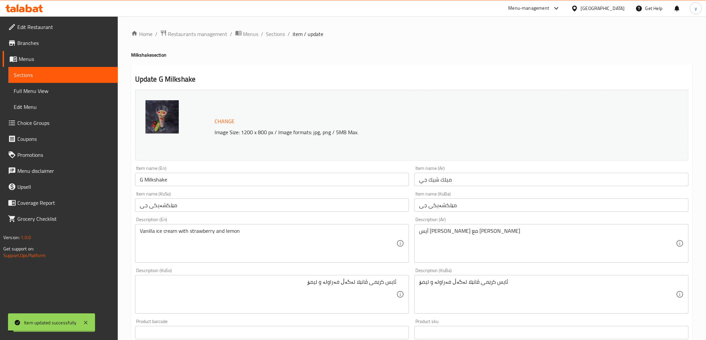
click at [88, 92] on span "Full Menu View" at bounding box center [63, 91] width 99 height 8
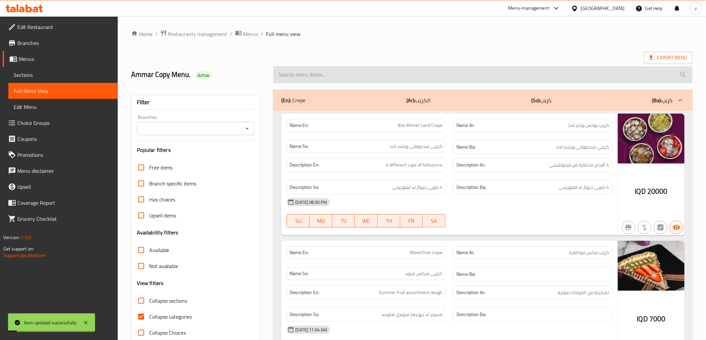
click at [321, 74] on input "search" at bounding box center [482, 74] width 419 height 17
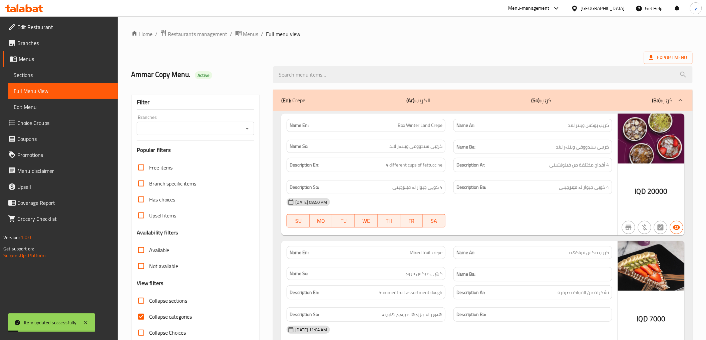
paste input "G Milkshake"
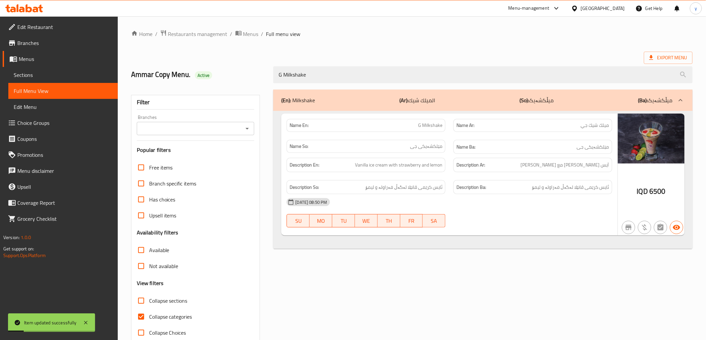
click at [247, 128] on icon "Open" at bounding box center [247, 129] width 8 height 8
type input "G Milkshake"
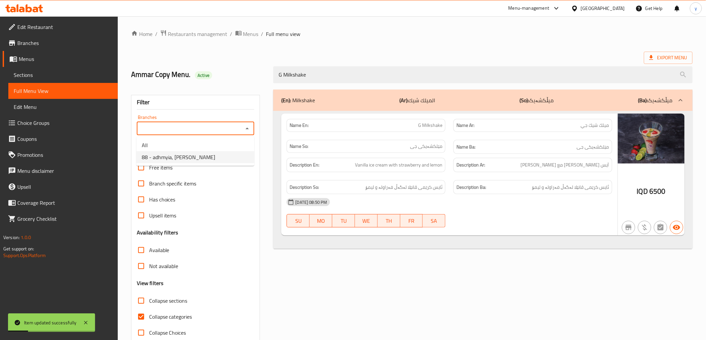
click at [207, 160] on li "88 - adhmyia, Al Aathameya" at bounding box center [195, 157] width 118 height 12
type input "88 - adhmyia, Al Aathameya"
click at [140, 317] on input "Collapse categories" at bounding box center [141, 317] width 16 height 16
checkbox input "false"
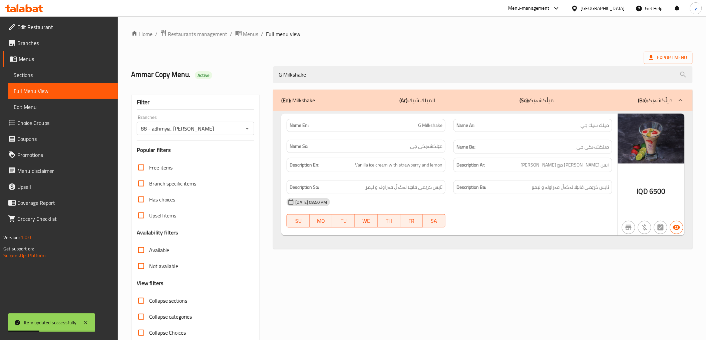
click at [81, 324] on div "Item updated successfully" at bounding box center [51, 323] width 87 height 19
click at [84, 320] on icon at bounding box center [86, 323] width 8 height 8
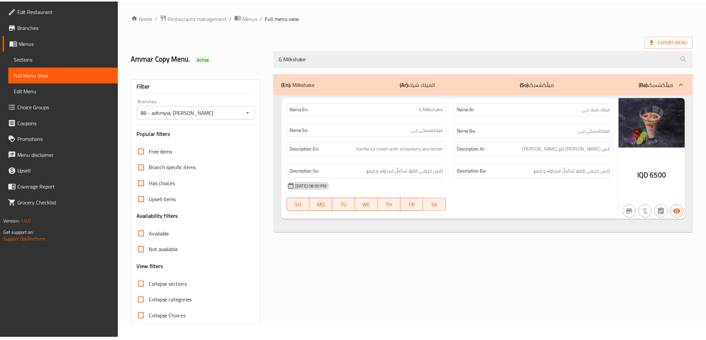
scroll to position [14, 0]
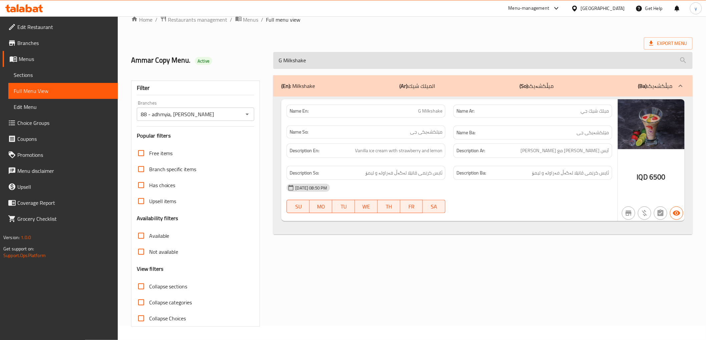
click at [337, 66] on input "G Milkshake" at bounding box center [482, 60] width 419 height 17
paste input "Twix Milkshake"
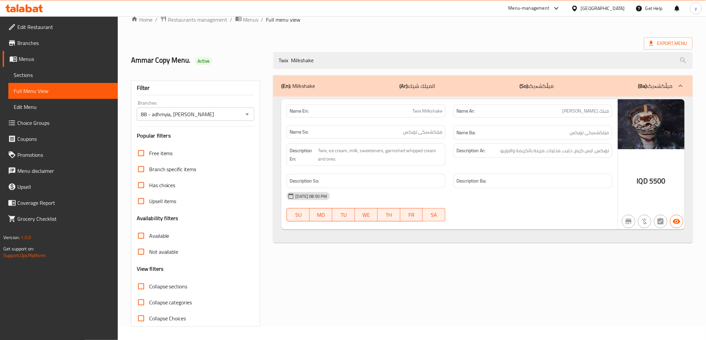
type input "Twix Milkshake"
click at [81, 77] on span "Sections" at bounding box center [63, 75] width 99 height 8
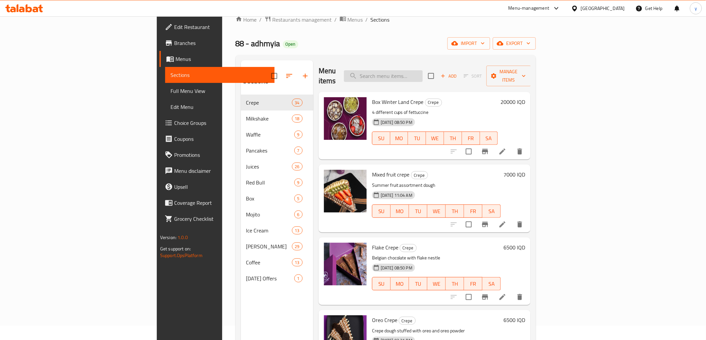
click at [423, 70] on input "search" at bounding box center [383, 76] width 79 height 12
paste input "Twix Milkshake"
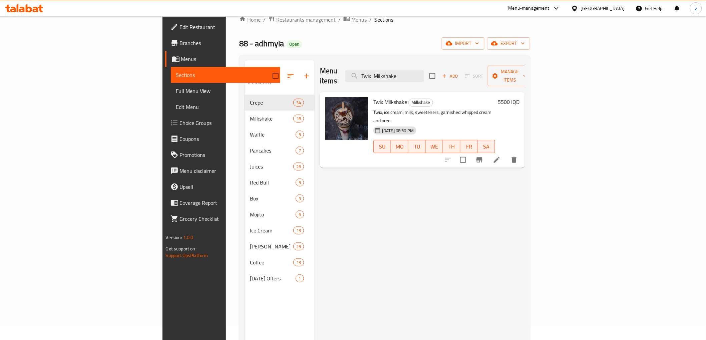
type input "Twix Milkshake"
click at [506, 154] on li at bounding box center [496, 160] width 19 height 12
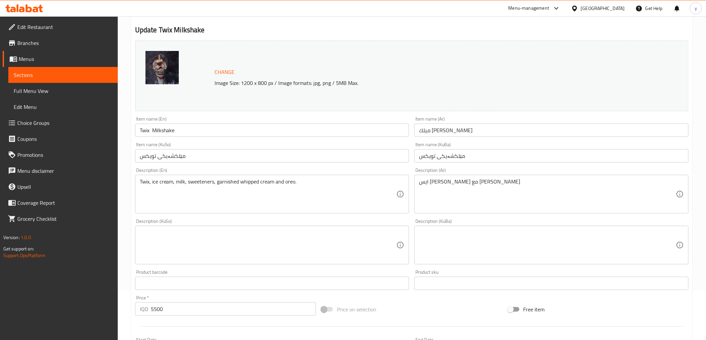
scroll to position [74, 0]
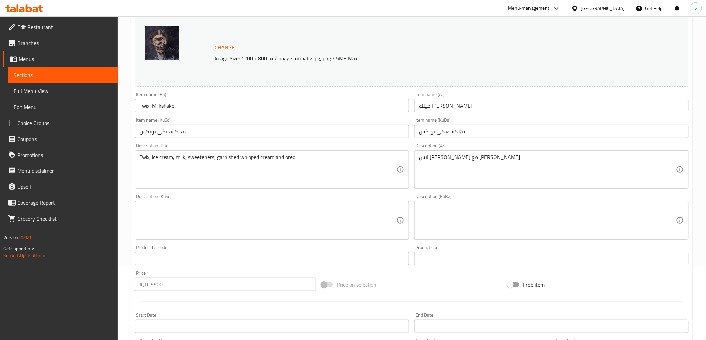
click at [469, 177] on textarea "ايس كريم فانيلا مع نستله التوكس" at bounding box center [547, 170] width 257 height 32
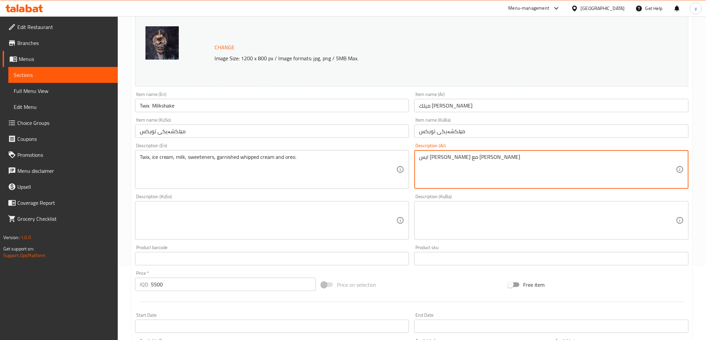
click at [469, 177] on textarea "ايس كريم فانيلا مع نستله التوكس" at bounding box center [547, 170] width 257 height 32
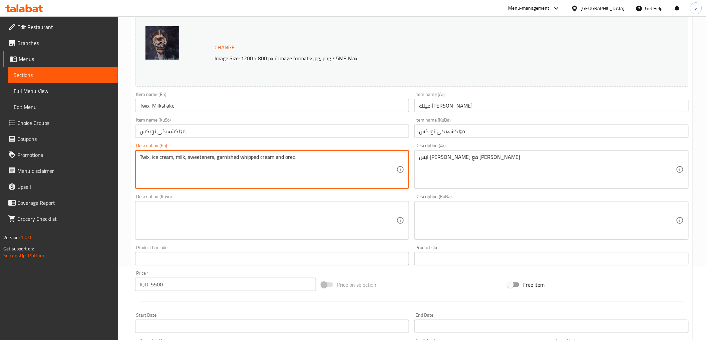
click at [442, 151] on div "ايس كريم فانيلا مع نستله التوكس Description (Ar)" at bounding box center [551, 169] width 274 height 39
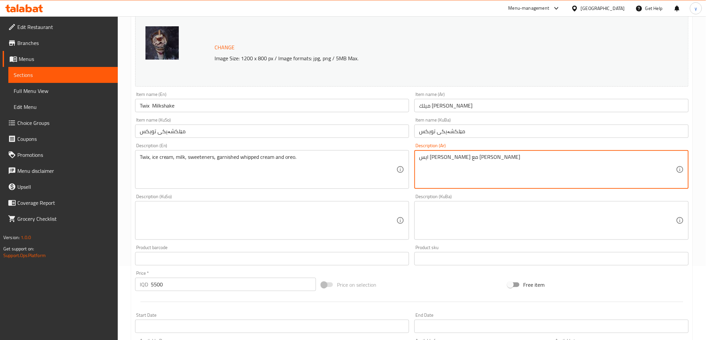
click at [446, 158] on textarea "ايس كريم فانيلا مع نستله التوكس" at bounding box center [547, 170] width 257 height 32
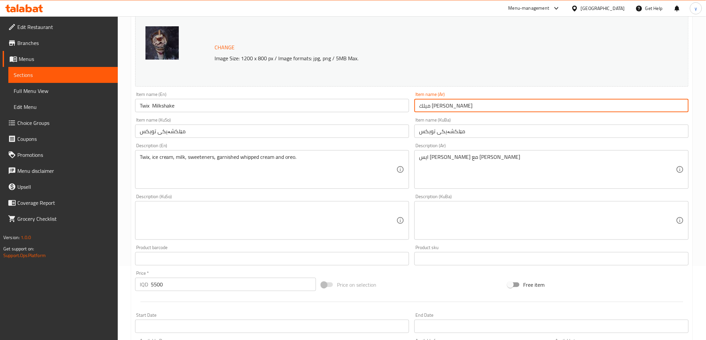
drag, startPoint x: 430, startPoint y: 104, endPoint x: 429, endPoint y: 108, distance: 4.0
click at [429, 108] on input "ميلك شيك تويكس" at bounding box center [551, 105] width 274 height 13
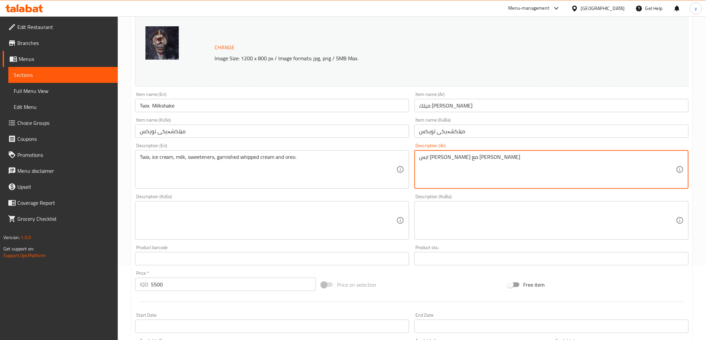
paste textarea
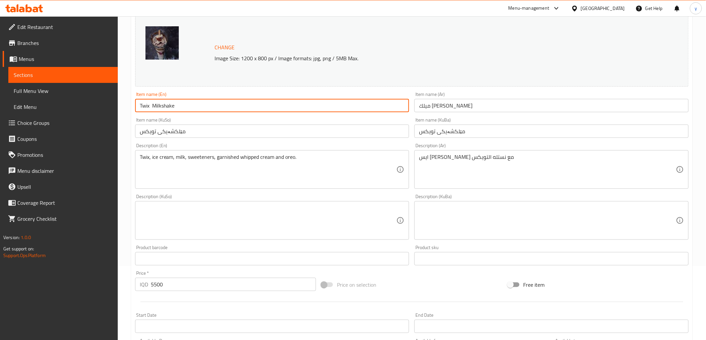
click at [145, 106] on input "Twix Milkshake" at bounding box center [272, 105] width 274 height 13
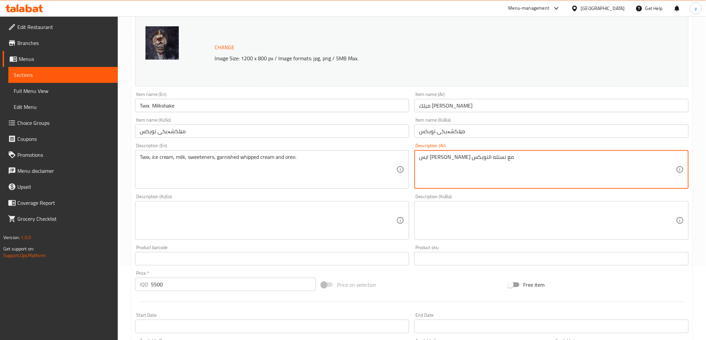
click at [451, 161] on textarea "ايس كريم فانيلا مع نستله التويكس" at bounding box center [547, 170] width 257 height 32
paste textarea "يس كريم فانيلا مع نستله تو"
type textarea "آيس كريم فانيلا مع نستله توكس"
click at [335, 159] on textarea "Twix, ice cream, milk, sweeteners, garnished whipped cream and oreo." at bounding box center [268, 170] width 257 height 32
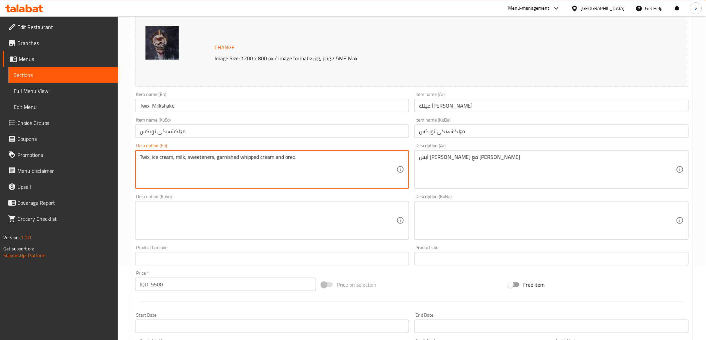
click at [335, 159] on textarea "Twix, ice cream, milk, sweeteners, garnished whipped cream and oreo." at bounding box center [268, 170] width 257 height 32
paste textarea "Vanilla ice cream with twix nestle"
type textarea "Vanilla ice cream with twix nestle"
click at [258, 207] on textarea at bounding box center [268, 221] width 257 height 32
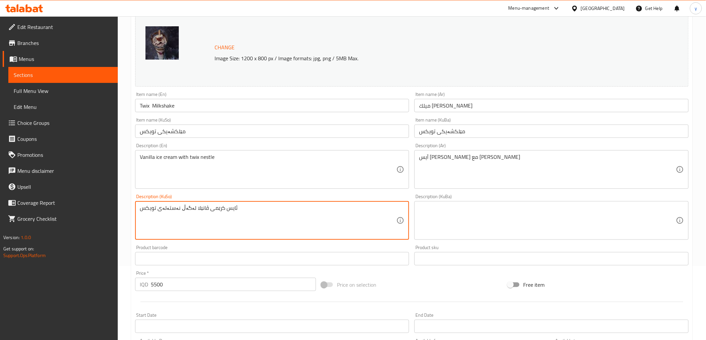
click at [243, 221] on textarea "ئایس کرێمی ڤانێلا لەگەڵ نەستەلەی تویکس" at bounding box center [268, 221] width 257 height 32
type textarea "ئایس کرێمی ڤانێلا لەگەڵ نەستەلەی تویکس"
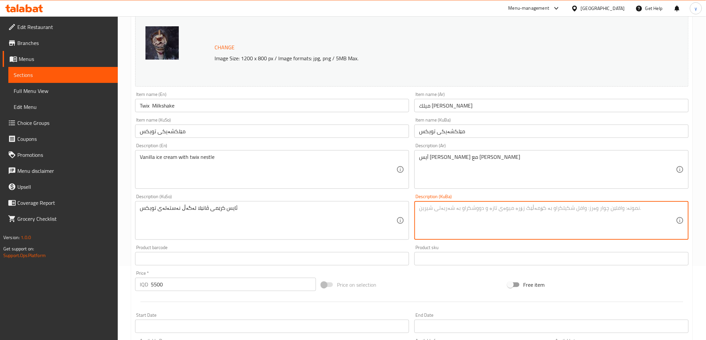
click at [454, 207] on textarea at bounding box center [547, 221] width 257 height 32
paste textarea "ئایس کرێمی ڤانێلا لەگەڵ نەستەلەی تویکس"
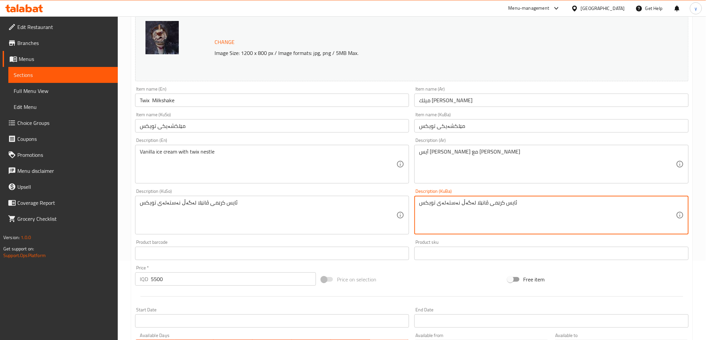
scroll to position [216, 0]
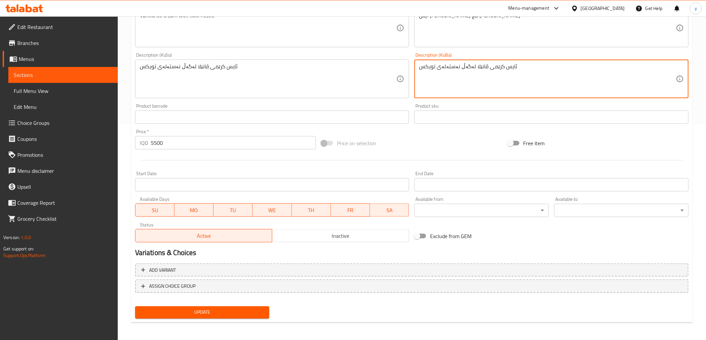
type textarea "ئایس کرێمی ڤانێلا لەگەڵ نەستەلەی تویکس"
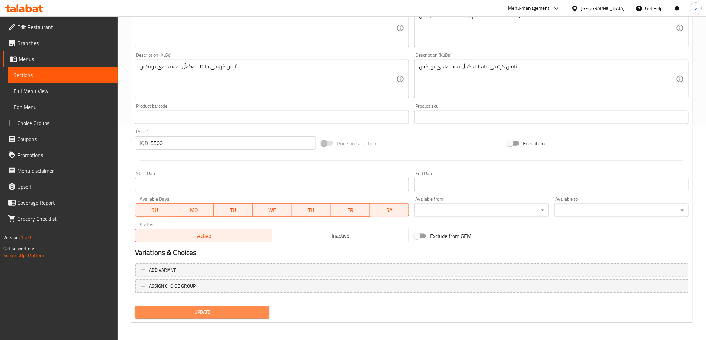
click at [190, 312] on span "Update" at bounding box center [202, 313] width 124 height 8
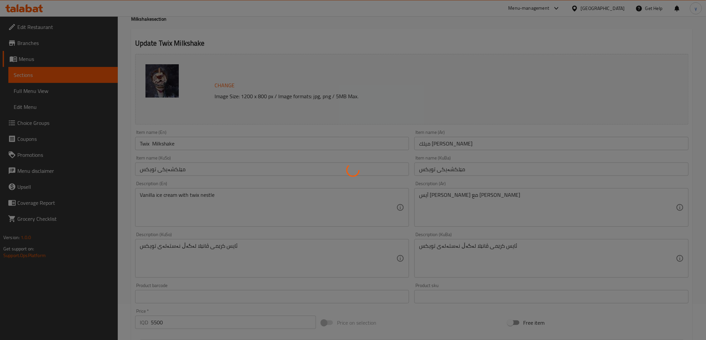
scroll to position [0, 0]
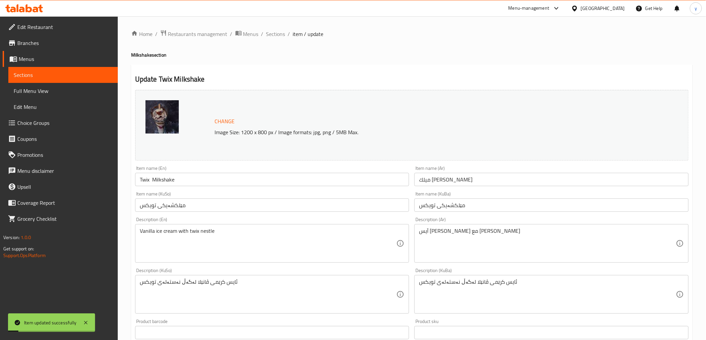
click at [149, 181] on input "Twix Milkshake" at bounding box center [272, 179] width 274 height 13
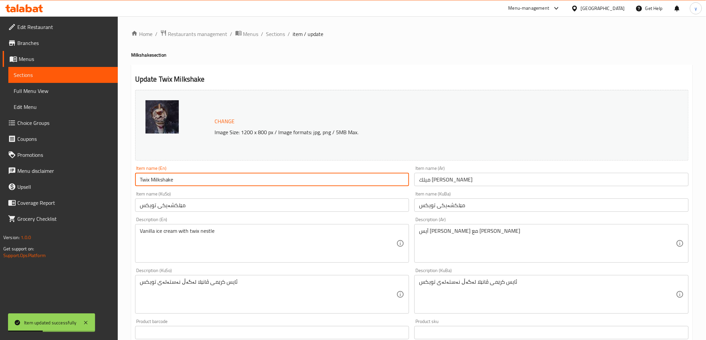
click at [139, 180] on input "Twix Milkshake" at bounding box center [272, 179] width 274 height 13
click at [190, 182] on input "Twix Milkshake" at bounding box center [272, 179] width 274 height 13
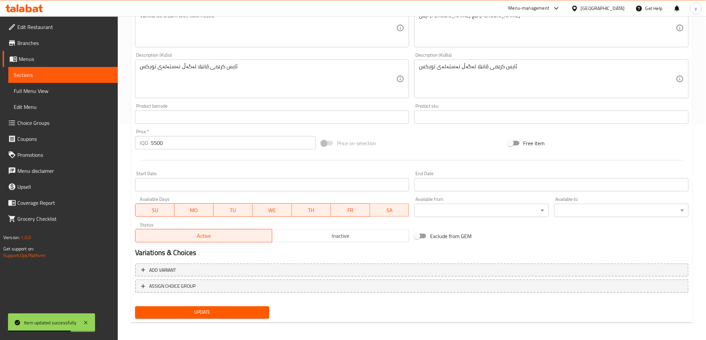
type input "Twix Milkshake"
click at [197, 309] on span "Update" at bounding box center [202, 313] width 124 height 8
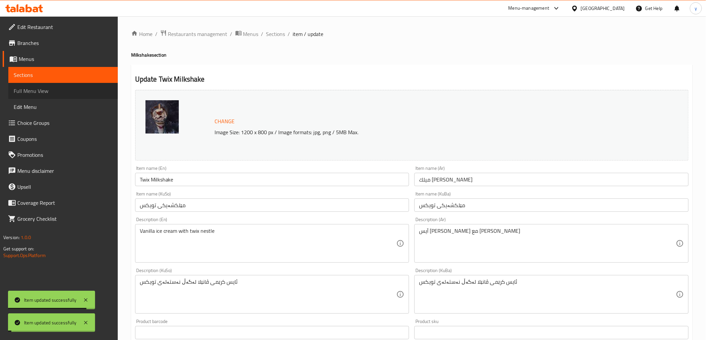
click at [88, 92] on span "Full Menu View" at bounding box center [63, 91] width 99 height 8
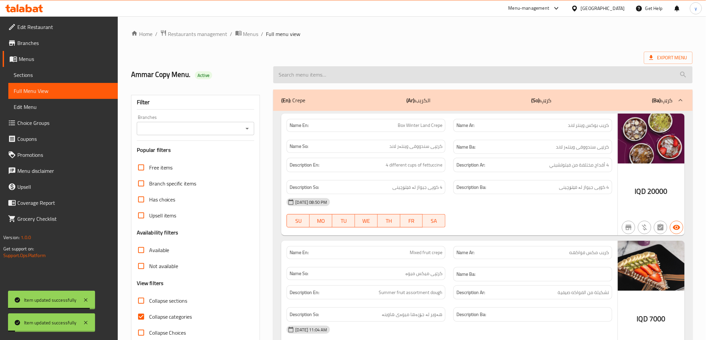
click at [359, 67] on input "search" at bounding box center [482, 74] width 419 height 17
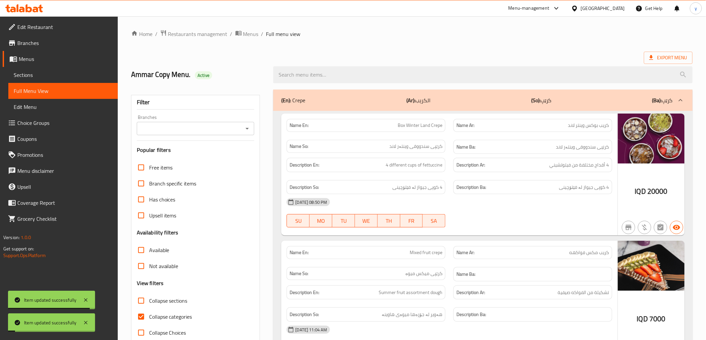
paste input "Twix Milkshake"
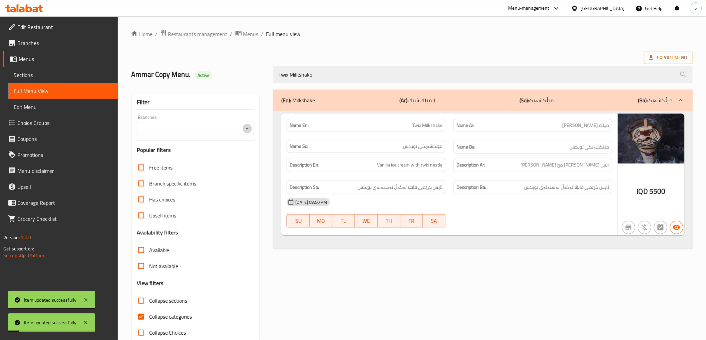
click at [249, 125] on icon "Open" at bounding box center [247, 129] width 8 height 8
type input "Twix Milkshake"
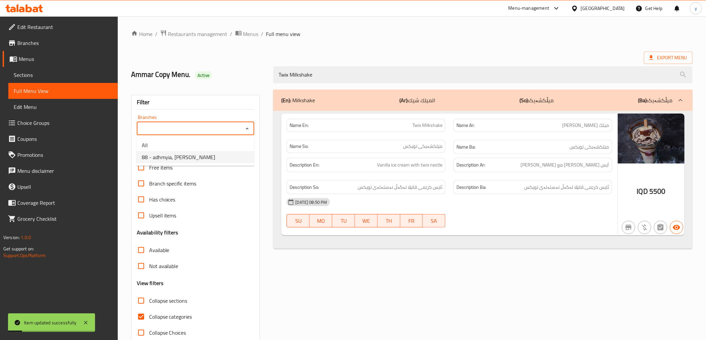
click at [208, 159] on li "88 - adhmyia, Al Aathameya" at bounding box center [195, 157] width 118 height 12
type input "88 - adhmyia, Al Aathameya"
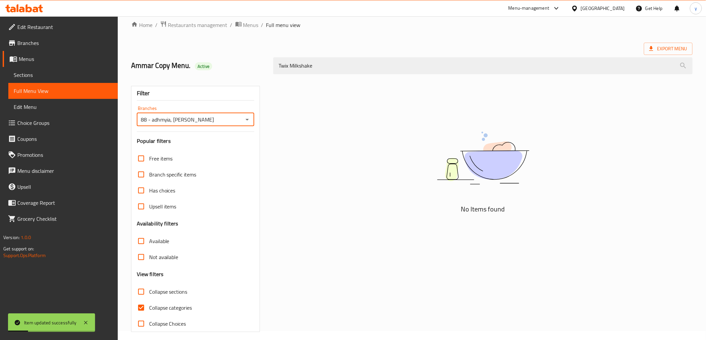
scroll to position [14, 0]
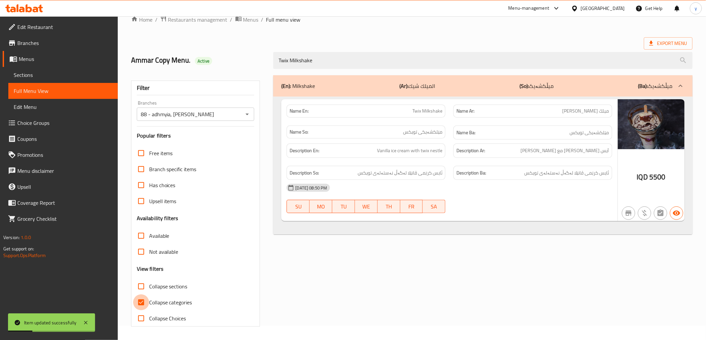
click at [138, 306] on input "Collapse categories" at bounding box center [141, 303] width 16 height 16
checkbox input "false"
click at [90, 321] on div "Item updated successfully" at bounding box center [51, 323] width 87 height 19
click at [89, 319] on icon at bounding box center [86, 323] width 8 height 8
click at [25, 9] on icon at bounding box center [24, 8] width 38 height 8
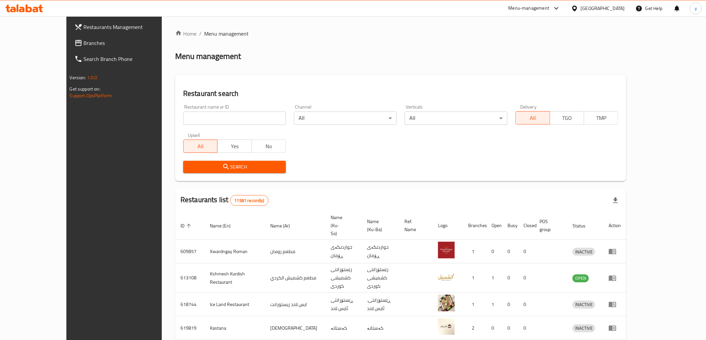
click at [200, 121] on input "search" at bounding box center [234, 118] width 103 height 13
paste input "[PERSON_NAME]"
type input "[PERSON_NAME]"
click at [188, 165] on span "Search" at bounding box center [234, 167] width 92 height 8
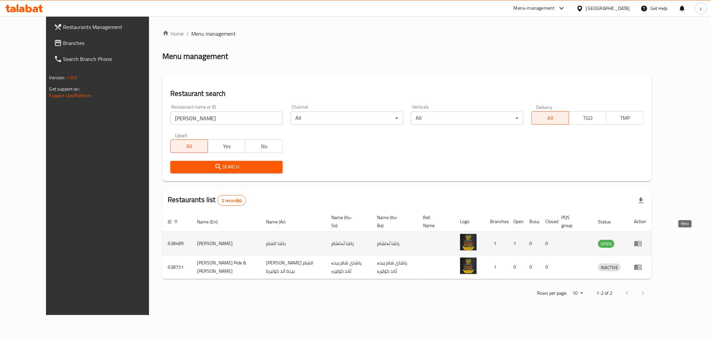
click at [642, 241] on icon "enhanced table" at bounding box center [638, 244] width 7 height 6
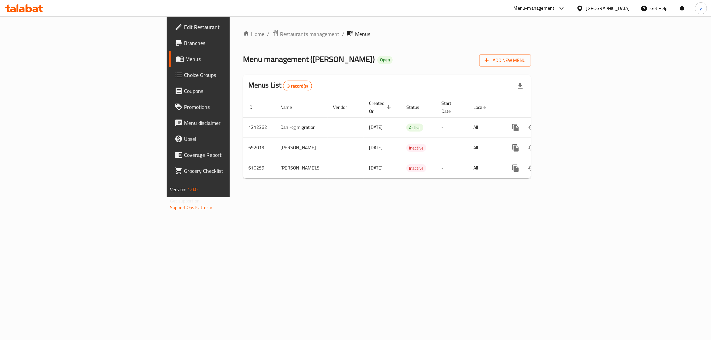
click at [184, 43] on span "Branches" at bounding box center [232, 43] width 96 height 8
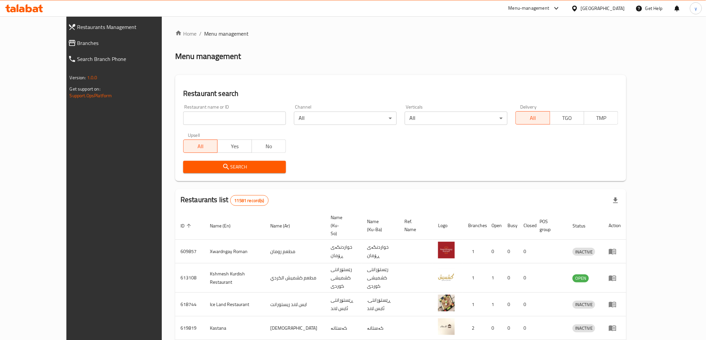
click at [211, 112] on div at bounding box center [353, 170] width 706 height 340
click at [210, 115] on input "search" at bounding box center [234, 118] width 103 height 13
paste input "627430"
type input "627430"
click at [203, 163] on span "Search" at bounding box center [234, 167] width 92 height 8
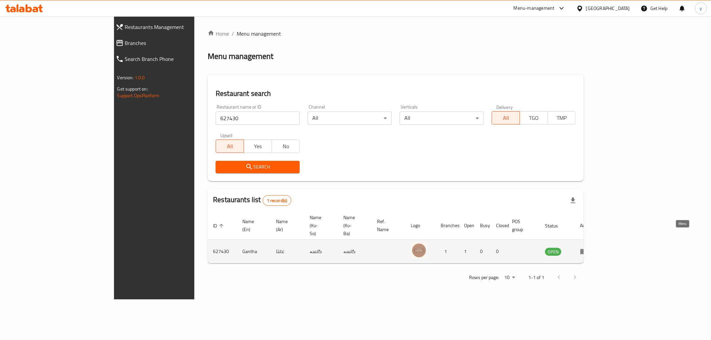
click at [593, 248] on link "enhanced table" at bounding box center [586, 252] width 12 height 8
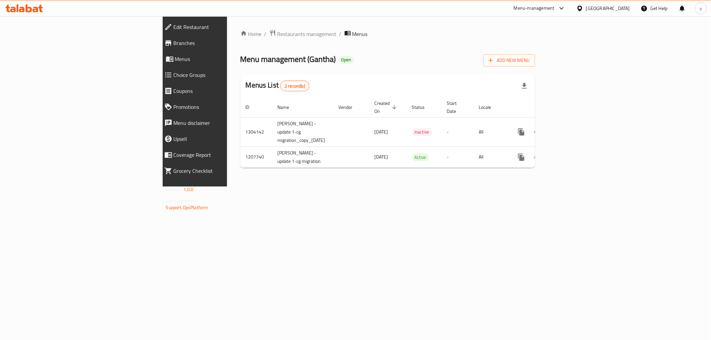
click at [549, 139] on div "Home / Restaurants management / Menus Menu management ( Gantha ) Open Add New M…" at bounding box center [388, 101] width 322 height 170
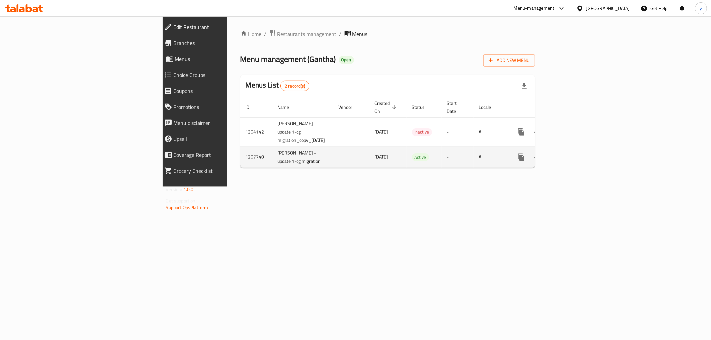
click at [583, 147] on td "enhanced table" at bounding box center [545, 157] width 75 height 21
click at [578, 149] on link "enhanced table" at bounding box center [570, 157] width 16 height 16
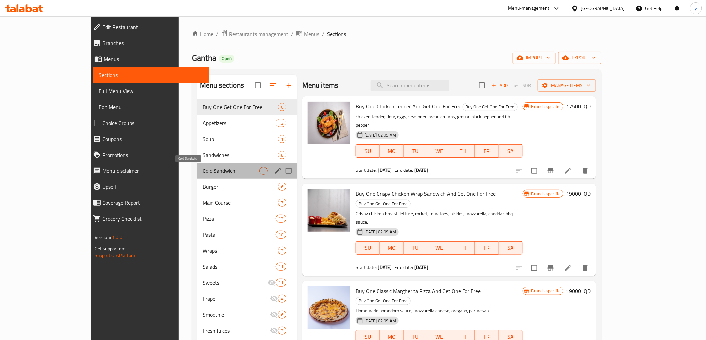
click at [202, 173] on span "Cold Sandwich" at bounding box center [230, 171] width 57 height 8
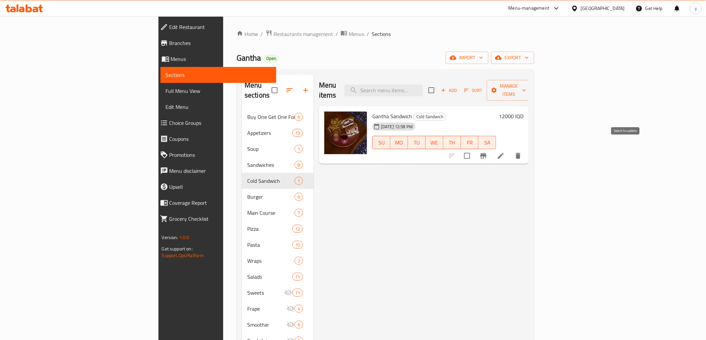
click at [474, 149] on input "checkbox" at bounding box center [467, 156] width 14 height 14
checkbox input "true"
click at [526, 88] on span "Manage items" at bounding box center [509, 90] width 34 height 17
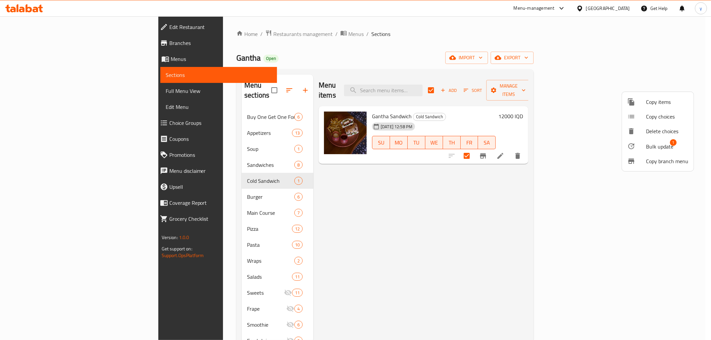
click at [643, 142] on li "Bulk update 1" at bounding box center [658, 146] width 72 height 15
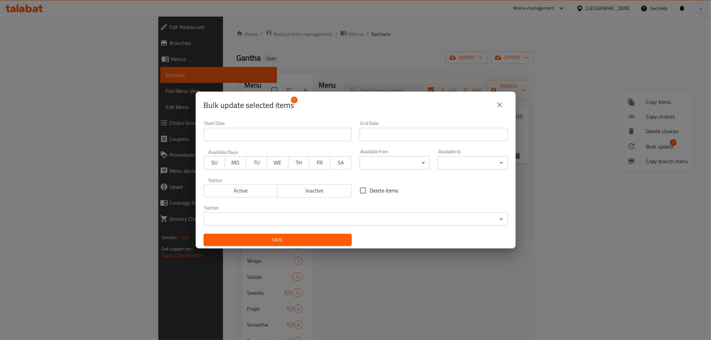
click at [305, 214] on body "​ Menu-management [GEOGRAPHIC_DATA] Get Help y Edit Restaurant Branches Menus S…" at bounding box center [355, 178] width 711 height 324
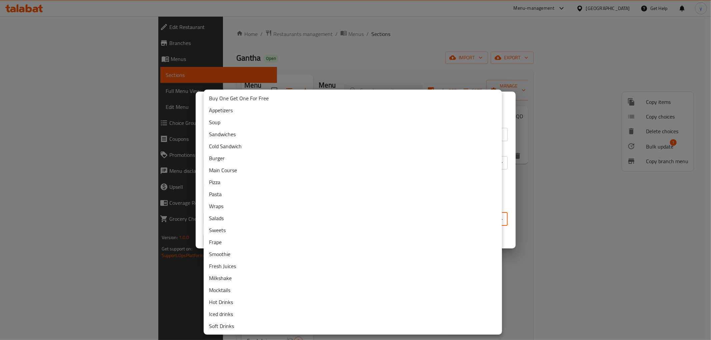
click at [249, 137] on li "Sandwiches" at bounding box center [353, 134] width 298 height 12
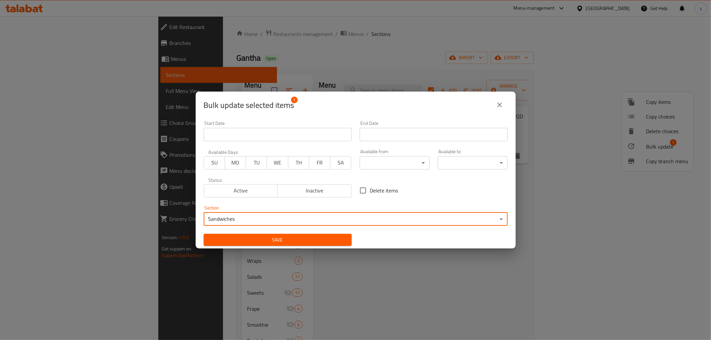
click at [269, 238] on span "Save" at bounding box center [277, 240] width 137 height 8
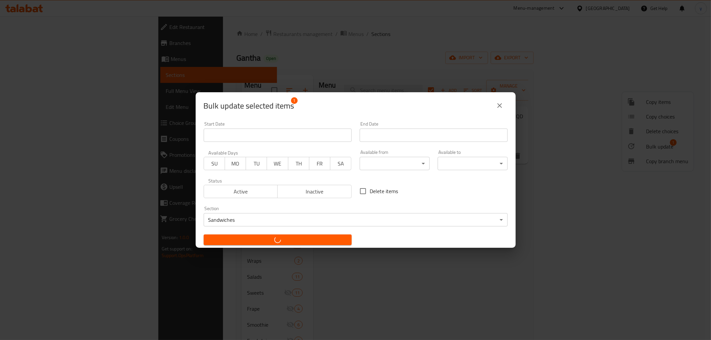
checkbox input "false"
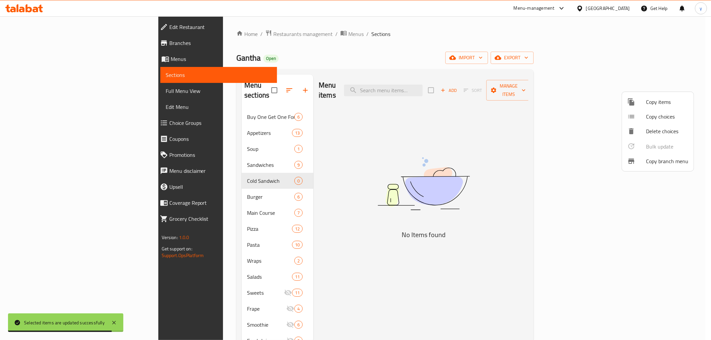
click at [228, 154] on div at bounding box center [355, 170] width 711 height 340
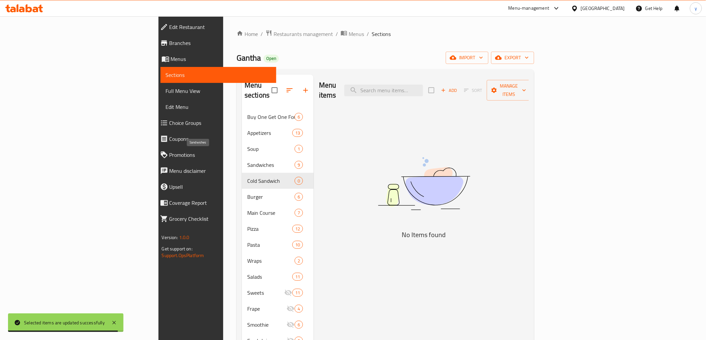
click at [247, 161] on span "Sandwiches" at bounding box center [270, 165] width 47 height 8
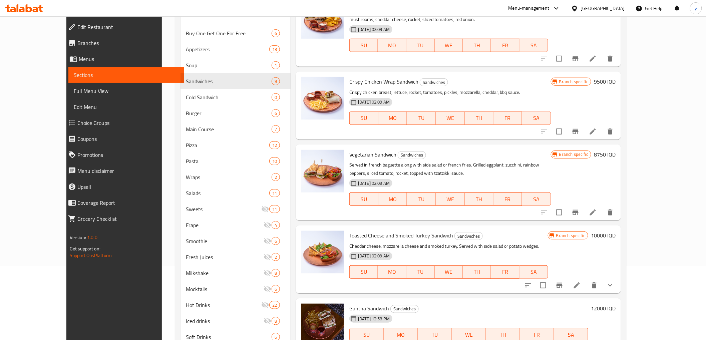
scroll to position [100, 0]
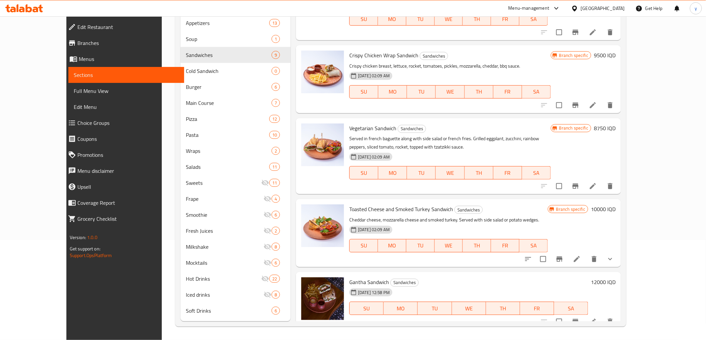
click at [358, 277] on span "Gantha Sandwich" at bounding box center [369, 282] width 40 height 10
copy h6 "Gantha Sandwich"
click at [68, 85] on link "Full Menu View" at bounding box center [126, 91] width 116 height 16
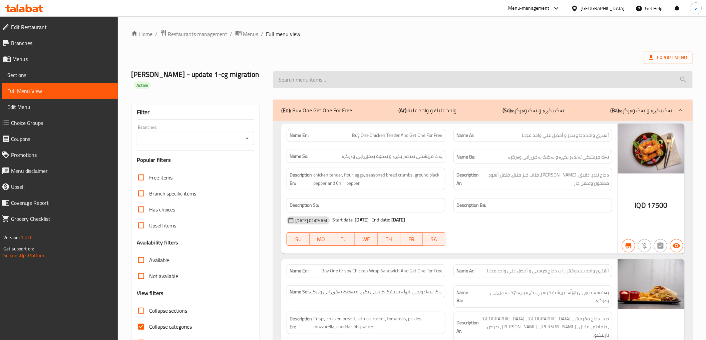
click at [383, 78] on input "search" at bounding box center [482, 79] width 419 height 17
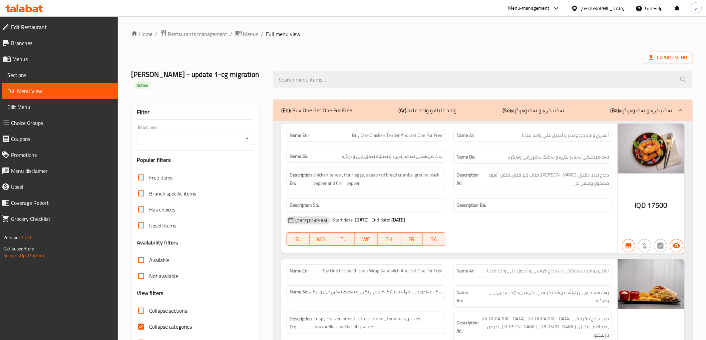
paste input "Gantha Sandwich"
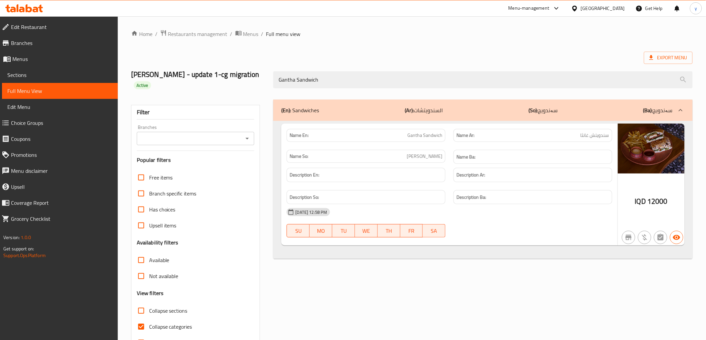
click at [244, 135] on icon "Open" at bounding box center [247, 139] width 8 height 8
type input "Gantha Sandwich"
drag, startPoint x: 202, startPoint y: 150, endPoint x: 201, endPoint y: 157, distance: 6.4
click at [201, 157] on ul "All Gantha, [PERSON_NAME]" at bounding box center [195, 151] width 118 height 29
click at [201, 157] on li "[PERSON_NAME], [PERSON_NAME]" at bounding box center [195, 157] width 118 height 12
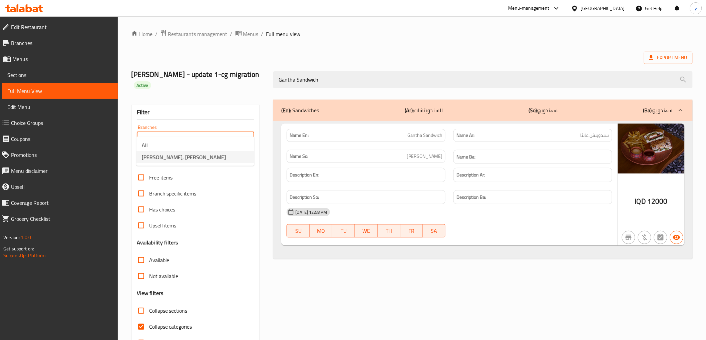
type input "[PERSON_NAME], [PERSON_NAME]"
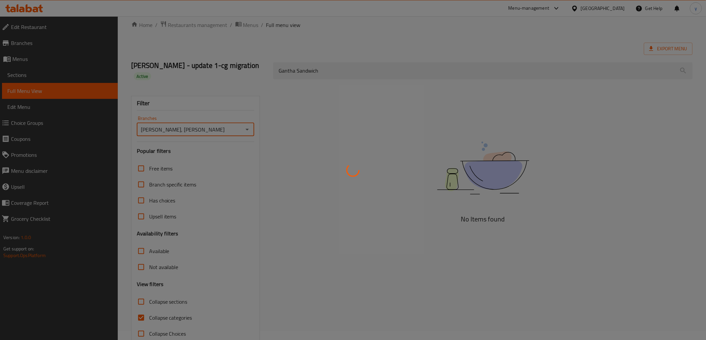
scroll to position [14, 0]
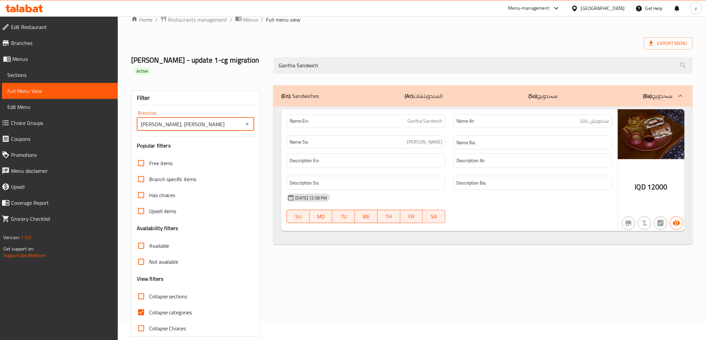
click at [138, 305] on input "Collapse categories" at bounding box center [141, 313] width 16 height 16
checkbox input "false"
click at [47, 45] on span "Branches" at bounding box center [61, 43] width 101 height 8
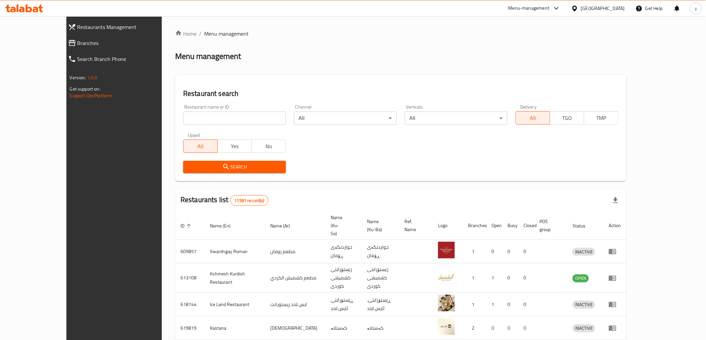
click at [181, 113] on div "Home / Menu management Menu management Restaurant search Restaurant name or ID …" at bounding box center [400, 268] width 451 height 476
click at [183, 113] on input "search" at bounding box center [234, 118] width 103 height 13
paste input "626981"
type input "626981"
click at [183, 161] on button "Search" at bounding box center [234, 167] width 103 height 12
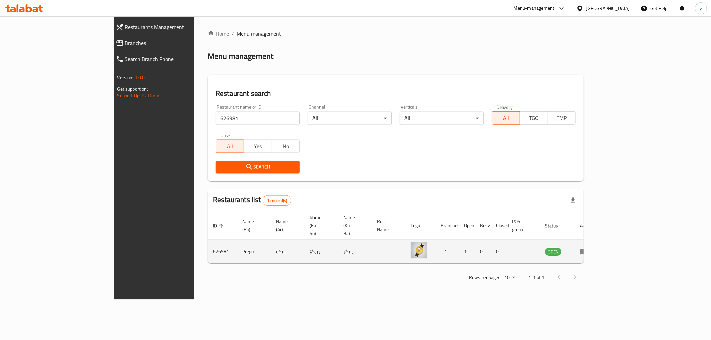
click at [588, 248] on icon "enhanced table" at bounding box center [584, 252] width 8 height 8
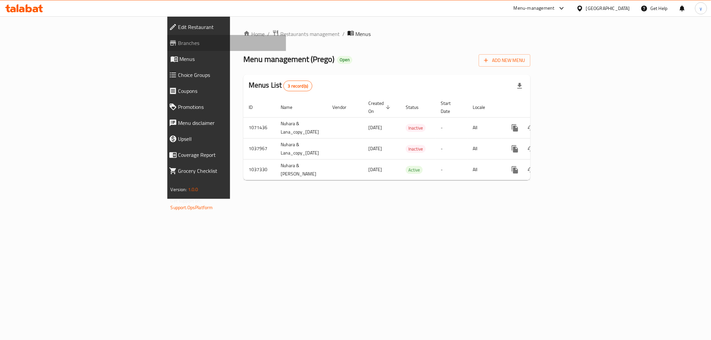
click at [178, 46] on span "Branches" at bounding box center [229, 43] width 102 height 8
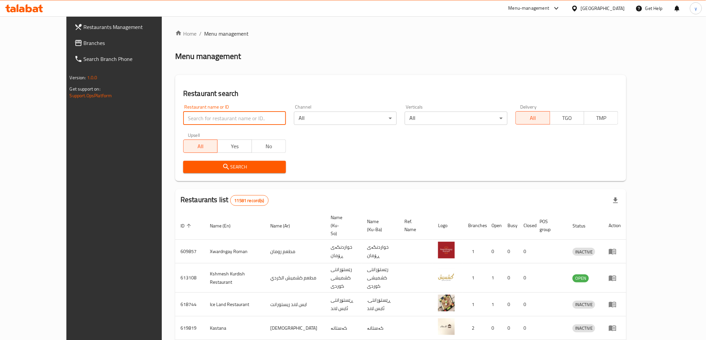
click at [195, 112] on input "search" at bounding box center [234, 118] width 103 height 13
paste input "627430"
type input "627430"
click at [189, 155] on div "Upsell All Yes No" at bounding box center [234, 143] width 111 height 28
click at [191, 164] on span "Search" at bounding box center [234, 167] width 92 height 8
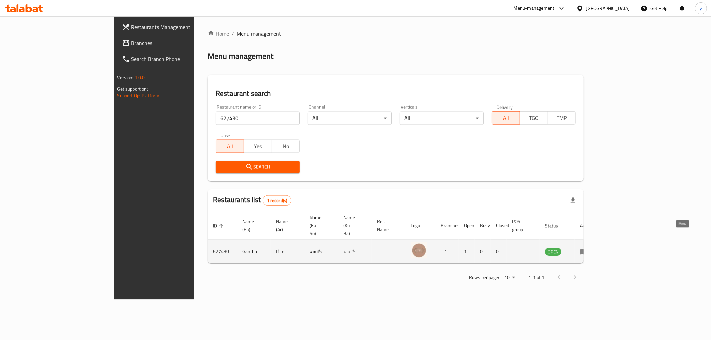
click at [593, 248] on link "enhanced table" at bounding box center [586, 252] width 12 height 8
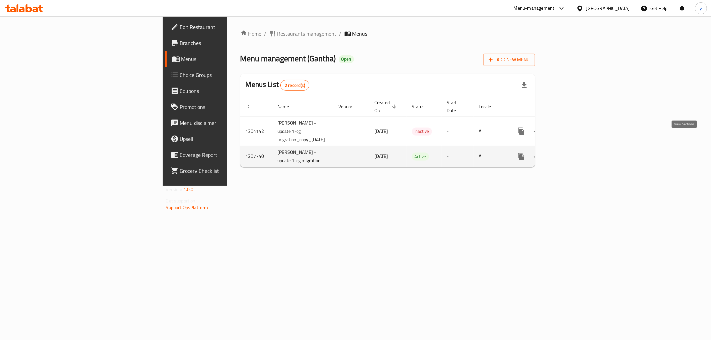
click at [578, 149] on link "enhanced table" at bounding box center [570, 157] width 16 height 16
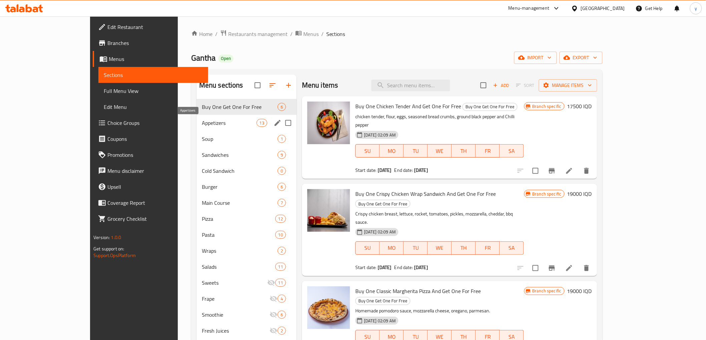
click at [202, 124] on span "Appetizers" at bounding box center [229, 123] width 55 height 8
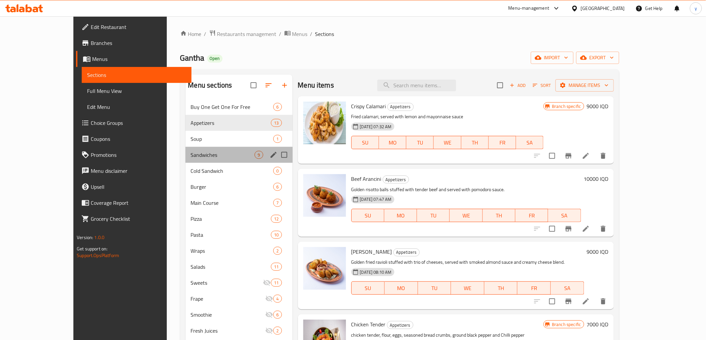
click at [185, 148] on div "Sandwiches 9" at bounding box center [238, 155] width 107 height 16
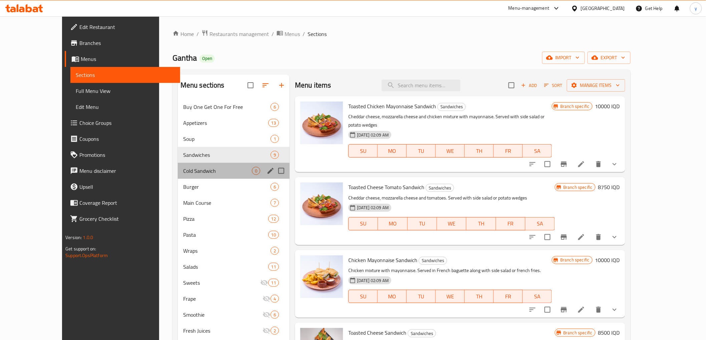
click at [178, 164] on div "Cold Sandwich 0" at bounding box center [234, 171] width 112 height 16
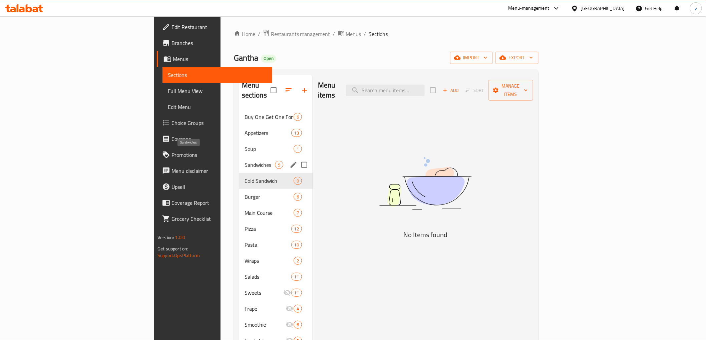
click at [244, 161] on span "Sandwiches" at bounding box center [259, 165] width 30 height 8
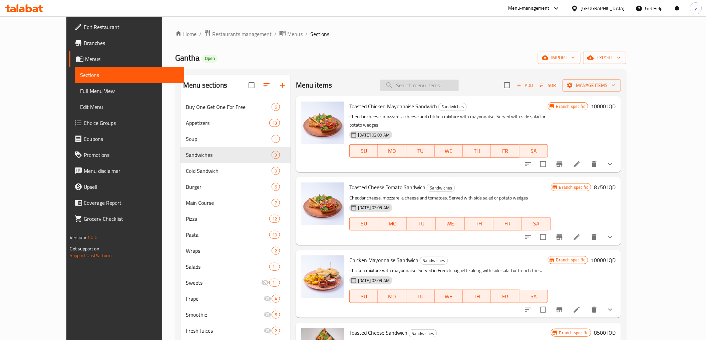
click at [431, 87] on input "search" at bounding box center [419, 86] width 79 height 12
paste input "Tuna sandwich"
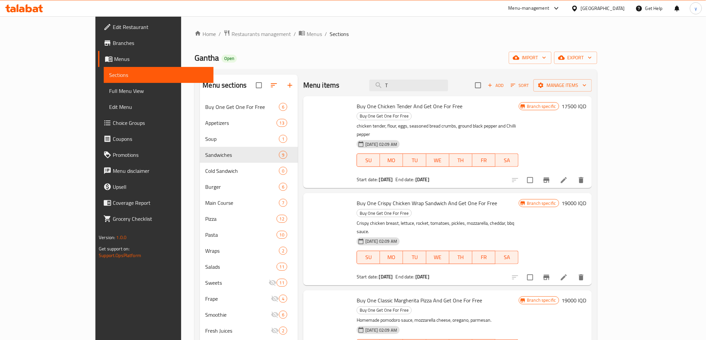
type input "T"
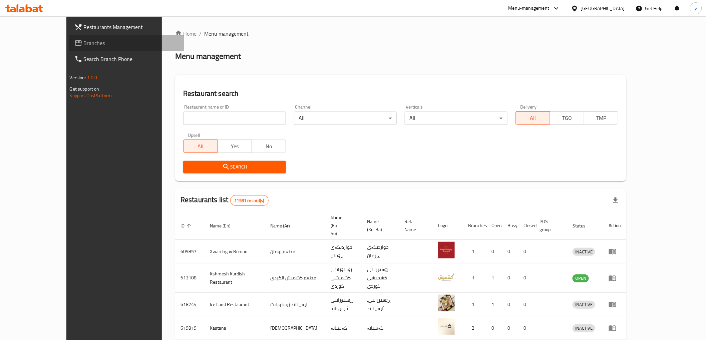
click at [69, 38] on link "Branches" at bounding box center [126, 43] width 115 height 16
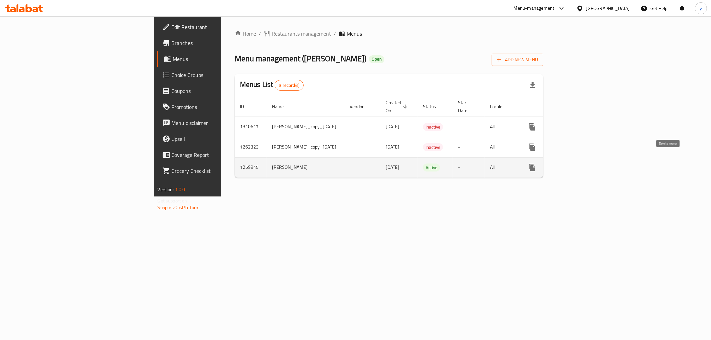
click at [589, 160] on div "enhanced table" at bounding box center [557, 168] width 64 height 16
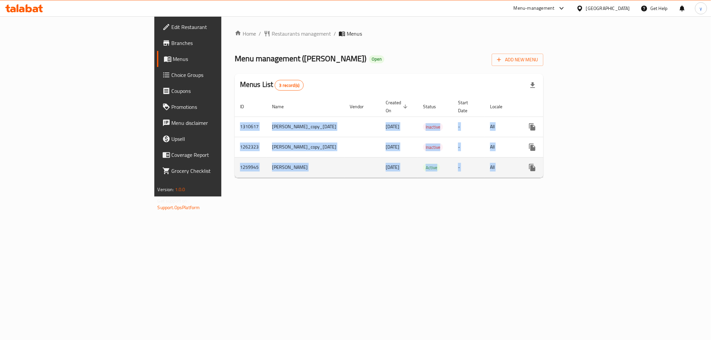
click at [589, 160] on div "enhanced table" at bounding box center [557, 168] width 64 height 16
click at [589, 160] on link "enhanced table" at bounding box center [581, 168] width 16 height 16
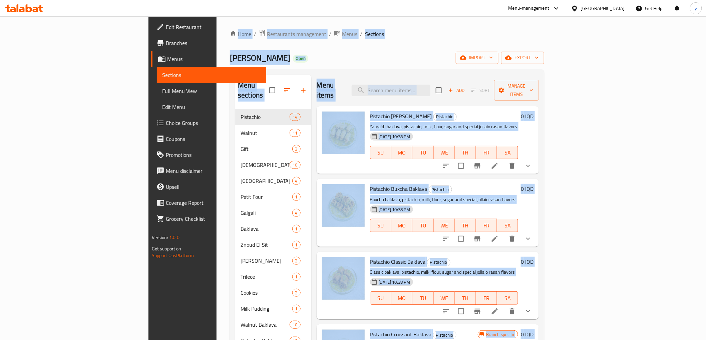
click at [334, 85] on div "Menu items Add Sort Manage items" at bounding box center [427, 91] width 222 height 32
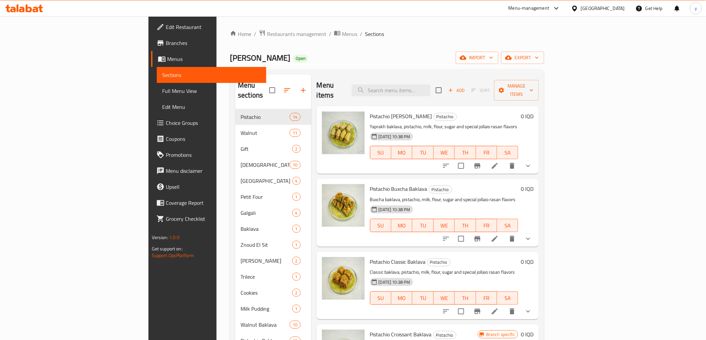
click at [434, 92] on div "Menu items Add Sort Manage items" at bounding box center [427, 91] width 222 height 32
click at [430, 89] on input "search" at bounding box center [390, 91] width 79 height 12
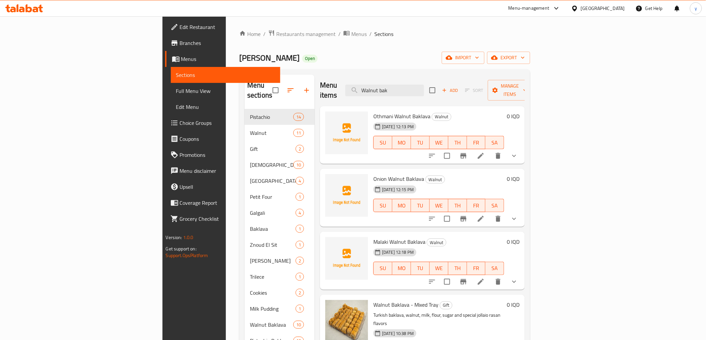
scroll to position [74, 0]
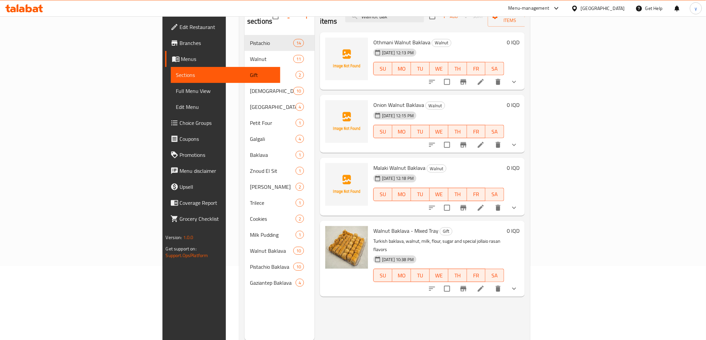
type input "Walnut bak"
click at [530, 274] on div "Menu sections Pistachio 14 Walnut 11 Gift 2 Kulicha 10 [GEOGRAPHIC_DATA] 4 Peti…" at bounding box center [384, 170] width 291 height 351
click at [518, 285] on icon "show more" at bounding box center [514, 289] width 8 height 8
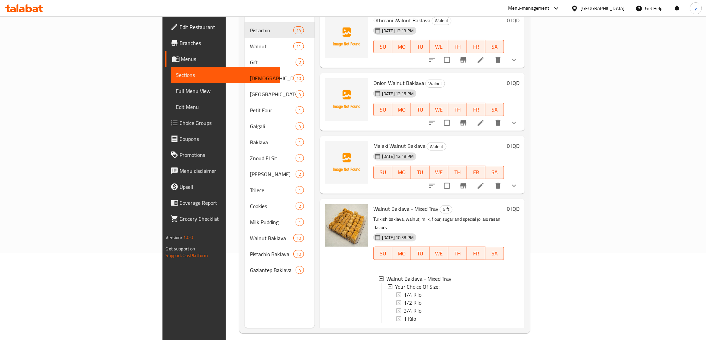
scroll to position [93, 0]
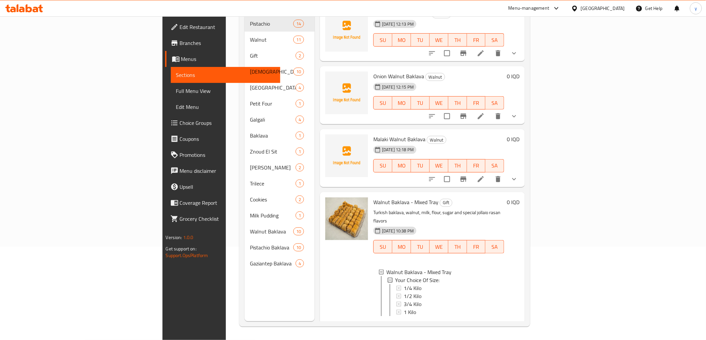
click at [519, 198] on h6 "0 IQD" at bounding box center [513, 202] width 13 height 9
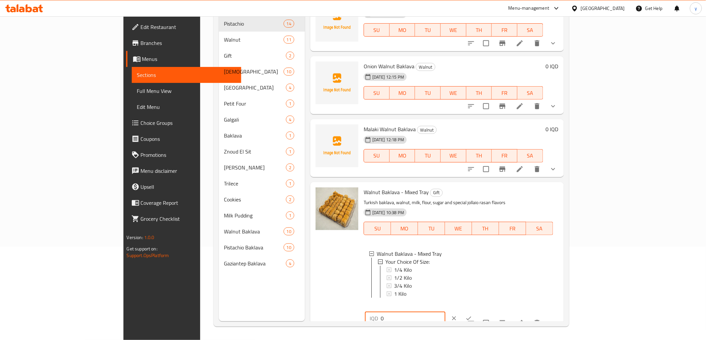
drag, startPoint x: 586, startPoint y: 196, endPoint x: 562, endPoint y: 198, distance: 24.5
click at [445, 312] on div "IQD 0 ​" at bounding box center [405, 318] width 80 height 13
type input "14000"
drag, startPoint x: 665, startPoint y: 194, endPoint x: 656, endPoint y: 228, distance: 35.3
click at [472, 315] on icon "ok" at bounding box center [468, 318] width 7 height 7
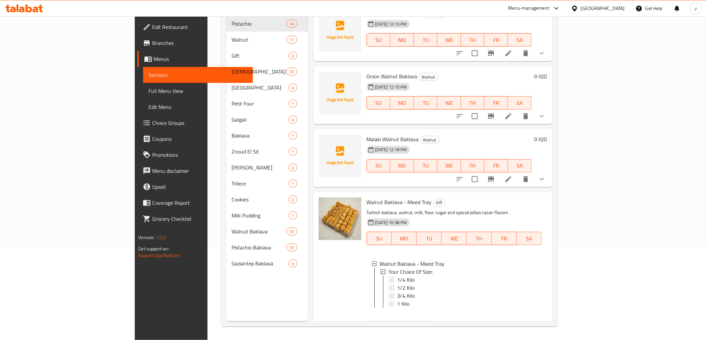
click at [387, 197] on span "Walnut Baklava - Mixed Tray" at bounding box center [398, 202] width 65 height 10
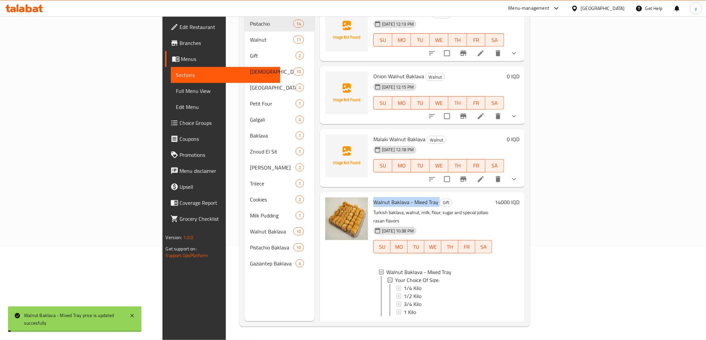
click at [387, 197] on span "Walnut Baklava - Mixed Tray" at bounding box center [405, 202] width 65 height 10
copy h6 "Walnut Baklava - Mixed Tray"
click at [485, 323] on icon at bounding box center [481, 327] width 8 height 8
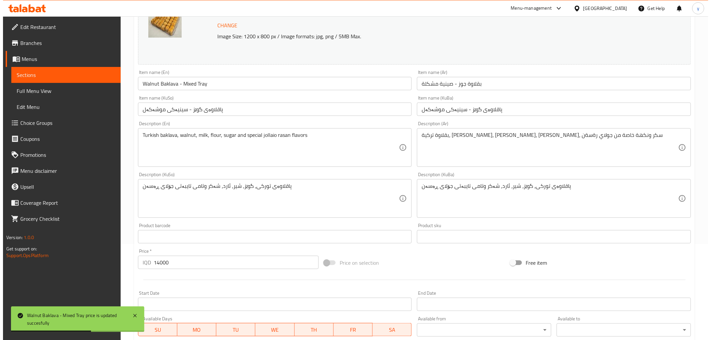
scroll to position [271, 0]
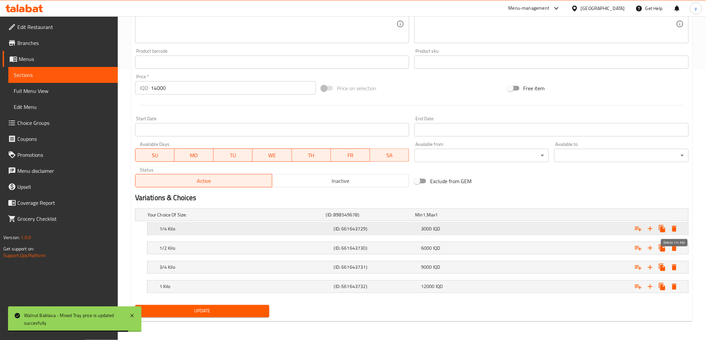
click at [675, 229] on icon "Expand" at bounding box center [674, 229] width 5 height 6
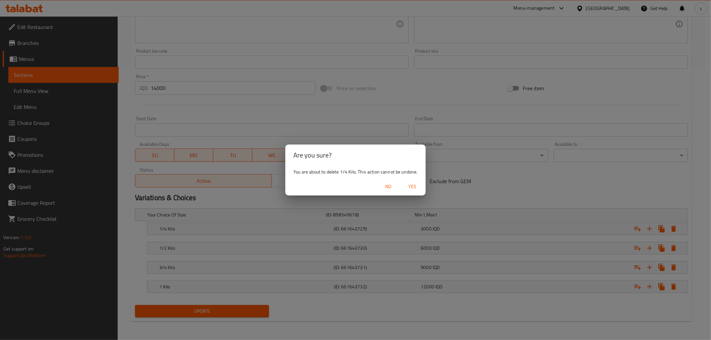
drag, startPoint x: 411, startPoint y: 185, endPoint x: 551, endPoint y: 211, distance: 141.5
click at [411, 185] on span "Yes" at bounding box center [412, 187] width 16 height 8
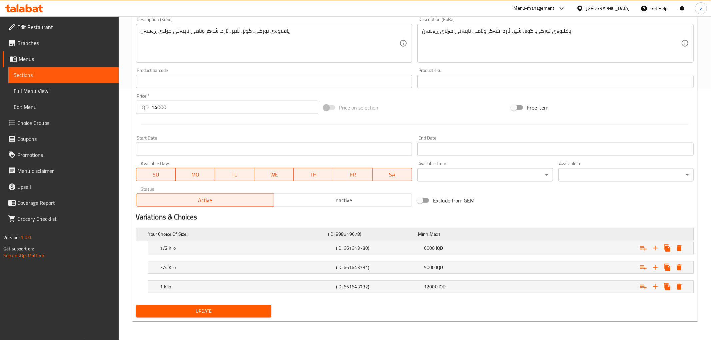
scroll to position [251, 0]
click at [675, 250] on icon "Expand" at bounding box center [674, 249] width 5 height 6
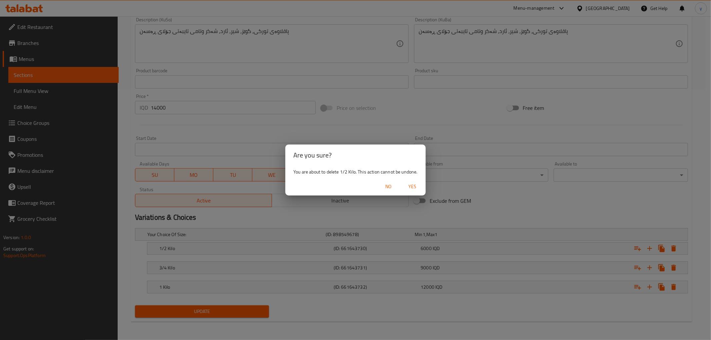
click at [417, 184] on span "Yes" at bounding box center [412, 187] width 16 height 8
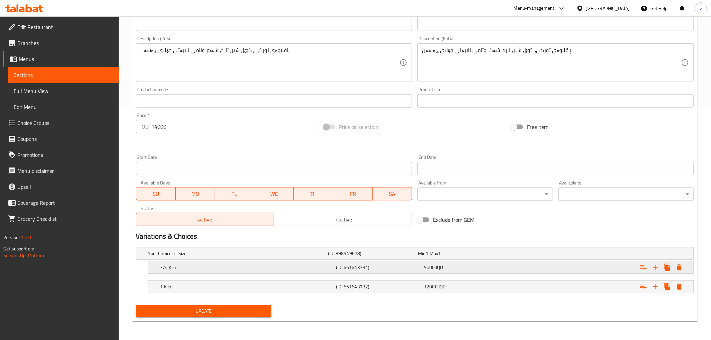
scroll to position [232, 0]
click at [668, 267] on button "Expand" at bounding box center [674, 268] width 12 height 12
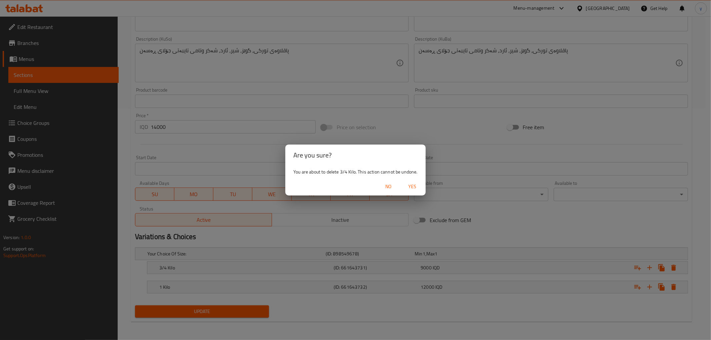
click at [413, 187] on span "Yes" at bounding box center [412, 187] width 16 height 8
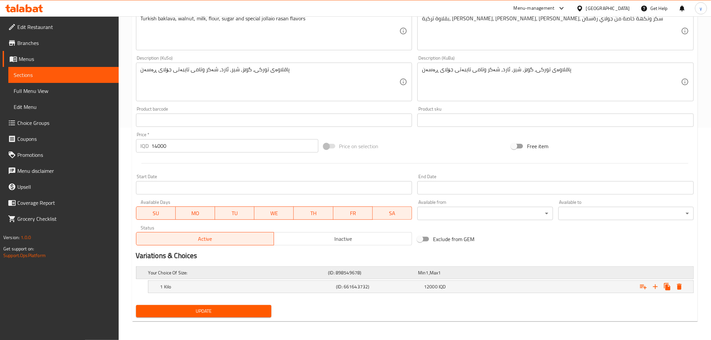
scroll to position [212, 0]
click at [674, 286] on icon "Expand" at bounding box center [674, 287] width 5 height 6
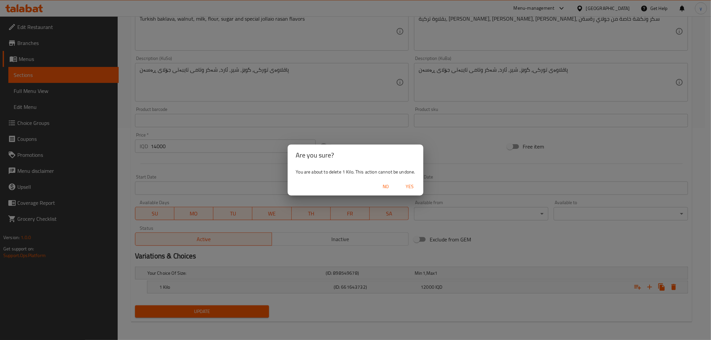
click at [409, 188] on span "Yes" at bounding box center [410, 187] width 16 height 8
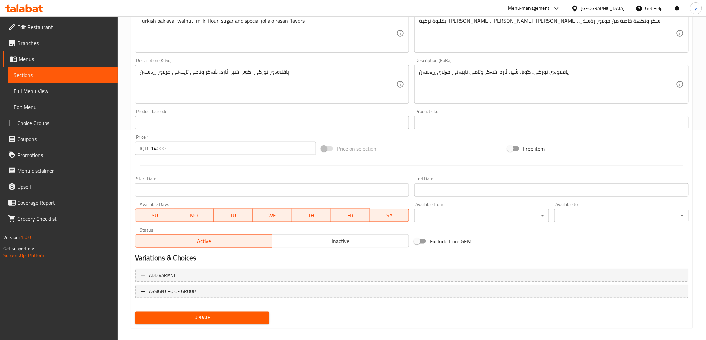
click at [218, 318] on span "Update" at bounding box center [202, 318] width 124 height 8
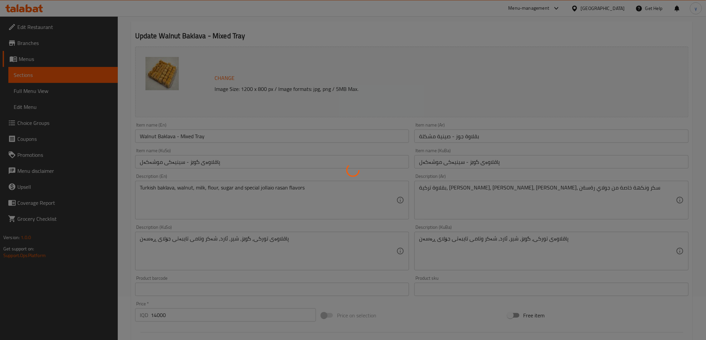
scroll to position [0, 0]
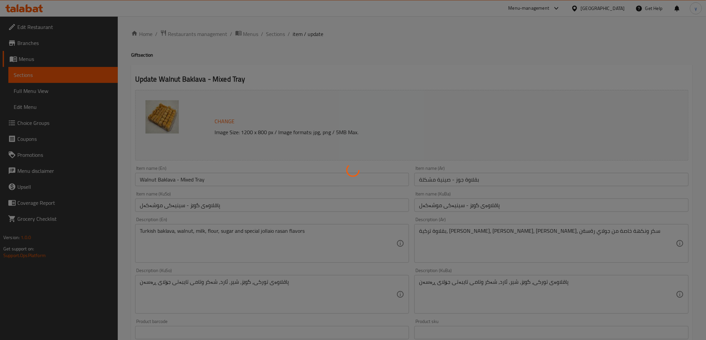
click at [176, 179] on div at bounding box center [353, 170] width 706 height 340
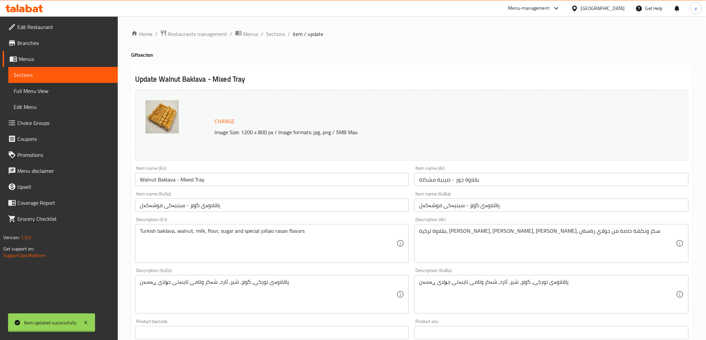
click at [176, 179] on div at bounding box center [353, 170] width 706 height 340
click at [176, 179] on div "Home / Restaurants management / Menus / Sections / item / update Gift section U…" at bounding box center [411, 287] width 561 height 515
click at [176, 179] on input "Walnut Baklava - Mixed Tray" at bounding box center [272, 179] width 274 height 13
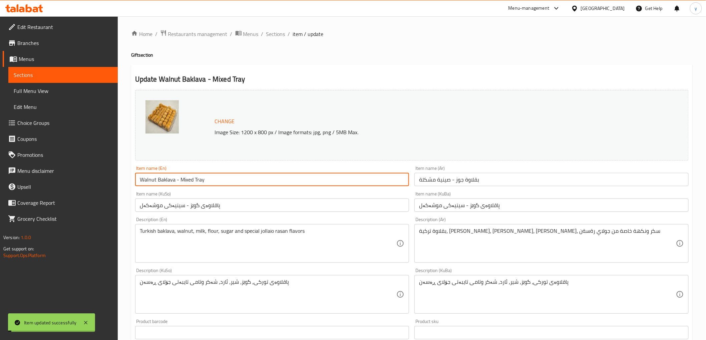
click at [176, 179] on input "Walnut Baklava - Mixed Tray" at bounding box center [272, 179] width 274 height 13
click at [46, 79] on link "Sections" at bounding box center [62, 75] width 109 height 16
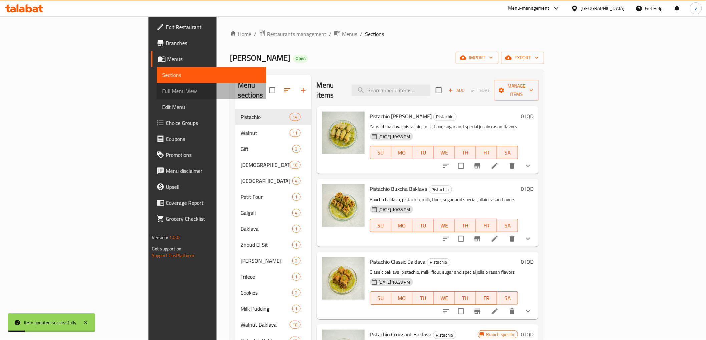
click at [162, 91] on span "Full Menu View" at bounding box center [211, 91] width 99 height 8
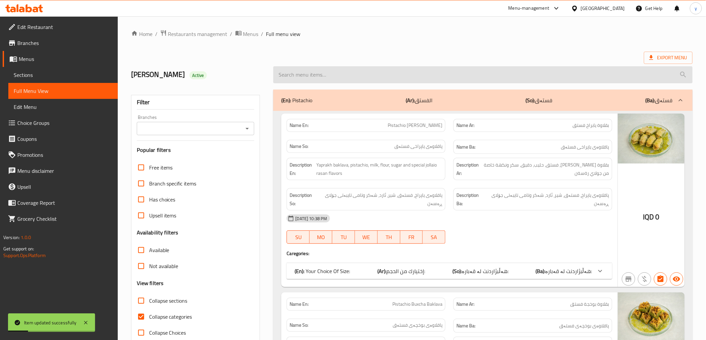
click at [363, 73] on input "search" at bounding box center [482, 74] width 419 height 17
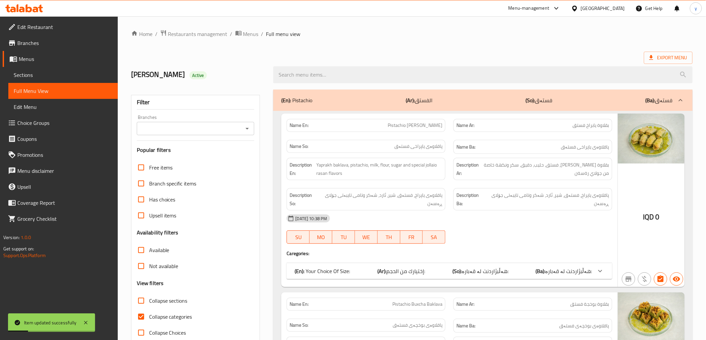
paste input "Walnut Baklava - Mixed Tray"
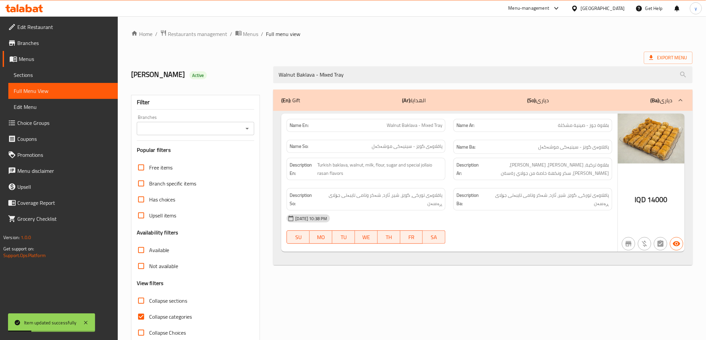
click at [248, 129] on icon "Open" at bounding box center [247, 129] width 8 height 8
type input "Walnut Baklava - Mixed Tray"
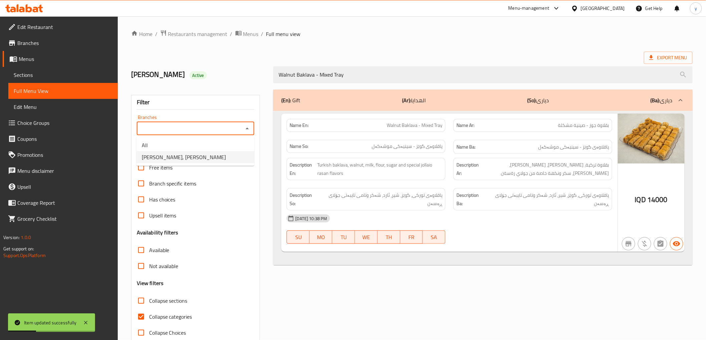
click at [221, 155] on li "[PERSON_NAME], [PERSON_NAME]" at bounding box center [195, 157] width 118 height 12
type input "[PERSON_NAME], [PERSON_NAME]"
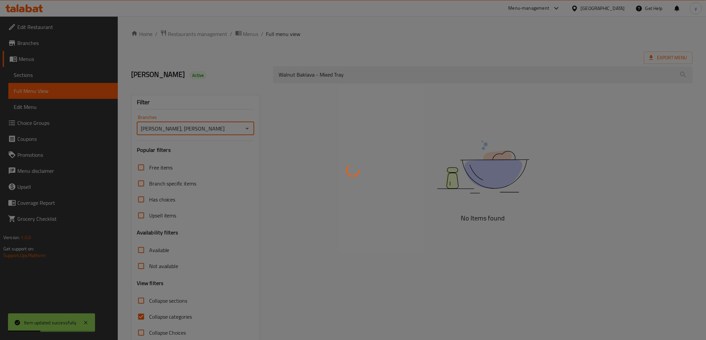
scroll to position [14, 0]
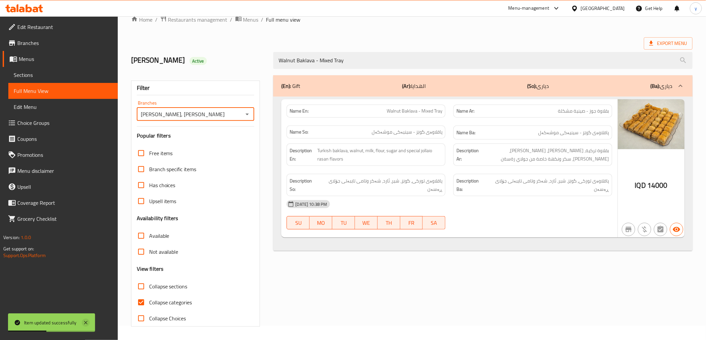
click at [85, 322] on icon at bounding box center [85, 322] width 3 height 3
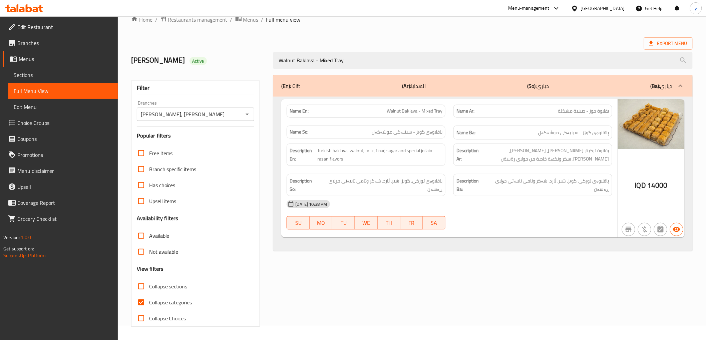
click at [132, 305] on div "Filter Branches [PERSON_NAME], Qazi Mohammad Branches Popular filters Free item…" at bounding box center [195, 204] width 129 height 246
click at [137, 300] on input "Collapse categories" at bounding box center [141, 303] width 16 height 16
checkbox input "false"
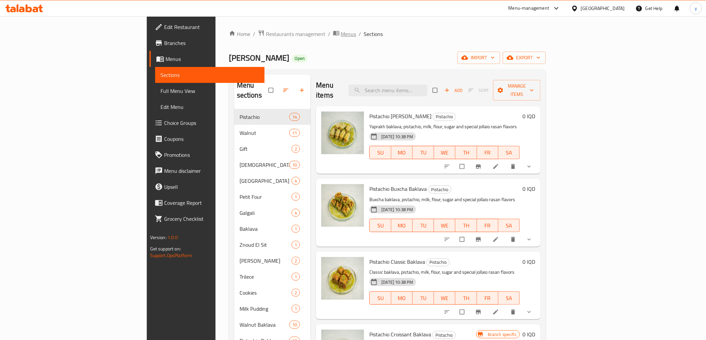
click at [341, 34] on span "Menus" at bounding box center [348, 34] width 15 height 8
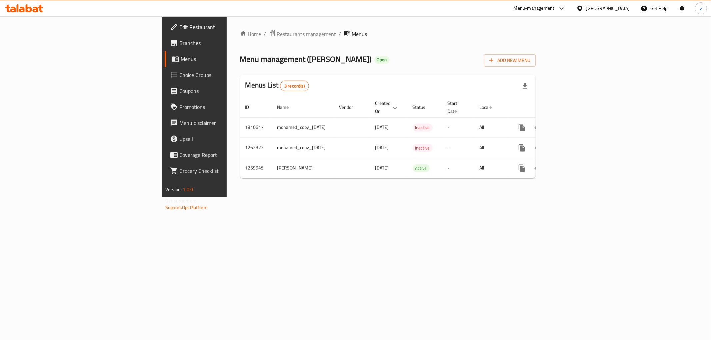
click at [28, 0] on div "Menu-management [GEOGRAPHIC_DATA] Get Help y" at bounding box center [355, 8] width 711 height 16
click at [31, 10] on icon at bounding box center [29, 8] width 6 height 8
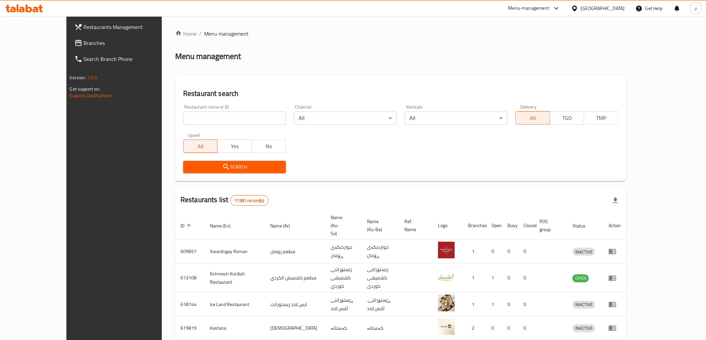
click at [187, 122] on input "search" at bounding box center [234, 118] width 103 height 13
paste input "675115"
type input "675115"
click at [201, 164] on span "Search" at bounding box center [234, 167] width 92 height 8
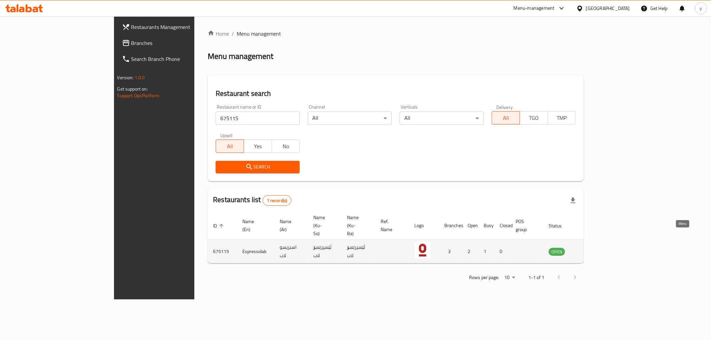
click at [592, 249] on icon "enhanced table" at bounding box center [587, 252] width 7 height 6
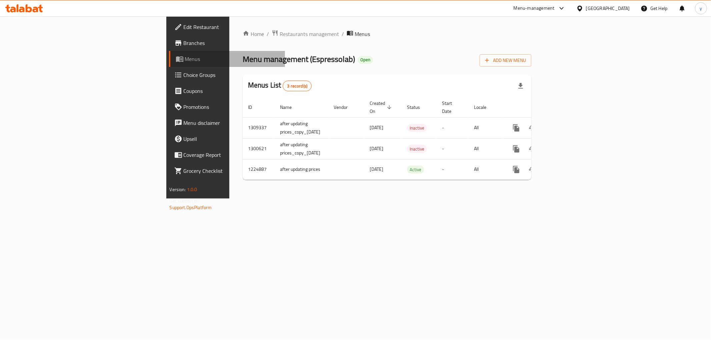
click at [169, 52] on link "Menus" at bounding box center [227, 59] width 116 height 16
click at [184, 44] on span "Branches" at bounding box center [232, 43] width 96 height 8
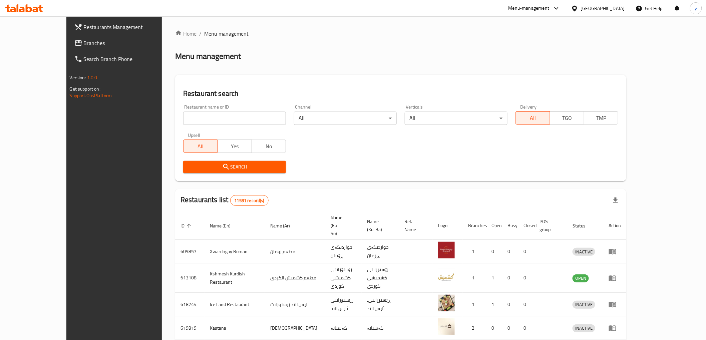
click at [198, 123] on input "search" at bounding box center [234, 118] width 103 height 13
paste input "ollai rasan"
click at [183, 118] on input "ollai rasan" at bounding box center [234, 118] width 103 height 13
type input "jollai rasan"
click at [188, 164] on span "Search" at bounding box center [234, 167] width 92 height 8
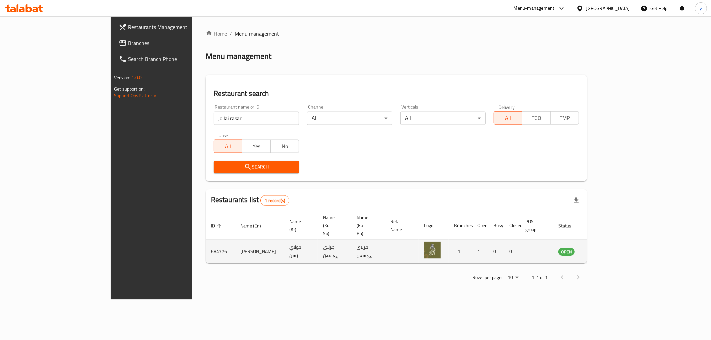
click at [601, 249] on icon "enhanced table" at bounding box center [597, 252] width 7 height 6
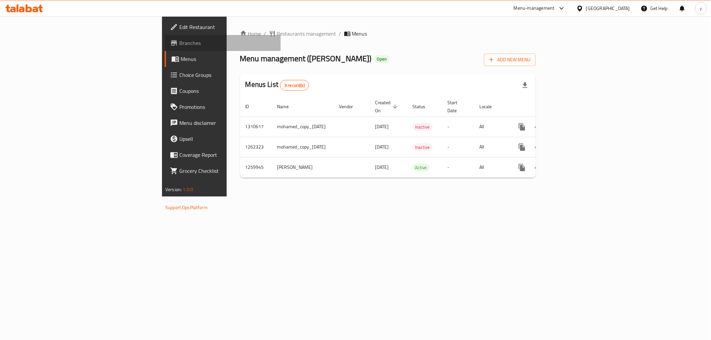
click at [179, 39] on span "Branches" at bounding box center [227, 43] width 96 height 8
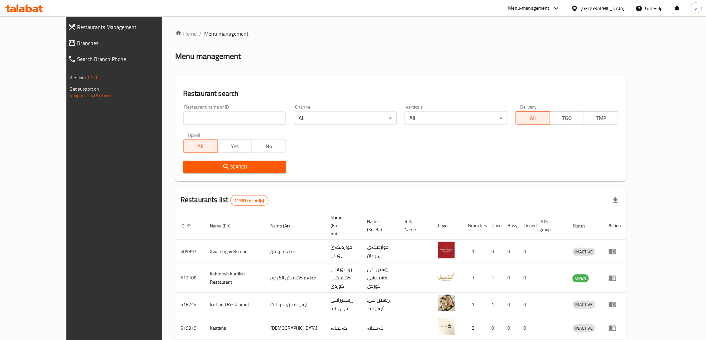
click at [183, 122] on input "search" at bounding box center [234, 118] width 103 height 13
paste input "677340"
type input "677340"
click at [188, 169] on span "Search" at bounding box center [234, 167] width 92 height 8
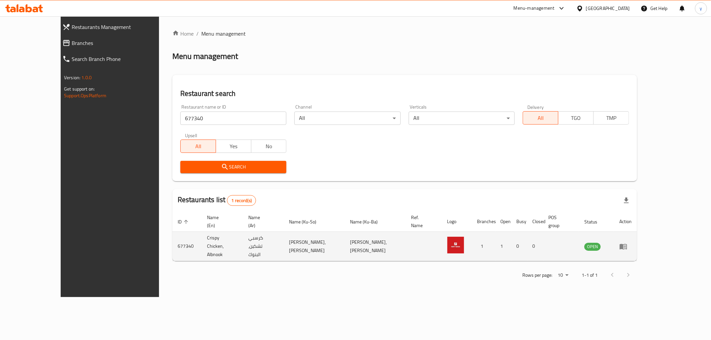
click at [628, 243] on icon "enhanced table" at bounding box center [624, 247] width 8 height 8
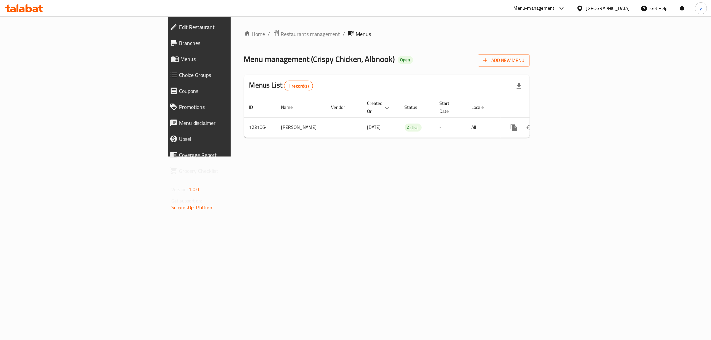
click at [179, 41] on span "Branches" at bounding box center [230, 43] width 102 height 8
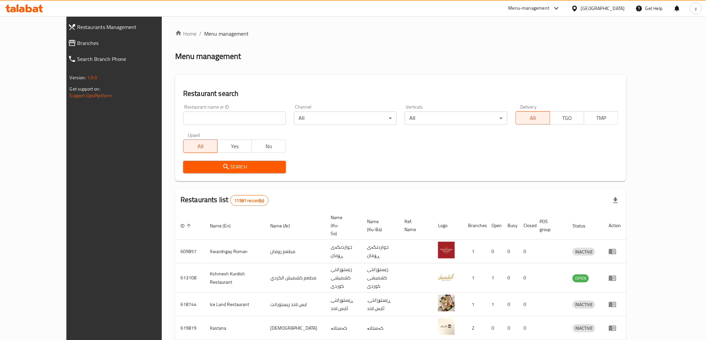
drag, startPoint x: 0, startPoint y: 0, endPoint x: 182, endPoint y: 115, distance: 215.4
click at [183, 115] on input "search" at bounding box center [234, 118] width 103 height 13
paste input "gzngi twy [PERSON_NAME]"
click at [190, 157] on div "Search" at bounding box center [234, 167] width 111 height 20
click at [189, 162] on button "Search" at bounding box center [234, 167] width 103 height 12
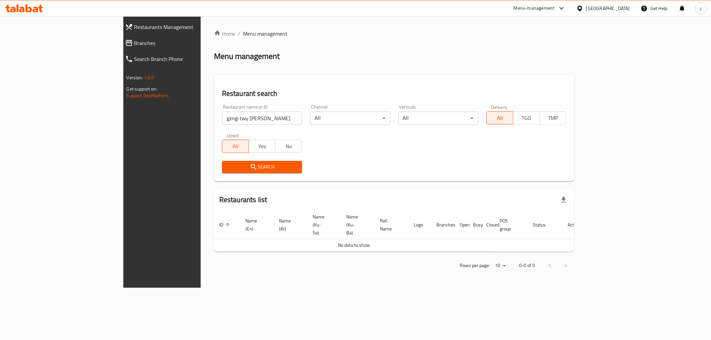
click at [222, 119] on input "gzngi twy [PERSON_NAME]" at bounding box center [262, 118] width 80 height 13
type input "gzngi [PERSON_NAME]"
click at [227, 169] on span "Search" at bounding box center [261, 167] width 69 height 8
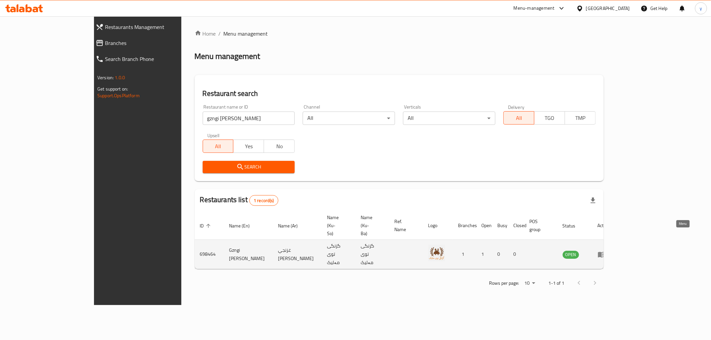
click at [606, 251] on icon "enhanced table" at bounding box center [602, 255] width 8 height 8
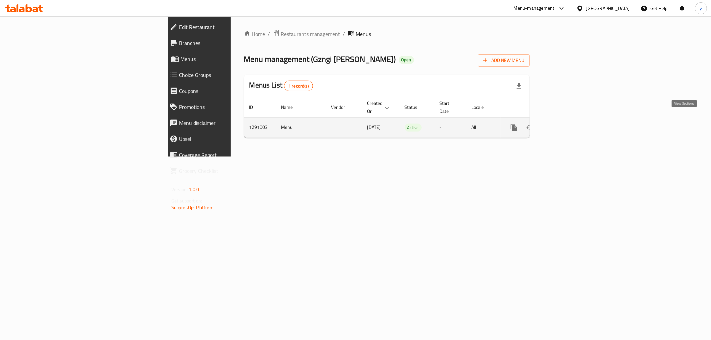
click at [566, 124] on icon "enhanced table" at bounding box center [562, 128] width 8 height 8
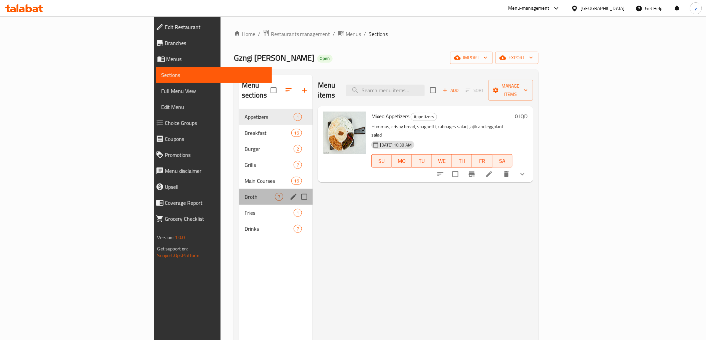
click at [239, 189] on div "Broth 7" at bounding box center [275, 197] width 73 height 16
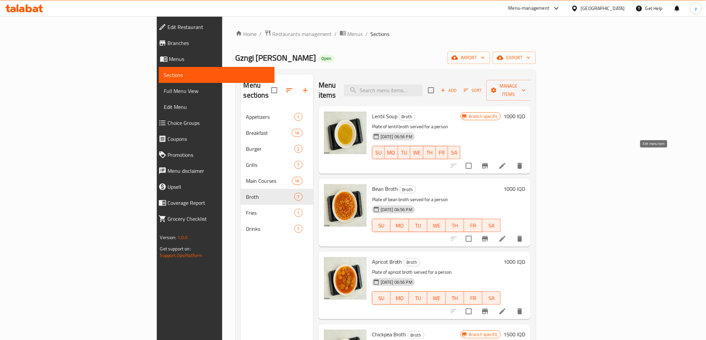
click at [506, 162] on icon at bounding box center [502, 166] width 8 height 8
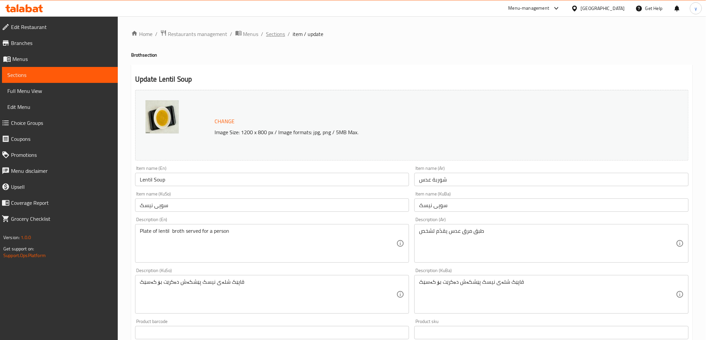
click at [281, 30] on span "Sections" at bounding box center [275, 34] width 19 height 8
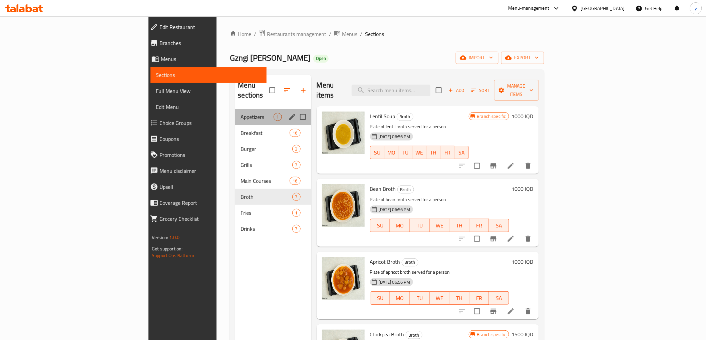
click at [235, 112] on div "Appetizers 1" at bounding box center [273, 117] width 76 height 16
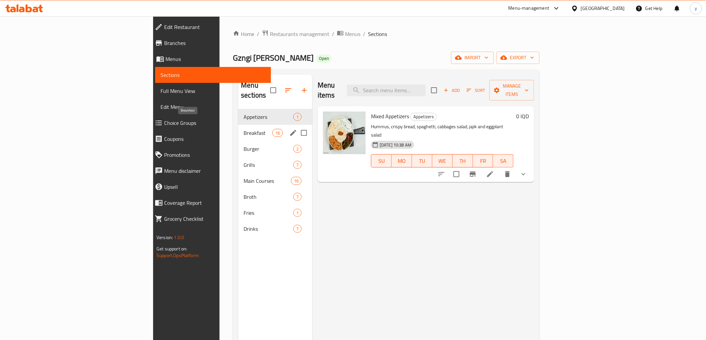
click at [243, 129] on span "Breakfast" at bounding box center [257, 133] width 28 height 8
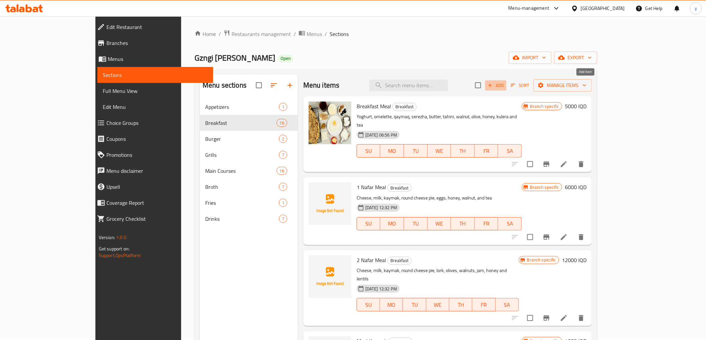
click at [505, 82] on span "Add" at bounding box center [496, 86] width 18 height 8
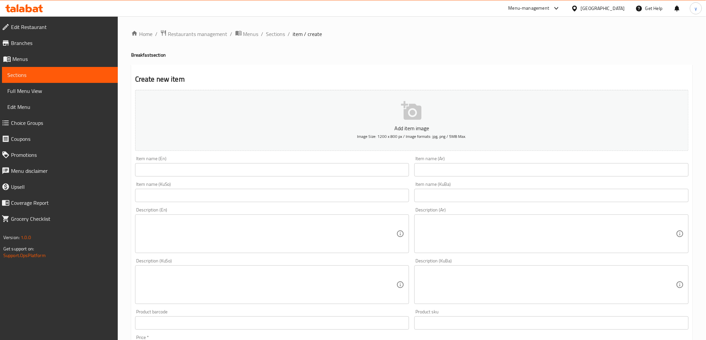
click at [437, 183] on div "Item name (KuBa) Item name (KuBa)" at bounding box center [551, 192] width 274 height 20
click at [443, 175] on input "text" at bounding box center [551, 169] width 274 height 13
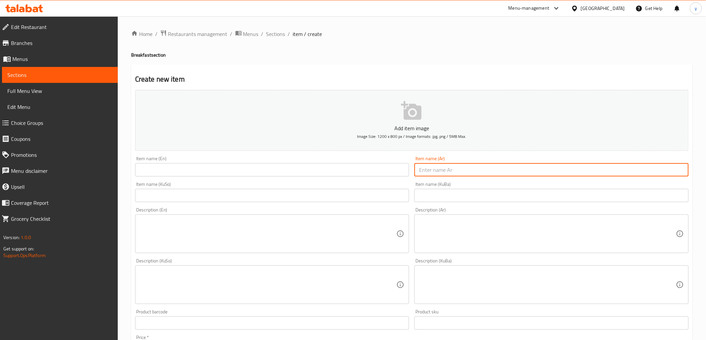
drag, startPoint x: 443, startPoint y: 175, endPoint x: 373, endPoint y: 176, distance: 69.0
click at [373, 174] on input "text" at bounding box center [272, 169] width 274 height 13
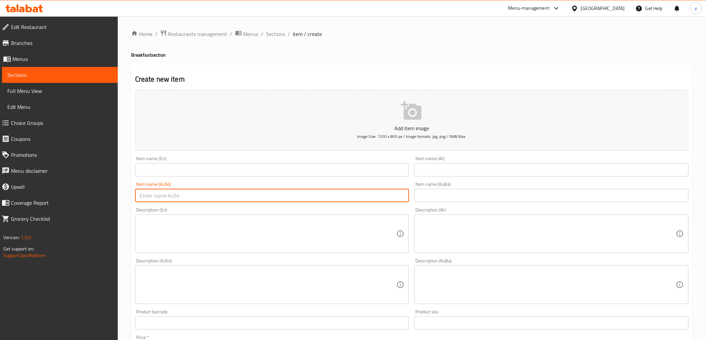
click at [373, 193] on input "text" at bounding box center [272, 195] width 274 height 13
paste input "شۆربای نیسک"
type input "شۆربای نیسک"
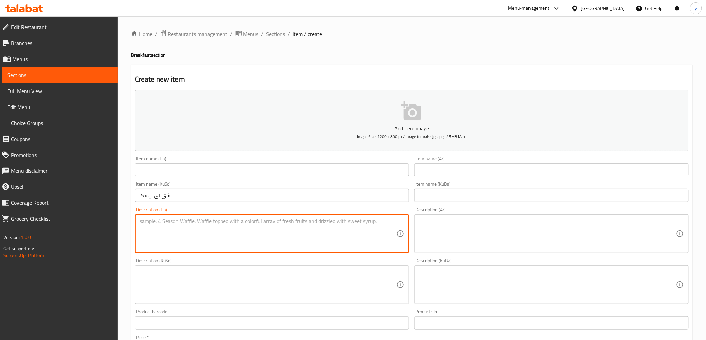
click at [235, 232] on textarea at bounding box center [268, 234] width 257 height 32
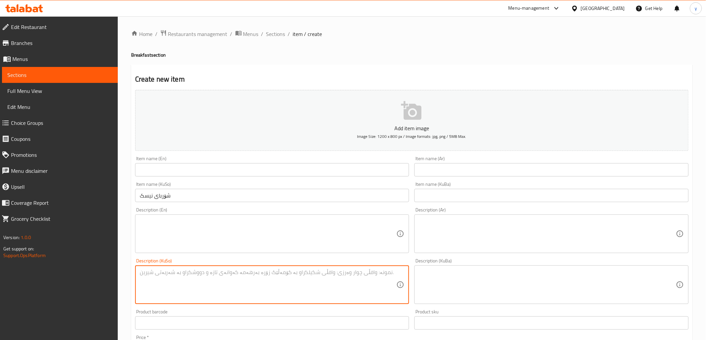
click at [315, 287] on textarea at bounding box center [268, 285] width 257 height 32
paste textarea "ئاوی گۆشت نان"
click at [367, 273] on textarea "ئاوی گۆشت نان" at bounding box center [268, 285] width 257 height 32
click at [370, 272] on textarea "ئاوی گۆشت نان" at bounding box center [268, 285] width 257 height 32
click at [368, 273] on textarea "ئاوی گۆشت نان" at bounding box center [268, 285] width 257 height 32
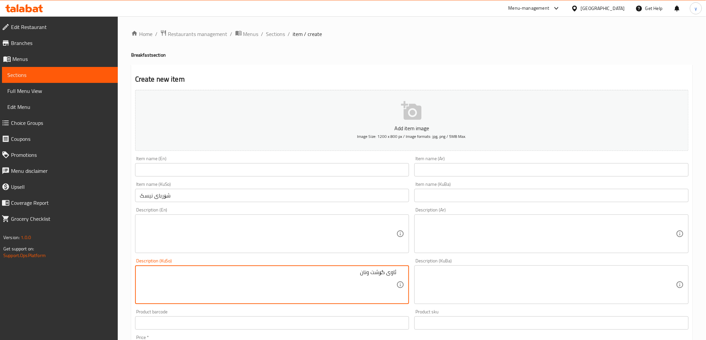
click at [390, 272] on textarea "ئاوی گۆشت ونان" at bounding box center [268, 285] width 257 height 32
type textarea "شلەی گۆشت ونان"
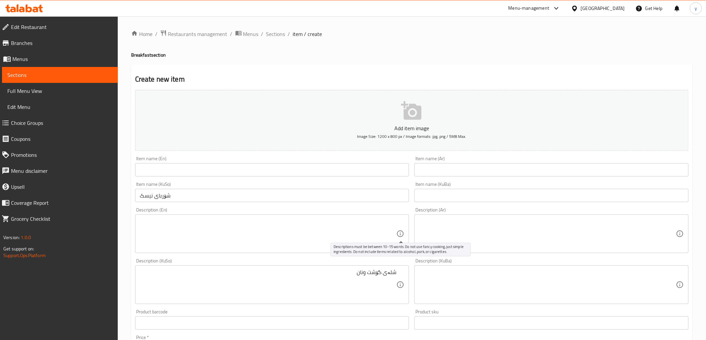
click at [396, 230] on icon at bounding box center [400, 234] width 8 height 8
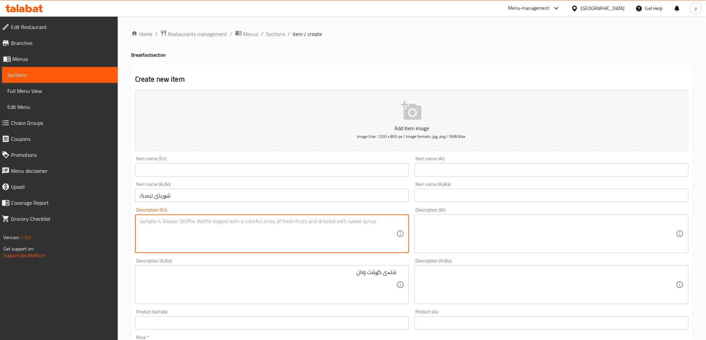
click at [344, 234] on textarea at bounding box center [268, 234] width 257 height 32
click at [397, 273] on div "شلەی گۆشت ونان Description (KuSo)" at bounding box center [272, 285] width 274 height 39
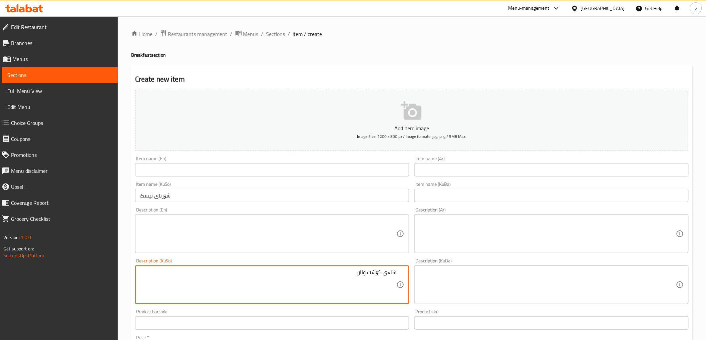
click at [395, 274] on textarea "شلەی گۆشت ونان" at bounding box center [268, 285] width 257 height 32
click at [343, 229] on textarea at bounding box center [268, 234] width 257 height 32
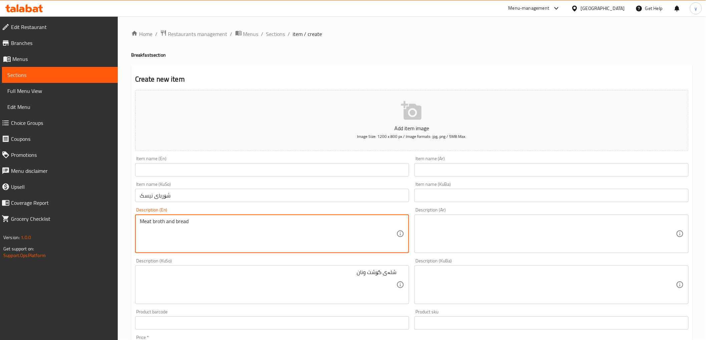
type textarea "Meat broth and bread"
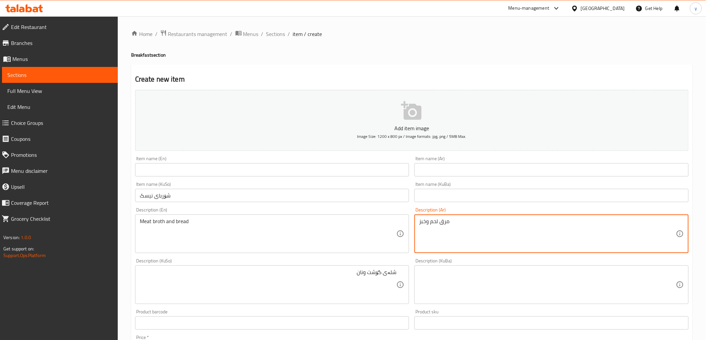
type textarea "مرق لحم وخبز"
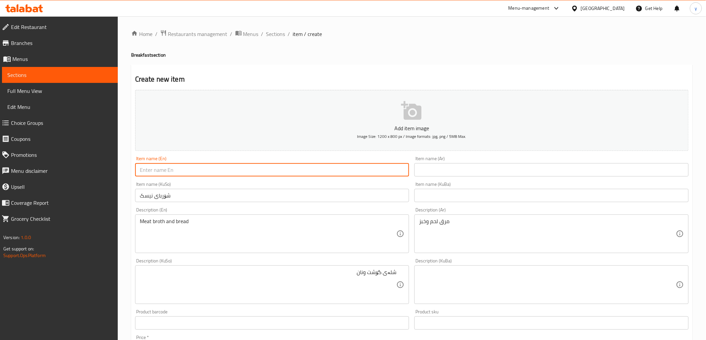
click at [287, 170] on input "text" at bounding box center [272, 169] width 274 height 13
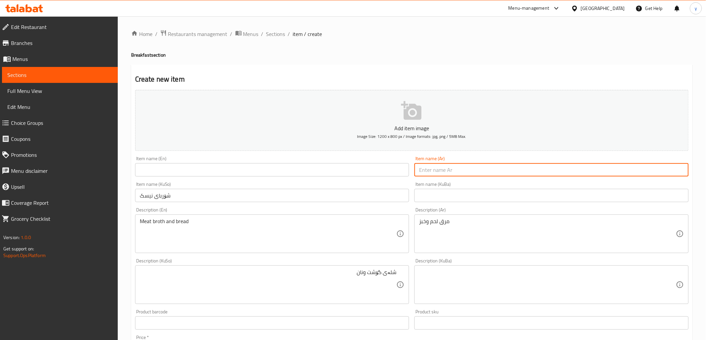
click at [462, 169] on input "text" at bounding box center [551, 169] width 274 height 13
click at [424, 170] on input "شوربة عدس" at bounding box center [551, 169] width 274 height 13
type input "شوربة عدس"
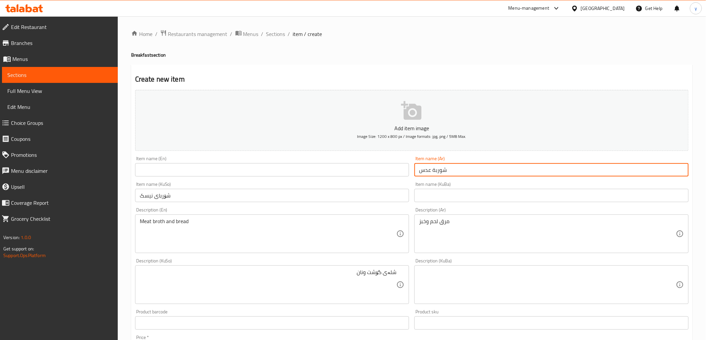
drag, startPoint x: 184, startPoint y: 6, endPoint x: 289, endPoint y: 170, distance: 194.9
click at [289, 170] on input "text" at bounding box center [272, 169] width 274 height 13
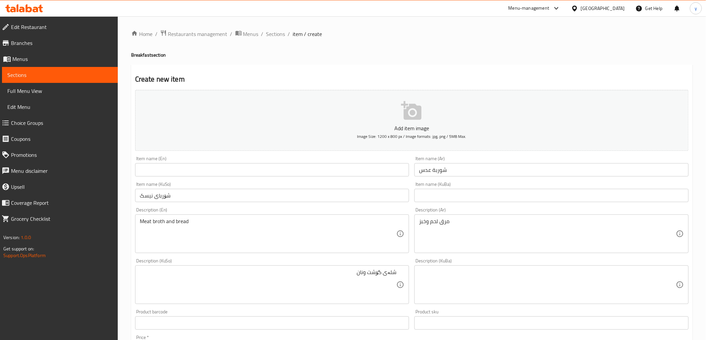
drag, startPoint x: 232, startPoint y: 176, endPoint x: 228, endPoint y: 172, distance: 5.2
click at [232, 176] on input "text" at bounding box center [272, 169] width 274 height 13
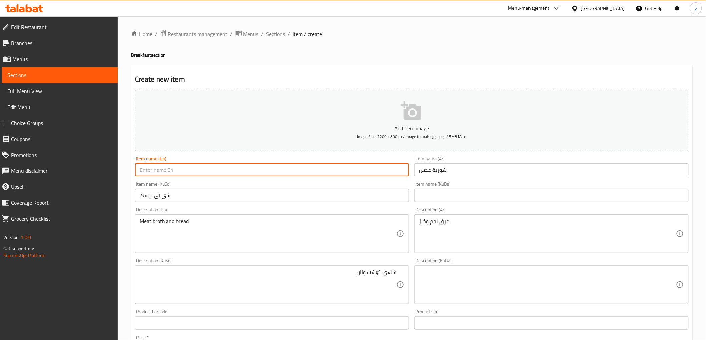
click at [429, 174] on input "شوربة عدس" at bounding box center [551, 169] width 274 height 13
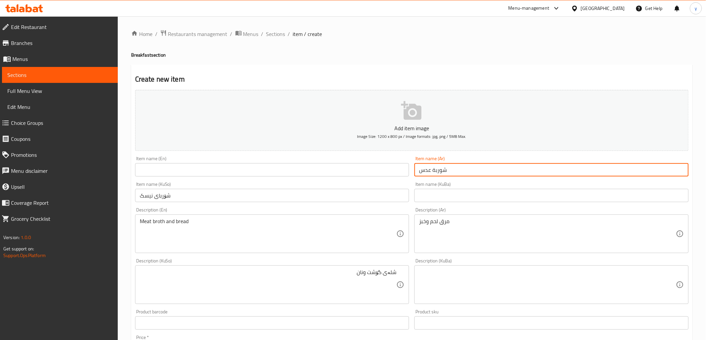
click at [429, 174] on input "شوربة عدس" at bounding box center [551, 169] width 274 height 13
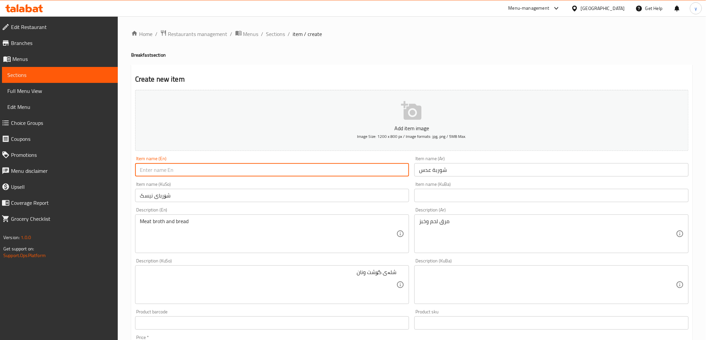
click at [196, 174] on input "text" at bounding box center [272, 169] width 274 height 13
paste input "Lentil"
type input "Lentil Soup"
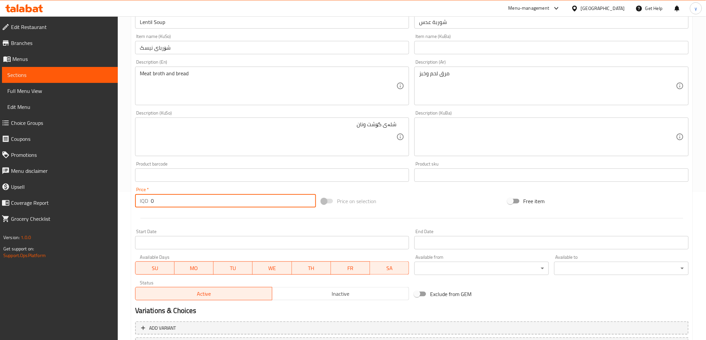
click at [204, 205] on input "0" at bounding box center [233, 200] width 165 height 13
drag, startPoint x: 155, startPoint y: 201, endPoint x: 144, endPoint y: 199, distance: 10.5
click at [145, 199] on div "IQD 0 Price *" at bounding box center [225, 200] width 181 height 13
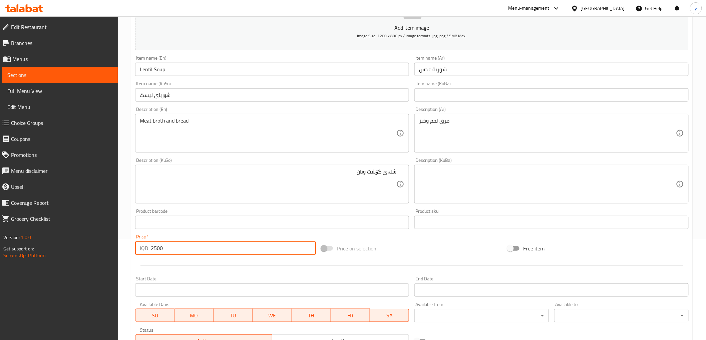
scroll to position [74, 0]
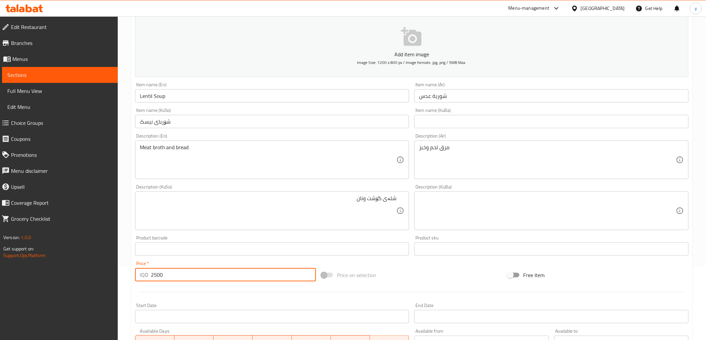
type input "2500"
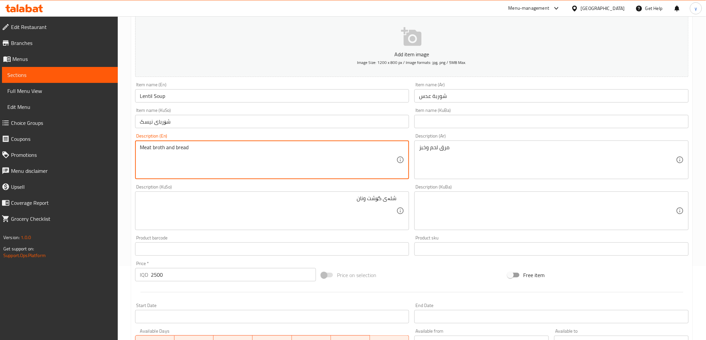
click at [207, 167] on textarea "Meat broth and bread" at bounding box center [268, 160] width 257 height 32
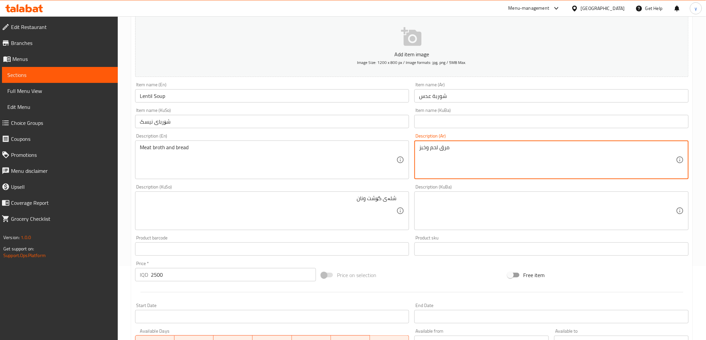
click at [444, 151] on textarea "مرق لحم وخبز" at bounding box center [547, 160] width 257 height 32
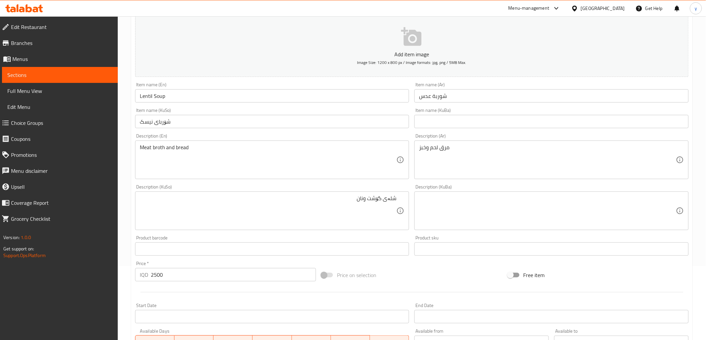
click at [401, 203] on div "شلەی گۆشت ونان Description (KuSo)" at bounding box center [272, 211] width 274 height 39
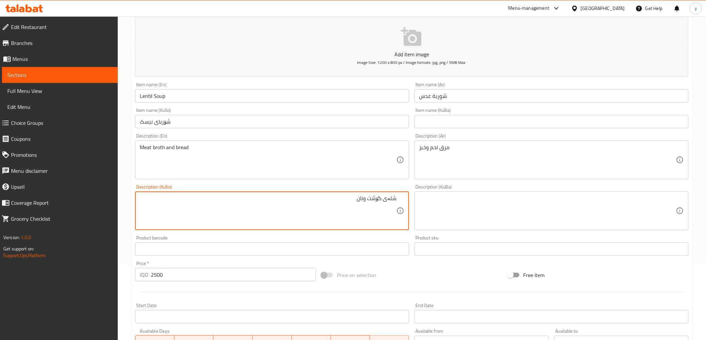
click at [359, 205] on textarea "شلەی گۆشت ونان" at bounding box center [268, 211] width 257 height 32
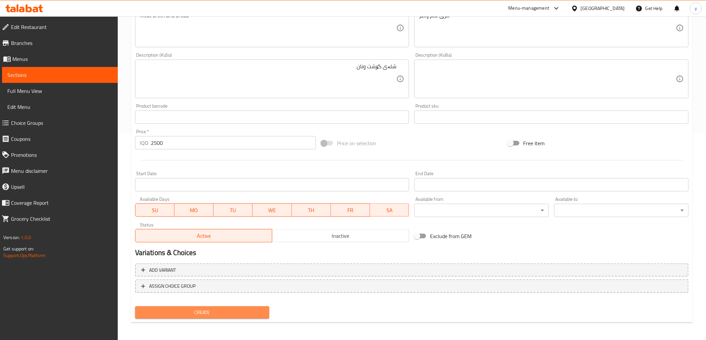
click at [229, 314] on span "Create" at bounding box center [202, 313] width 124 height 8
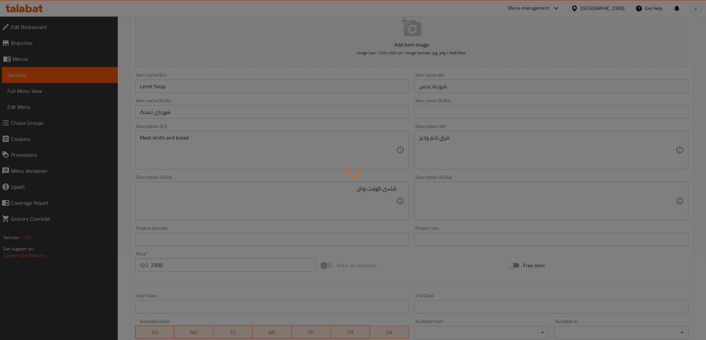
scroll to position [0, 0]
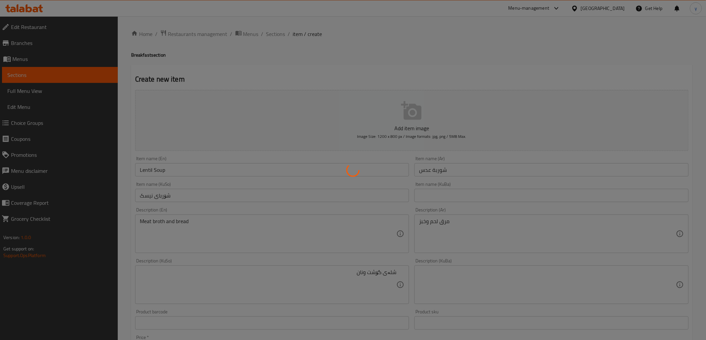
type input "0"
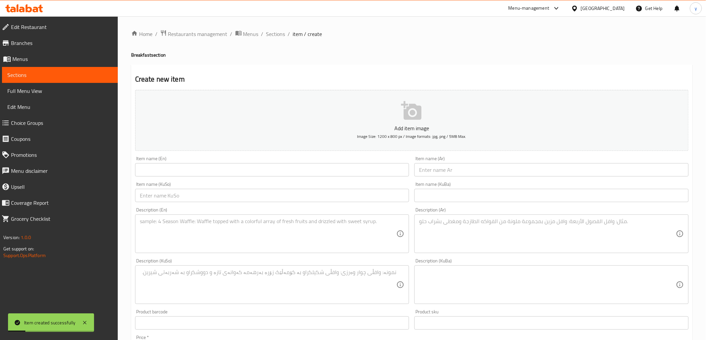
click at [297, 243] on textarea at bounding box center [268, 234] width 257 height 32
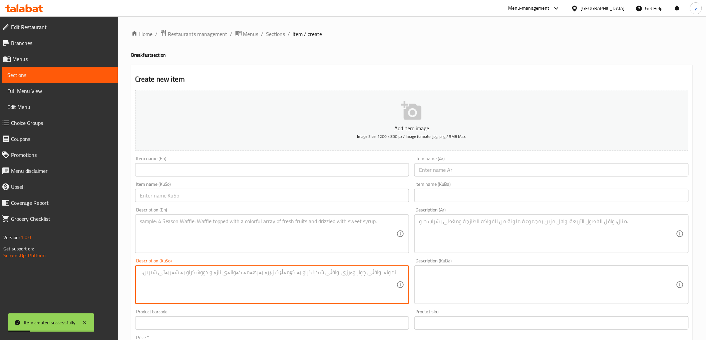
click at [291, 270] on textarea at bounding box center [268, 285] width 257 height 32
paste textarea "شلەی گۆشت ونان"
type textarea "شلەی گۆشت ونان"
click at [437, 251] on div "Description (Ar)" at bounding box center [551, 234] width 274 height 39
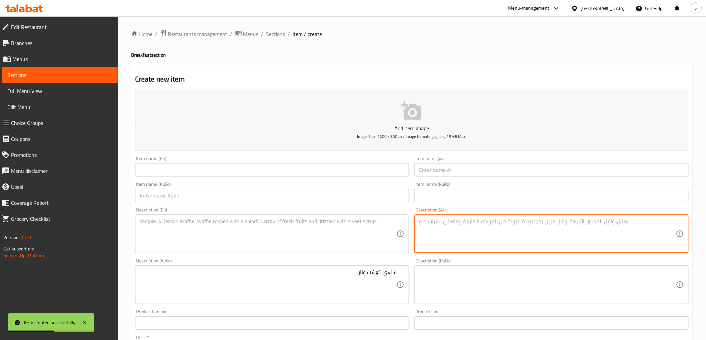
paste textarea "مرق لحم وخبز"
type textarea "مرق لحم وخبز"
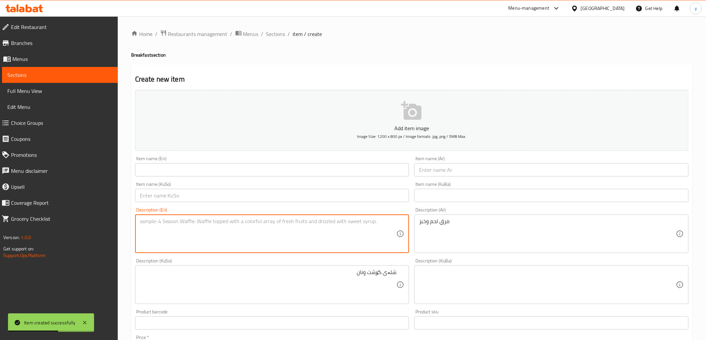
click at [316, 231] on textarea at bounding box center [268, 234] width 257 height 32
paste textarea "Meat broth and bread"
type textarea "Meat broth and bread"
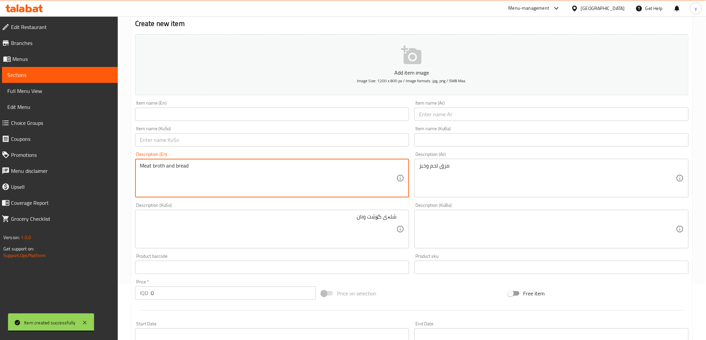
scroll to position [74, 0]
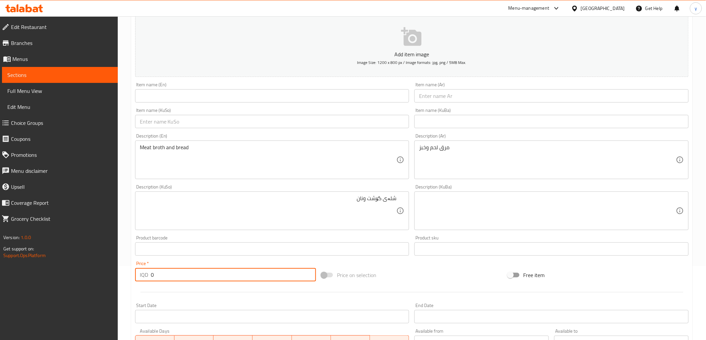
drag, startPoint x: 158, startPoint y: 275, endPoint x: 139, endPoint y: 281, distance: 20.2
click at [146, 279] on div "IQD 0 Price *" at bounding box center [225, 274] width 181 height 13
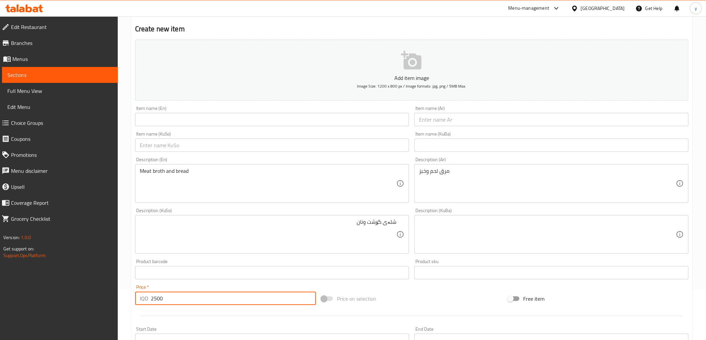
scroll to position [0, 0]
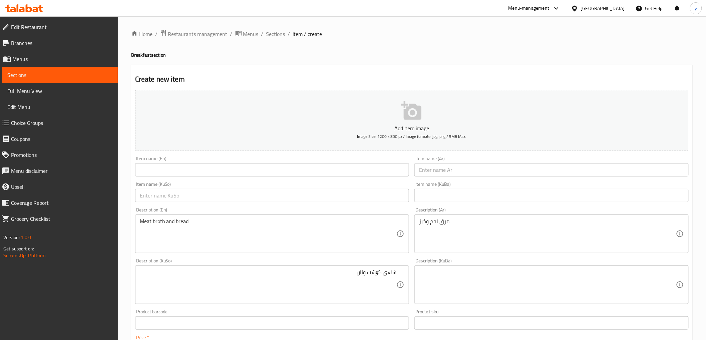
type input "2500"
click at [220, 198] on input "text" at bounding box center [272, 195] width 274 height 13
paste input "قاپێک نۆکاو"
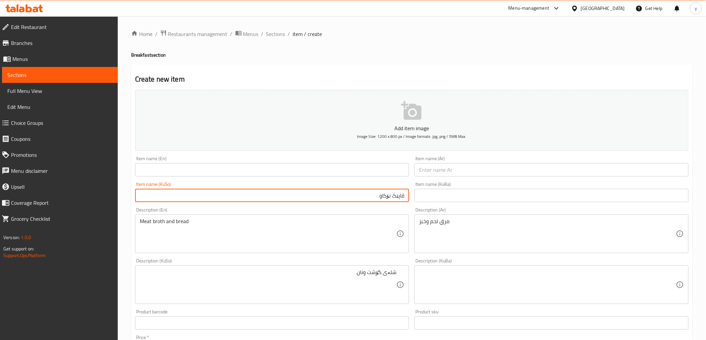
type input "قاپێک نۆکاو"
click at [462, 172] on input "text" at bounding box center [551, 169] width 274 height 13
drag, startPoint x: 384, startPoint y: 194, endPoint x: 391, endPoint y: 196, distance: 6.9
click at [391, 196] on input "قاپێک نۆکاو" at bounding box center [272, 195] width 274 height 13
click at [448, 169] on input "طبق" at bounding box center [551, 169] width 274 height 13
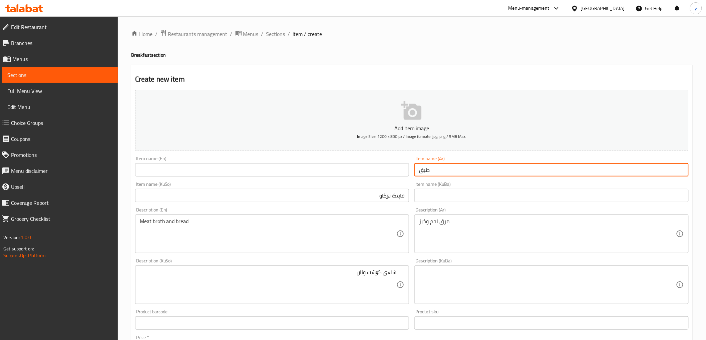
paste input "لبلبي"
type input "طبق لبلبي"
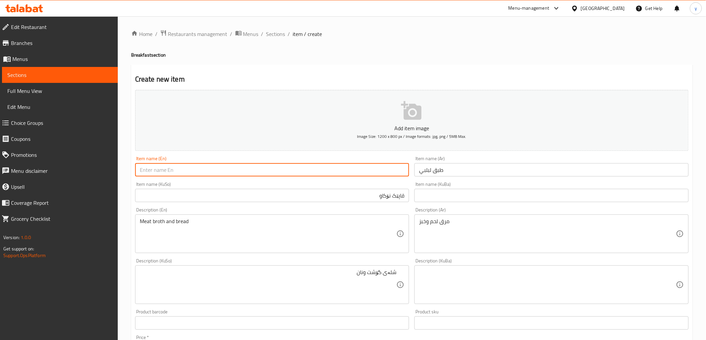
click at [359, 167] on input "text" at bounding box center [272, 169] width 274 height 13
paste input "Leblebi"
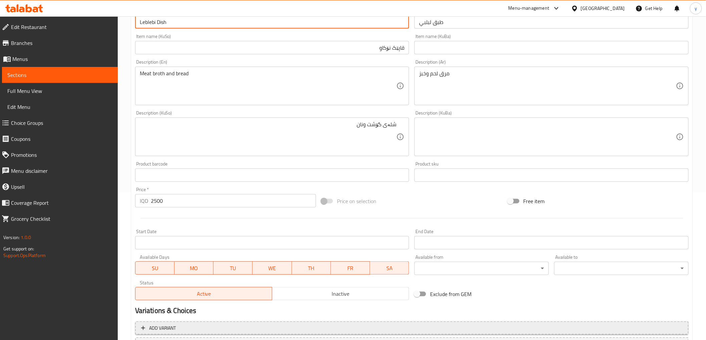
scroll to position [206, 0]
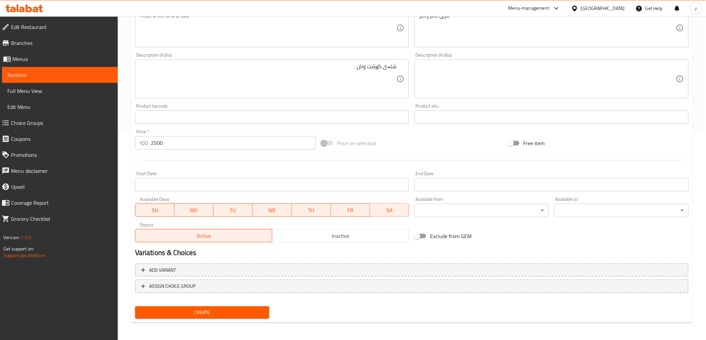
type input "Leblebi Dish"
click at [229, 307] on button "Create" at bounding box center [202, 313] width 134 height 12
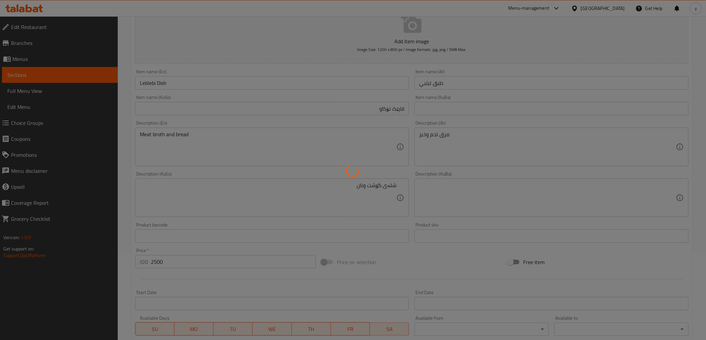
type input "0"
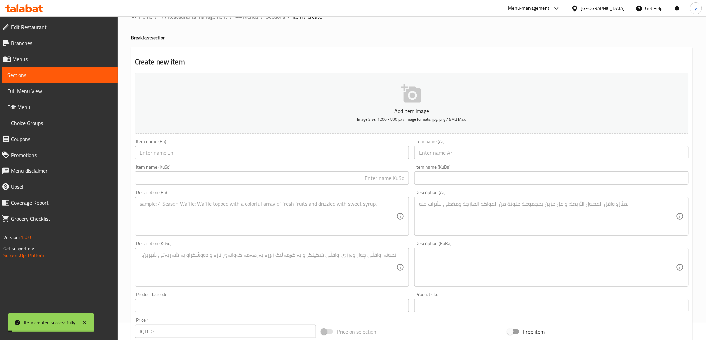
scroll to position [0, 0]
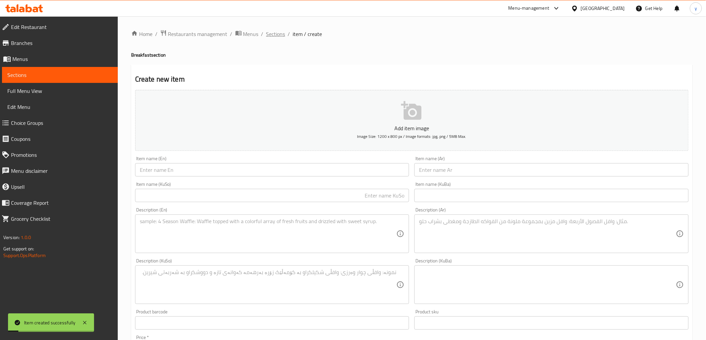
click at [277, 36] on span "Sections" at bounding box center [275, 34] width 19 height 8
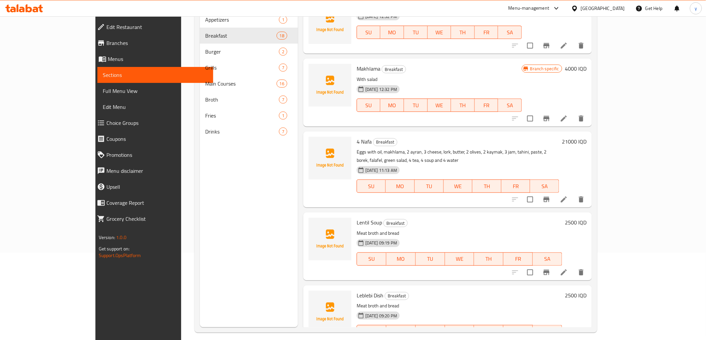
scroll to position [93, 0]
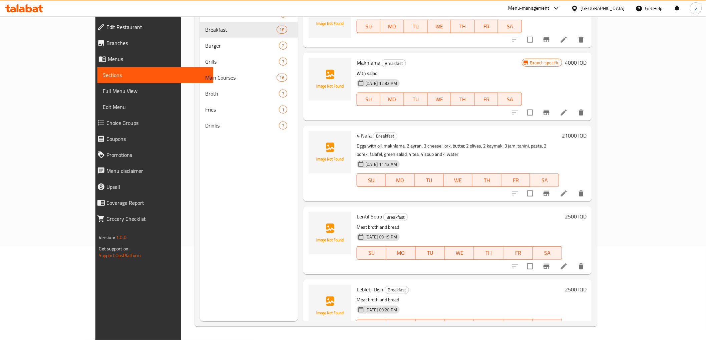
click at [356, 285] on span "Leblebi Dish" at bounding box center [369, 290] width 27 height 10
copy h6 "Leblebi Dish"
click at [356, 223] on p "Meat broth and bread" at bounding box center [458, 227] width 205 height 8
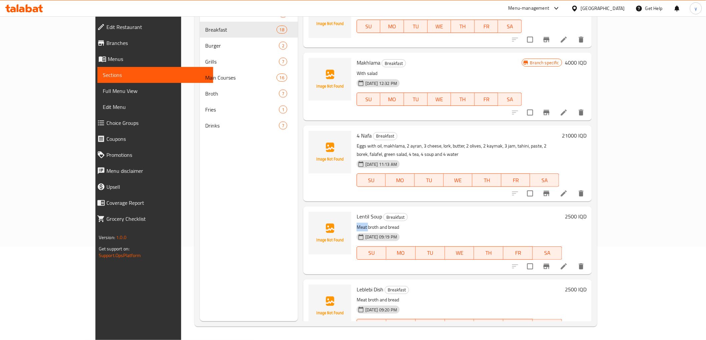
click at [356, 223] on p "Meat broth and bread" at bounding box center [458, 227] width 205 height 8
click at [356, 212] on span "Lentil Soup" at bounding box center [368, 217] width 25 height 10
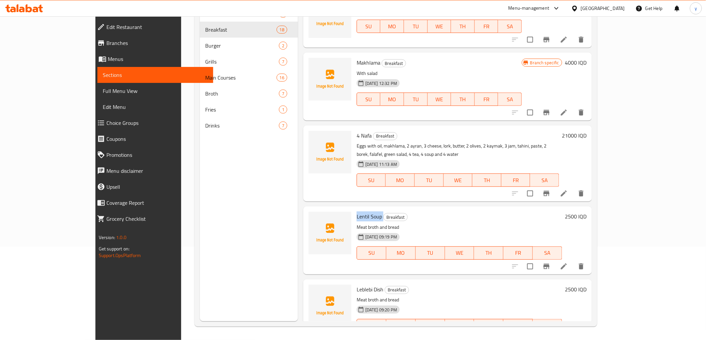
copy h6 "Lentil Soup"
click at [103, 94] on span "Full Menu View" at bounding box center [155, 91] width 105 height 8
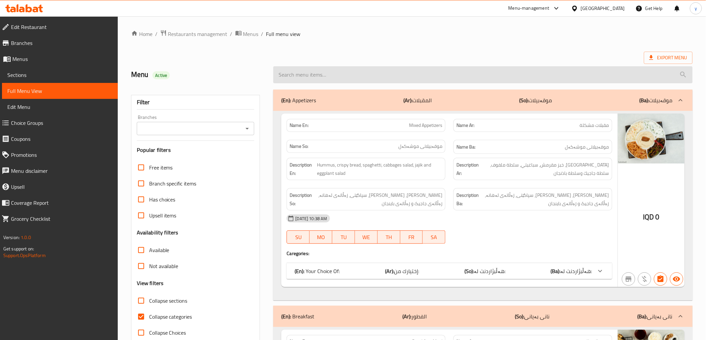
click at [408, 73] on input "search" at bounding box center [482, 74] width 419 height 17
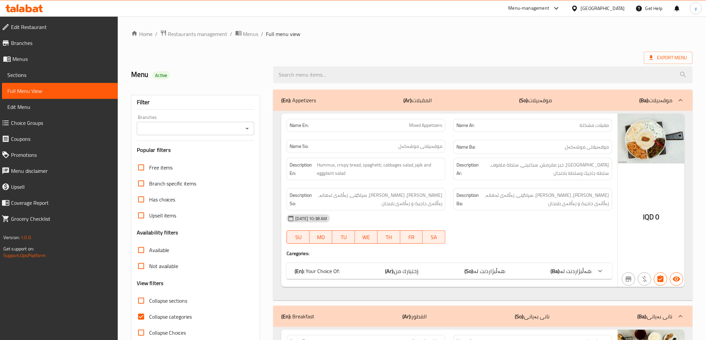
paste input "Lentil Soup"
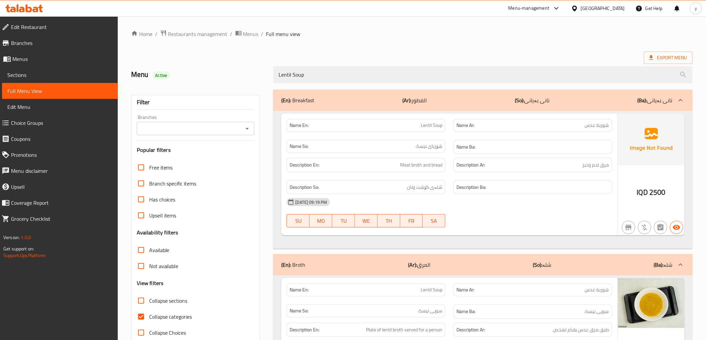
click at [248, 130] on icon "Open" at bounding box center [247, 129] width 8 height 8
type input "Lentil Soup"
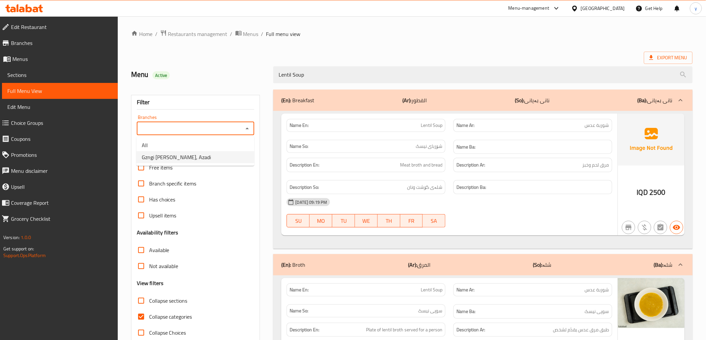
click at [237, 154] on li "Gzngi [PERSON_NAME], Azadi" at bounding box center [195, 157] width 118 height 12
type input "Gzngi [PERSON_NAME], Azadi"
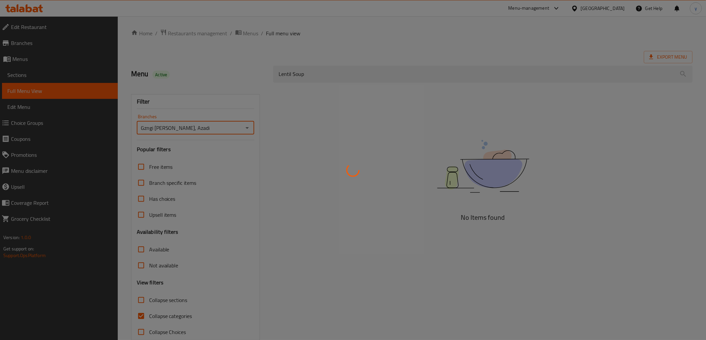
scroll to position [14, 0]
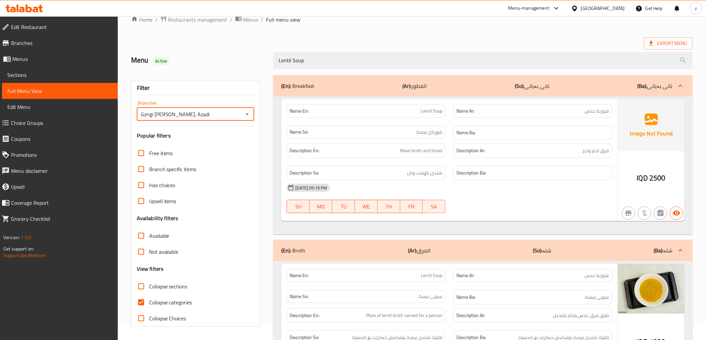
click at [147, 305] on input "Collapse categories" at bounding box center [141, 303] width 16 height 16
checkbox input "false"
click at [466, 236] on div "(En): Breakfast (Ar): الفطور (So): نانی بەیانی (Ba): نانی بەیانی Name En: Lenti…" at bounding box center [482, 237] width 419 height 324
click at [469, 242] on div "(En): Broth (Ar): المرق (So): شلە (Ba): شلە" at bounding box center [482, 250] width 419 height 21
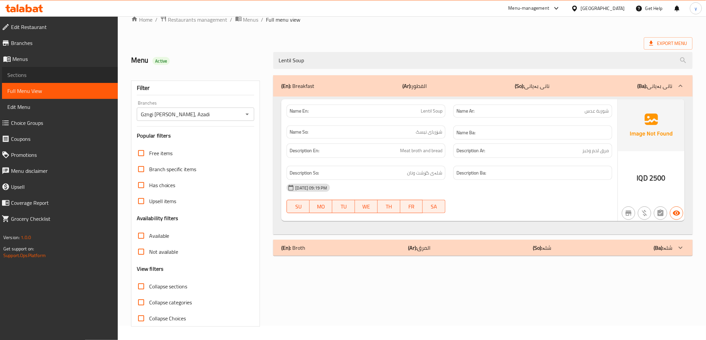
click at [89, 69] on link "Sections" at bounding box center [60, 75] width 116 height 16
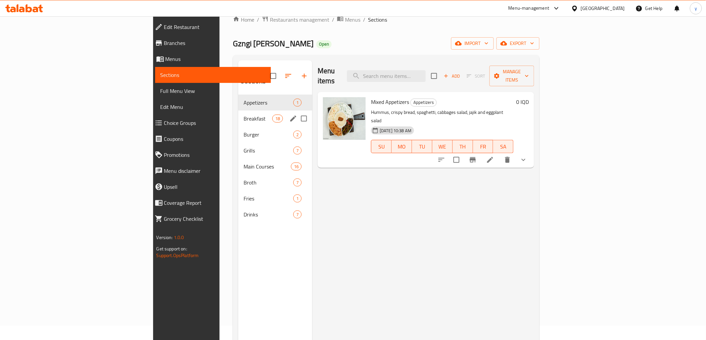
click at [238, 111] on div "Breakfast 18" at bounding box center [275, 119] width 74 height 16
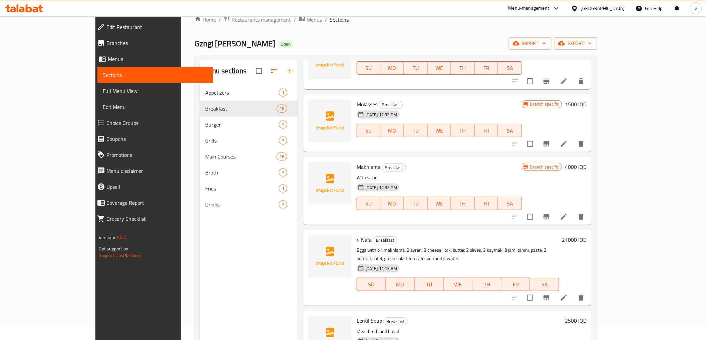
scroll to position [907, 0]
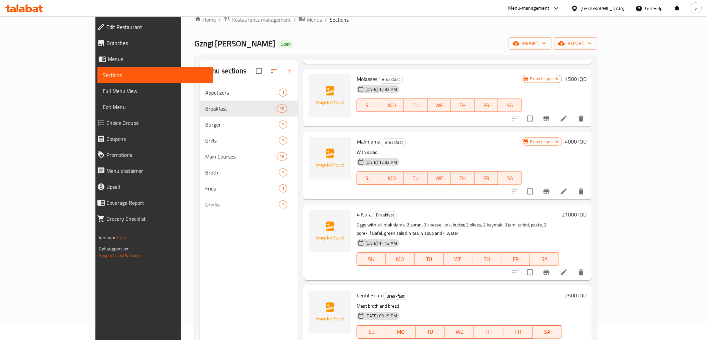
click at [516, 221] on p "Eggs with oil, makhlama, 2 ayran, 3 cheese, lork, butter, 2 olives, 2 kaymak, 3…" at bounding box center [457, 229] width 202 height 17
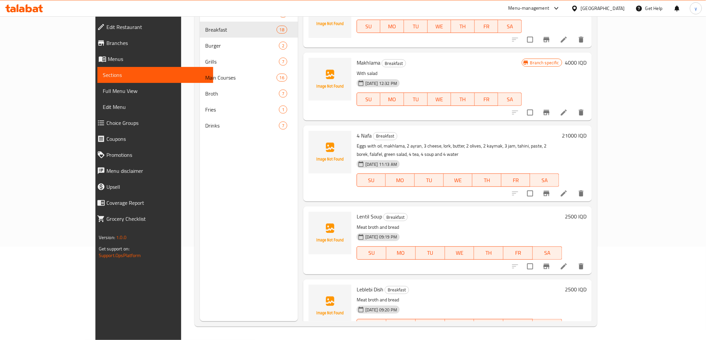
click at [573, 261] on li at bounding box center [563, 267] width 19 height 12
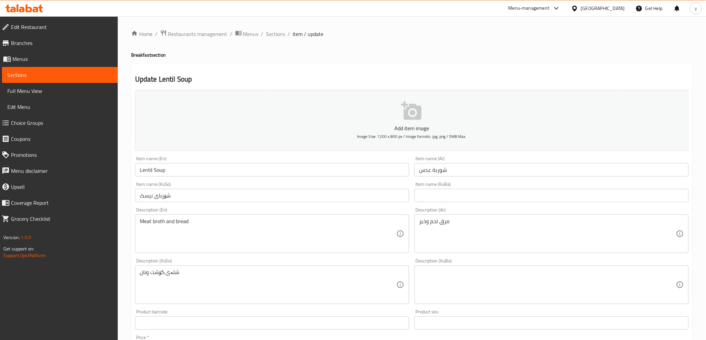
click at [261, 168] on input "Lentil Soup" at bounding box center [272, 169] width 274 height 13
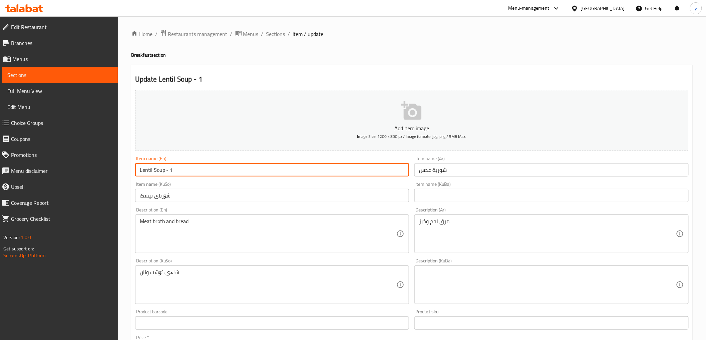
type input "Lentil Soup - 1"
click at [485, 173] on input "شوربة عدس" at bounding box center [551, 169] width 274 height 13
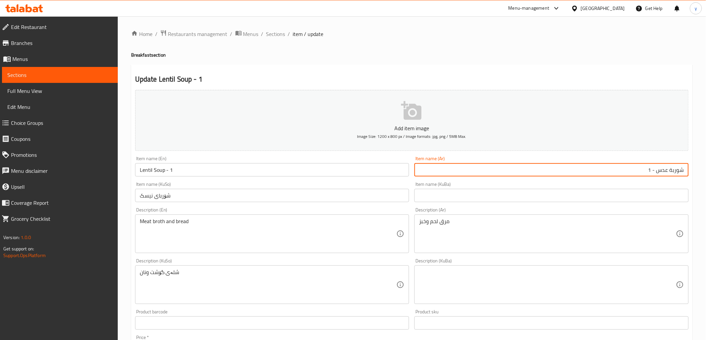
type input "شوربة عدس - 1"
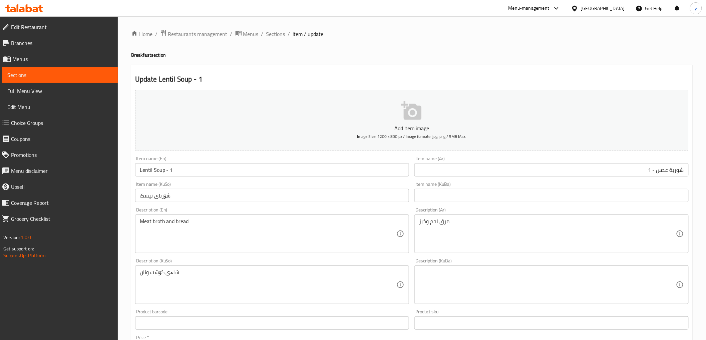
click at [192, 189] on div "Item name (KuSo) شۆربای نیسک Item name ([GEOGRAPHIC_DATA])" at bounding box center [272, 192] width 274 height 20
click at [194, 196] on input "شۆربای نیسک" at bounding box center [272, 195] width 274 height 13
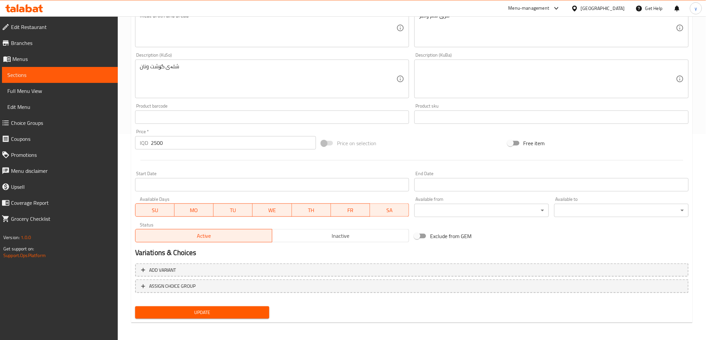
type input "شۆربای نیسک - 1"
click at [236, 309] on span "Update" at bounding box center [202, 313] width 124 height 8
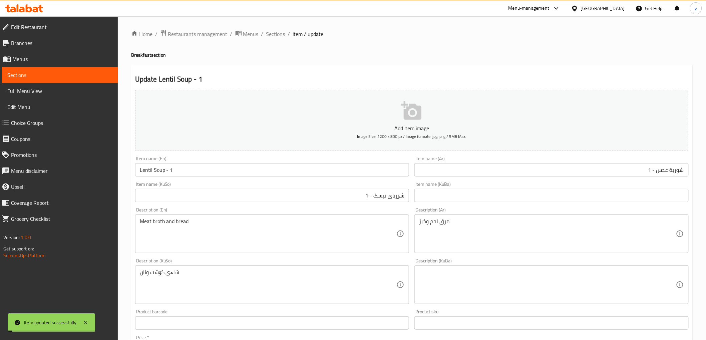
click at [172, 168] on input "Lentil Soup - 1" at bounding box center [272, 169] width 274 height 13
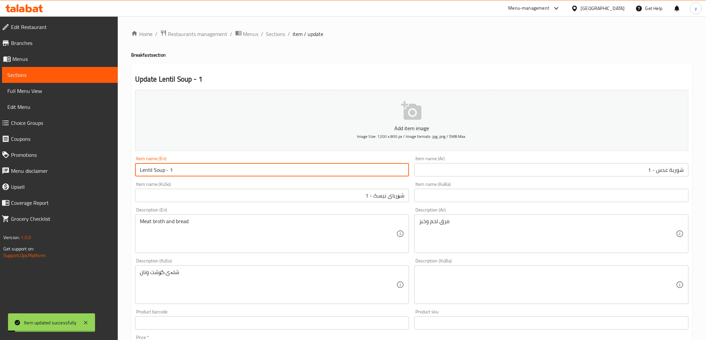
click at [172, 168] on input "Lentil Soup - 1" at bounding box center [272, 169] width 274 height 13
click at [92, 89] on span "Full Menu View" at bounding box center [59, 91] width 105 height 8
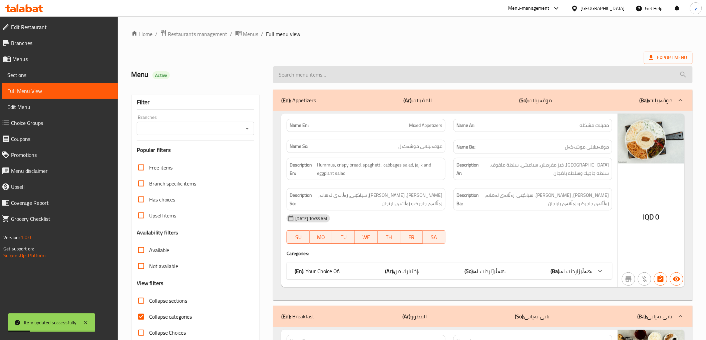
click at [341, 78] on input "search" at bounding box center [482, 74] width 419 height 17
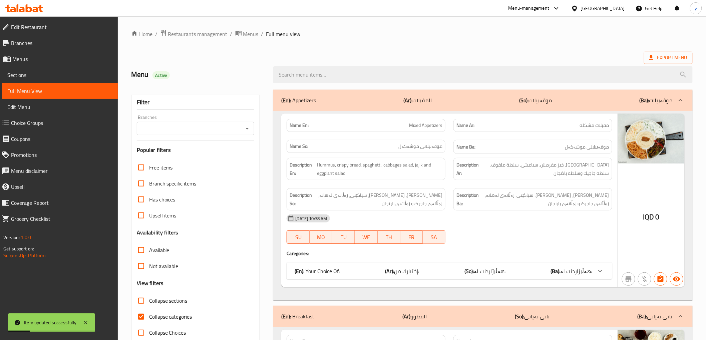
paste input "Lentil Soup - 1"
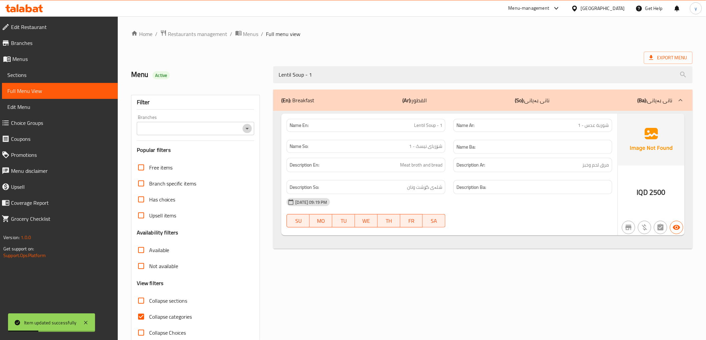
click at [249, 128] on icon "Open" at bounding box center [247, 129] width 8 height 8
type input "Lentil Soup - 1"
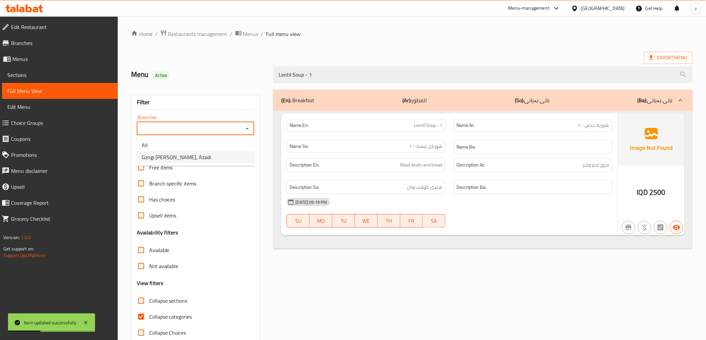
click at [242, 158] on li "Gzngi [PERSON_NAME], Azadi" at bounding box center [195, 157] width 118 height 12
type input "Gzngi [PERSON_NAME], Azadi"
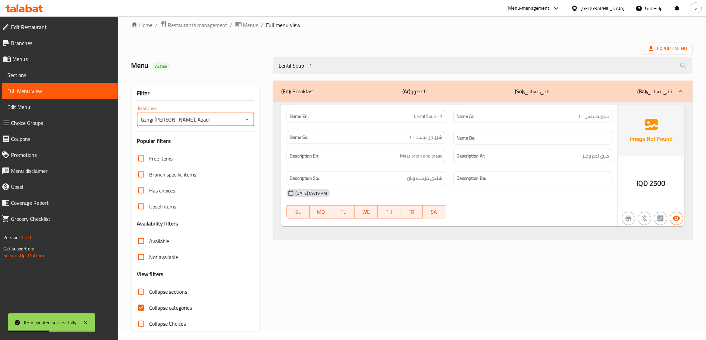
scroll to position [14, 0]
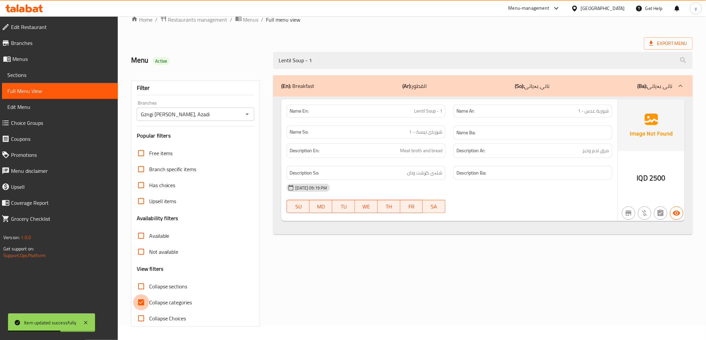
click at [144, 300] on input "Collapse categories" at bounding box center [141, 303] width 16 height 16
checkbox input "false"
click at [84, 314] on div "Item updated successfully" at bounding box center [51, 323] width 87 height 19
click at [85, 319] on icon at bounding box center [86, 323] width 8 height 8
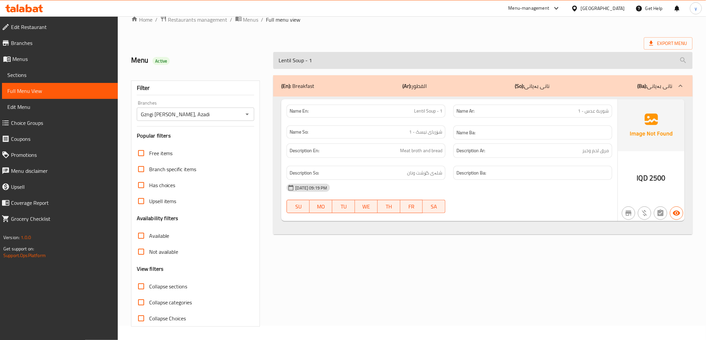
click at [368, 65] on input "Lentil Soup - 1" at bounding box center [482, 60] width 419 height 17
paste input "blebi Dish"
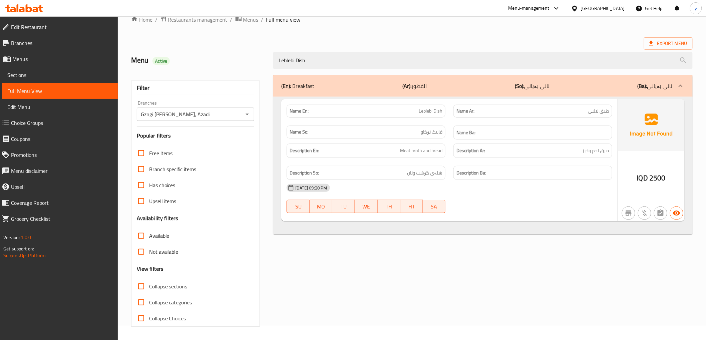
type input "Leblebi Dish"
click at [66, 45] on span "Branches" at bounding box center [61, 43] width 101 height 8
